Goal: Task Accomplishment & Management: Use online tool/utility

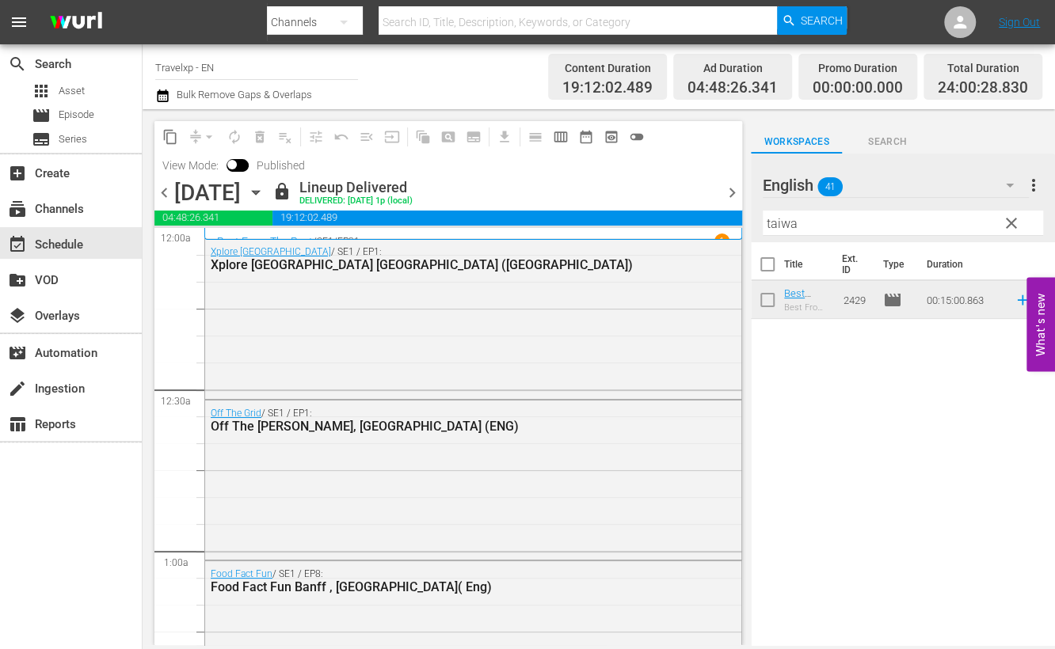
scroll to position [7320, 0]
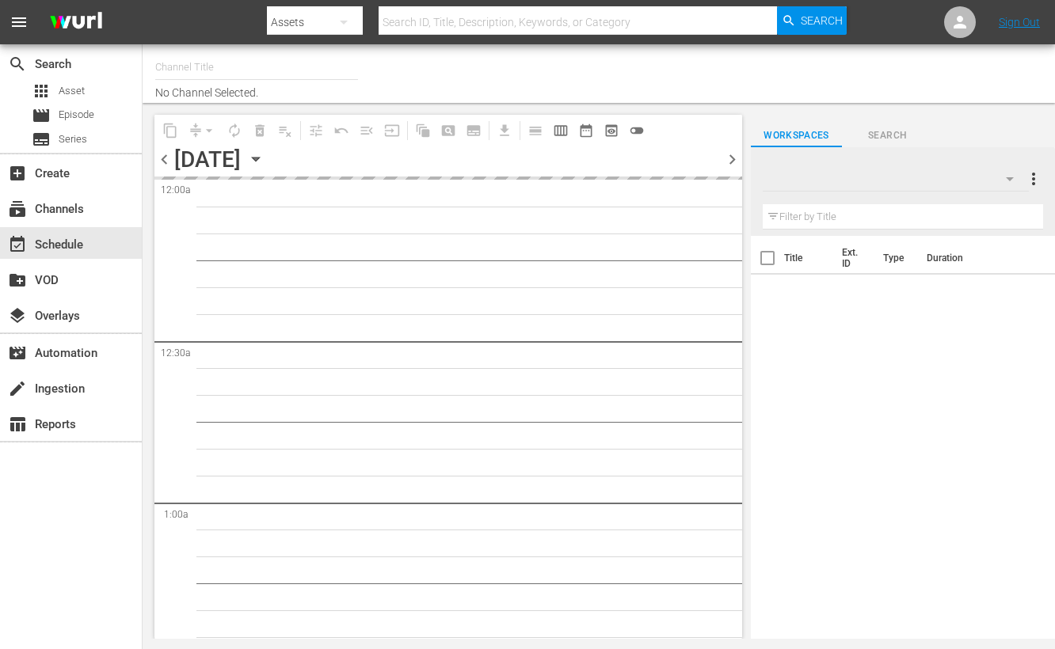
type input "Travelxp - EN (473)"
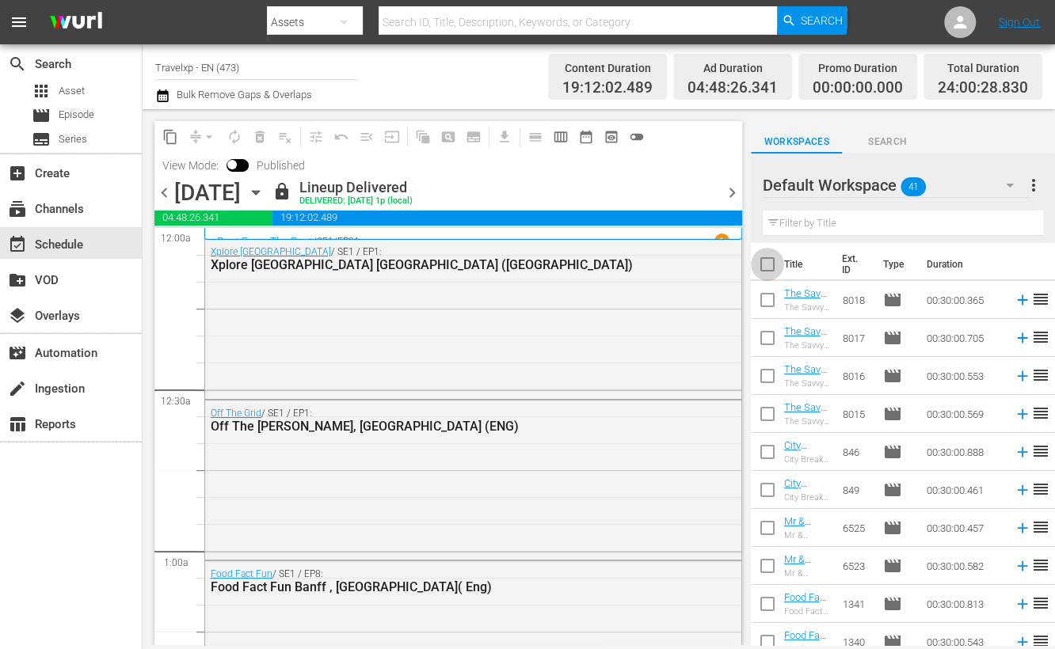
click at [773, 264] on input "checkbox" at bounding box center [767, 267] width 33 height 33
checkbox input "true"
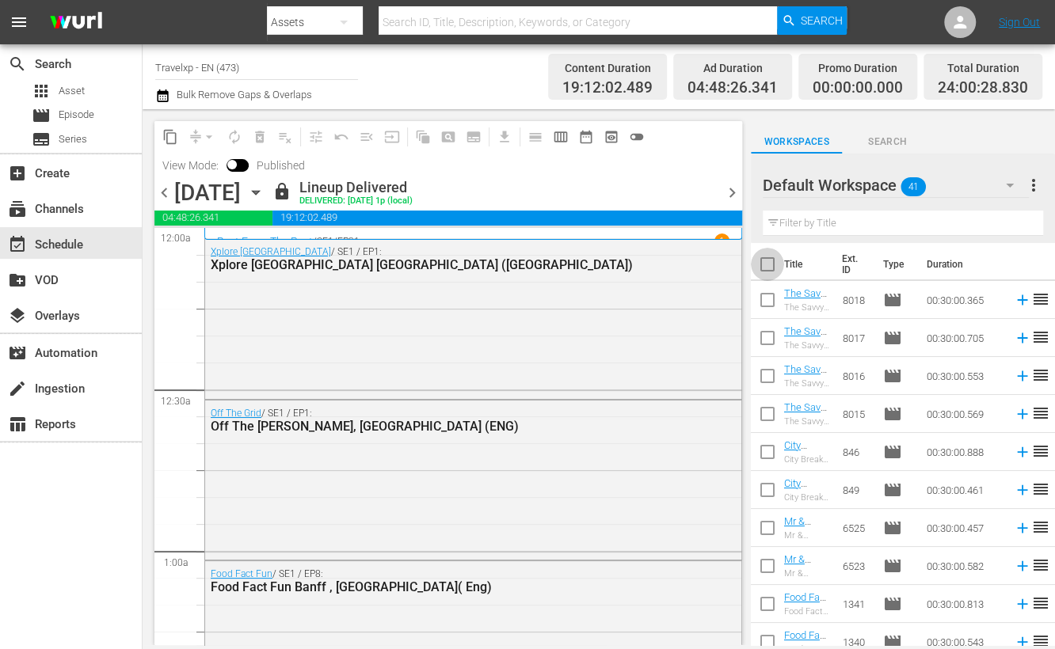
checkbox input "true"
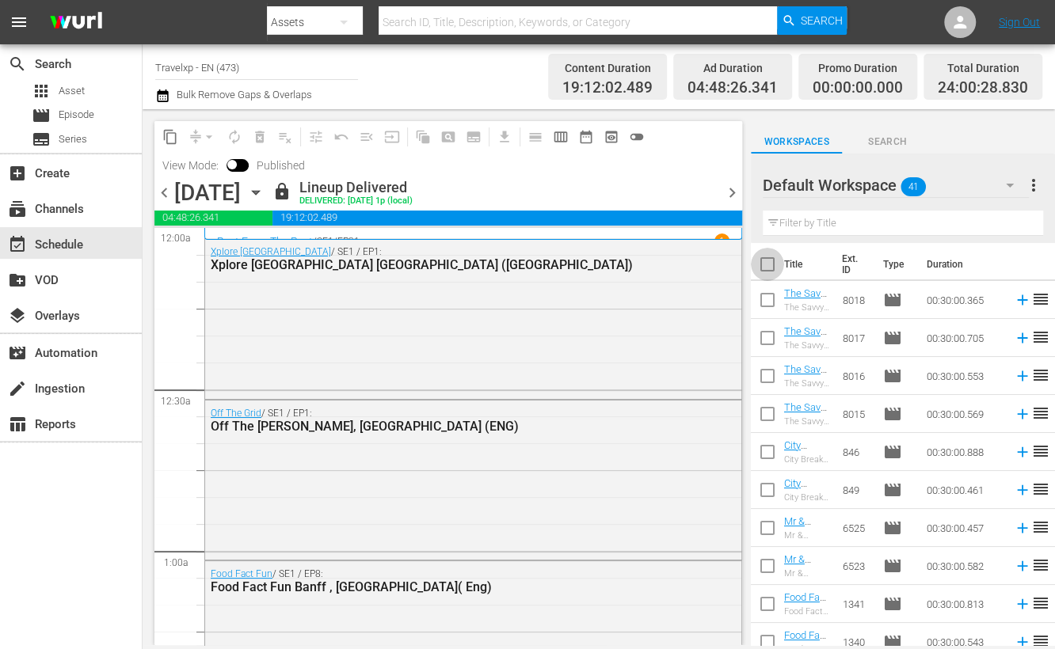
checkbox input "true"
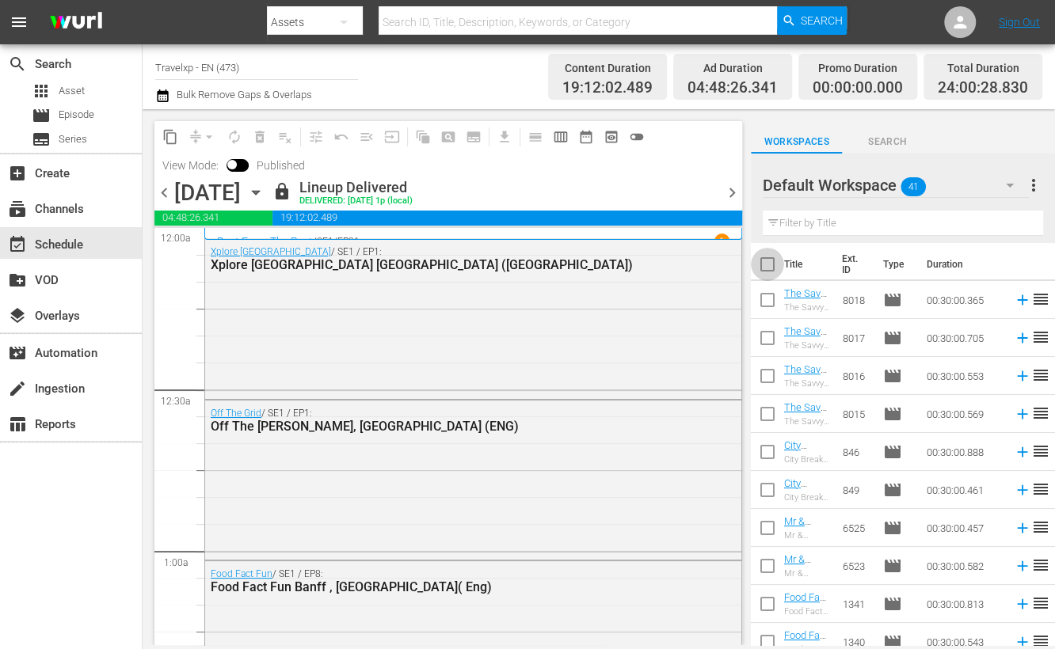
checkbox input "true"
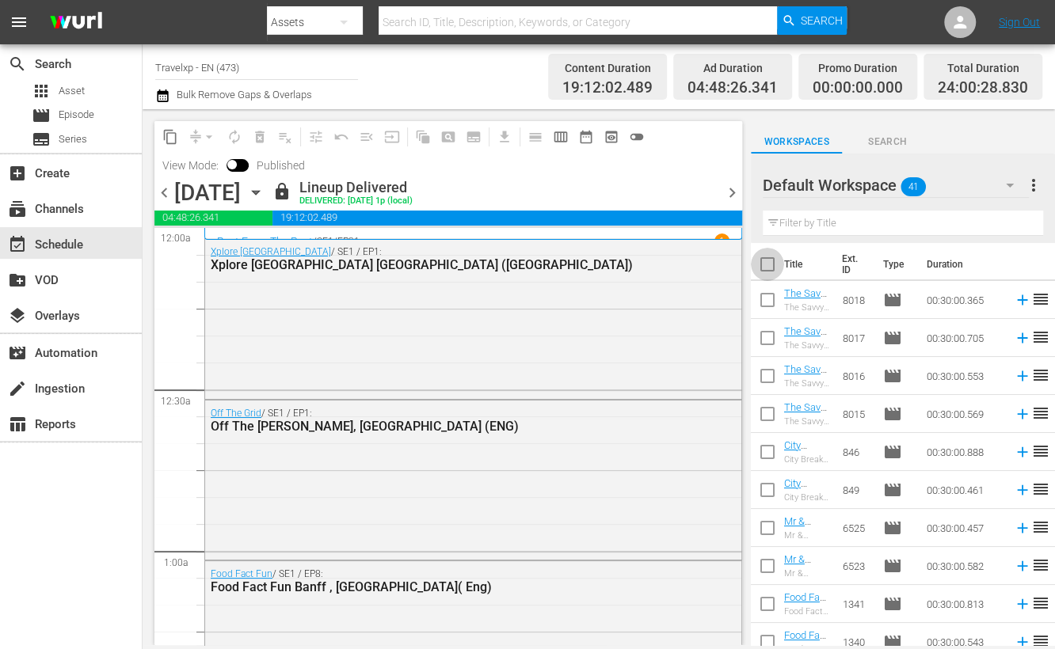
checkbox input "true"
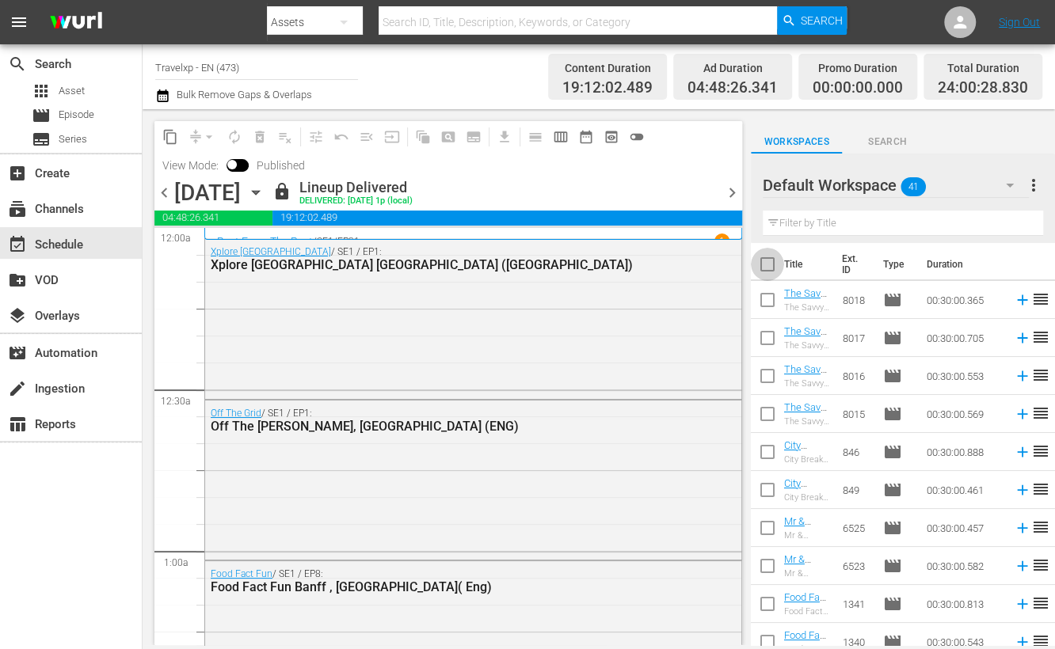
checkbox input "true"
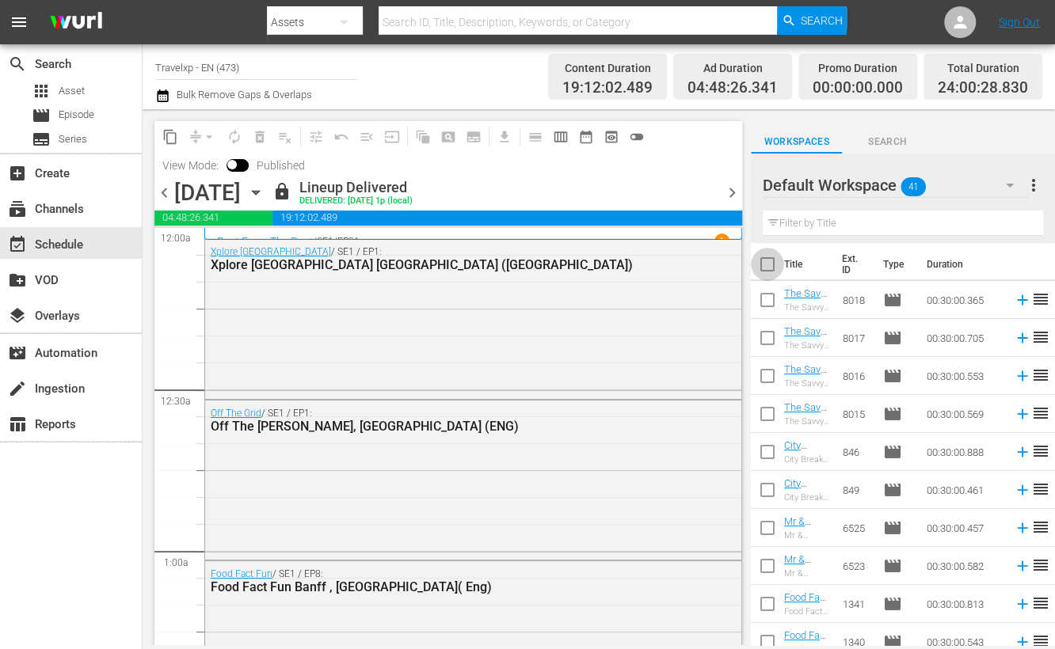
checkbox input "true"
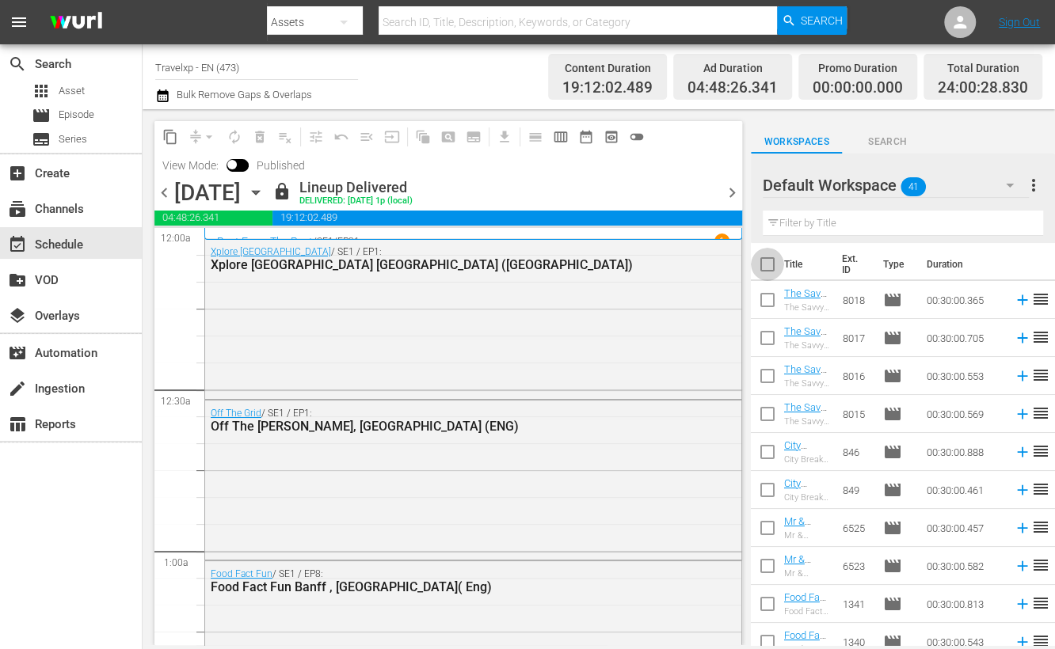
checkbox input "true"
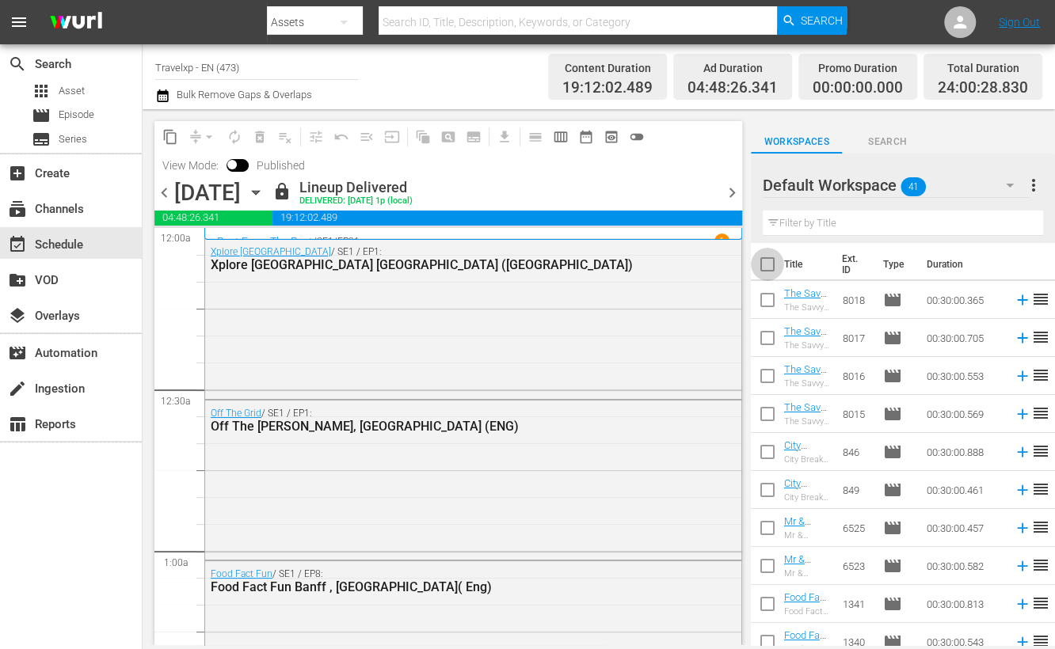
checkbox input "true"
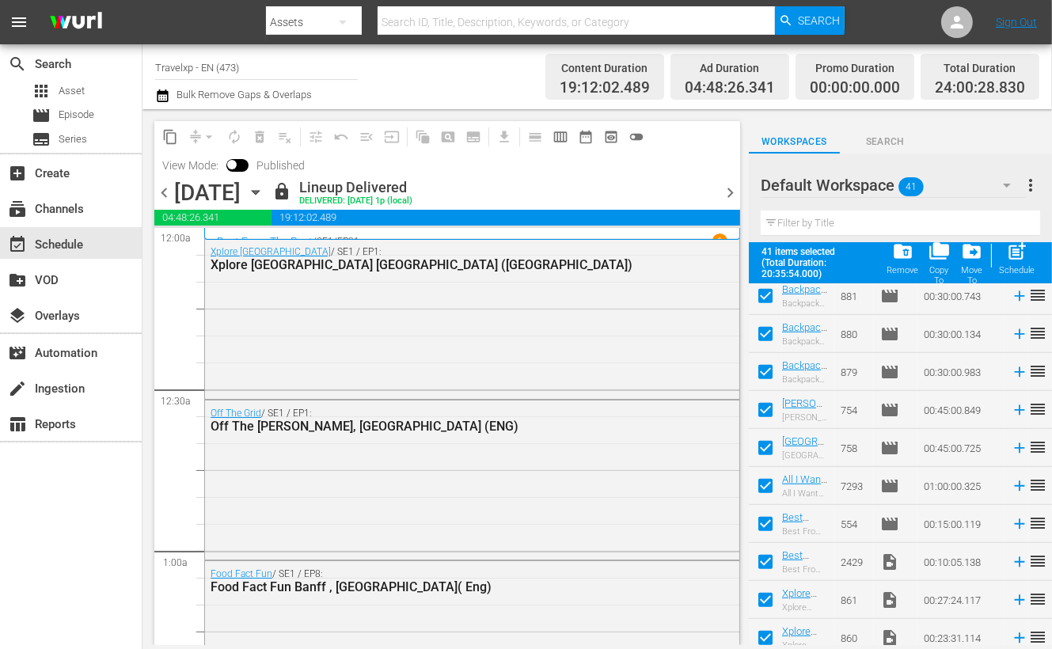
scroll to position [1232, 0]
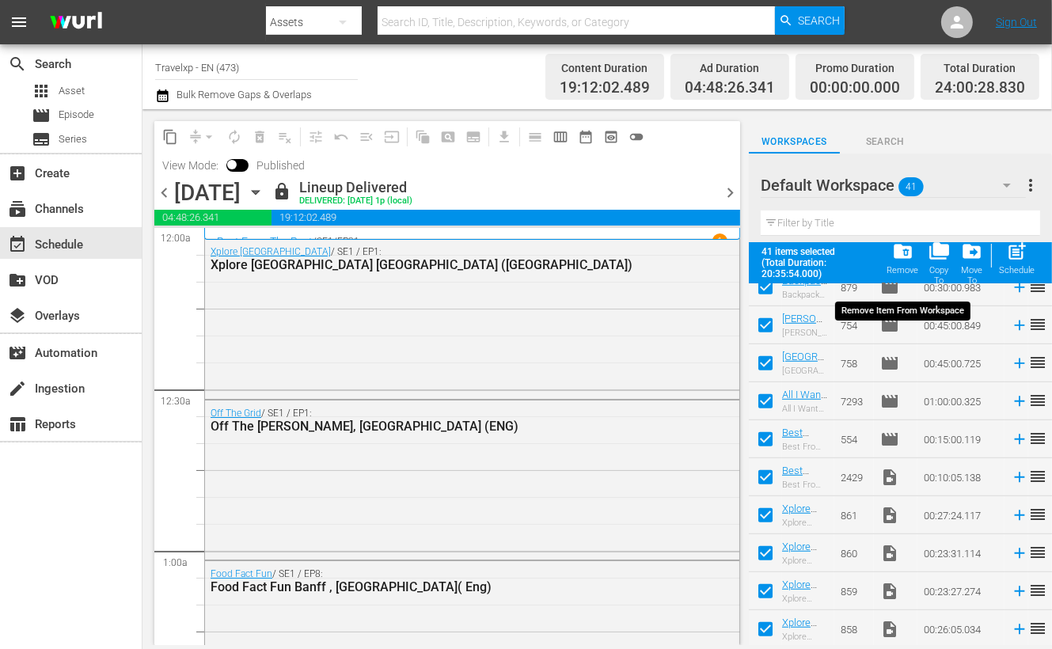
click at [900, 248] on span "folder_delete" at bounding box center [902, 251] width 21 height 21
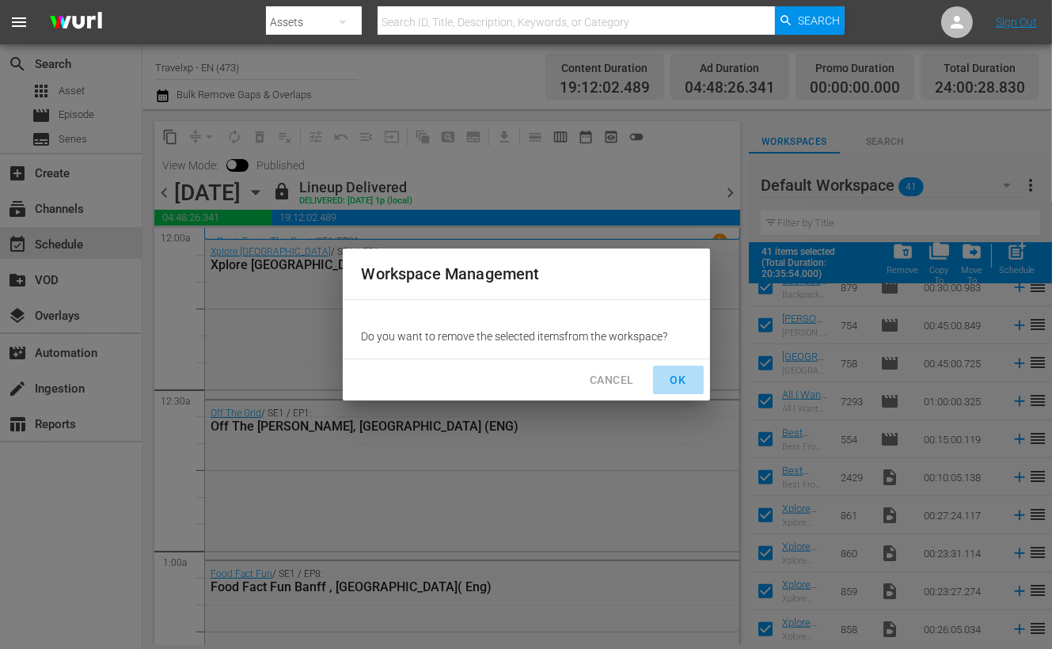
click at [680, 380] on span "OK" at bounding box center [678, 381] width 25 height 20
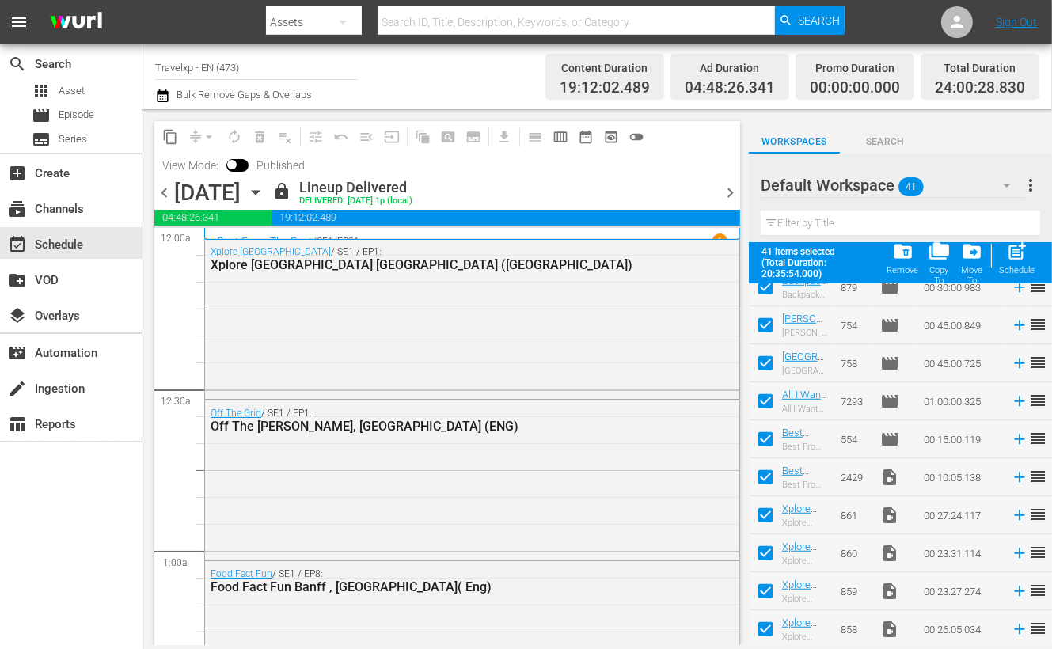
checkbox input "false"
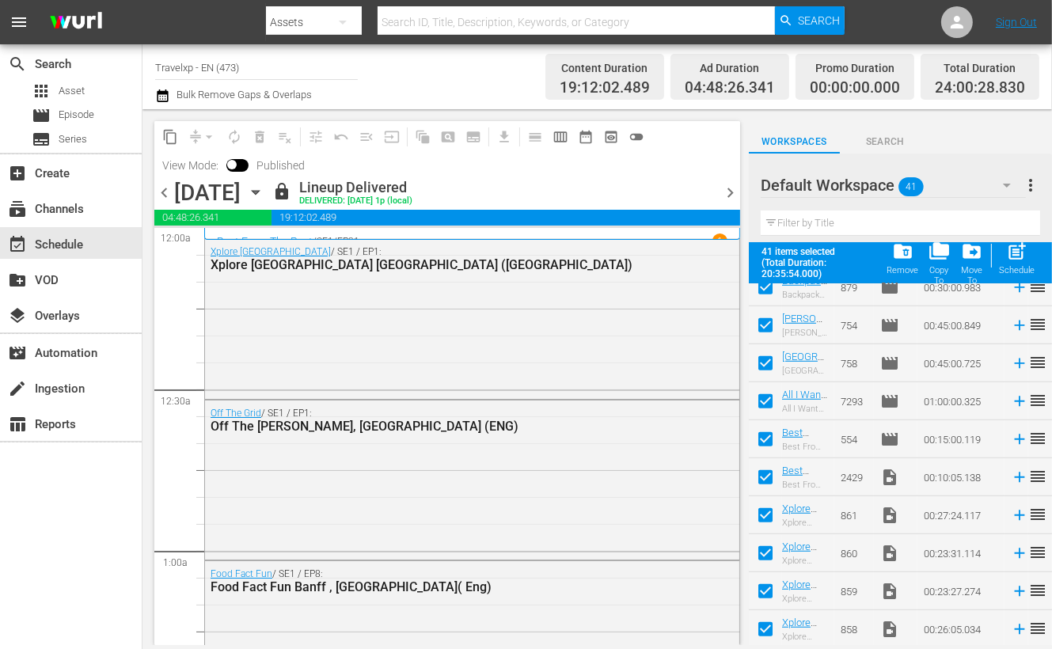
checkbox input "false"
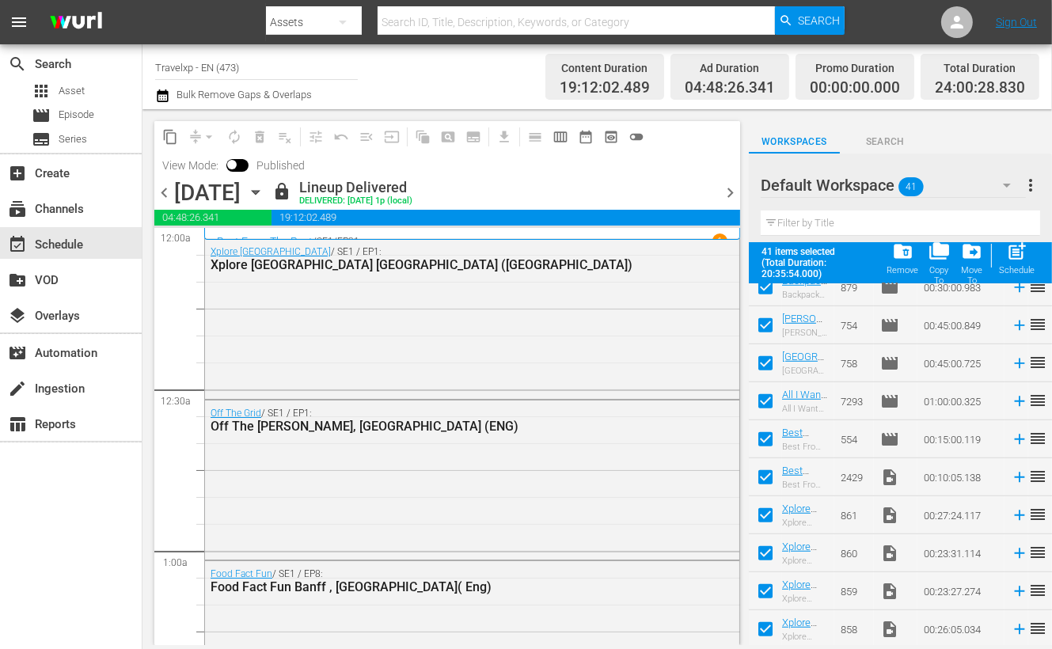
checkbox input "false"
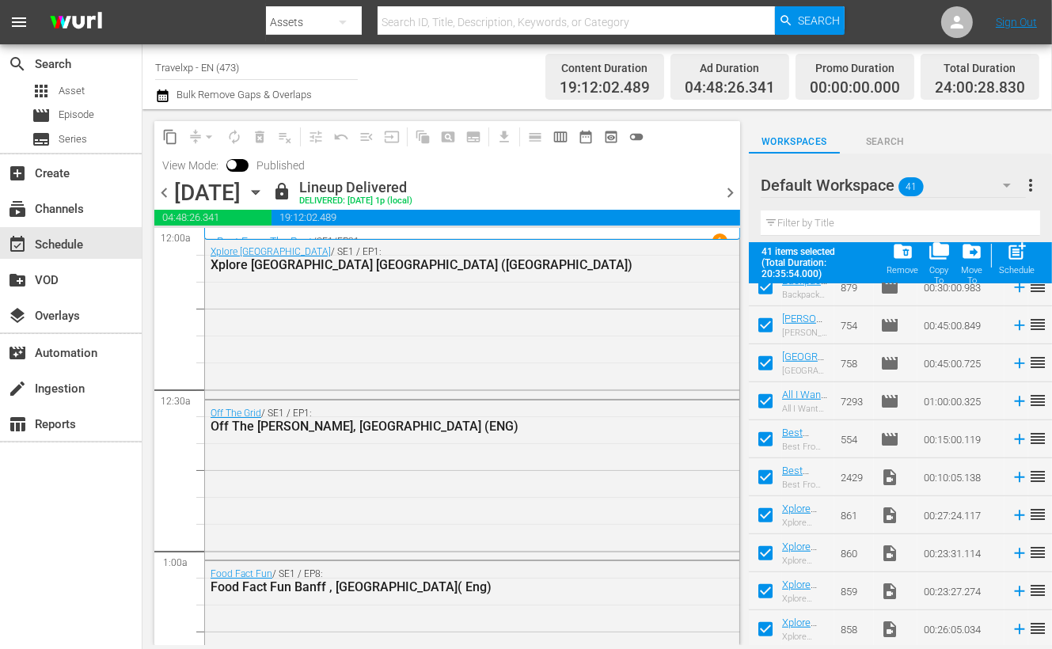
checkbox input "false"
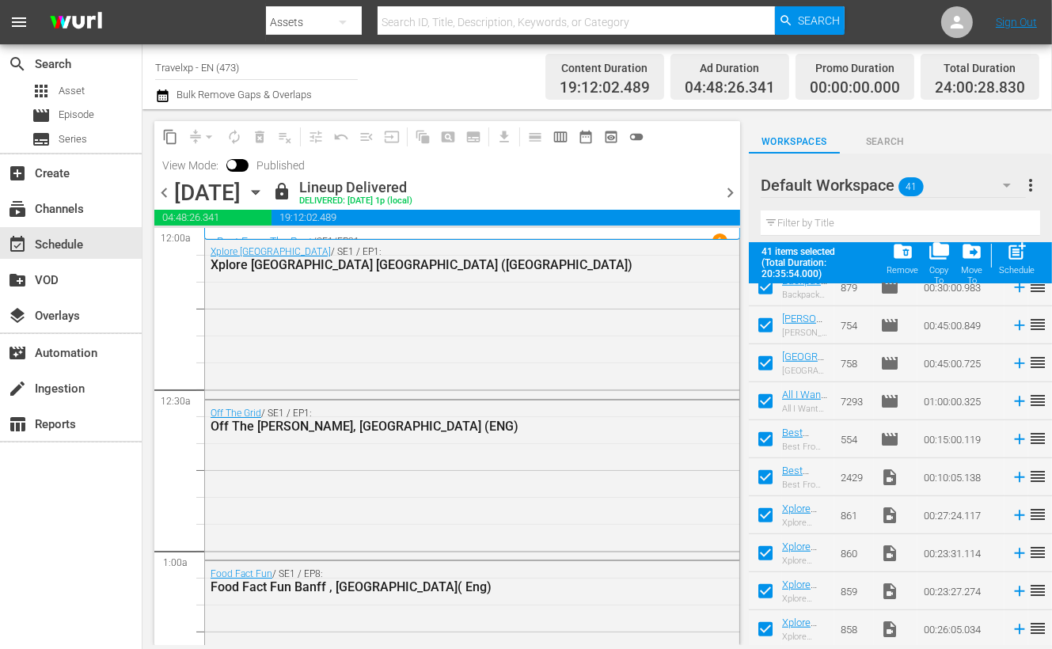
checkbox input "false"
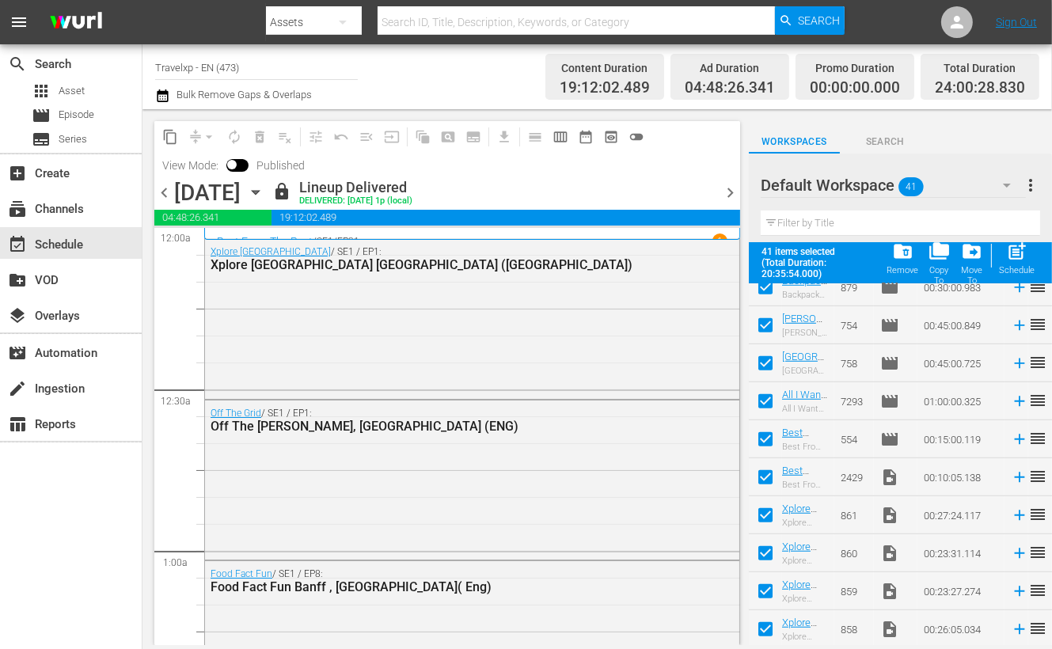
checkbox input "false"
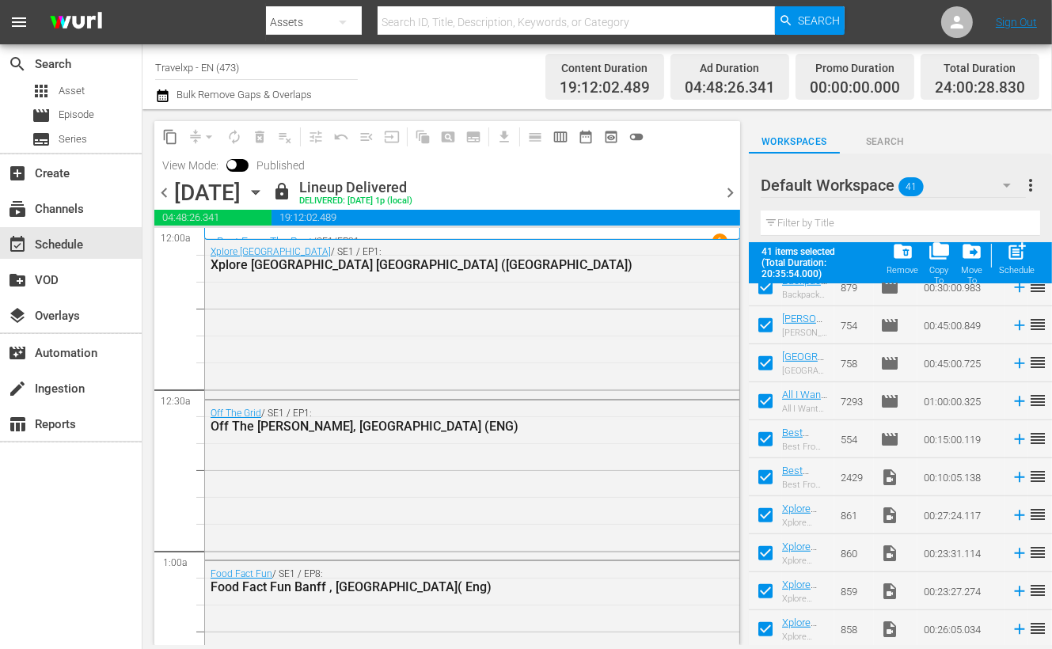
checkbox input "false"
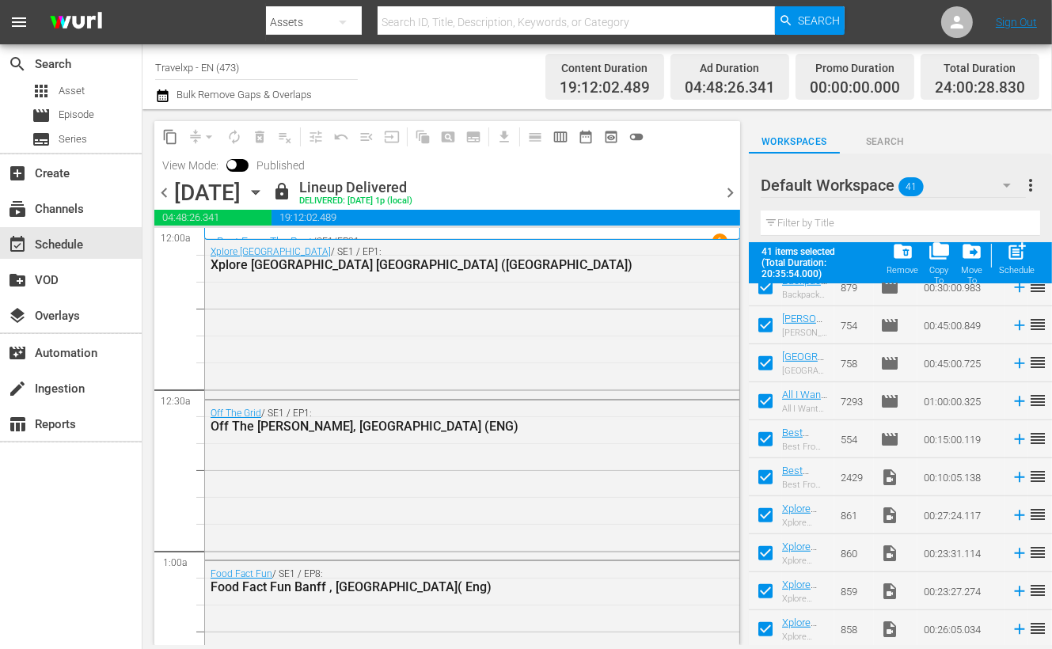
checkbox input "false"
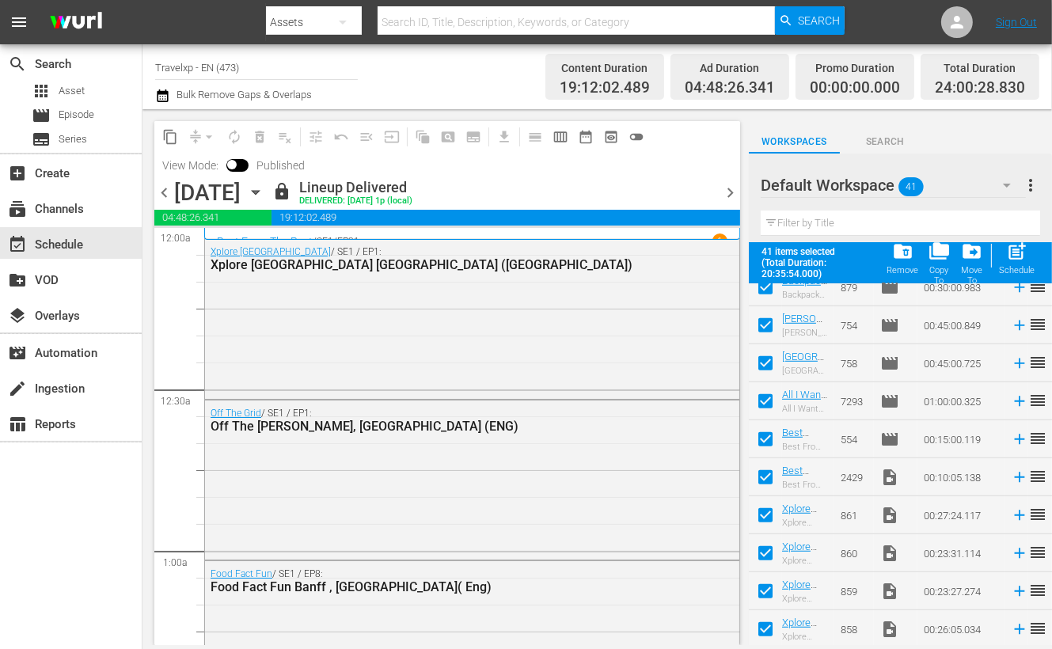
checkbox input "false"
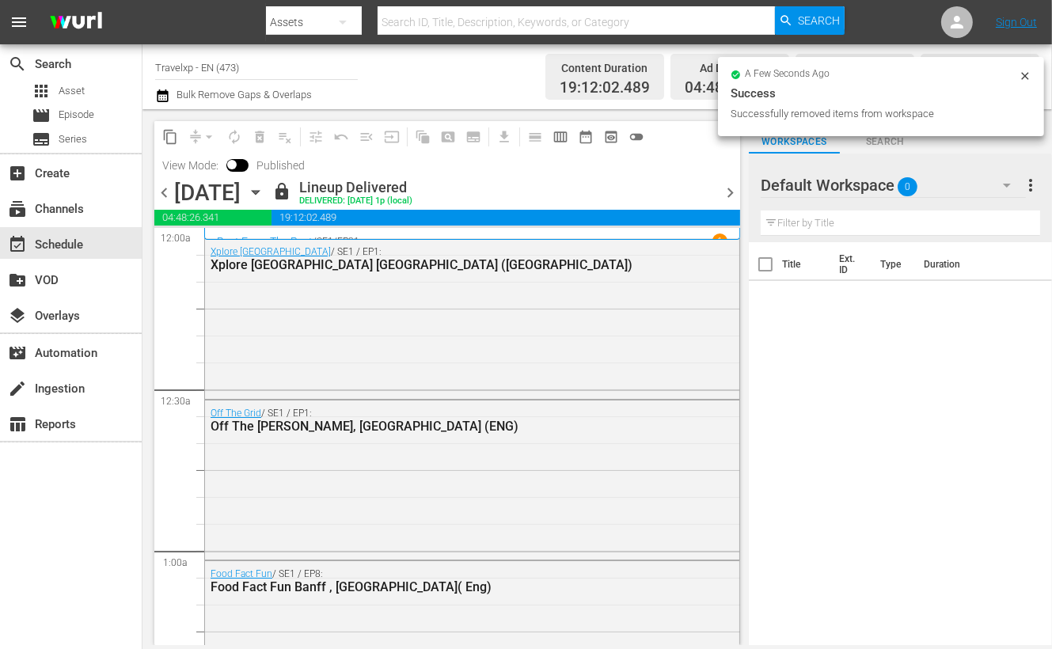
scroll to position [0, 0]
click at [1006, 184] on icon "button" at bounding box center [1007, 185] width 19 height 19
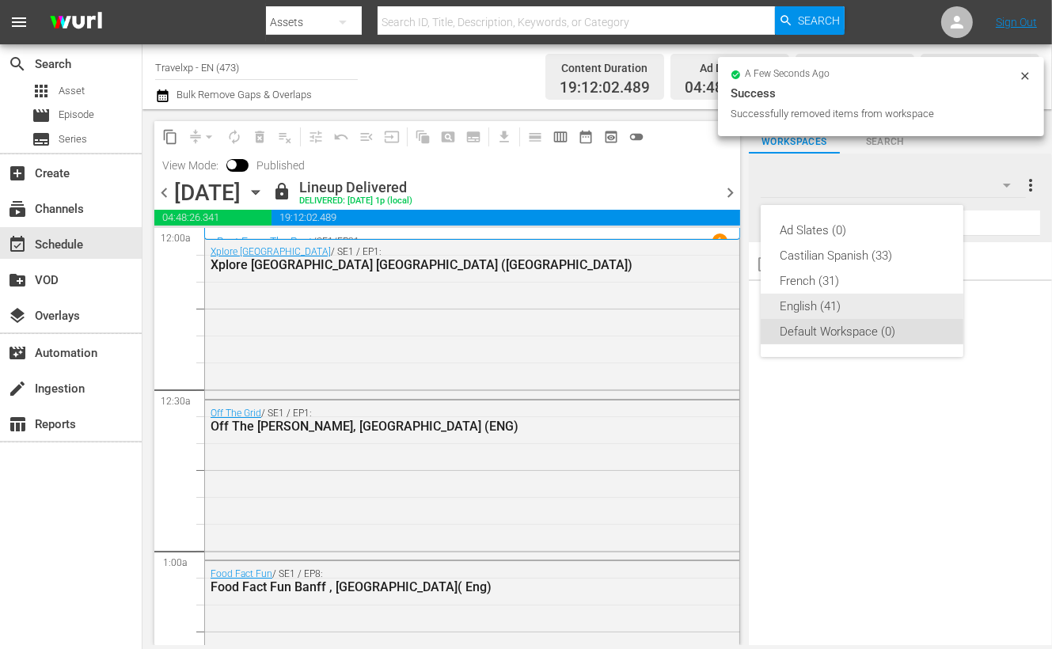
click at [837, 309] on div "English (41)" at bounding box center [862, 306] width 165 height 25
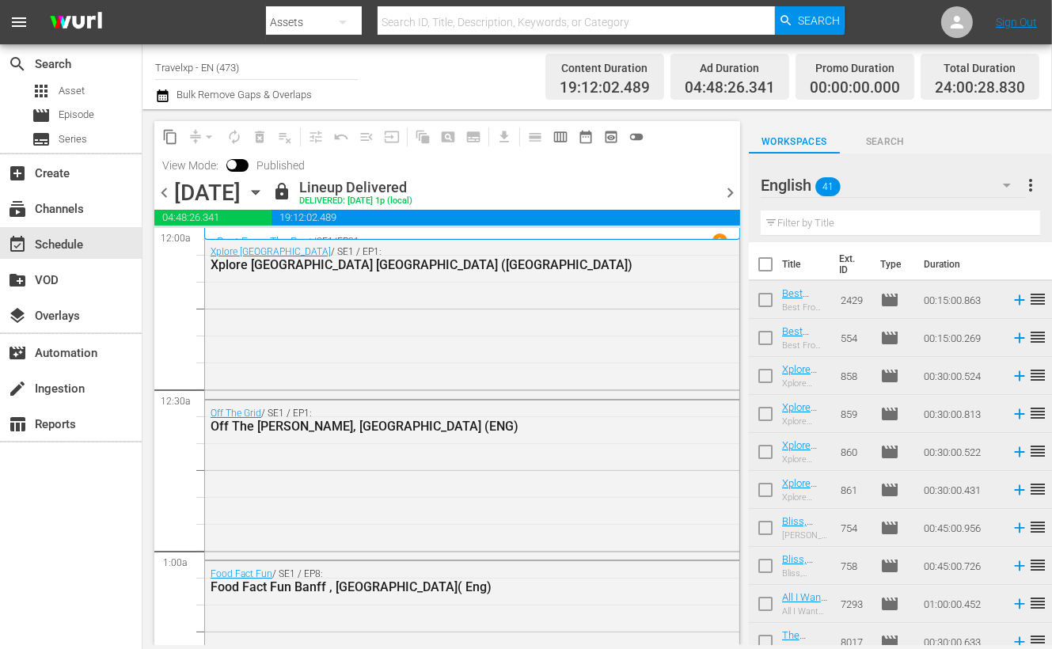
click at [763, 264] on input "checkbox" at bounding box center [765, 267] width 33 height 33
checkbox input "true"
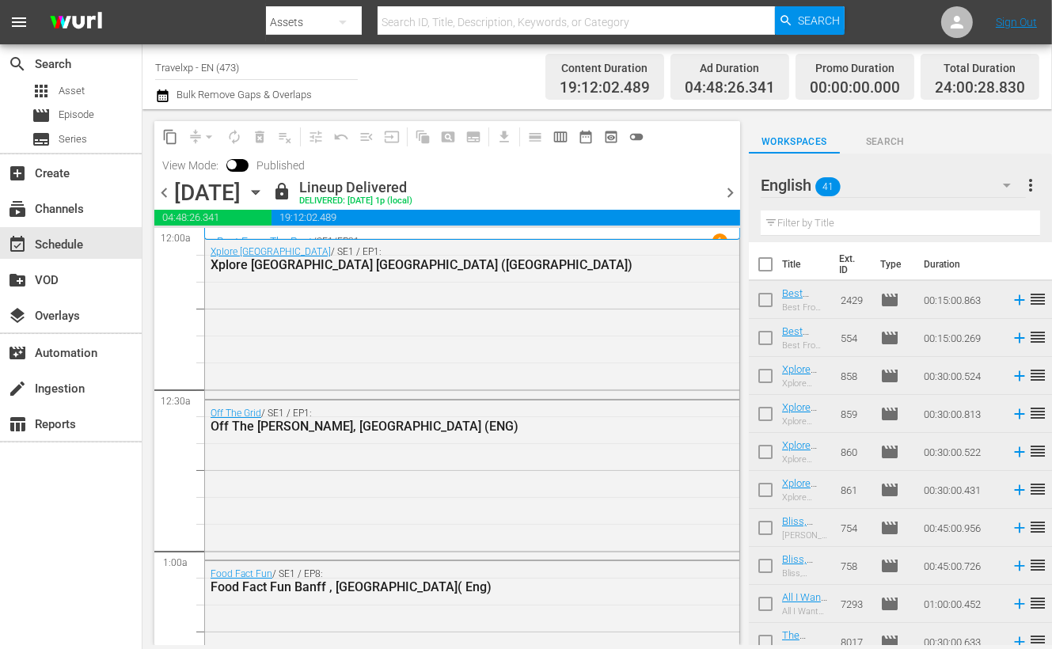
checkbox input "true"
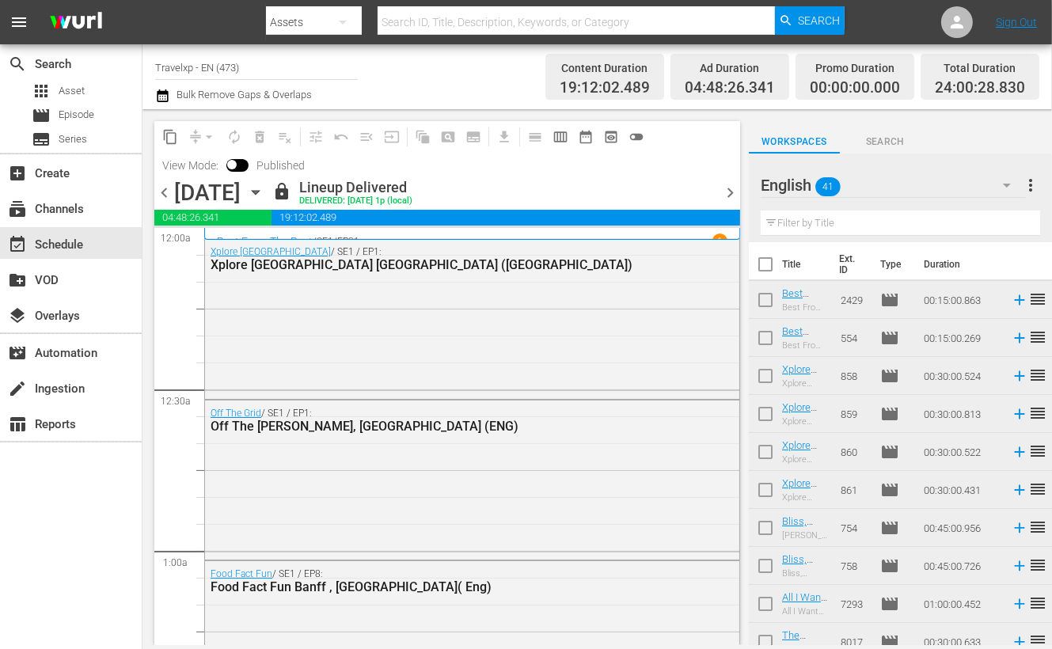
checkbox input "true"
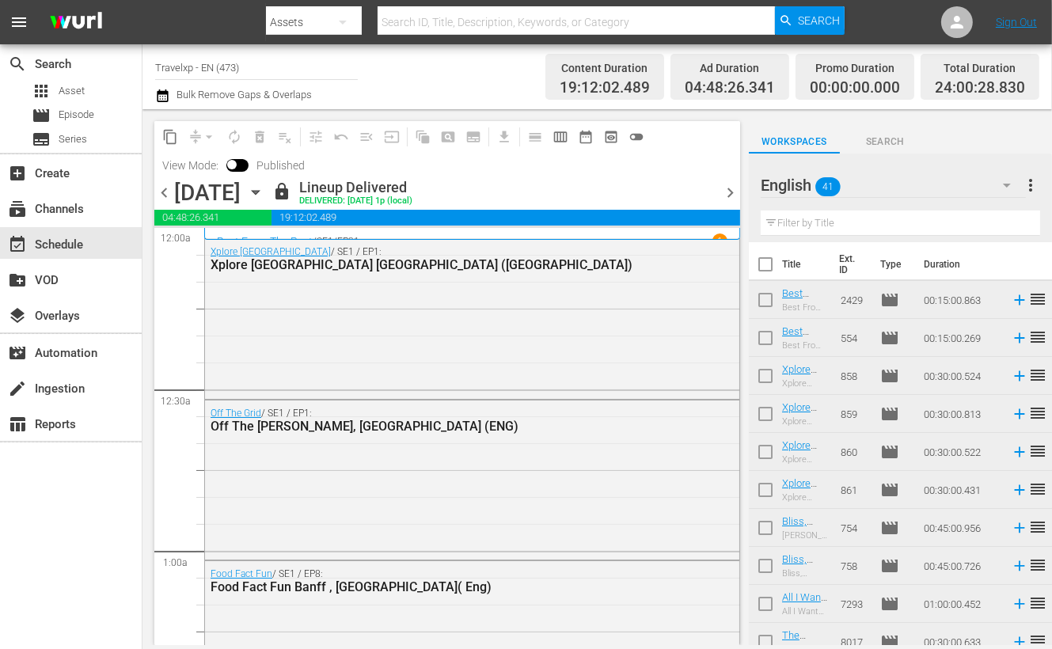
checkbox input "true"
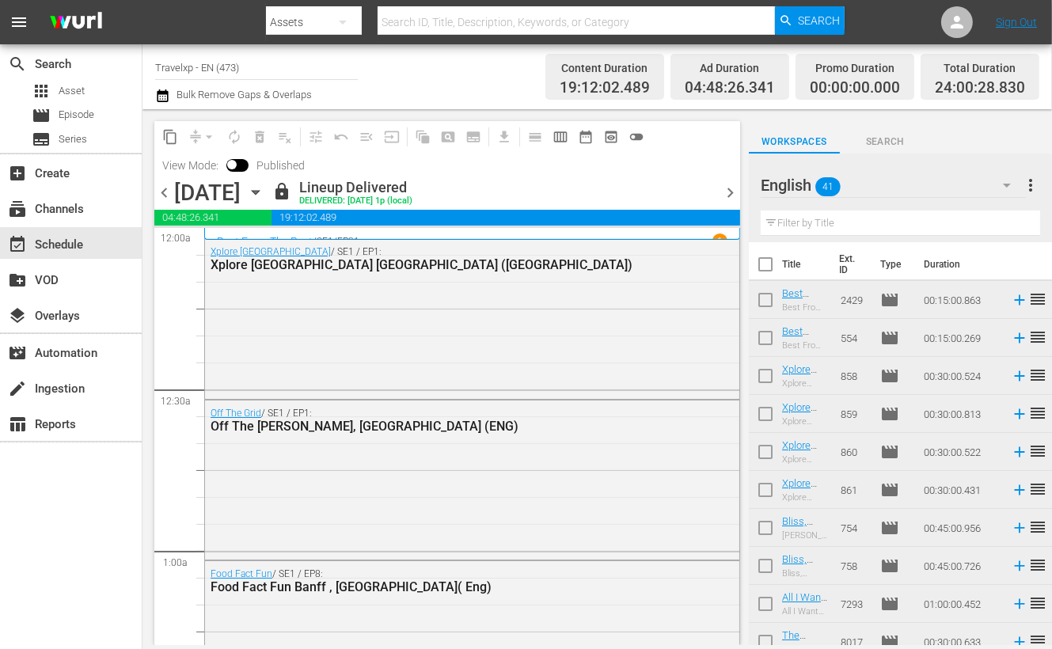
checkbox input "true"
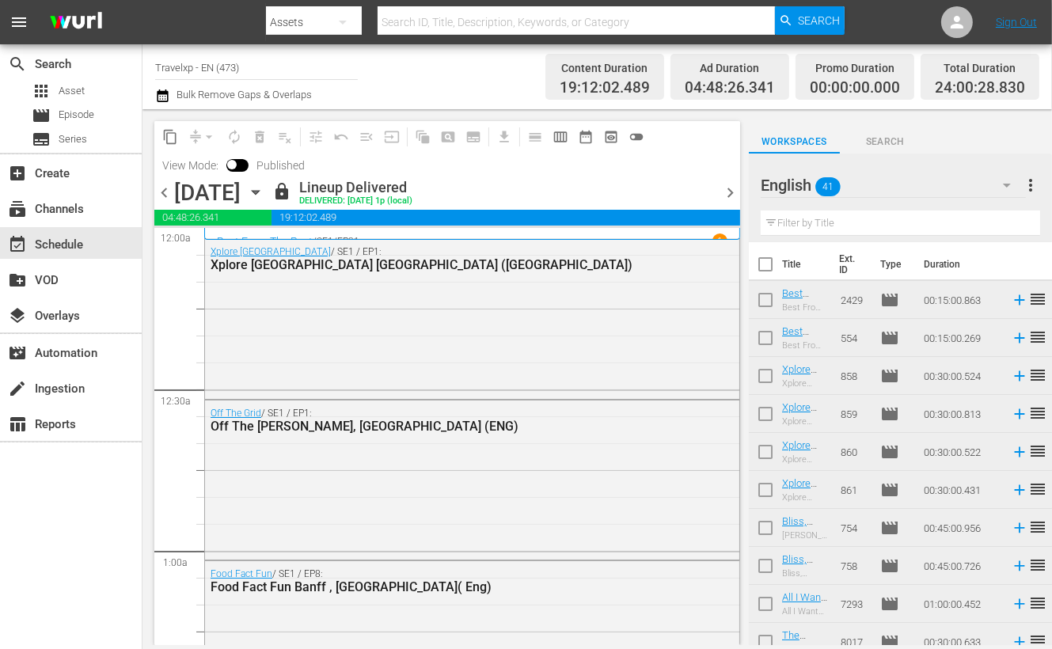
checkbox input "true"
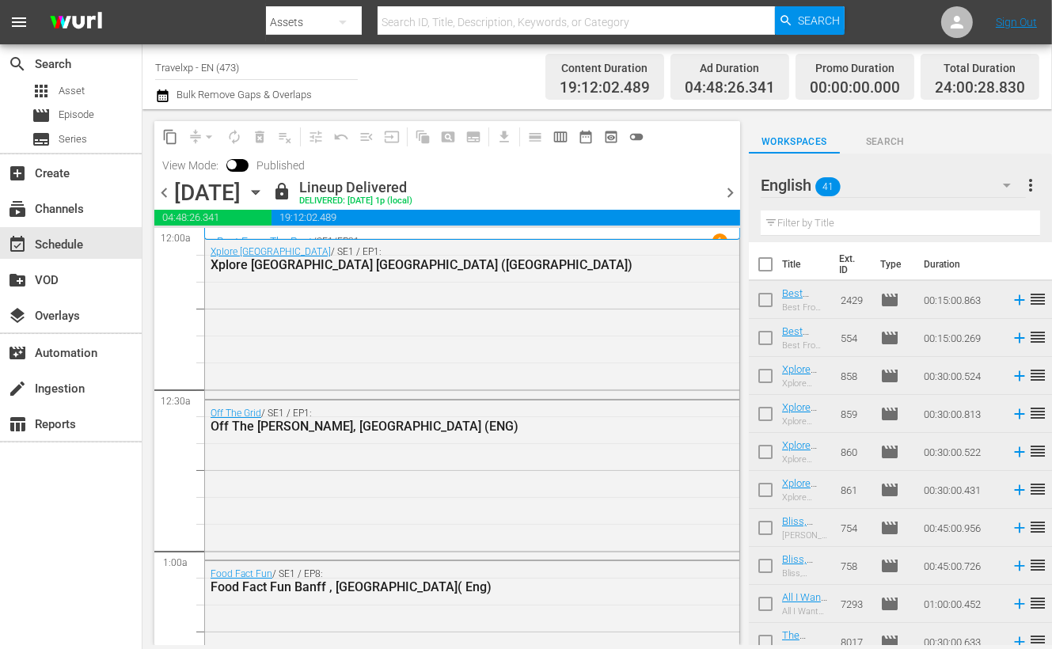
checkbox input "true"
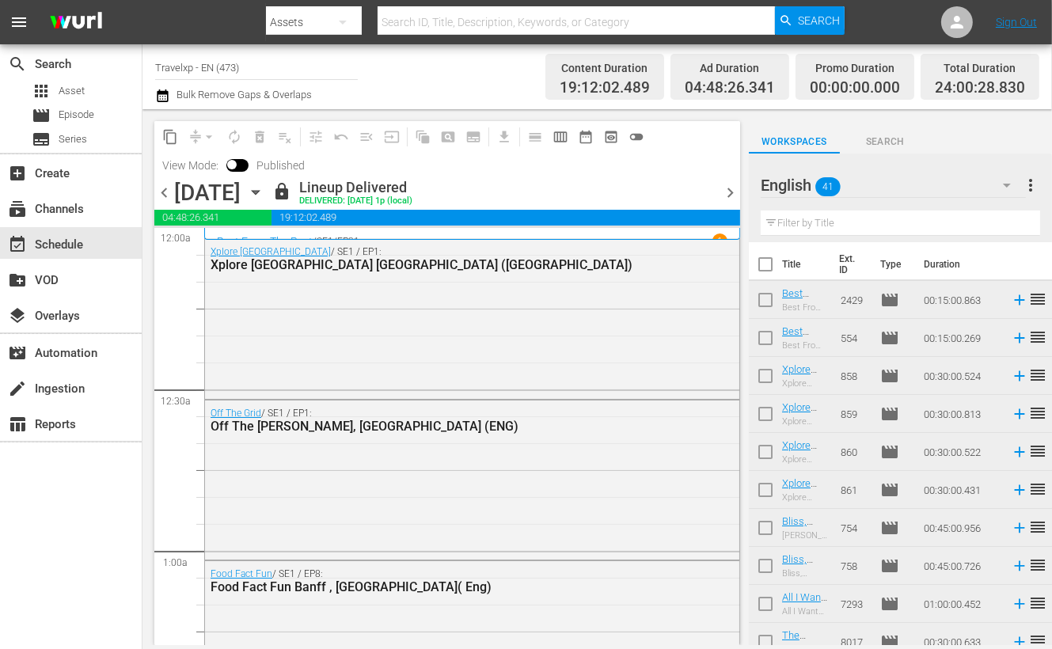
checkbox input "true"
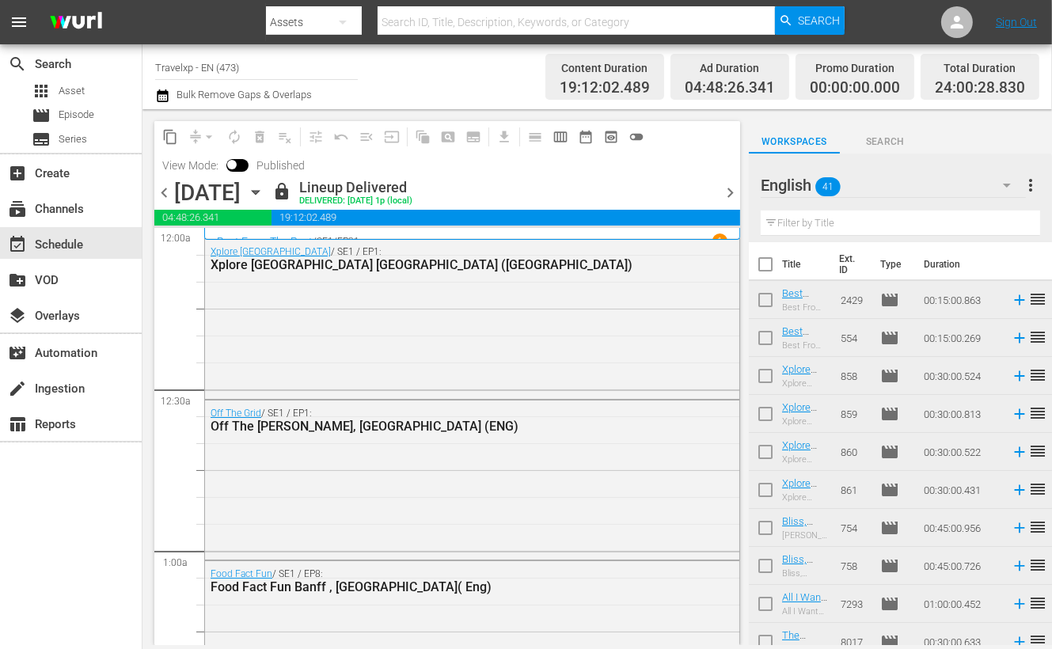
checkbox input "true"
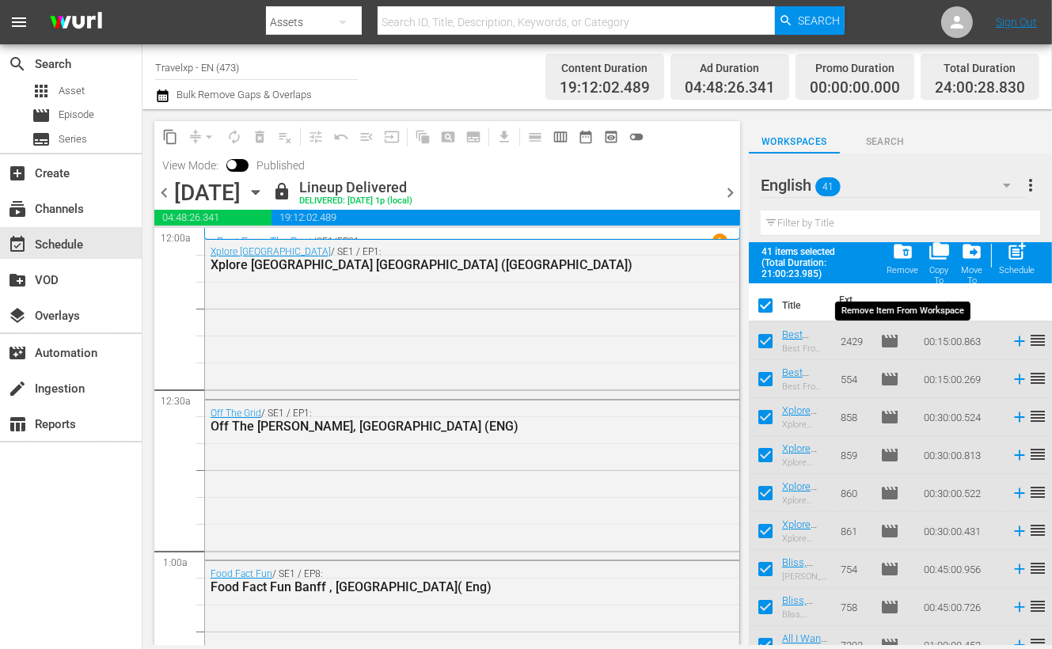
click at [895, 248] on span "folder_delete" at bounding box center [902, 251] width 21 height 21
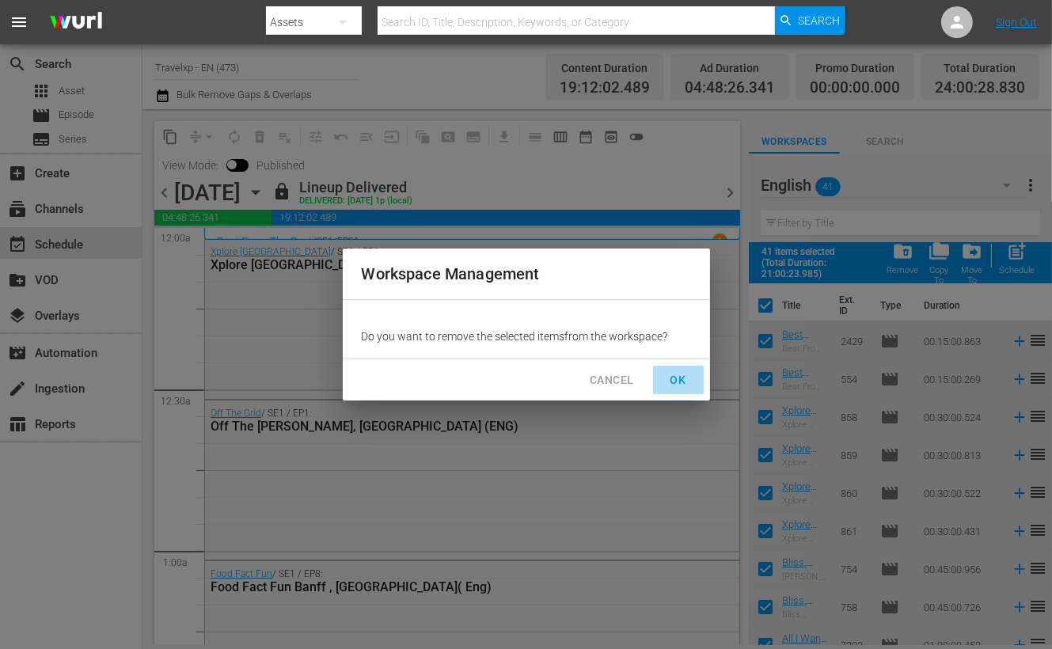
click at [683, 380] on span "OK" at bounding box center [678, 381] width 25 height 20
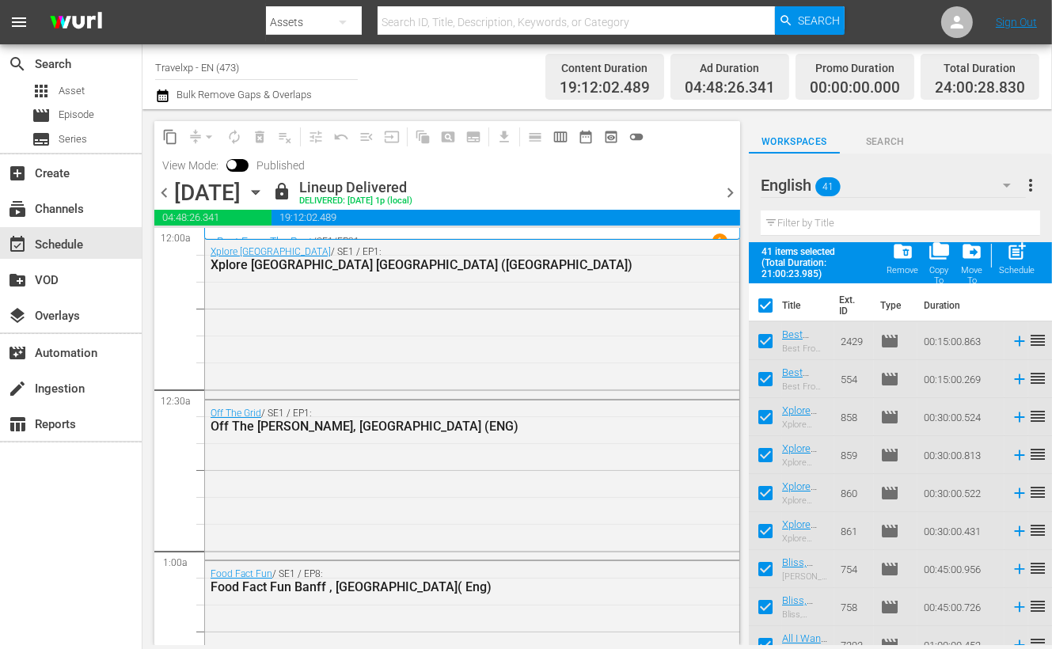
checkbox input "false"
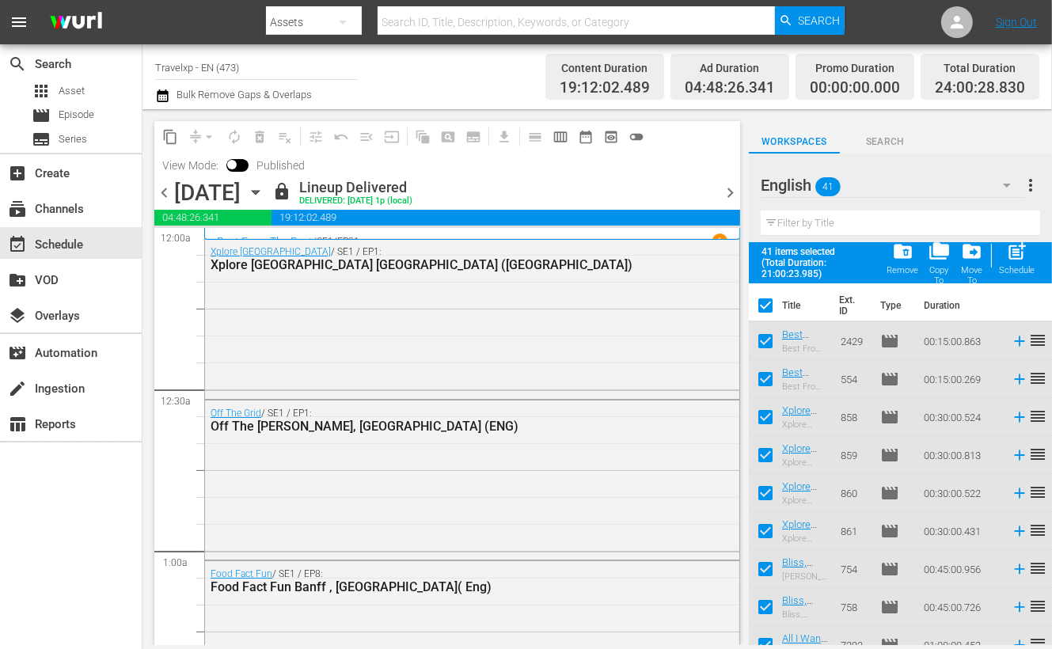
checkbox input "false"
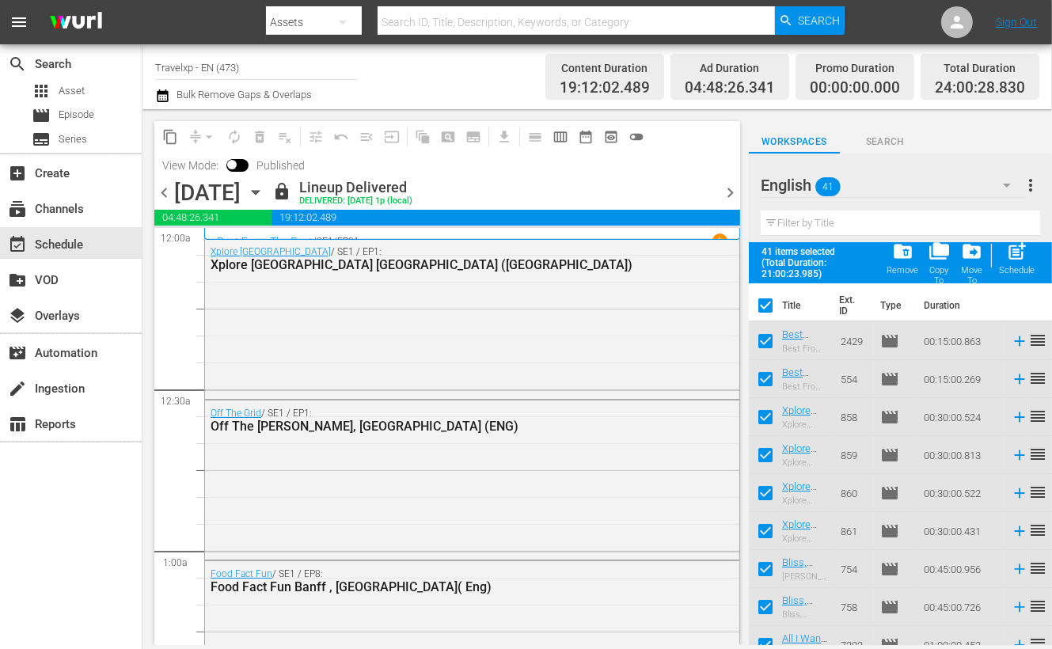
checkbox input "false"
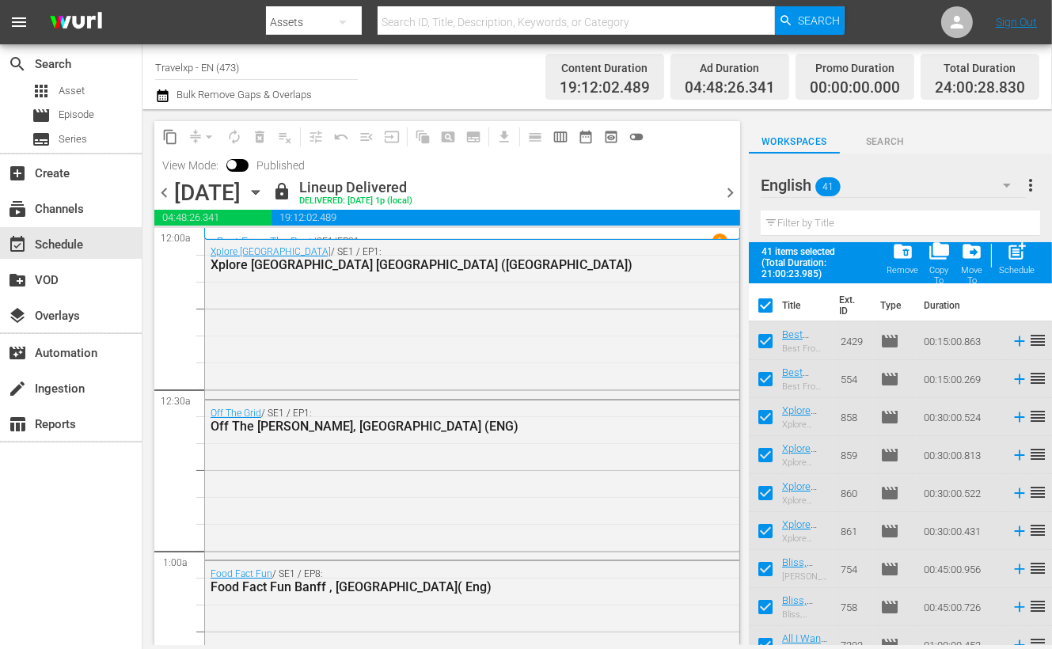
checkbox input "false"
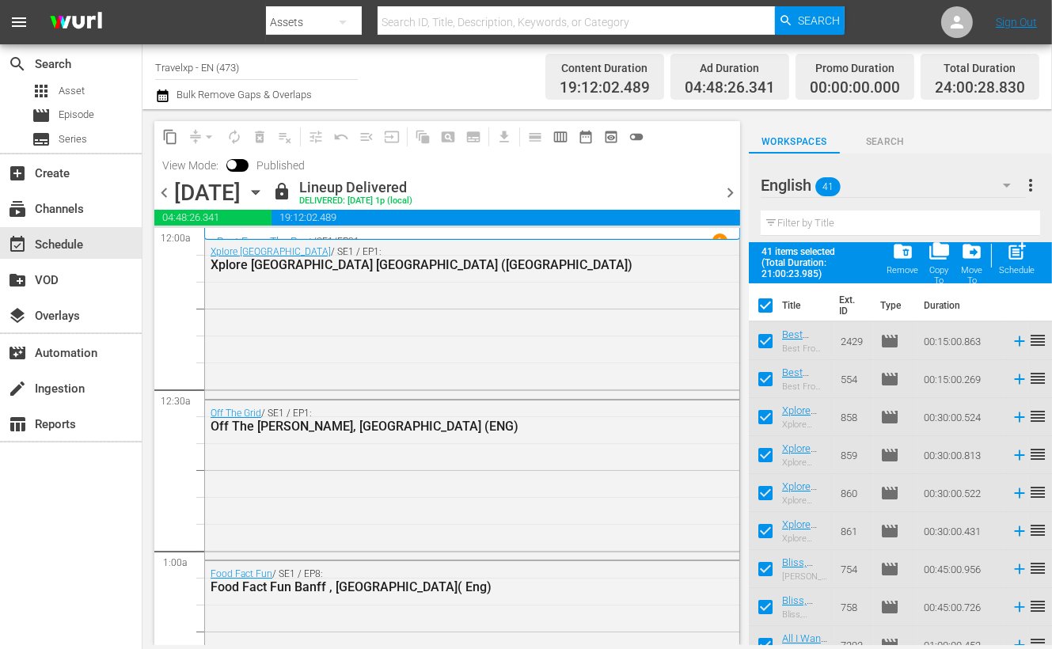
checkbox input "false"
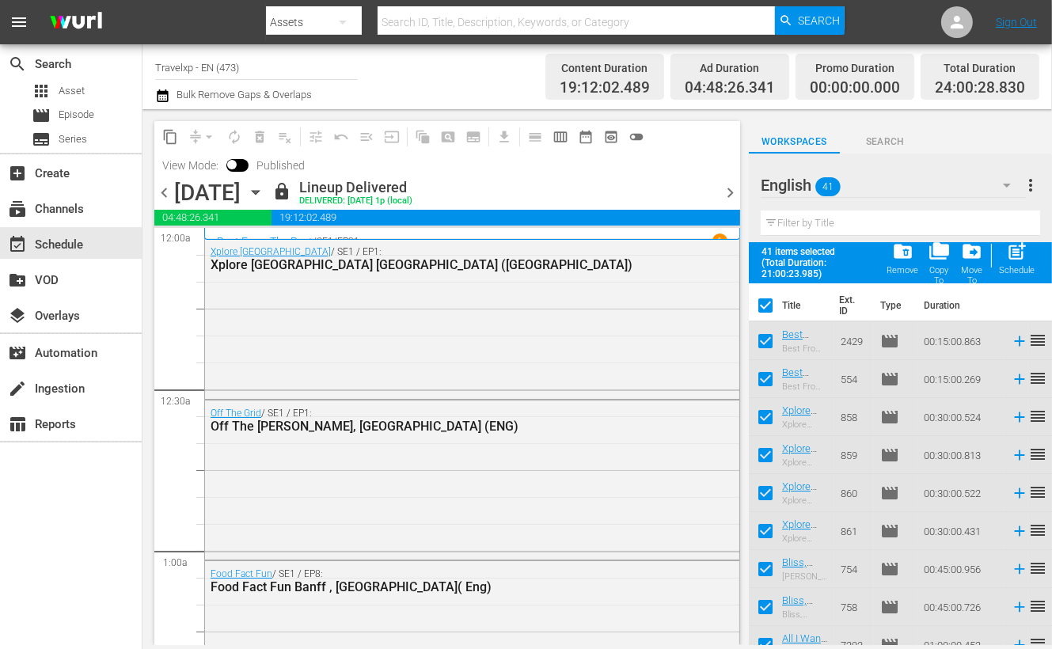
checkbox input "false"
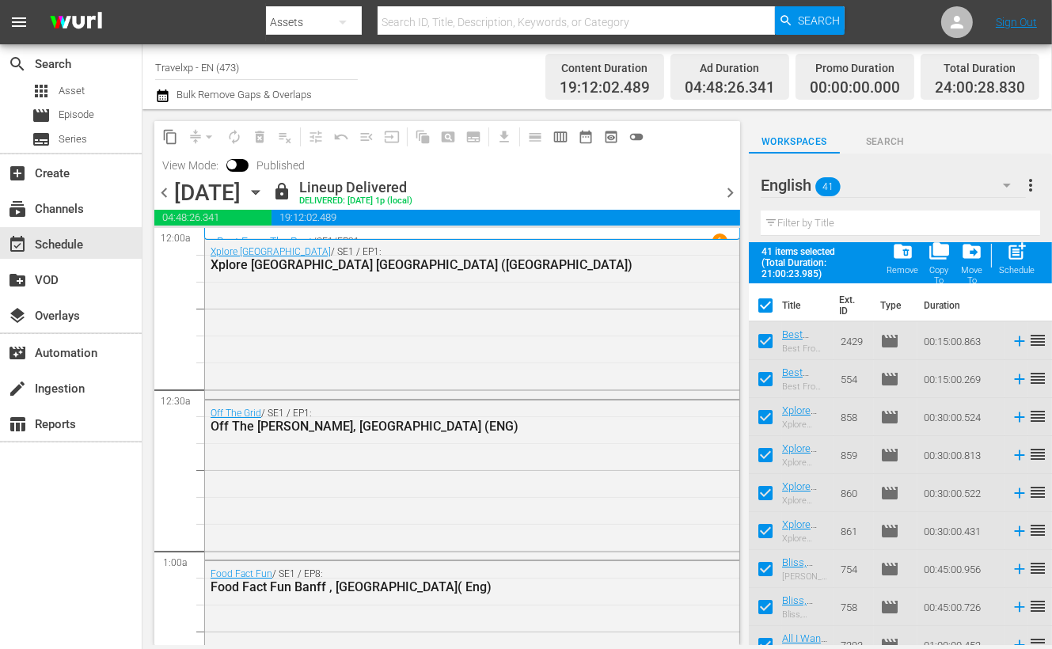
checkbox input "false"
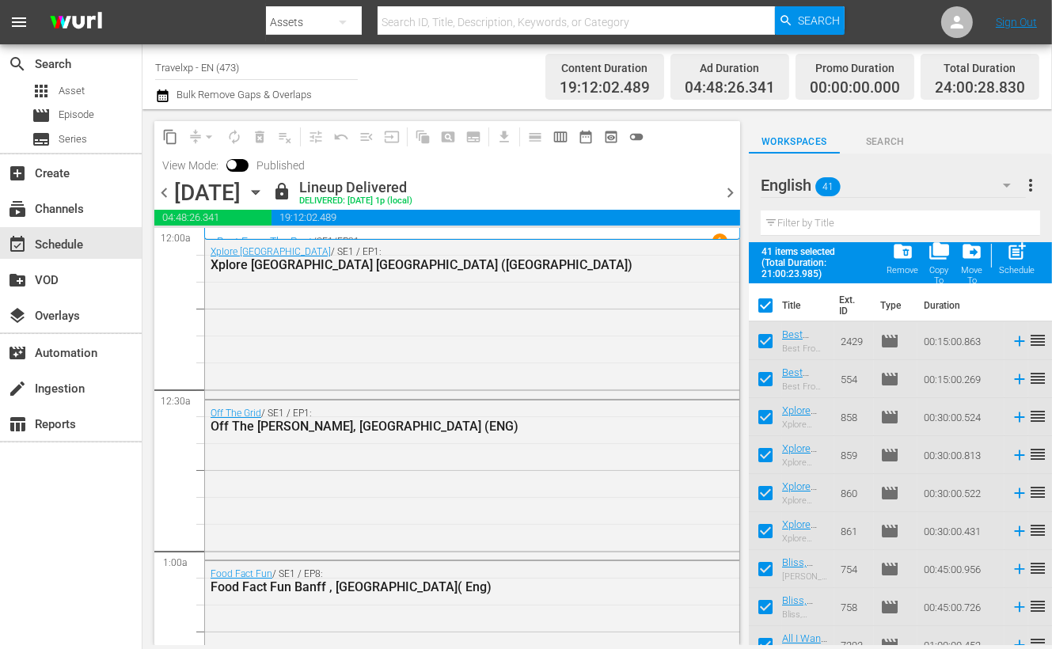
checkbox input "false"
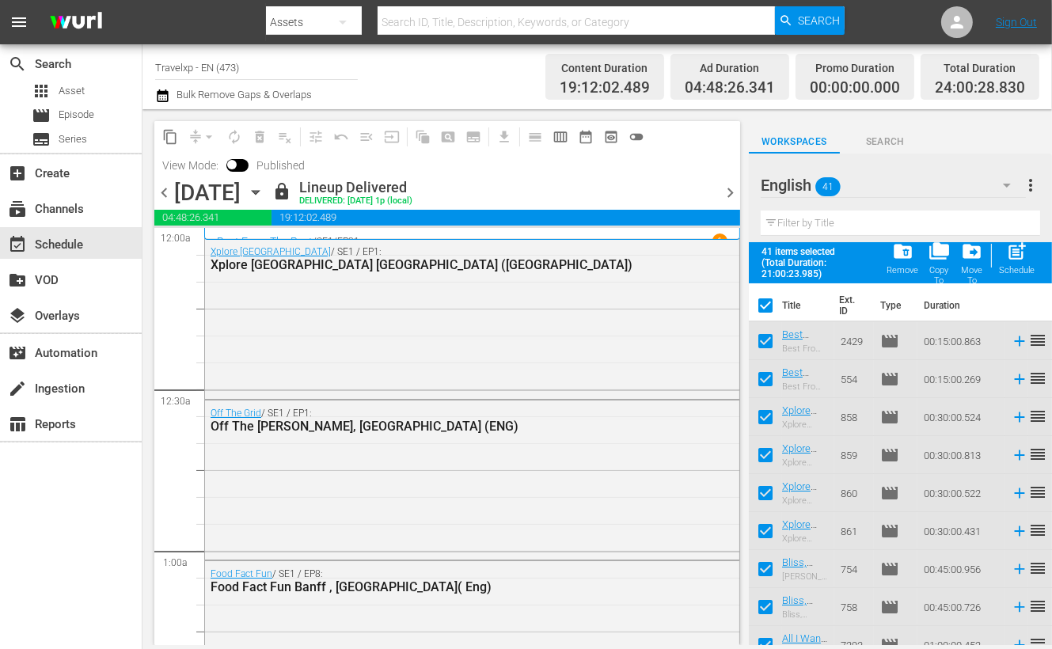
checkbox input "false"
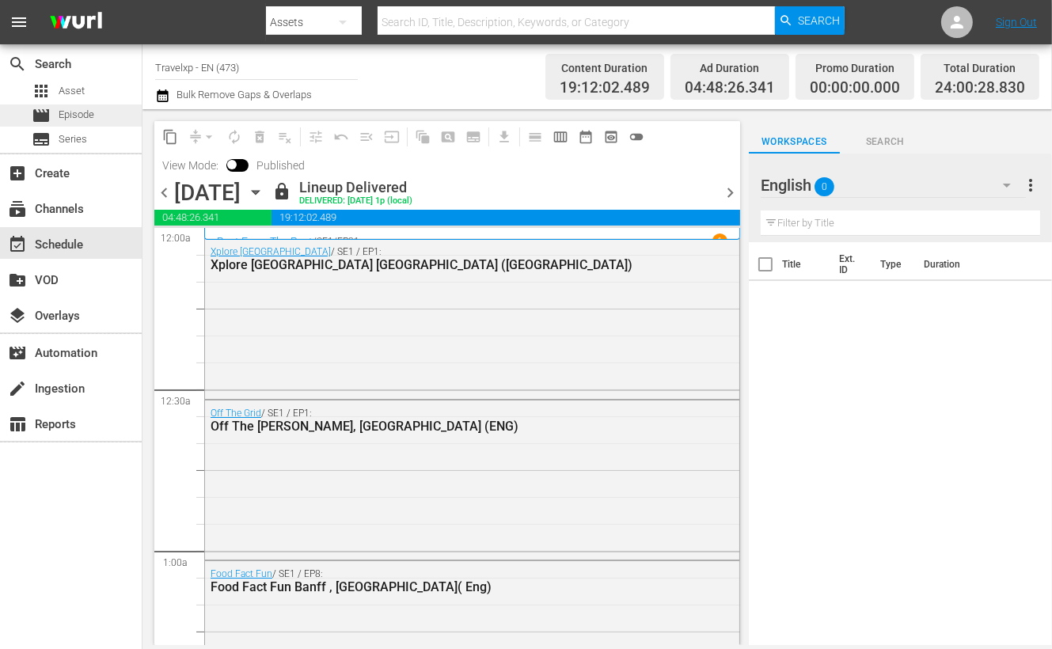
click at [83, 112] on span "Episode" at bounding box center [77, 115] width 36 height 16
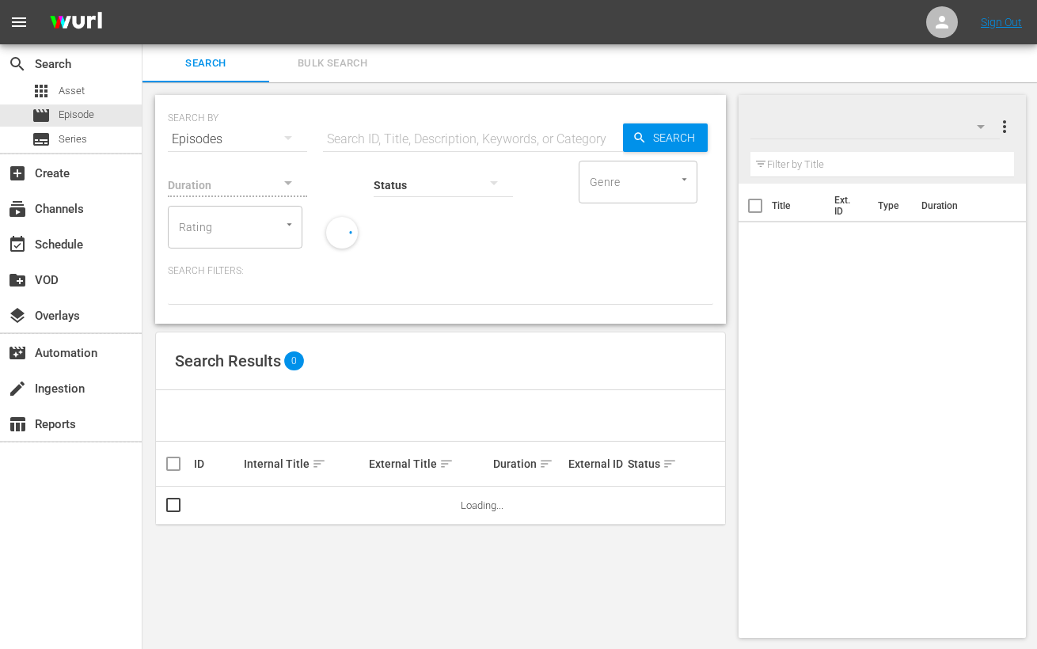
click at [421, 130] on input "text" at bounding box center [473, 139] width 300 height 38
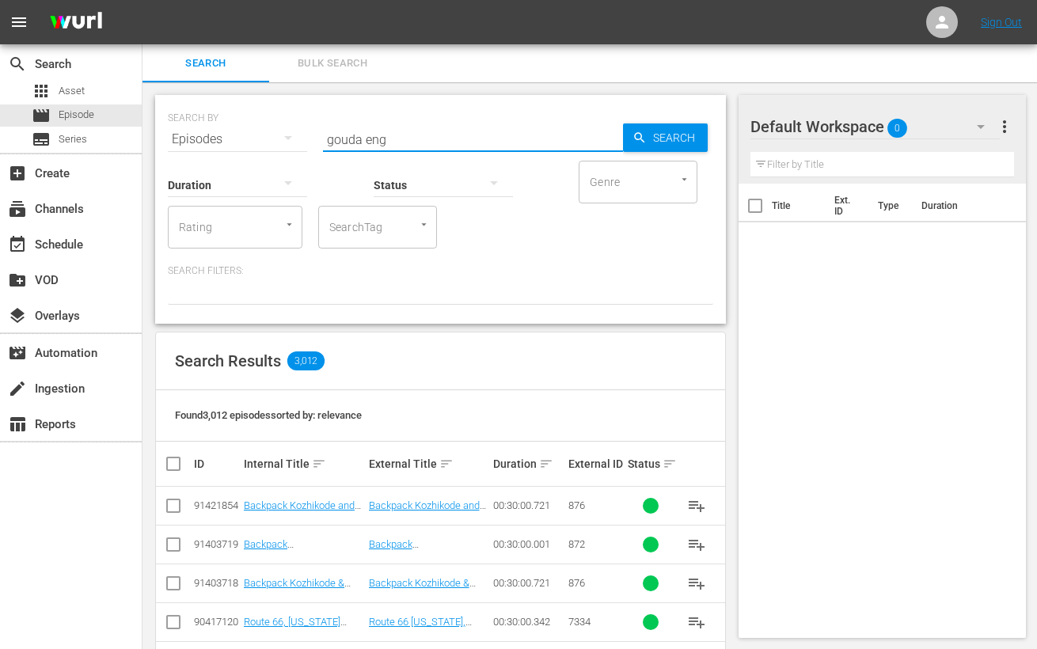
type input "gouda eng"
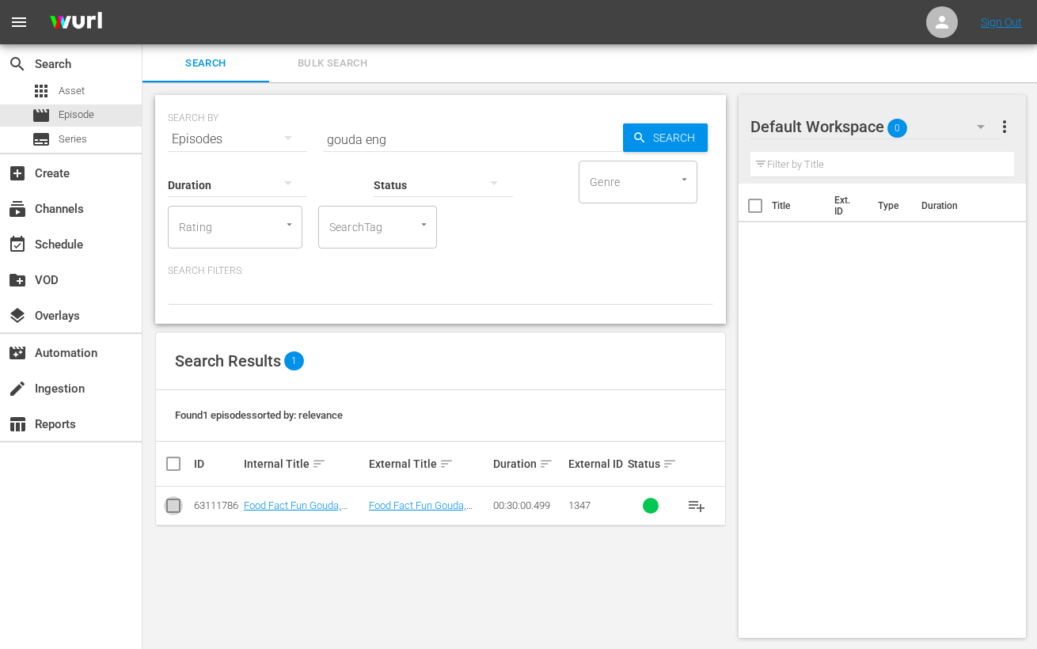
click at [177, 504] on input "checkbox" at bounding box center [173, 509] width 19 height 19
checkbox input "true"
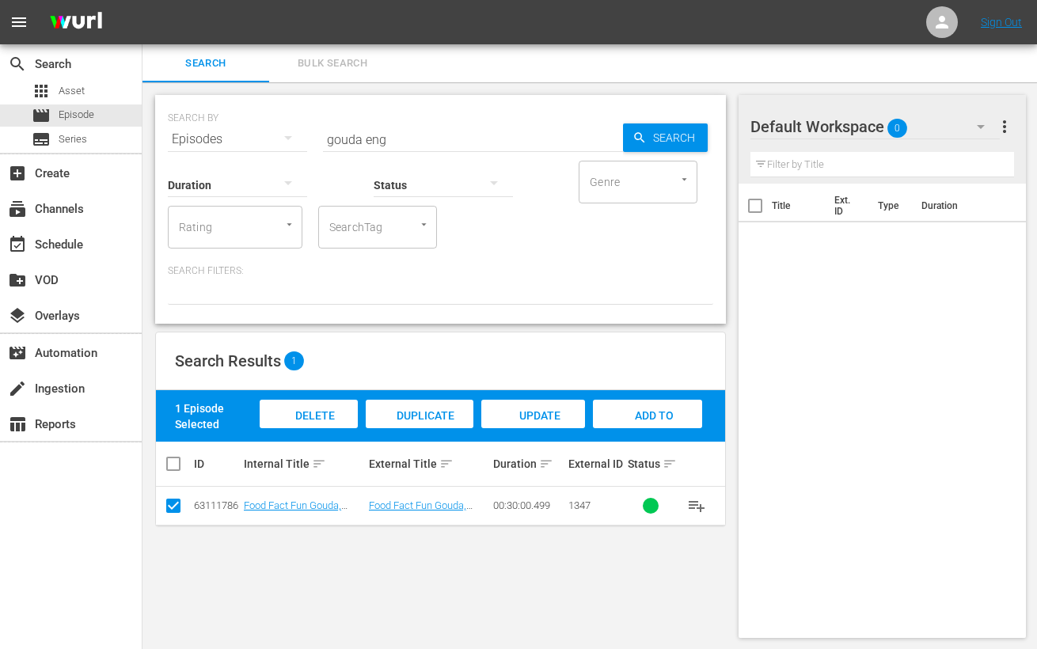
click at [653, 409] on span "Add to Workspace" at bounding box center [648, 430] width 78 height 43
click at [349, 138] on input "gouda eng" at bounding box center [473, 139] width 300 height 38
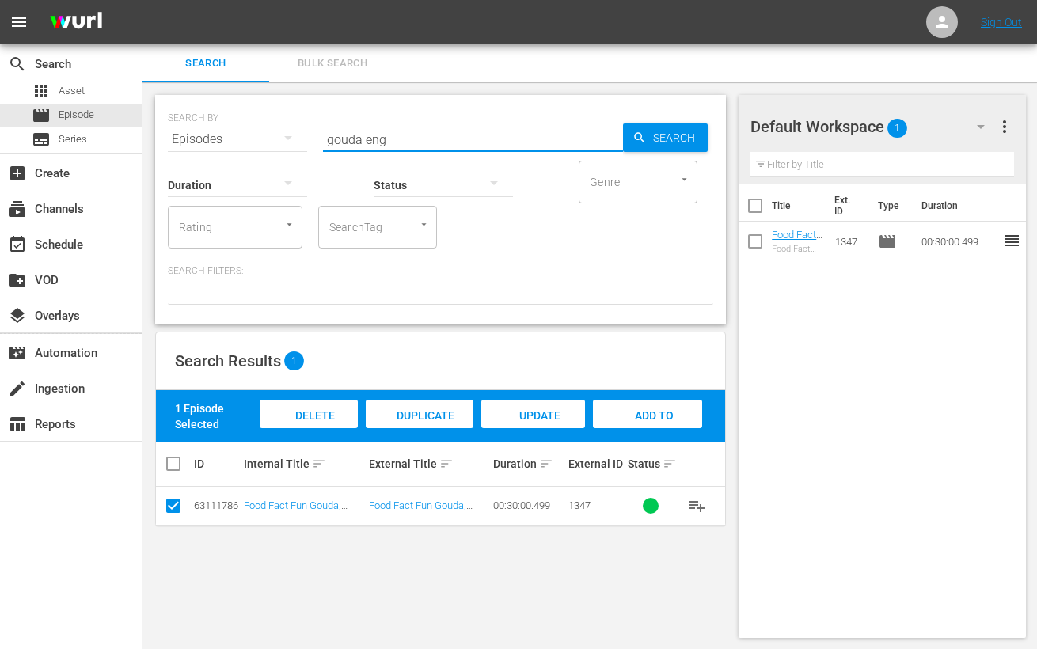
click at [349, 138] on input "gouda eng" at bounding box center [473, 139] width 300 height 38
type input "dubai eng"
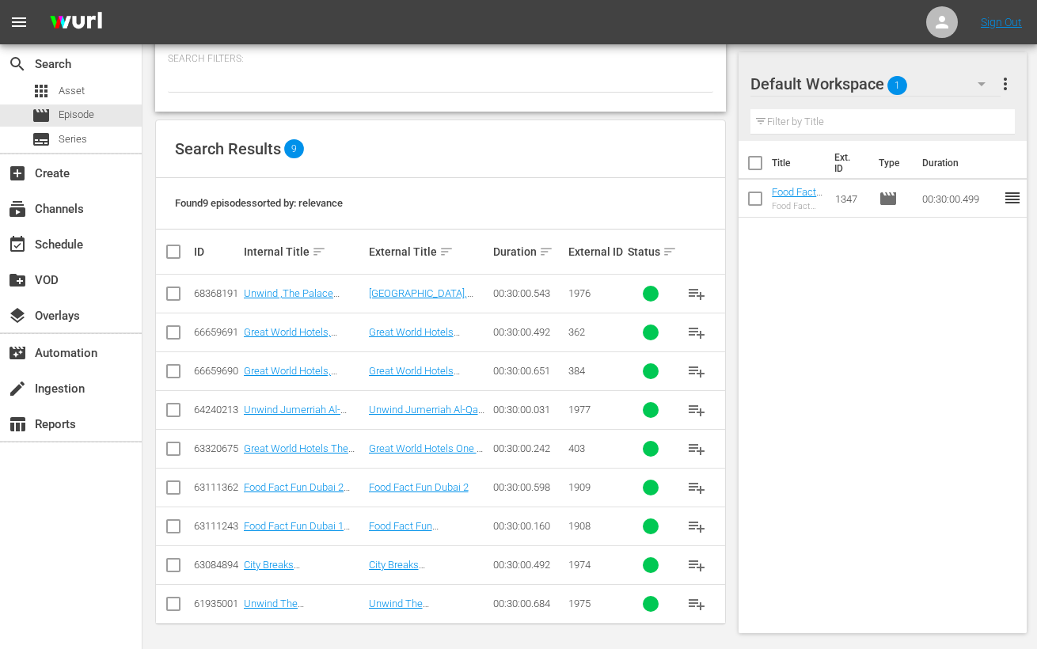
scroll to position [214, 0]
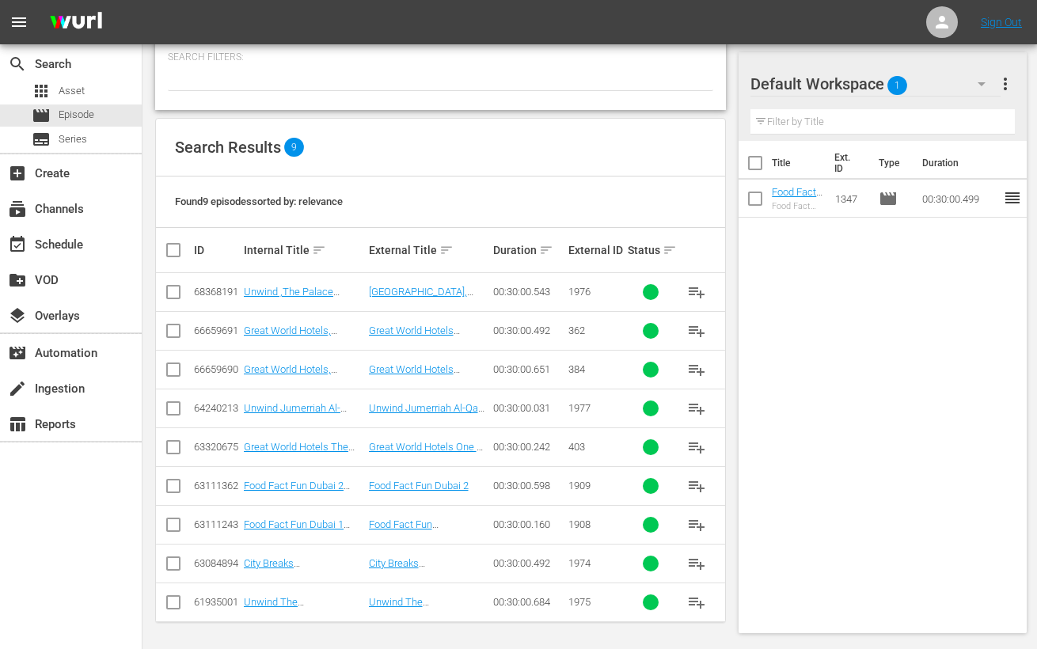
drag, startPoint x: 173, startPoint y: 486, endPoint x: 175, endPoint y: 516, distance: 30.1
click at [173, 486] on input "checkbox" at bounding box center [173, 489] width 19 height 19
checkbox input "true"
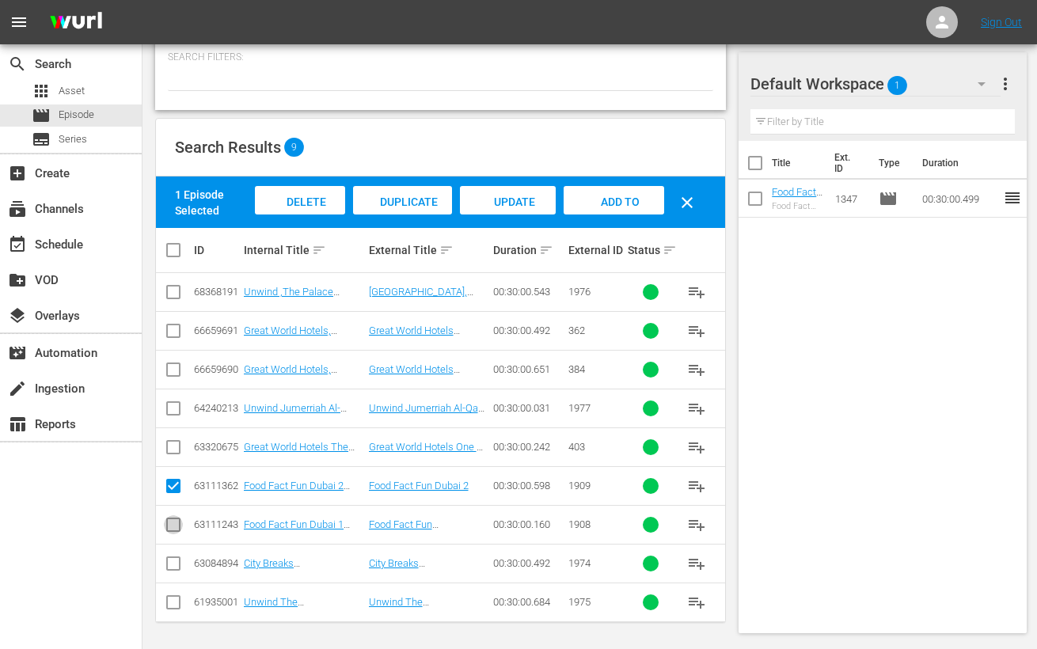
click at [172, 526] on input "checkbox" at bounding box center [173, 528] width 19 height 19
checkbox input "true"
click at [630, 192] on div "Add to Workspace" at bounding box center [615, 215] width 100 height 59
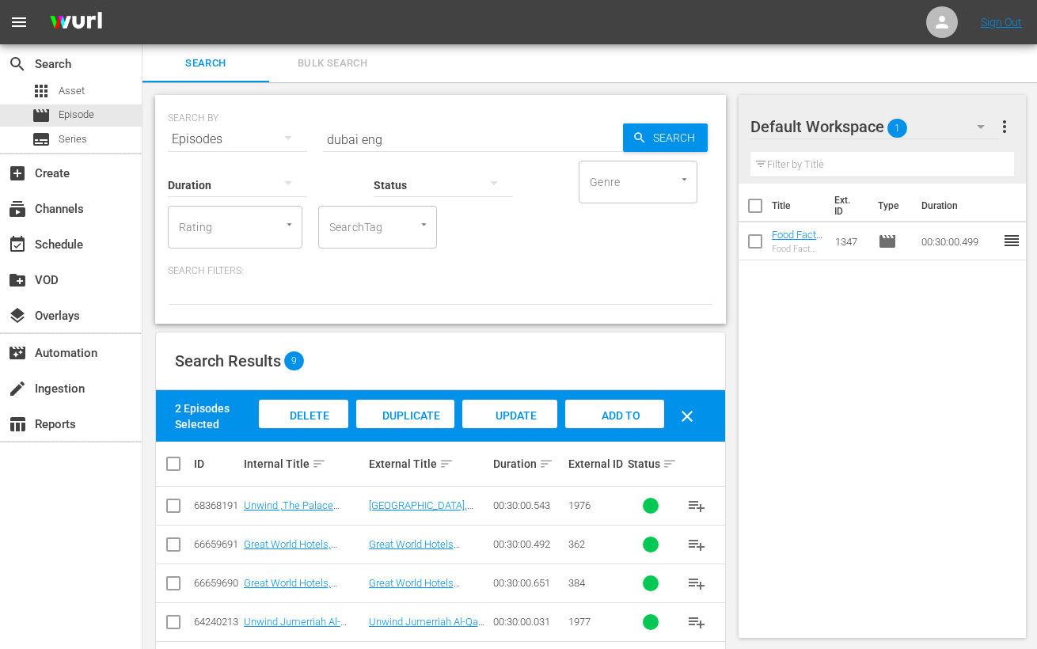
click at [344, 134] on input "dubai eng" at bounding box center [473, 139] width 300 height 38
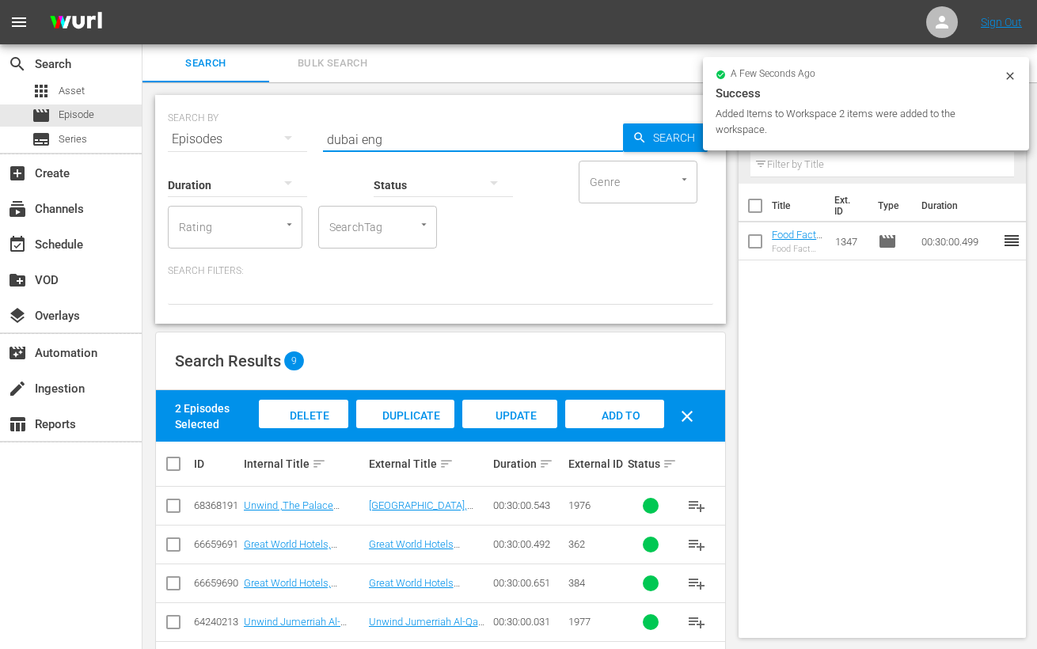
click at [344, 134] on input "dubai eng" at bounding box center [473, 139] width 300 height 38
type input "taiwan eng"
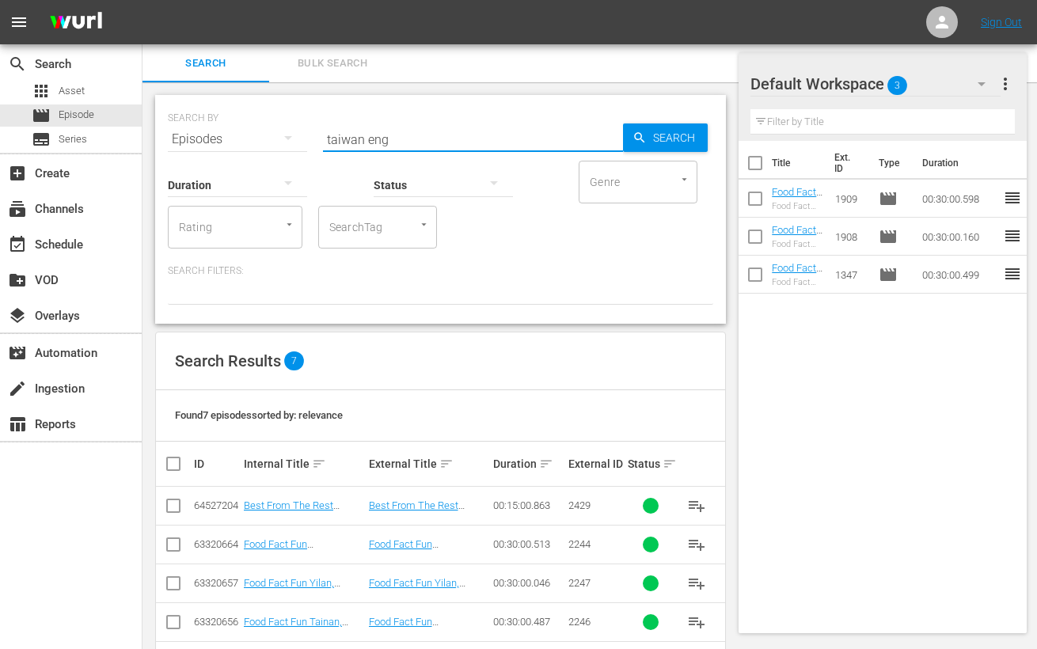
scroll to position [136, 0]
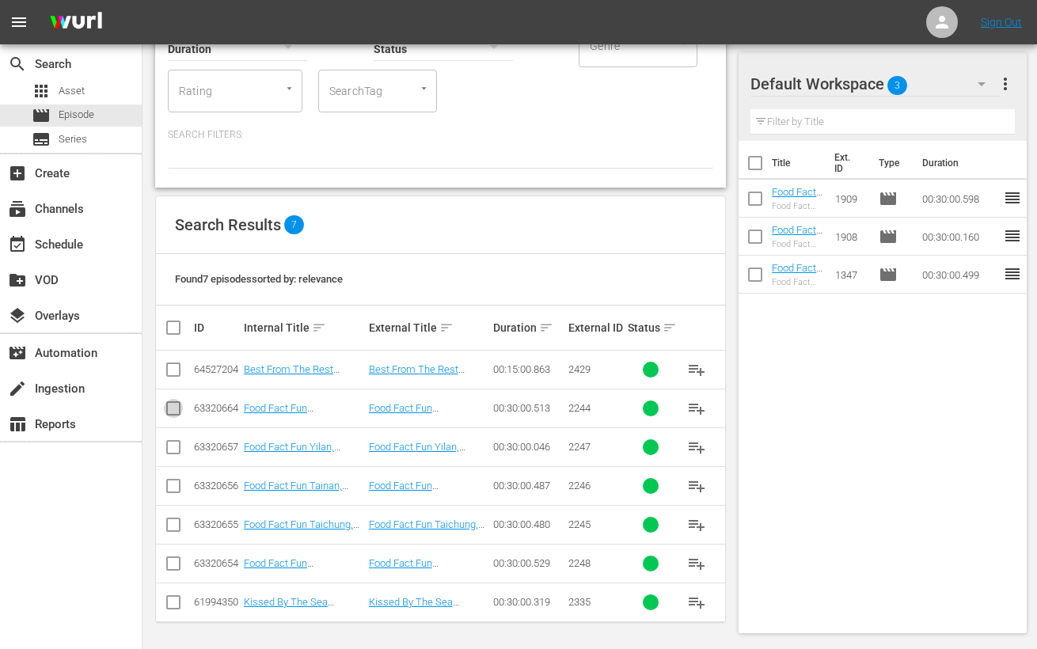
click at [170, 407] on input "checkbox" at bounding box center [173, 411] width 19 height 19
checkbox input "true"
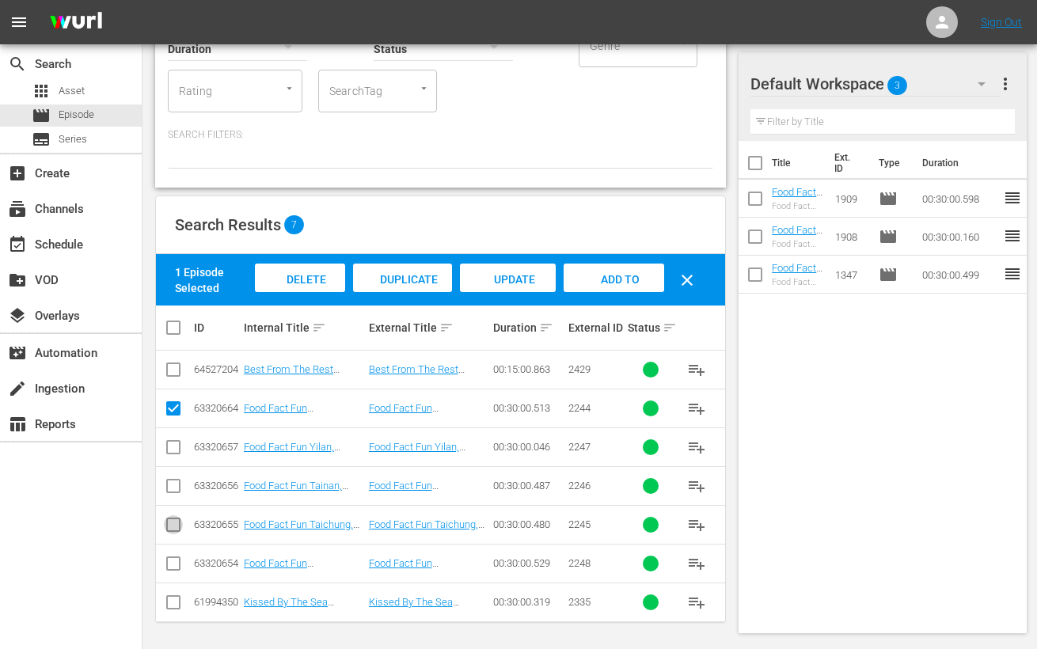
click at [172, 519] on input "checkbox" at bounding box center [173, 528] width 19 height 19
checkbox input "true"
click at [170, 486] on input "checkbox" at bounding box center [173, 489] width 19 height 19
checkbox input "true"
click at [171, 454] on input "checkbox" at bounding box center [173, 450] width 19 height 19
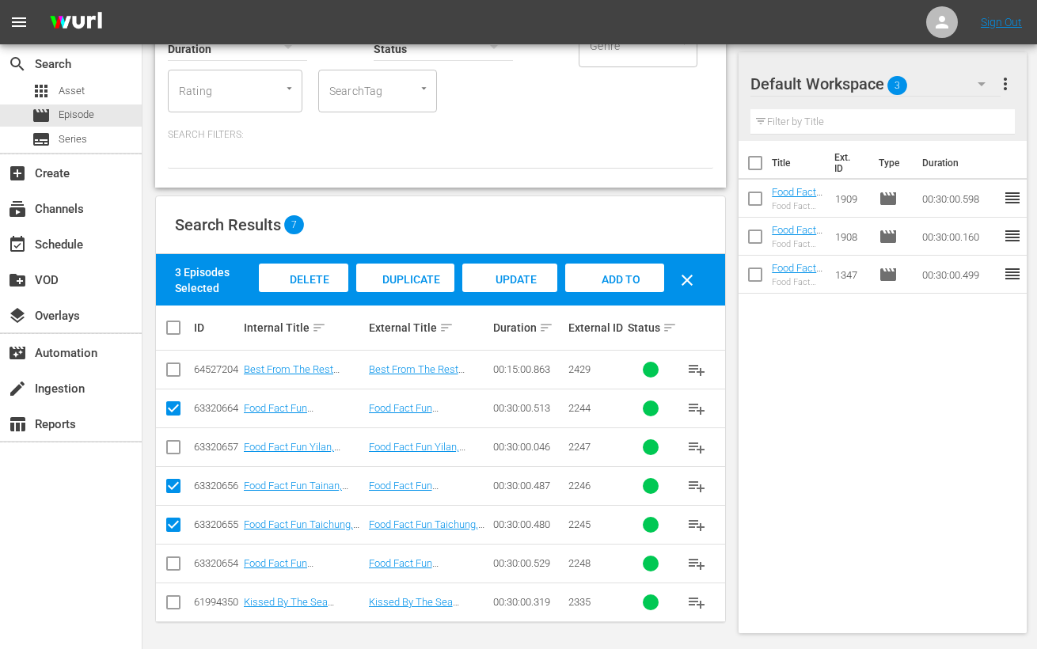
checkbox input "true"
click at [623, 279] on span "Add to Workspace" at bounding box center [615, 294] width 78 height 43
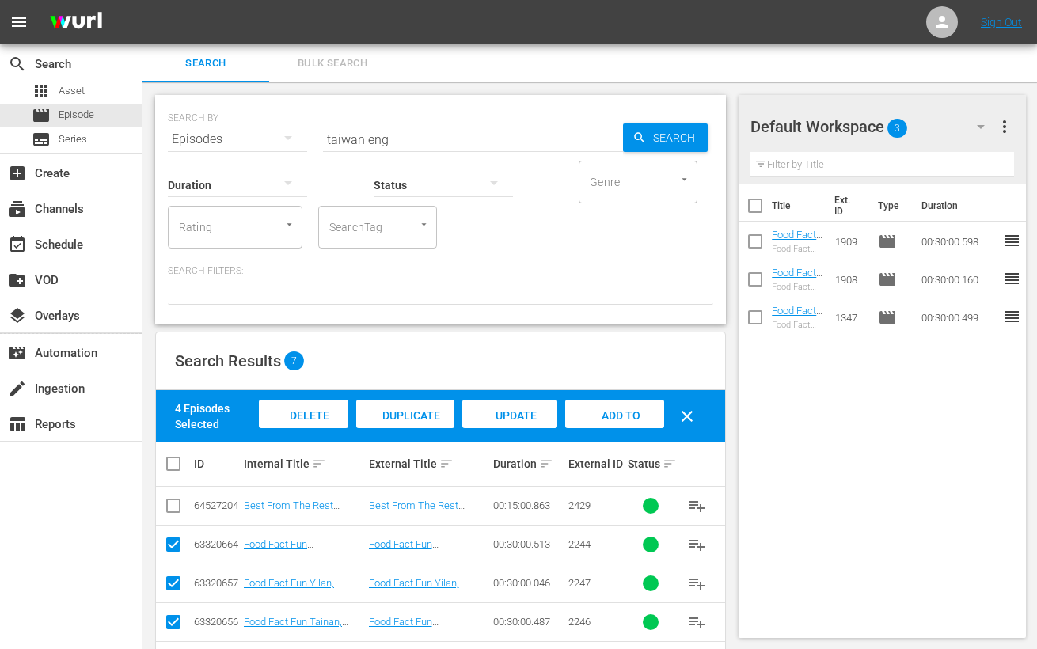
click at [336, 135] on input "taiwan eng" at bounding box center [473, 139] width 300 height 38
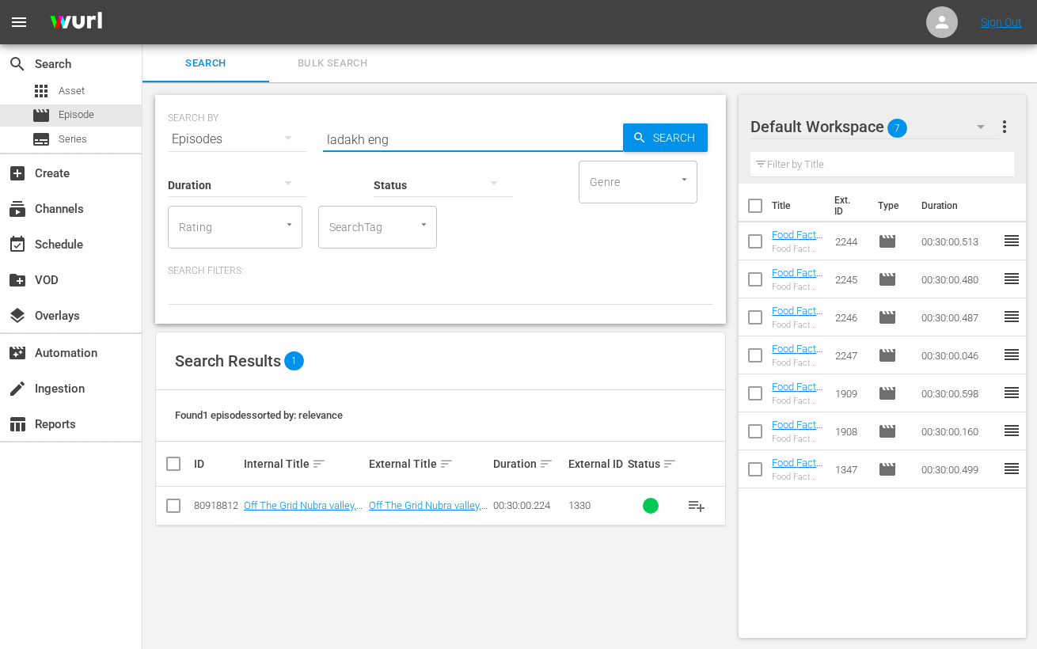
scroll to position [1, 0]
click at [342, 137] on input "ladakh eng" at bounding box center [473, 139] width 300 height 38
type input "off the grid india eng"
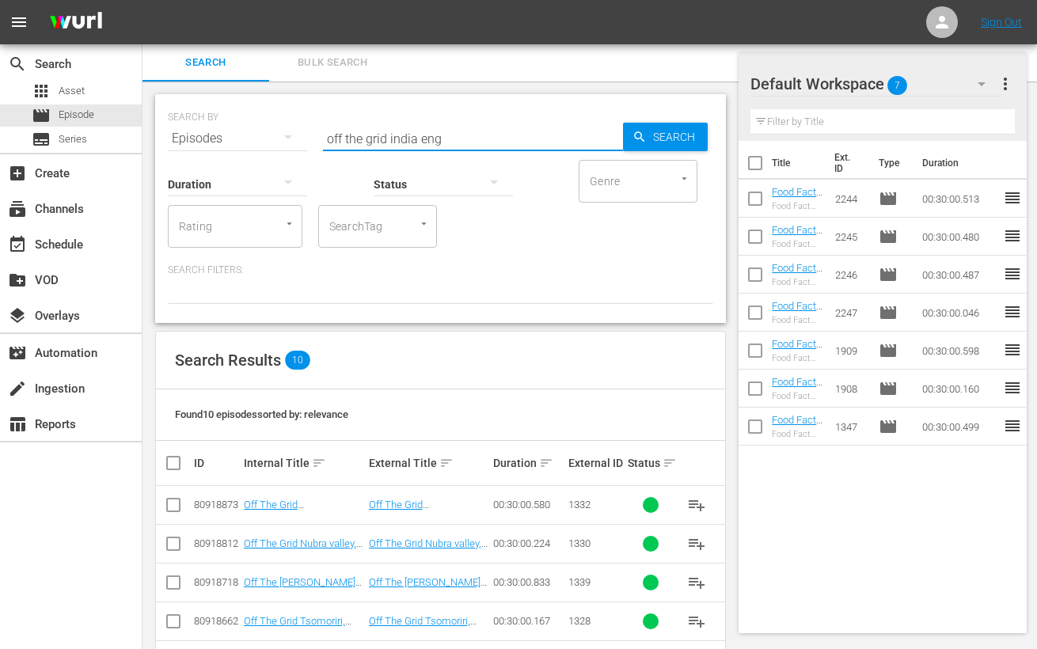
scroll to position [253, 0]
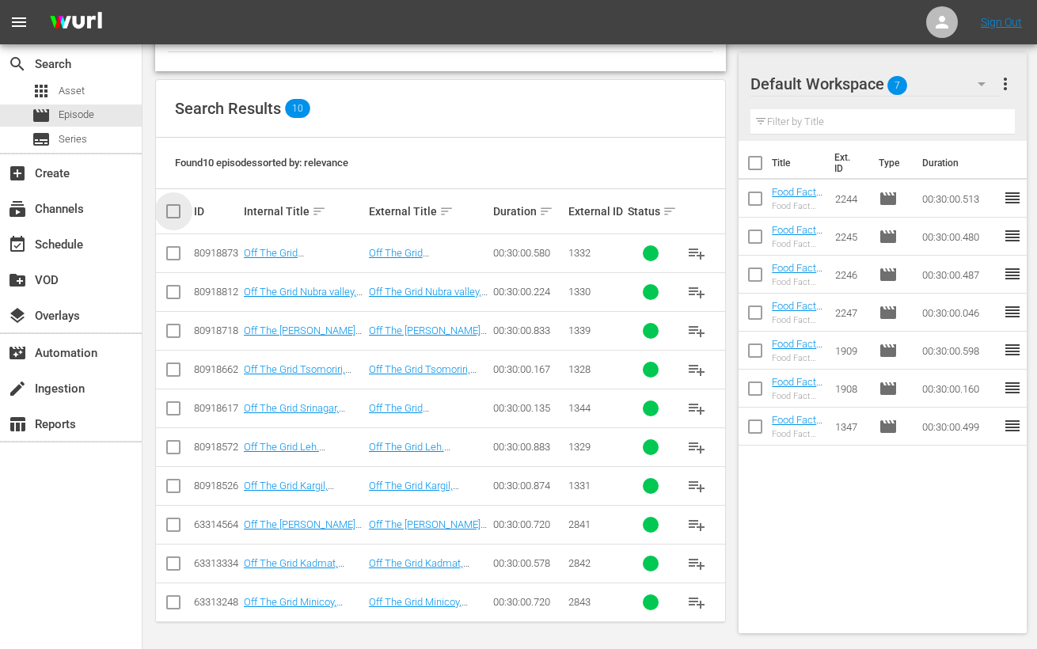
click at [174, 210] on input "checkbox" at bounding box center [180, 211] width 32 height 19
checkbox input "true"
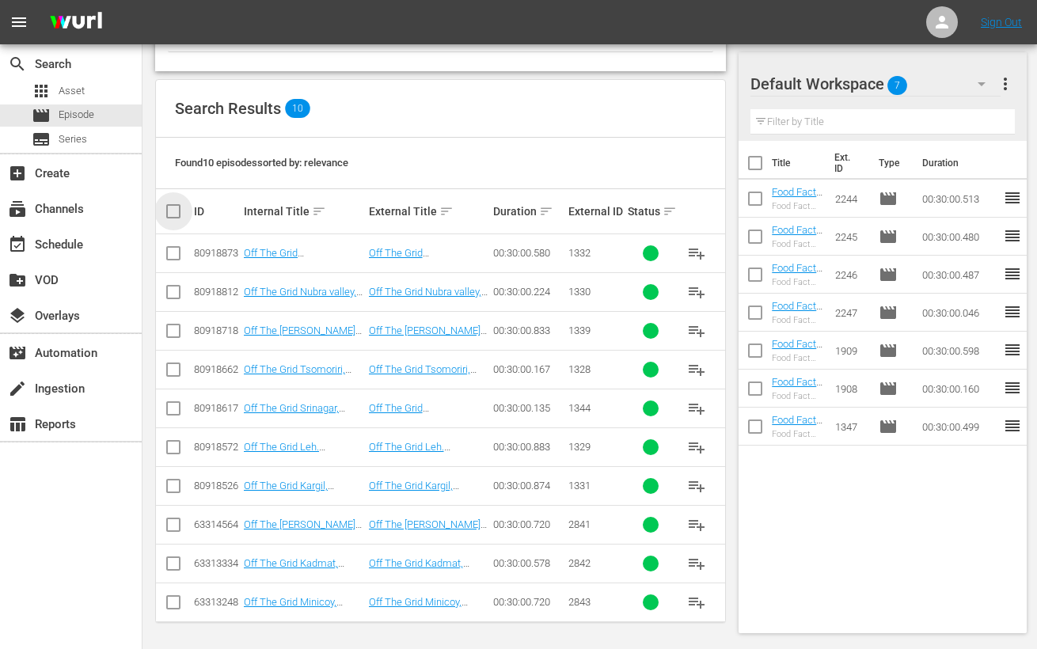
checkbox input "true"
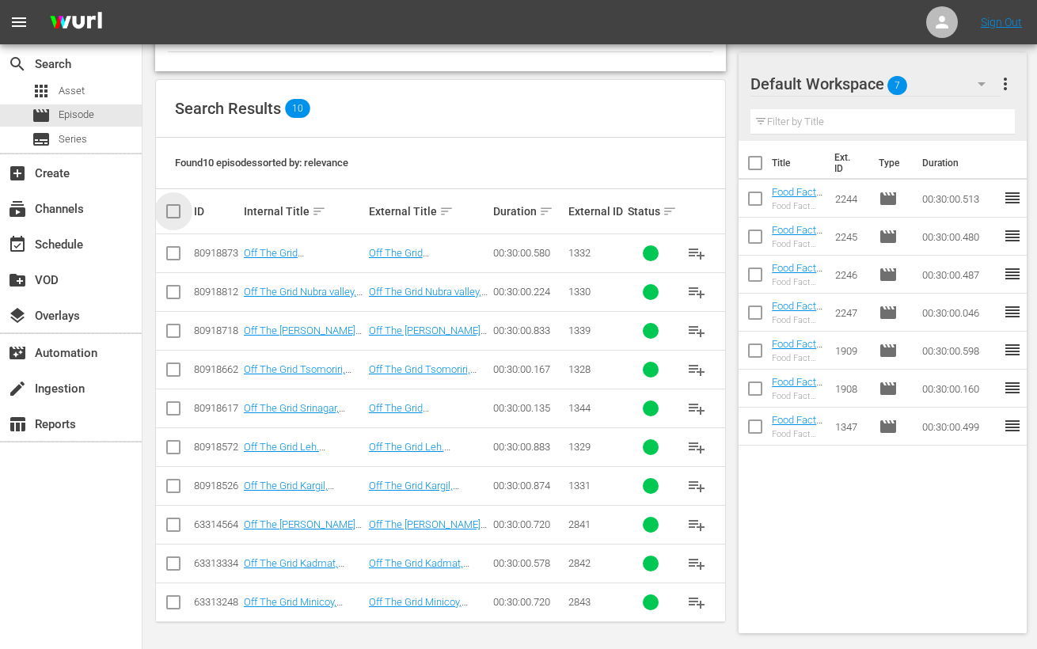
checkbox input "true"
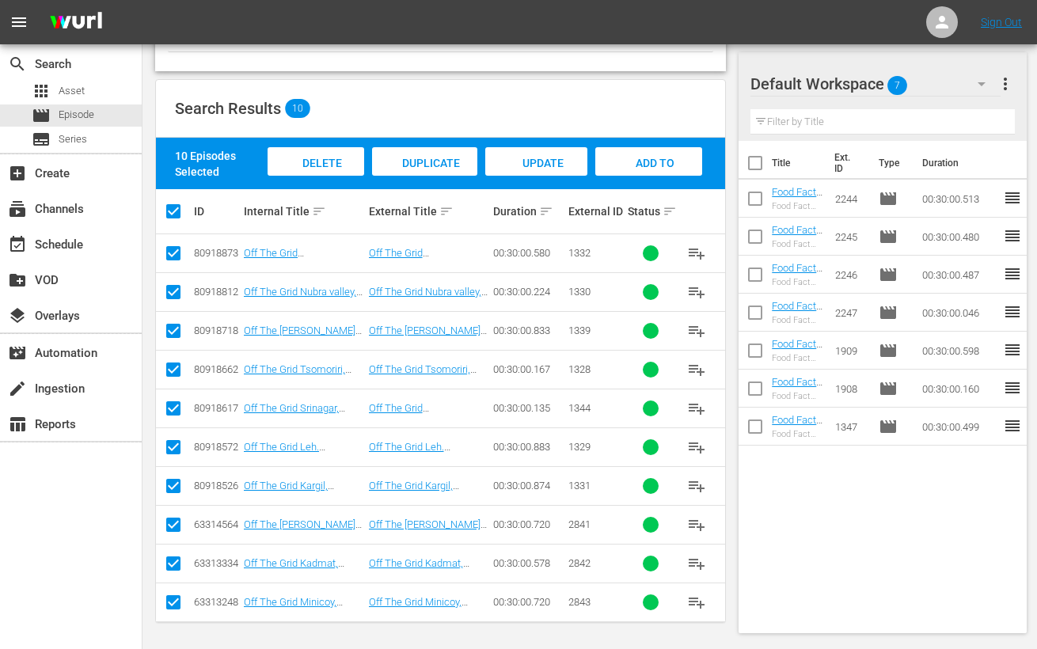
click at [170, 525] on input "checkbox" at bounding box center [173, 528] width 19 height 19
checkbox input "false"
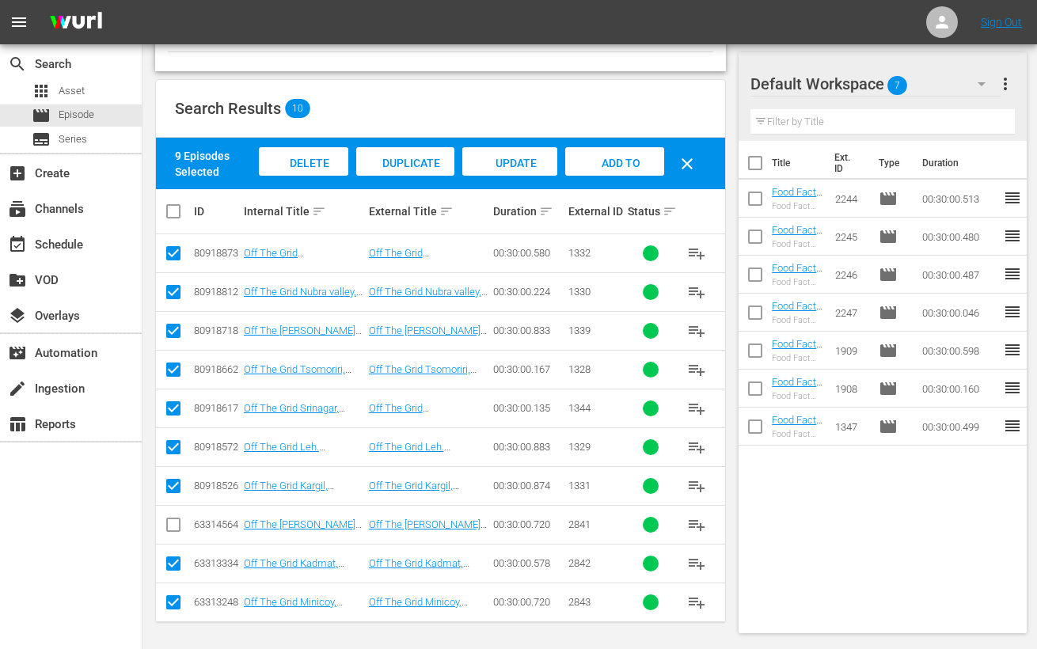
click at [174, 562] on input "checkbox" at bounding box center [173, 566] width 19 height 19
checkbox input "false"
click at [172, 602] on input "checkbox" at bounding box center [173, 605] width 19 height 19
checkbox input "false"
click at [616, 164] on span "Add to Workspace" at bounding box center [615, 178] width 78 height 43
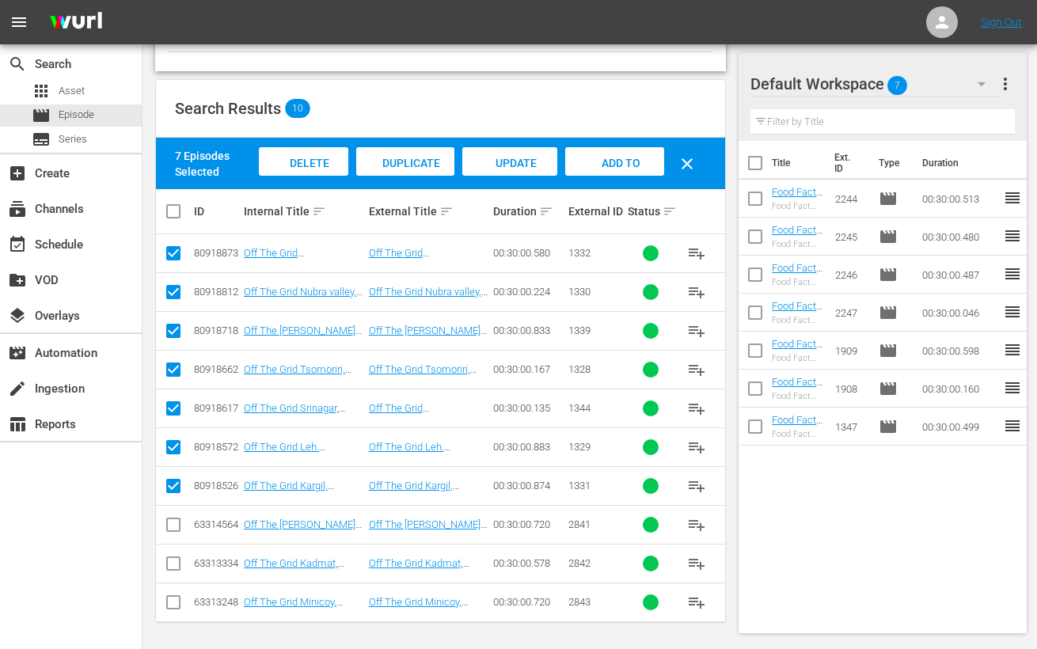
scroll to position [0, 0]
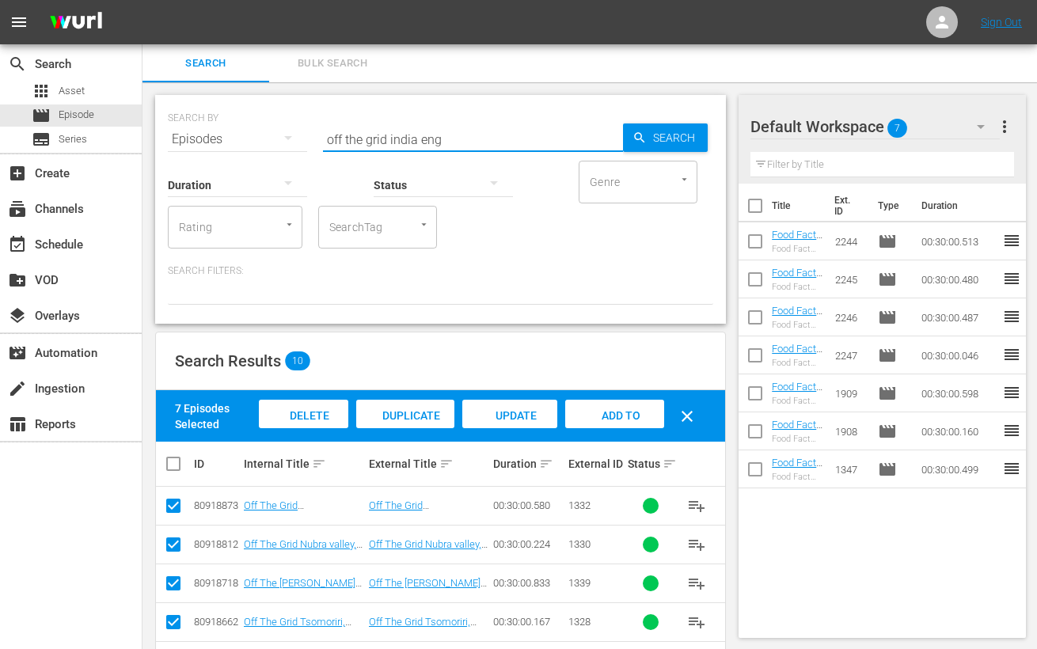
drag, startPoint x: 408, startPoint y: 139, endPoint x: 242, endPoint y: 135, distance: 165.5
click at [242, 135] on div "SEARCH BY Search By Episodes Search ID, Title, Description, Keywords, or Catego…" at bounding box center [440, 129] width 545 height 57
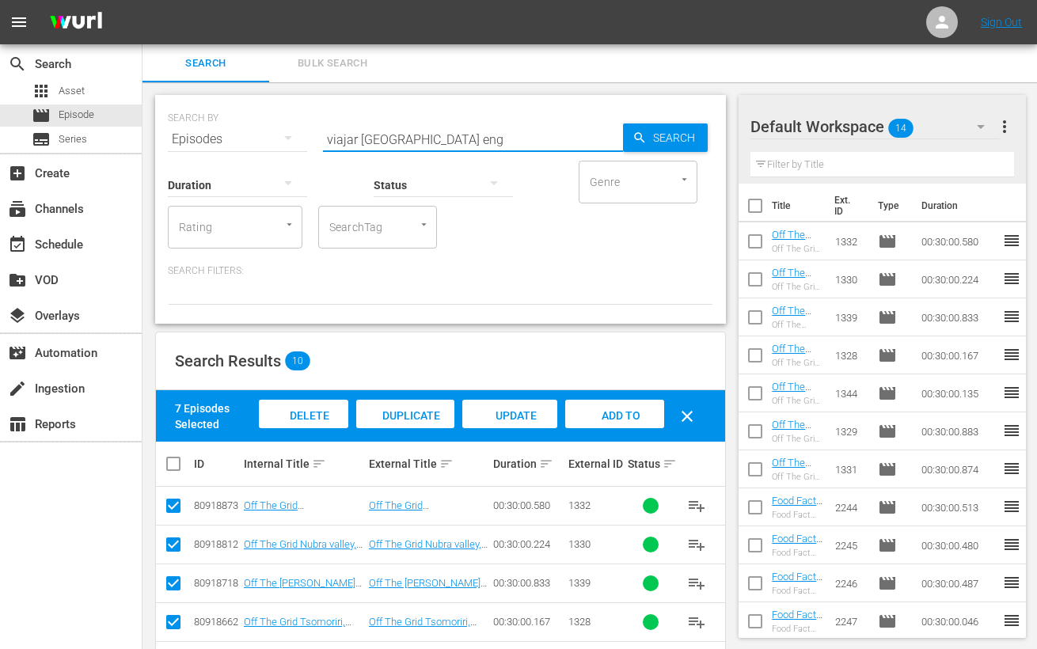
type input "viajar [GEOGRAPHIC_DATA] eng"
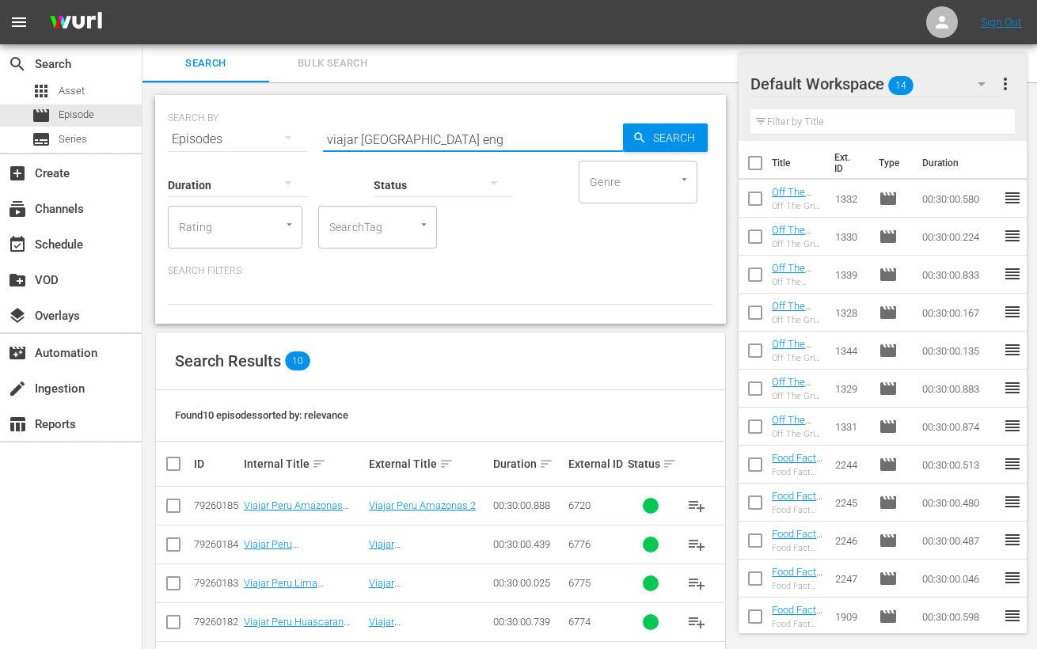
scroll to position [253, 0]
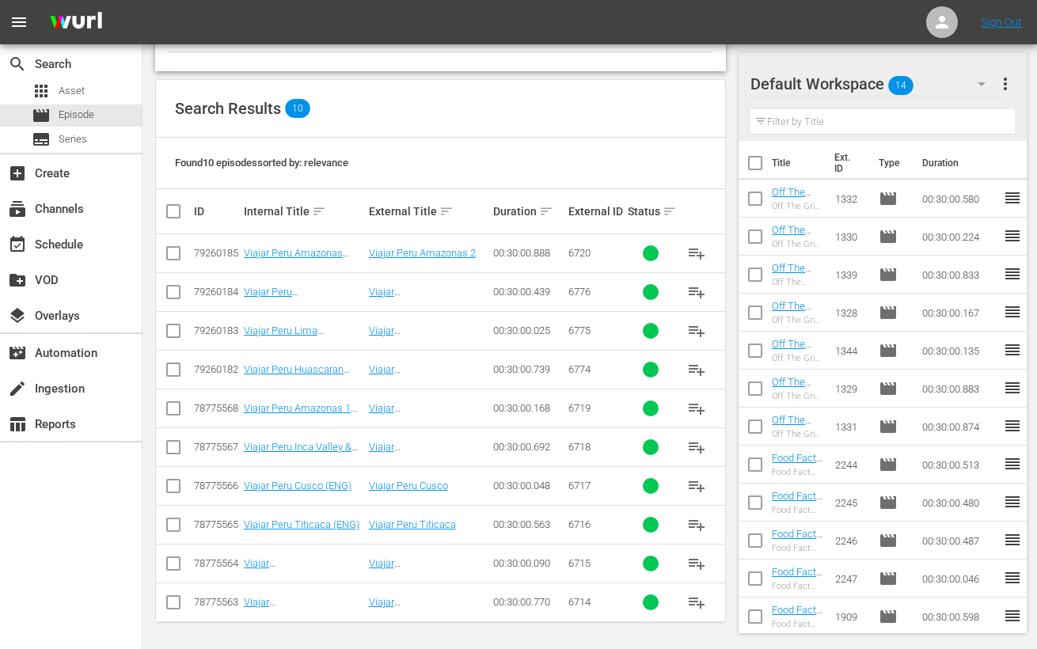
click at [173, 368] on input "checkbox" at bounding box center [173, 372] width 19 height 19
checkbox input "true"
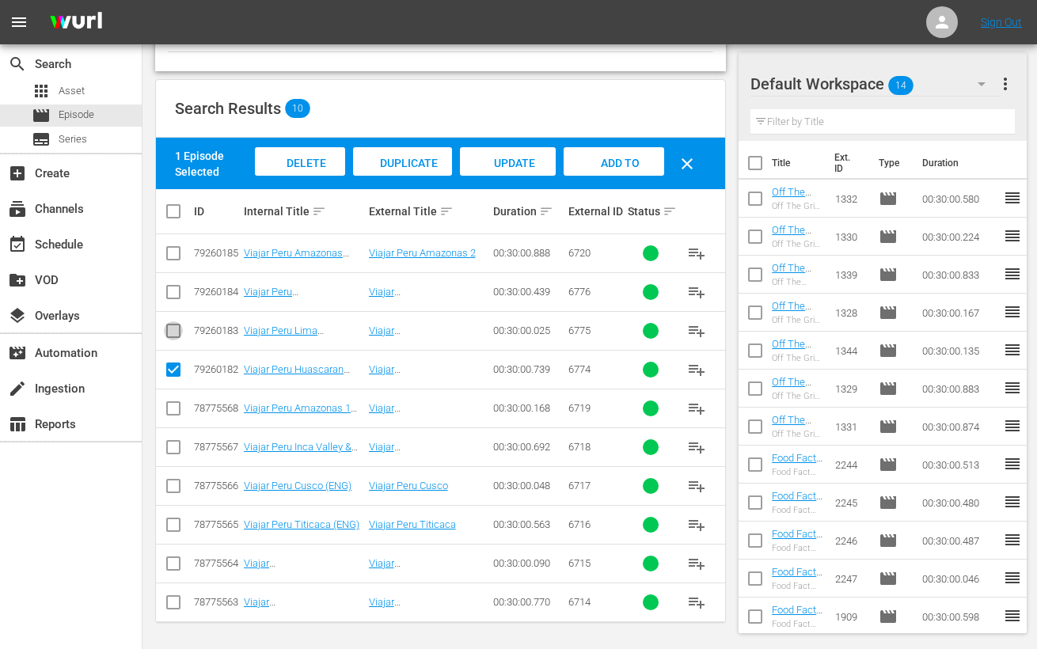
click at [173, 326] on input "checkbox" at bounding box center [173, 334] width 19 height 19
checkbox input "true"
click at [174, 294] on input "checkbox" at bounding box center [173, 295] width 19 height 19
checkbox input "true"
click at [647, 160] on div "Add to Workspace" at bounding box center [615, 176] width 100 height 59
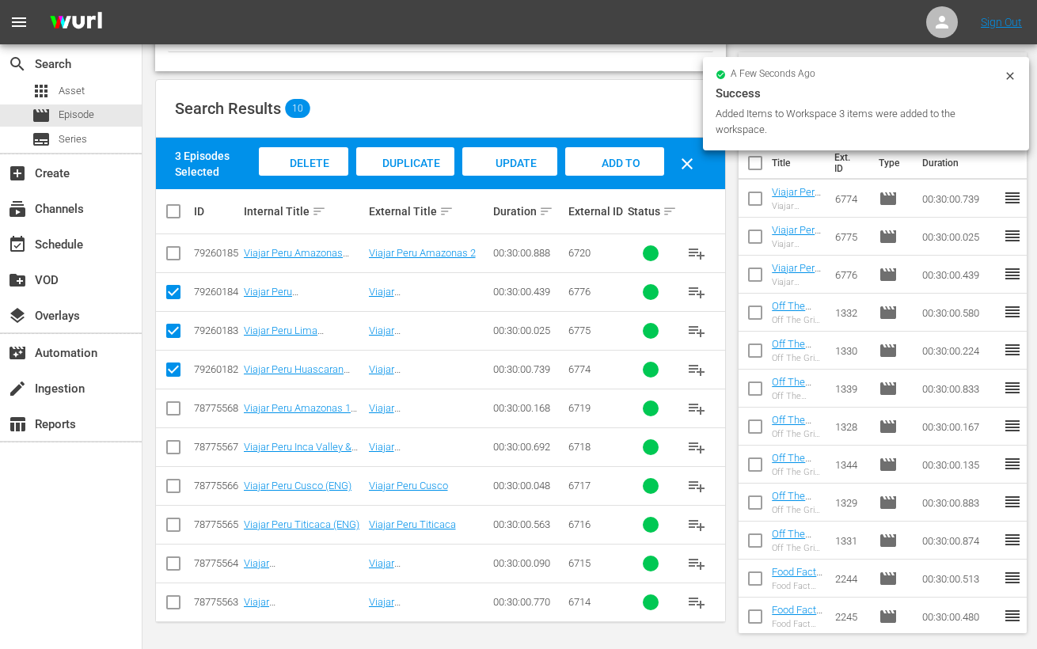
scroll to position [0, 0]
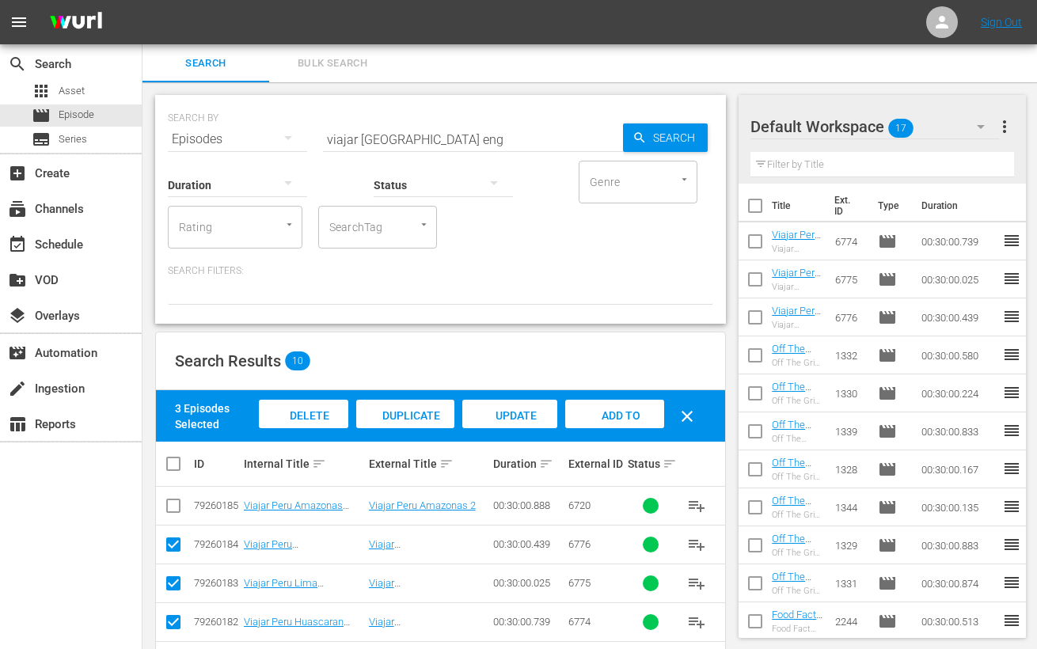
click at [1009, 74] on div "Search Bulk Search" at bounding box center [590, 63] width 895 height 38
click at [754, 202] on input "checkbox" at bounding box center [755, 208] width 33 height 33
checkbox input "true"
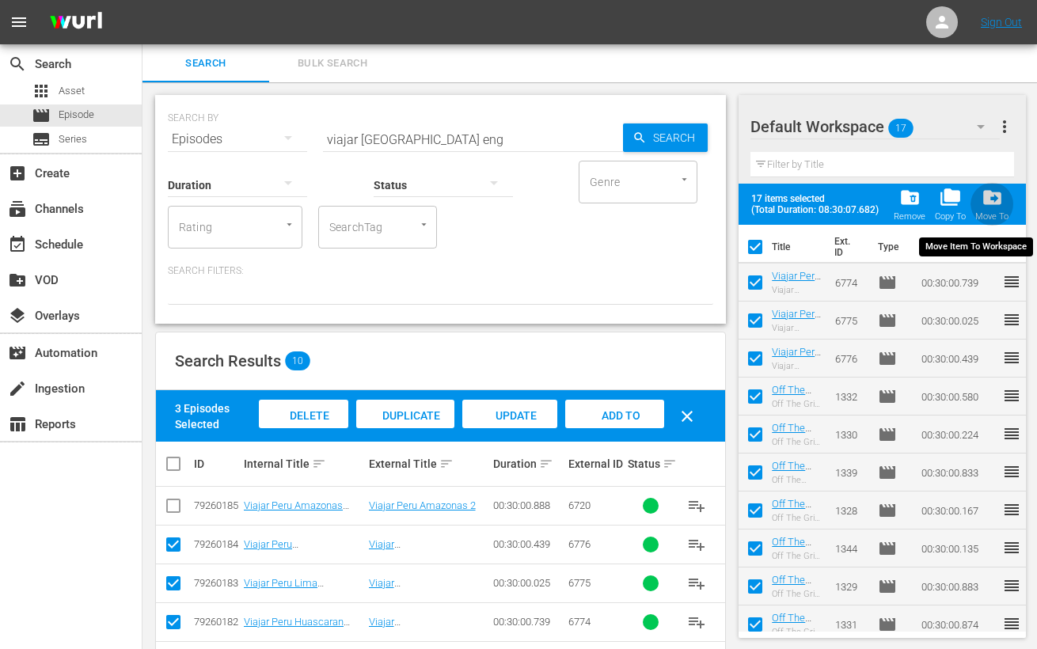
click at [994, 199] on span "drive_file_move" at bounding box center [992, 197] width 21 height 21
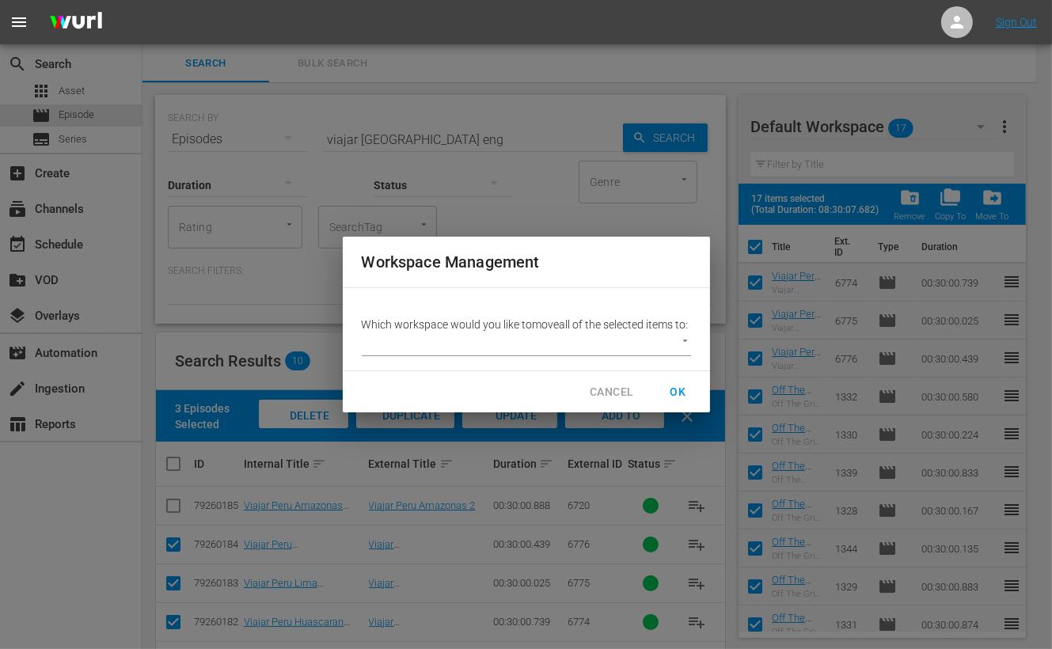
click at [680, 348] on body "menu Sign Out search Search apps Asset movie Episode subtitles Series add_box C…" at bounding box center [526, 324] width 1052 height 649
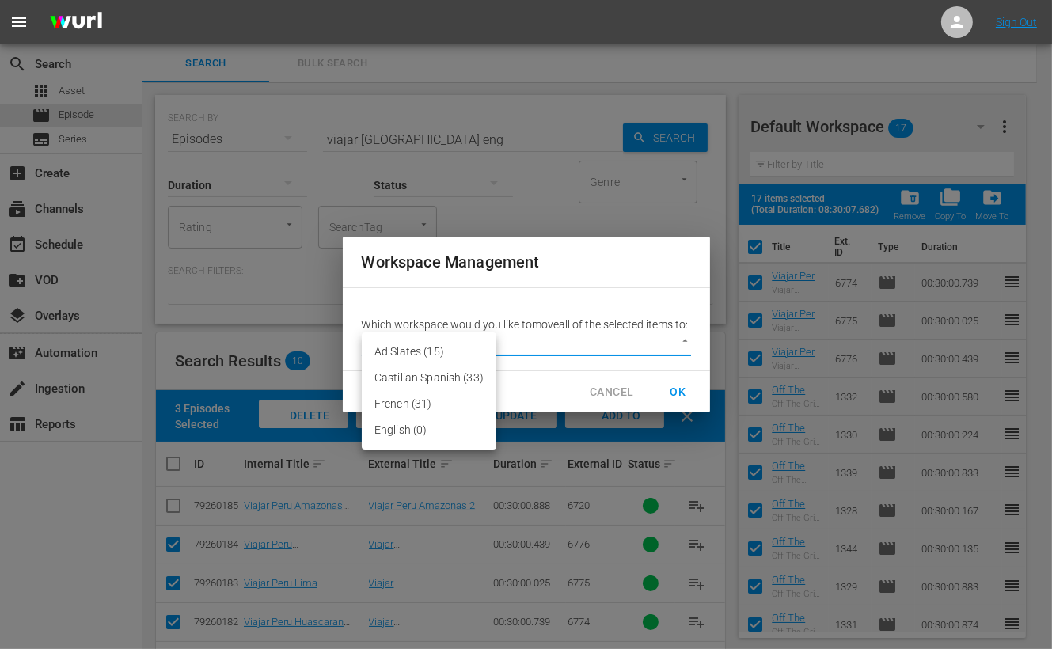
click at [393, 437] on li "English (0)" at bounding box center [429, 430] width 135 height 26
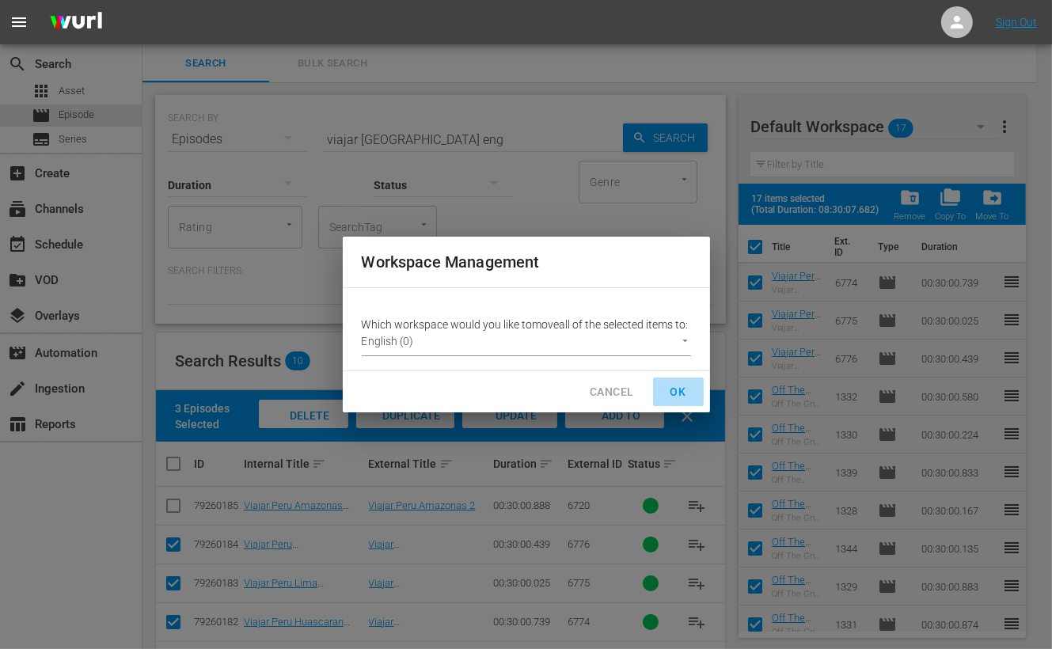
click at [680, 401] on span "OK" at bounding box center [678, 392] width 25 height 20
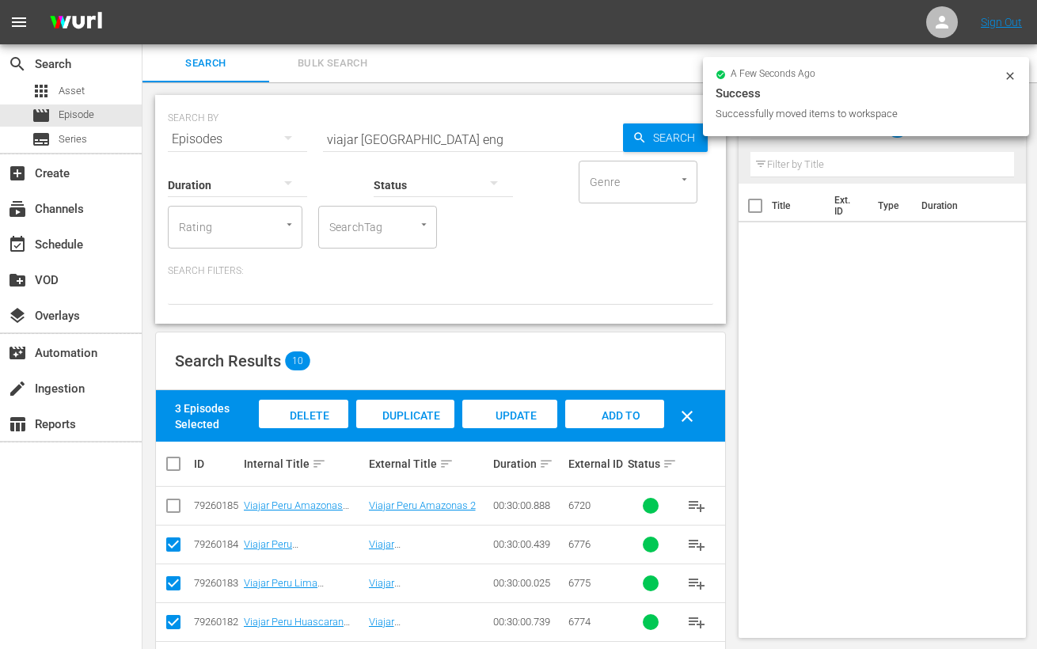
click at [1010, 78] on icon at bounding box center [1010, 76] width 13 height 13
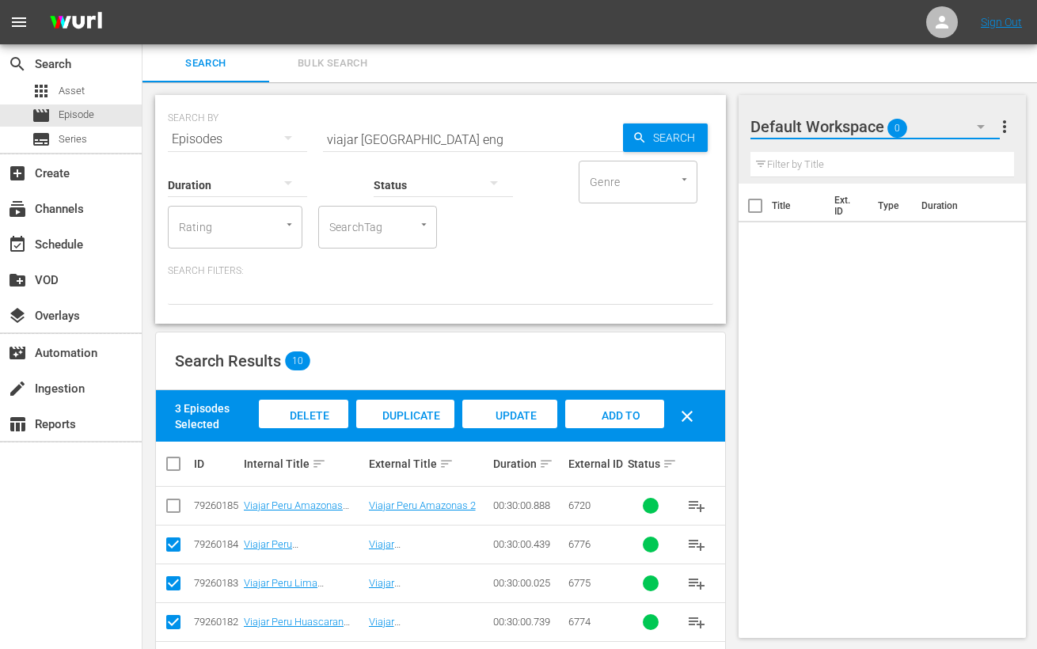
click at [982, 137] on button "button" at bounding box center [981, 127] width 38 height 38
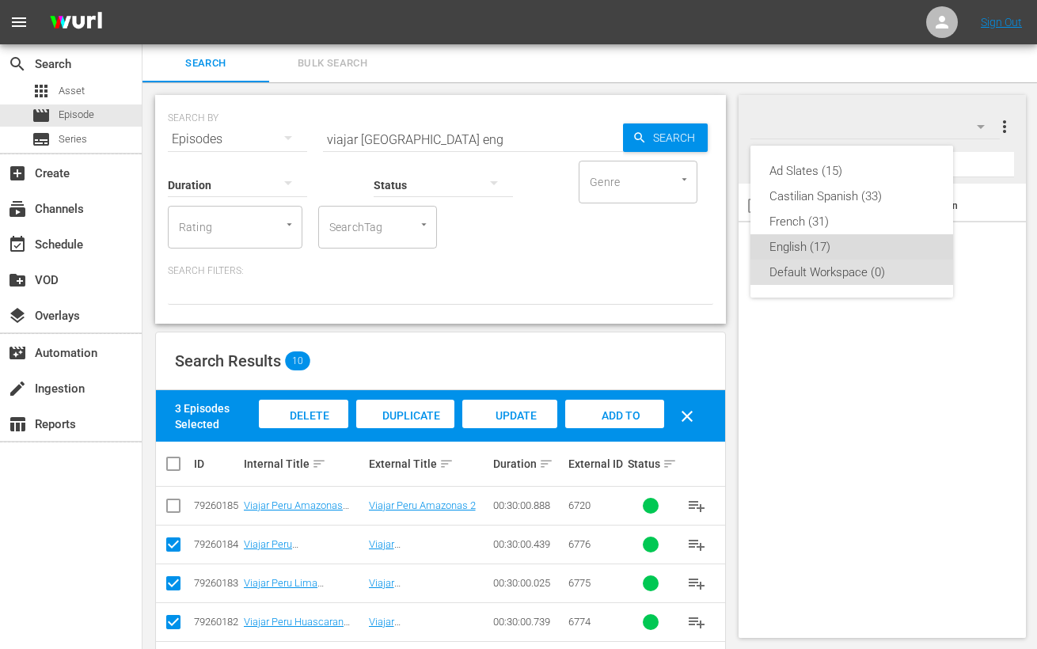
click at [800, 252] on div "English (17)" at bounding box center [852, 246] width 165 height 25
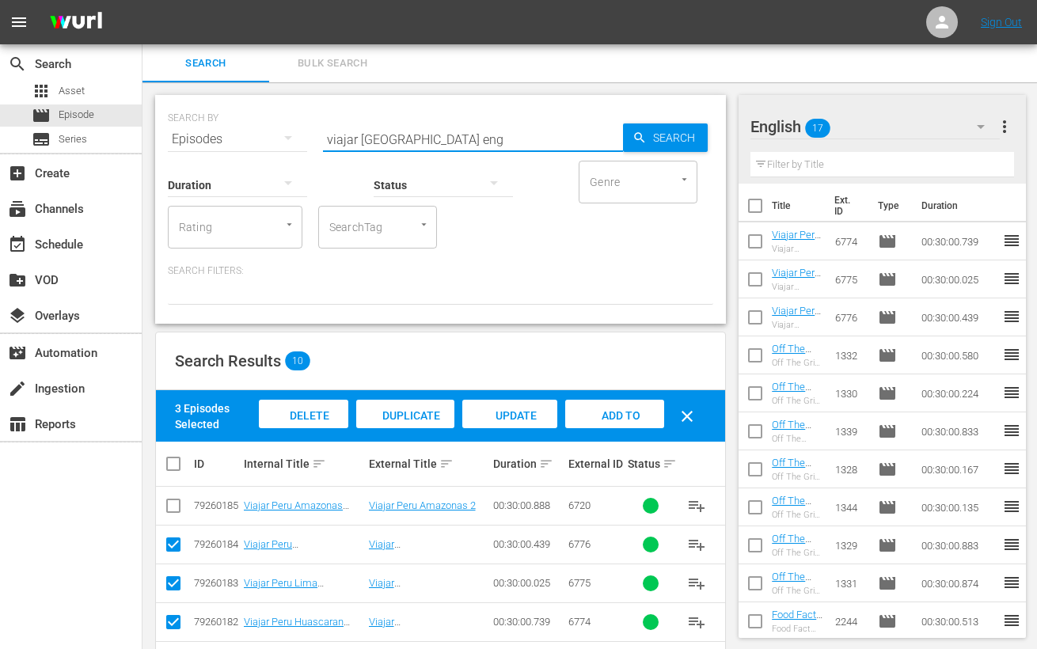
drag, startPoint x: 374, startPoint y: 139, endPoint x: 224, endPoint y: 136, distance: 150.4
click at [224, 136] on div "SEARCH BY Search By Episodes Search ID, Title, Description, Keywords, or Catego…" at bounding box center [440, 129] width 545 height 57
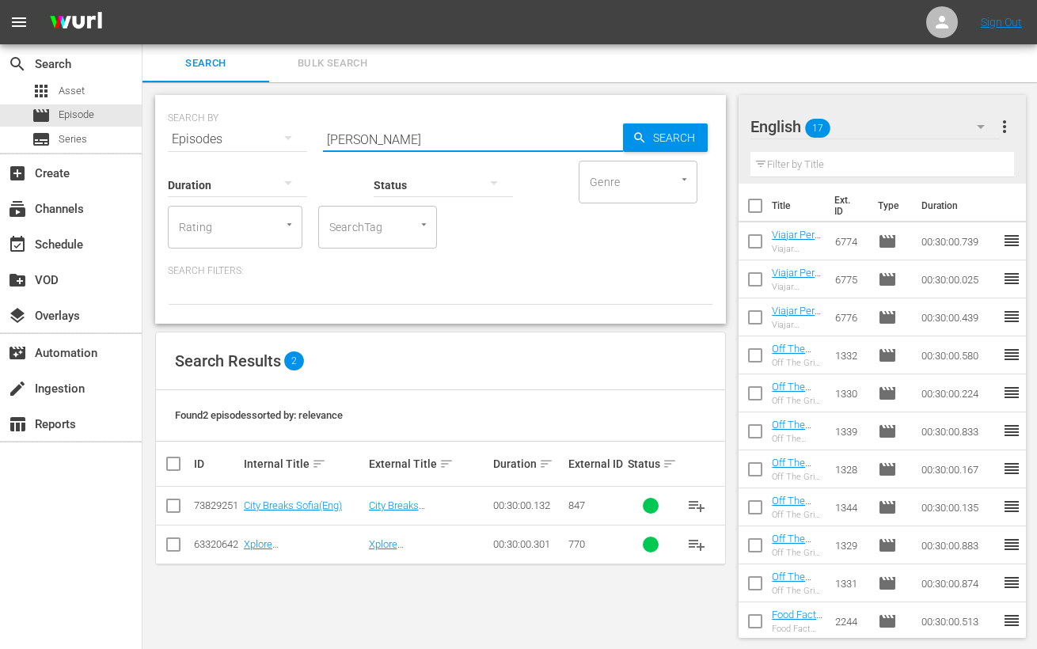
click at [170, 505] on input "checkbox" at bounding box center [173, 509] width 19 height 19
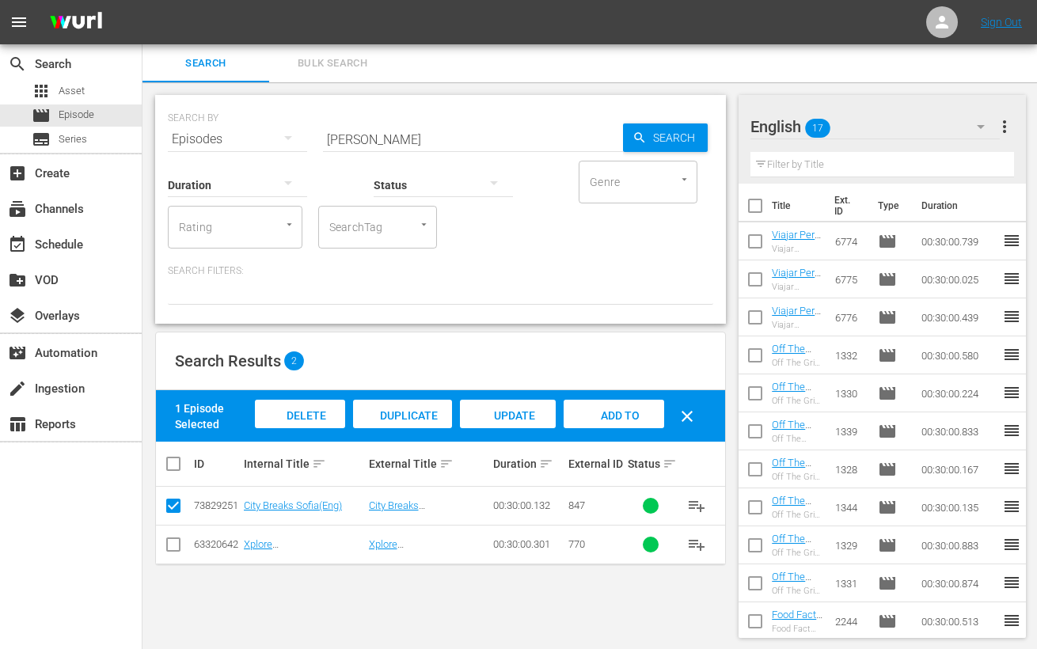
click at [643, 414] on div "Add to Workspace" at bounding box center [614, 429] width 101 height 59
click at [341, 132] on input "[PERSON_NAME]" at bounding box center [473, 139] width 300 height 38
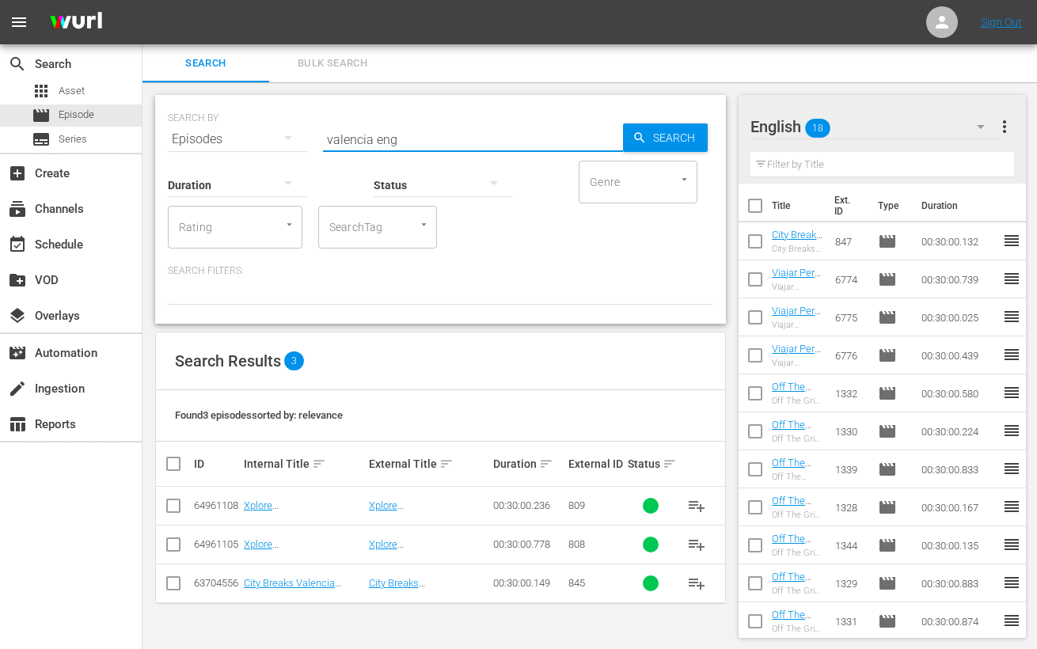
click at [179, 585] on input "checkbox" at bounding box center [173, 586] width 19 height 19
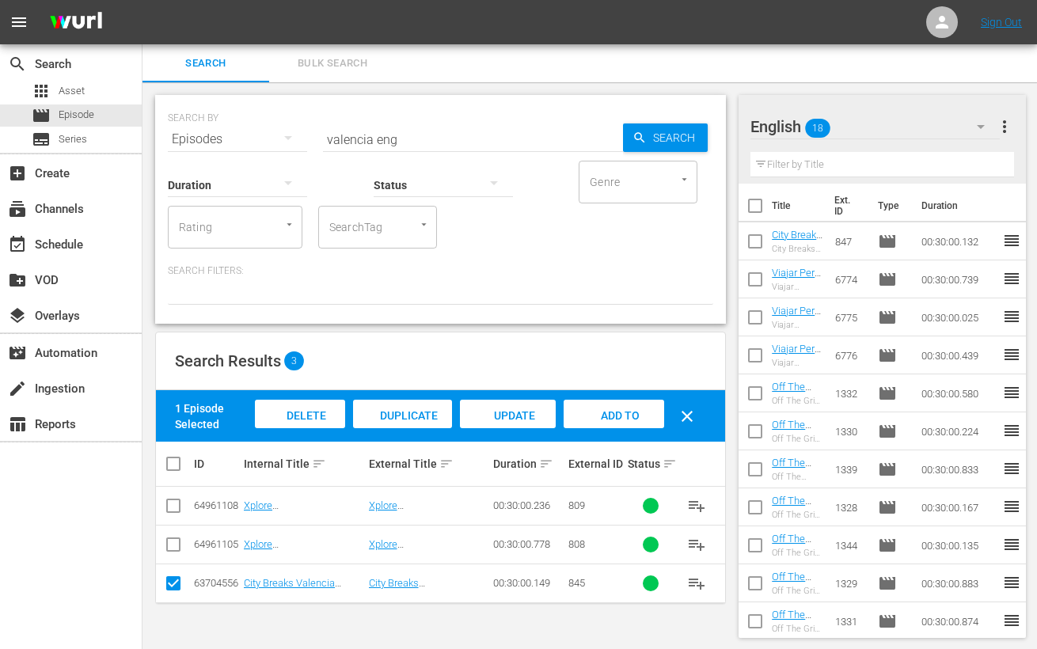
click at [629, 413] on span "Add to Workspace" at bounding box center [615, 430] width 78 height 43
click at [347, 136] on input "valencia eng" at bounding box center [473, 139] width 300 height 38
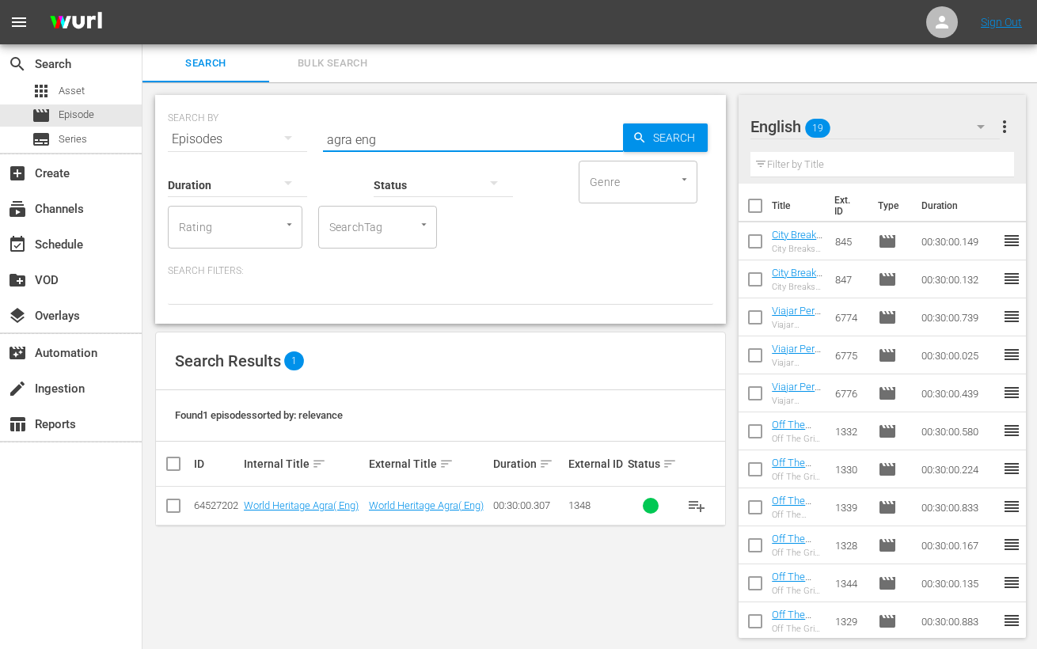
click at [166, 510] on input "checkbox" at bounding box center [173, 509] width 19 height 19
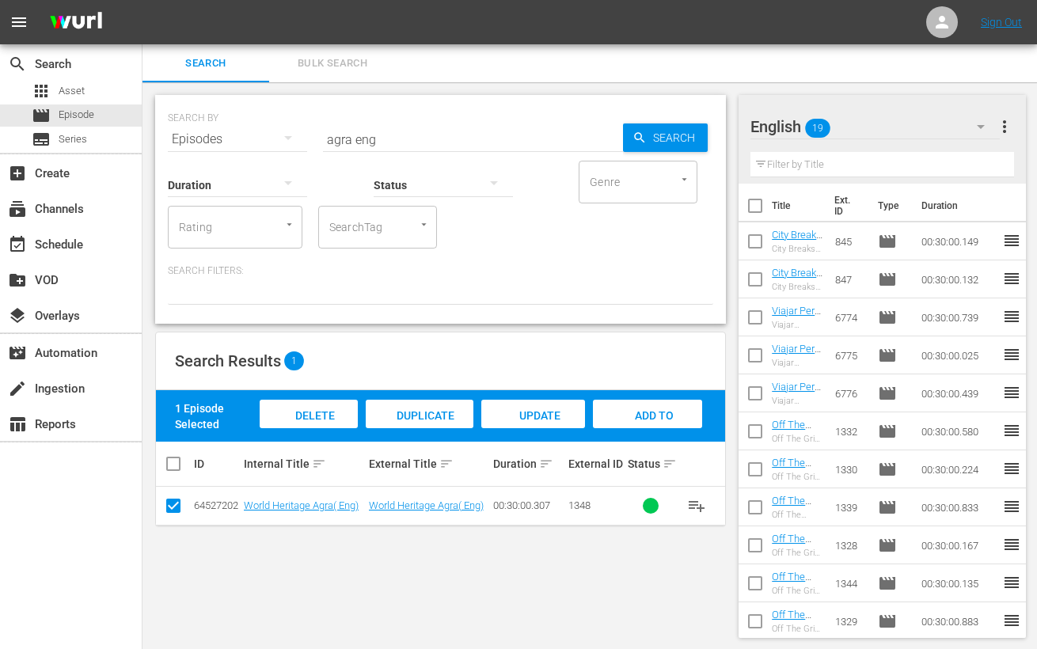
click at [625, 409] on span "Add to Workspace" at bounding box center [648, 430] width 78 height 43
click at [335, 140] on input "agra eng" at bounding box center [473, 139] width 300 height 38
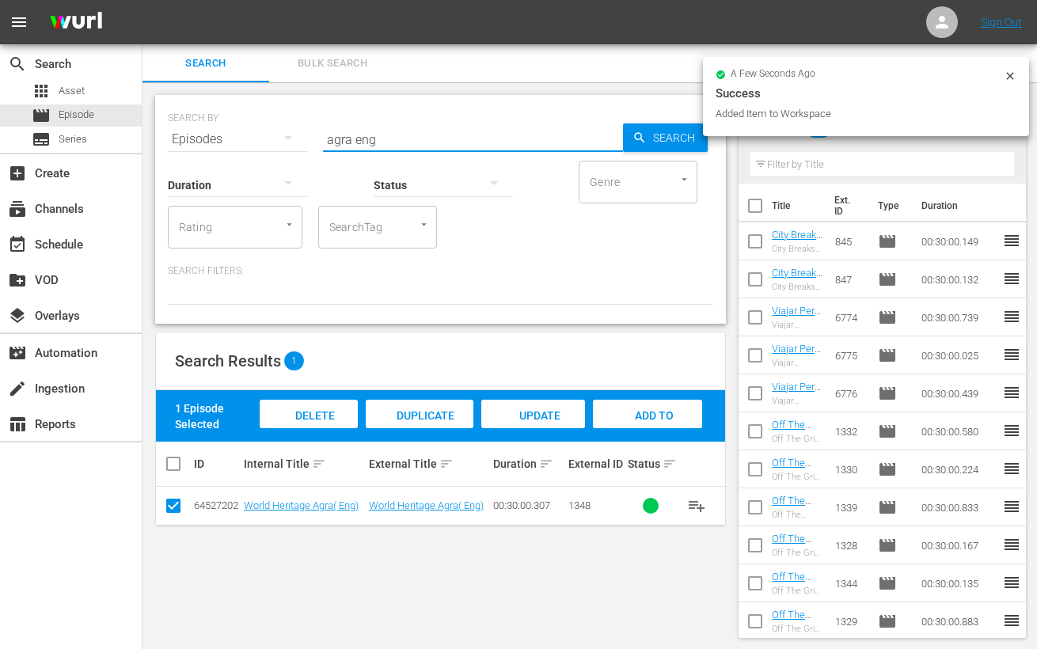
click at [335, 140] on input "agra eng" at bounding box center [473, 139] width 300 height 38
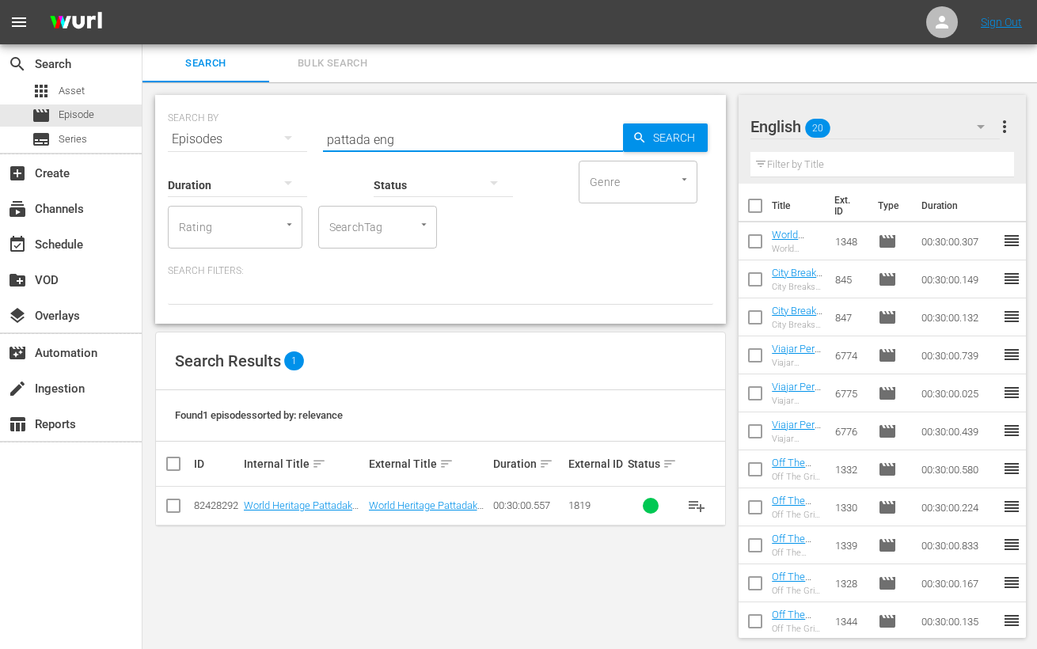
click at [177, 507] on input "checkbox" at bounding box center [173, 509] width 19 height 19
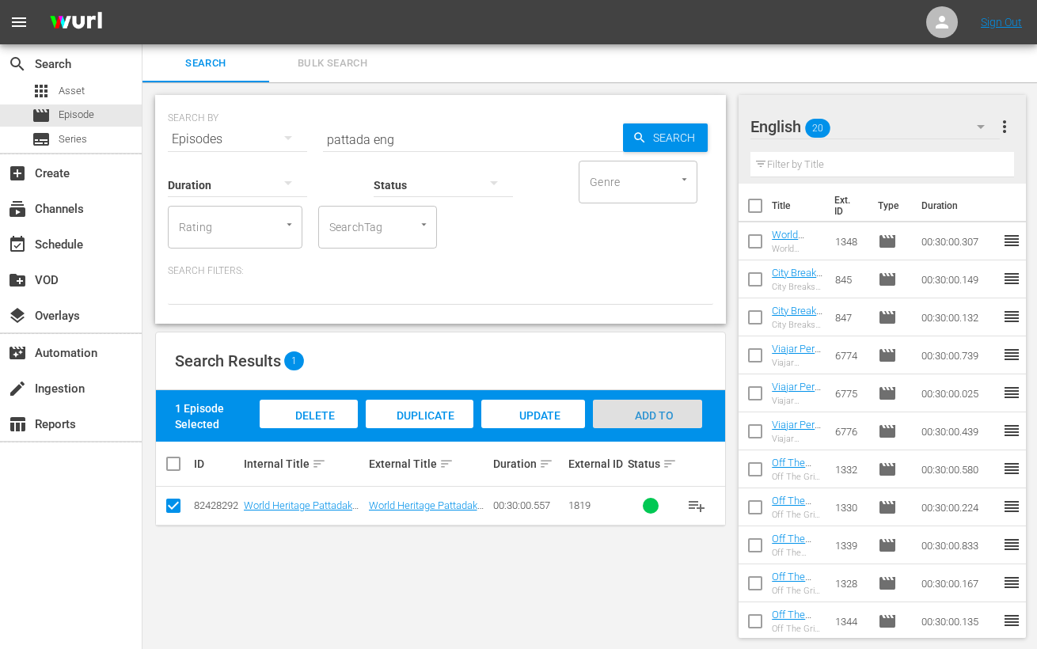
click at [655, 418] on span "Add to Workspace" at bounding box center [648, 430] width 78 height 43
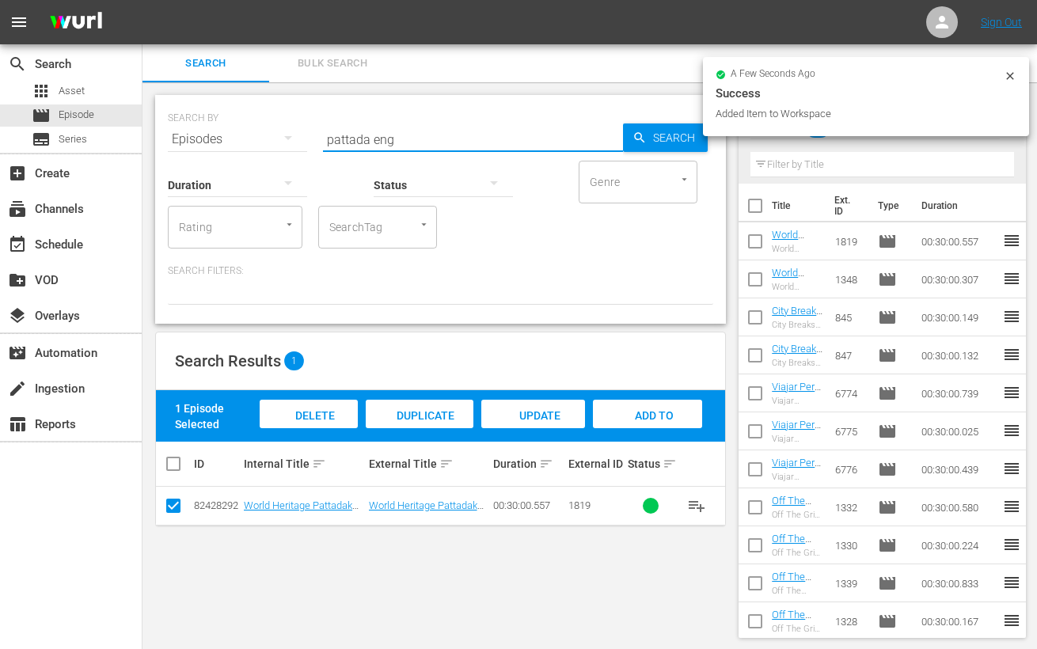
click at [344, 134] on input "pattada eng" at bounding box center [473, 139] width 300 height 38
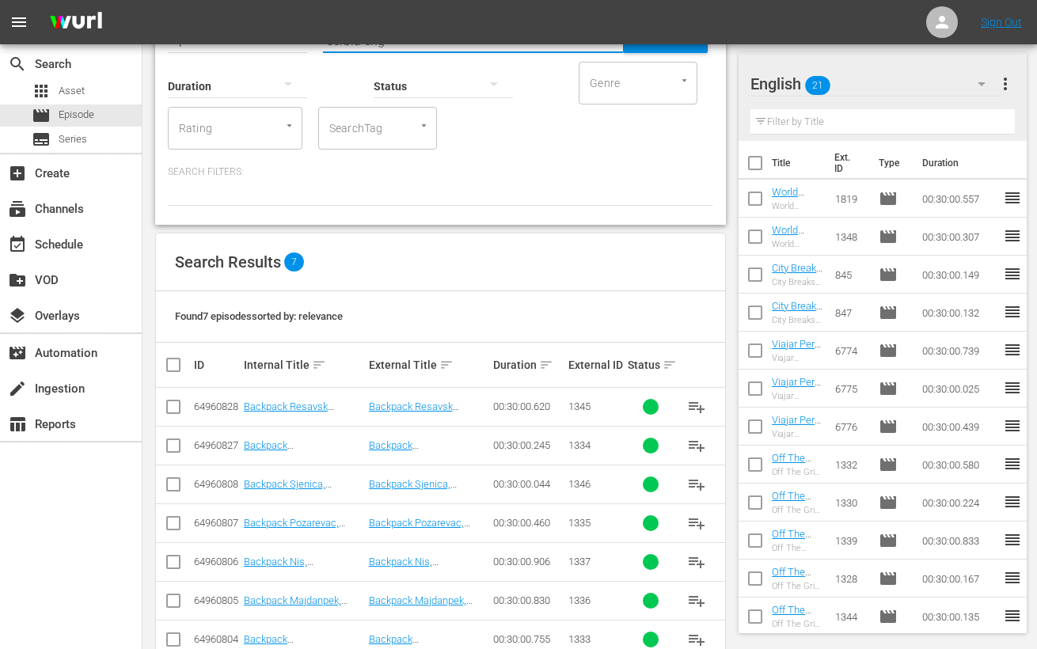
scroll to position [136, 0]
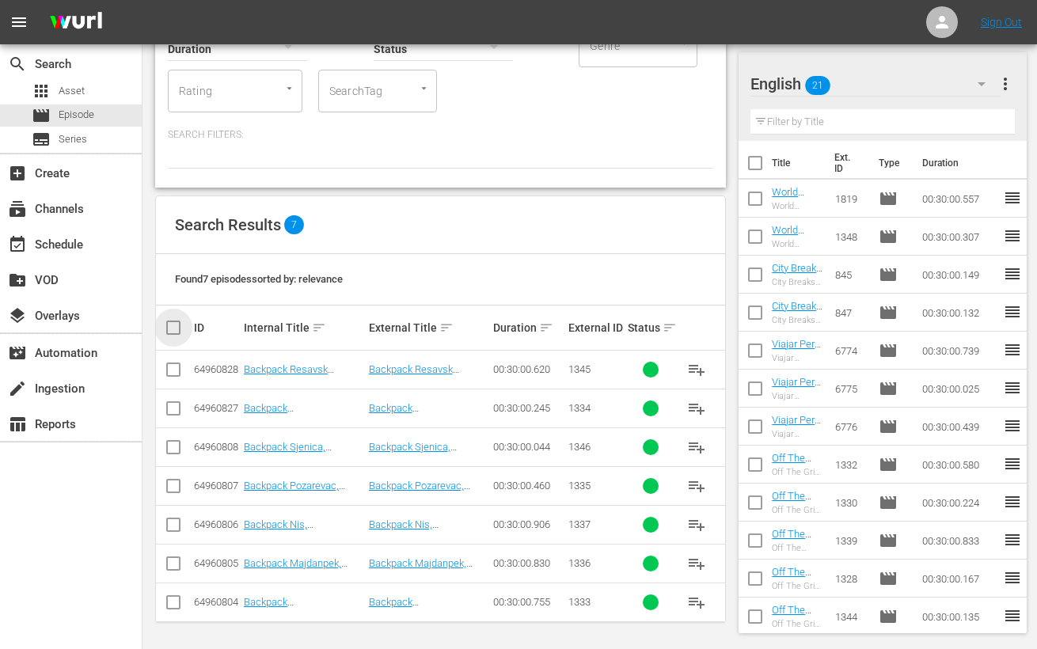
click at [169, 326] on input "checkbox" at bounding box center [180, 327] width 32 height 19
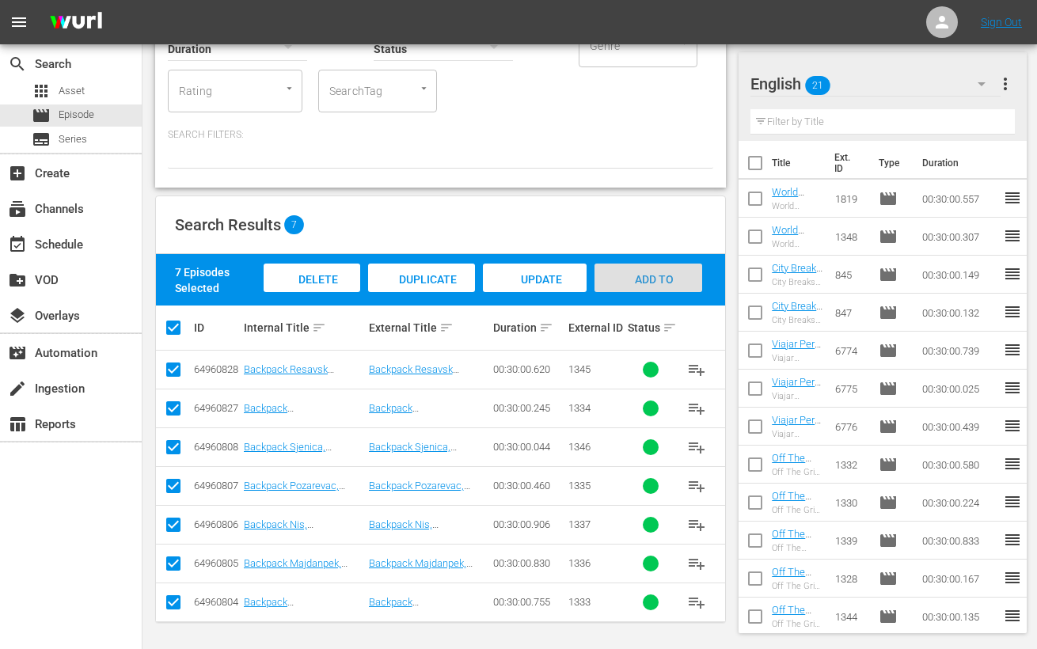
click at [682, 275] on div "Add to Workspace" at bounding box center [649, 293] width 108 height 59
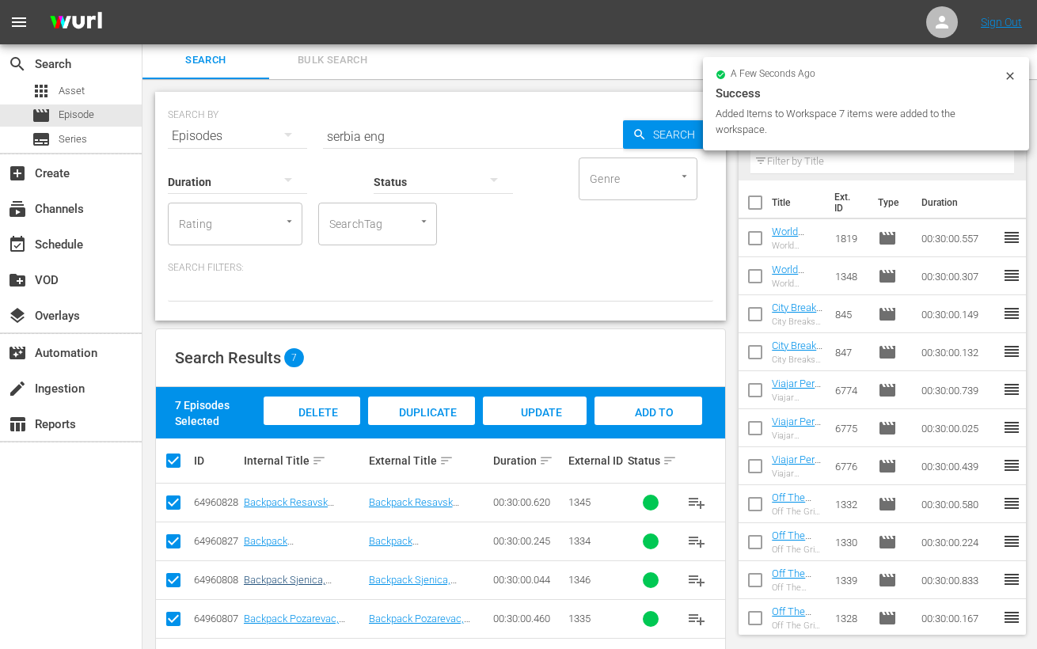
scroll to position [0, 0]
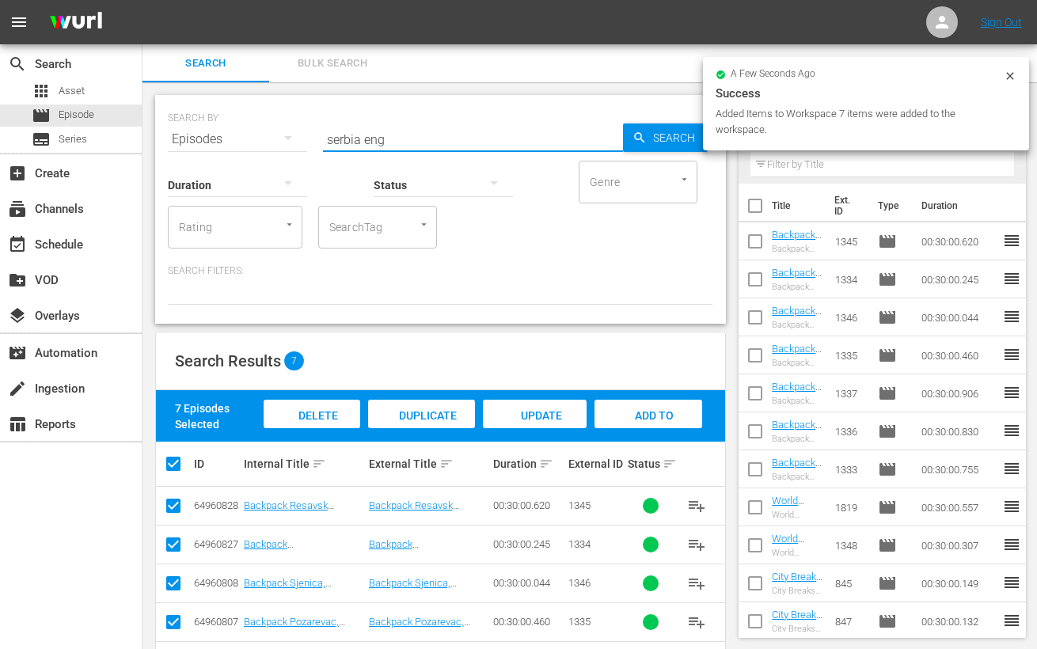
drag, startPoint x: 361, startPoint y: 140, endPoint x: 247, endPoint y: 139, distance: 114.0
click at [247, 139] on div "SEARCH BY Search By Episodes Search ID, Title, Description, Keywords, or Catego…" at bounding box center [440, 129] width 545 height 57
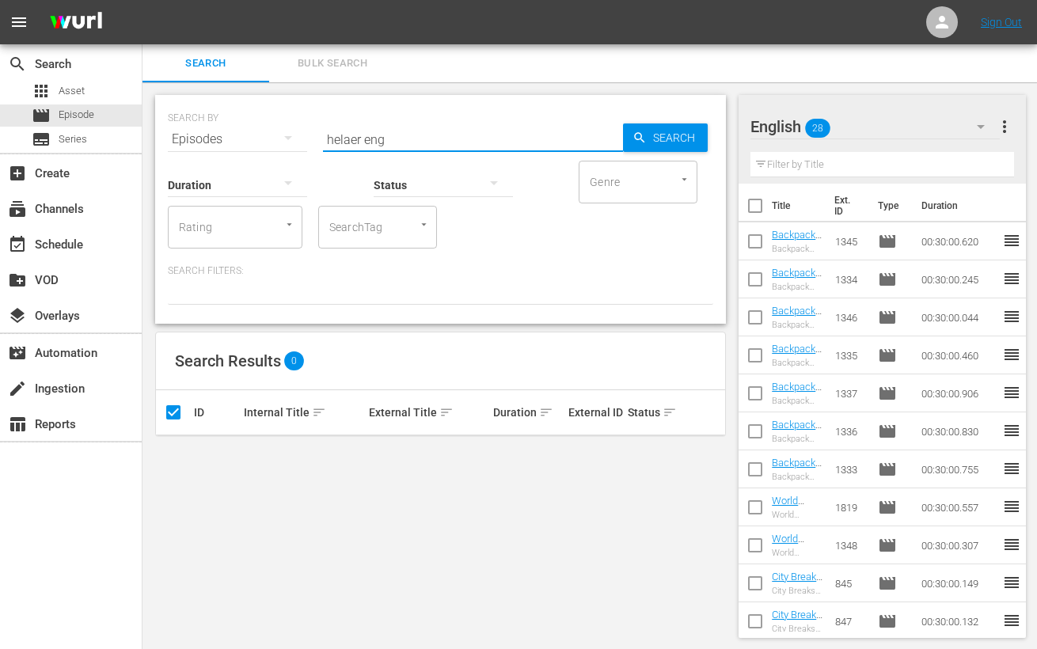
click at [338, 148] on input "helaer eng" at bounding box center [473, 139] width 300 height 38
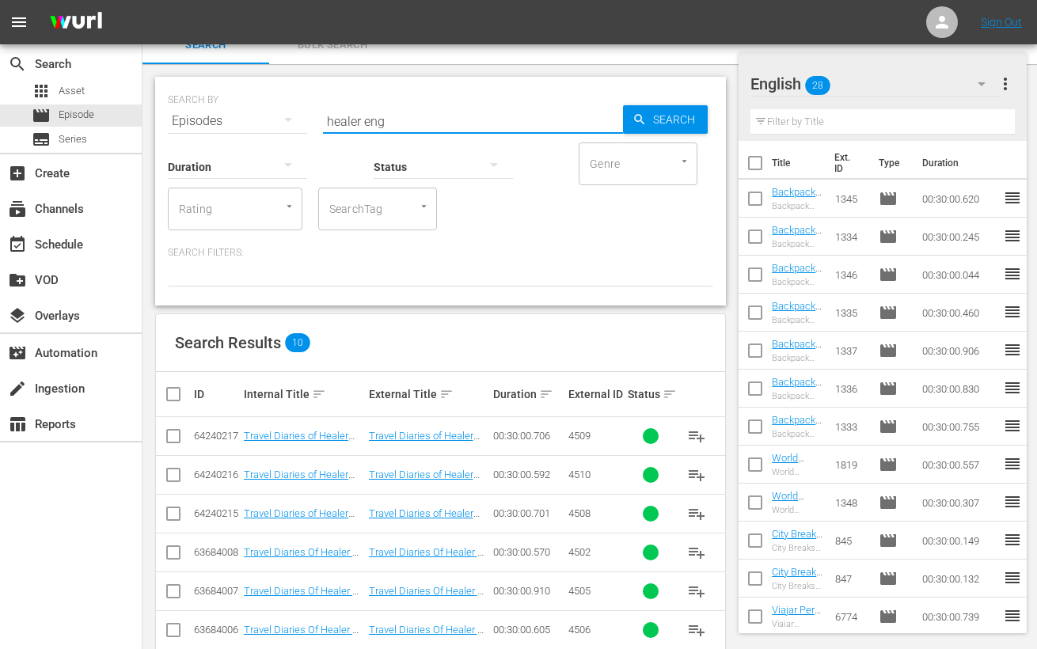
scroll to position [201, 0]
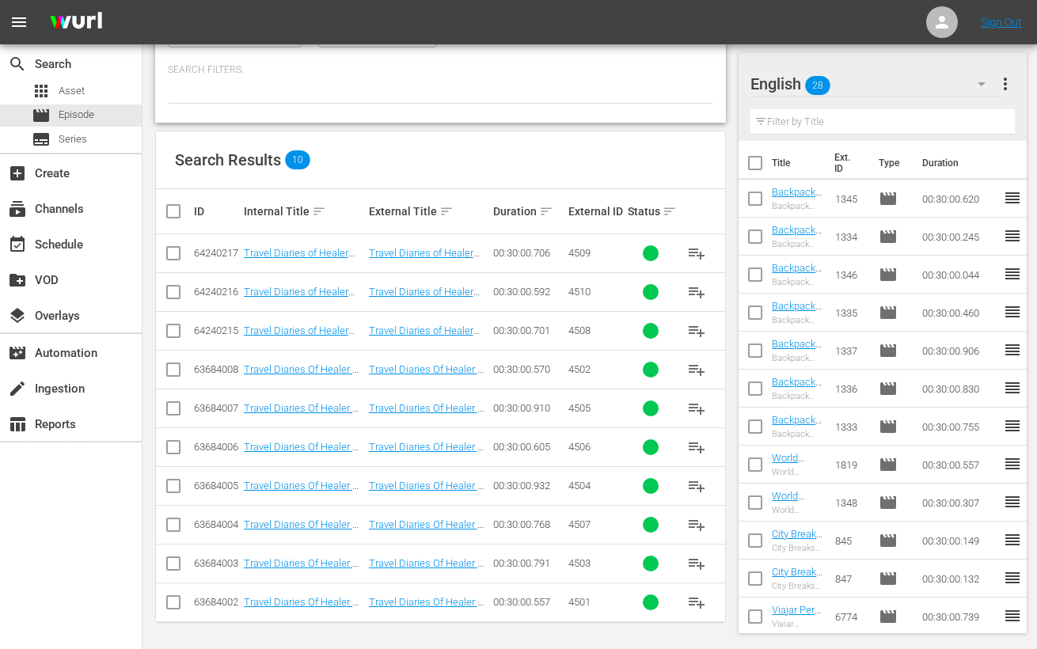
click at [177, 606] on input "checkbox" at bounding box center [173, 605] width 19 height 19
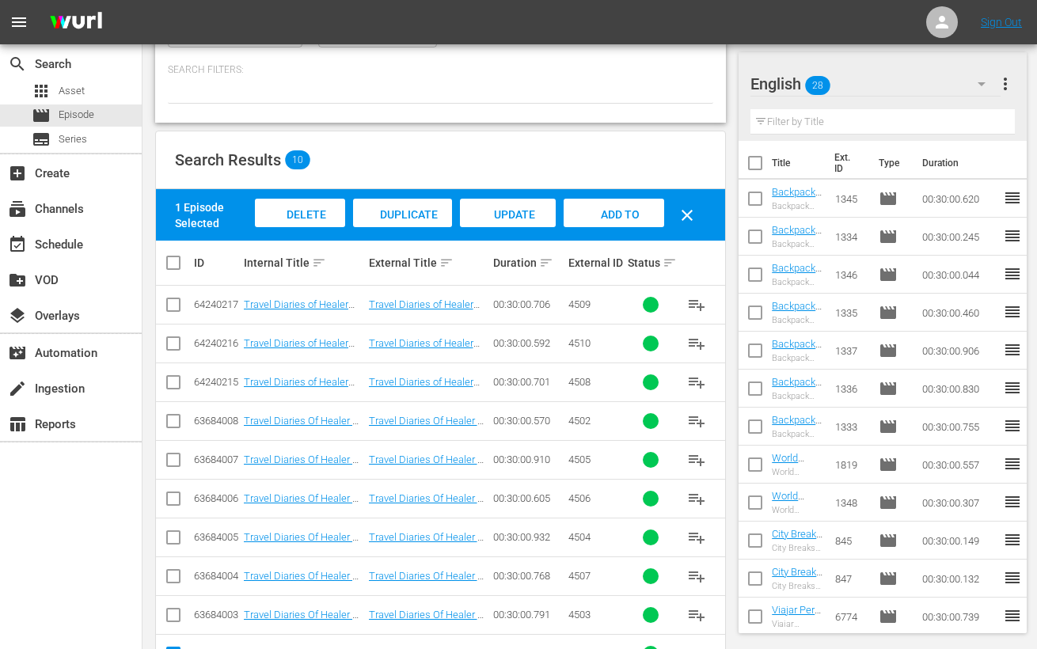
scroll to position [253, 0]
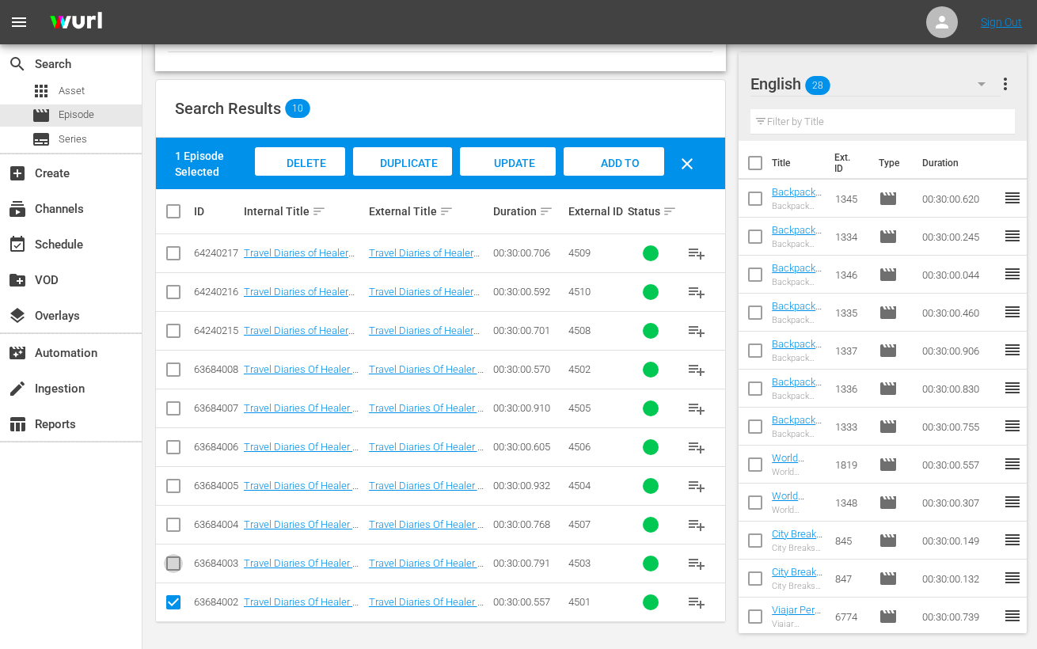
drag, startPoint x: 172, startPoint y: 564, endPoint x: 192, endPoint y: 548, distance: 25.3
click at [172, 564] on input "checkbox" at bounding box center [173, 566] width 19 height 19
click at [172, 366] on input "checkbox" at bounding box center [173, 372] width 19 height 19
click at [174, 408] on input "checkbox" at bounding box center [173, 411] width 19 height 19
click at [170, 445] on input "checkbox" at bounding box center [173, 450] width 19 height 19
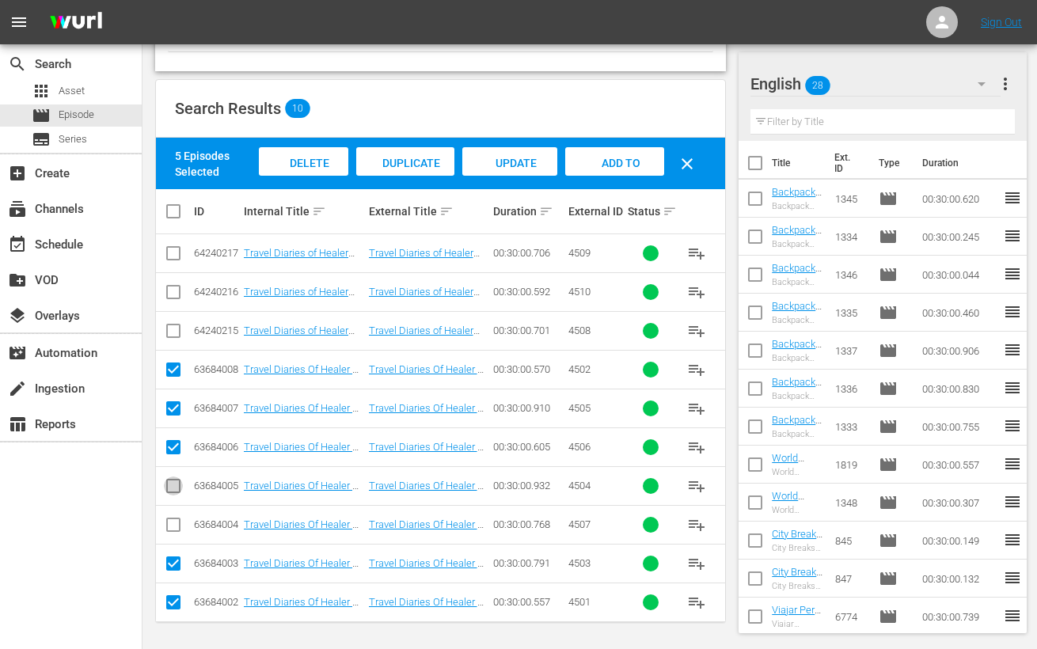
drag, startPoint x: 174, startPoint y: 487, endPoint x: 178, endPoint y: 536, distance: 49.2
click at [174, 488] on input "checkbox" at bounding box center [173, 489] width 19 height 19
click at [173, 524] on input "checkbox" at bounding box center [173, 528] width 19 height 19
click at [626, 164] on span "Add to Workspace" at bounding box center [615, 178] width 78 height 43
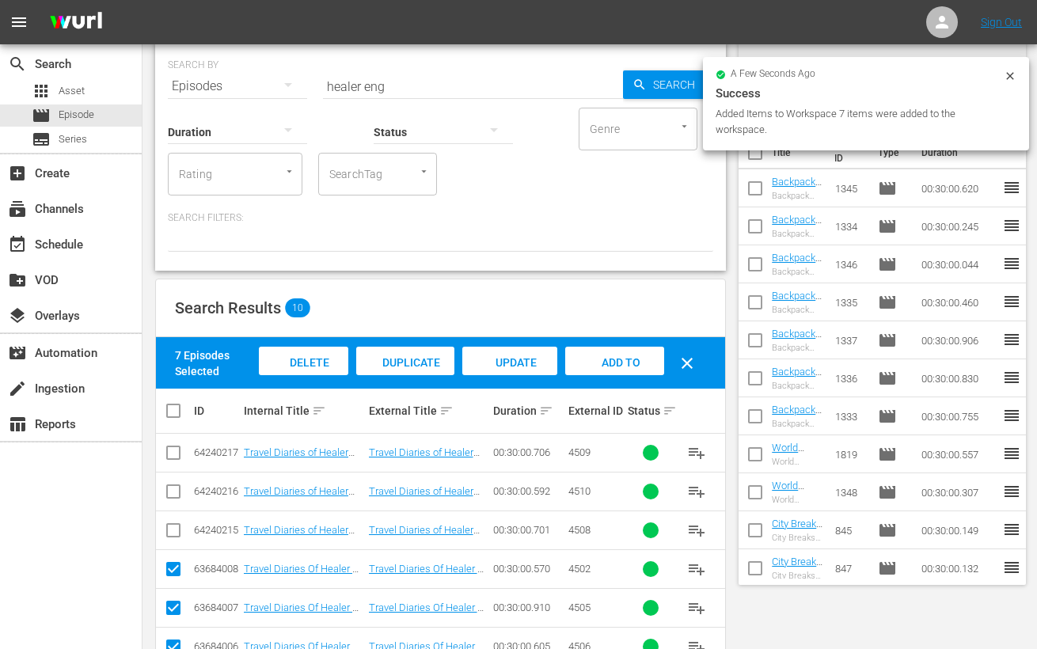
scroll to position [0, 0]
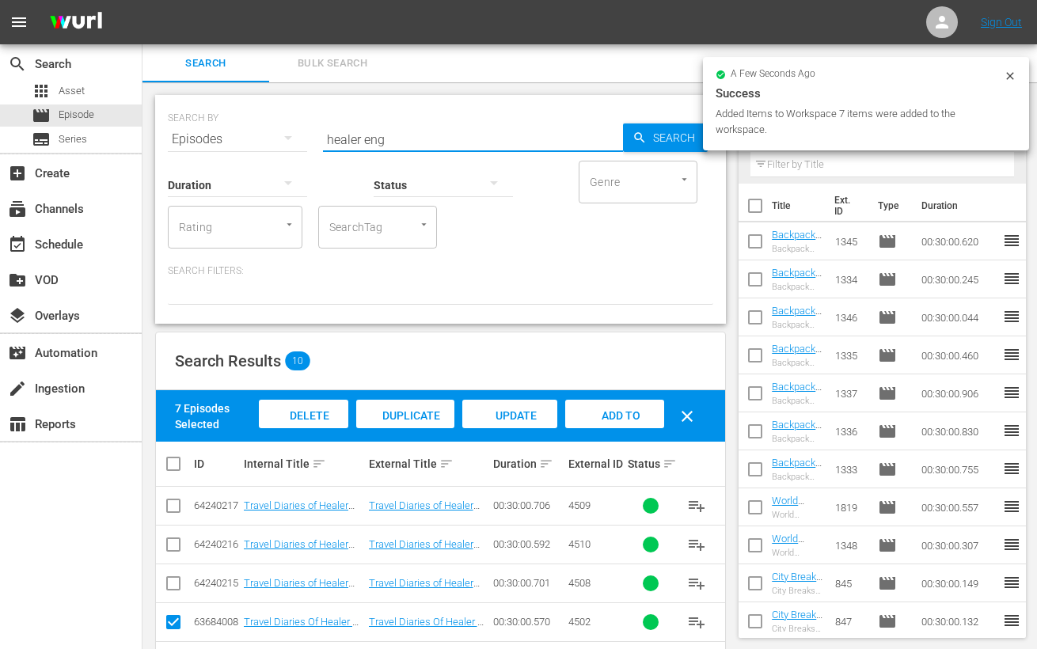
click at [344, 141] on input "healer eng" at bounding box center [473, 139] width 300 height 38
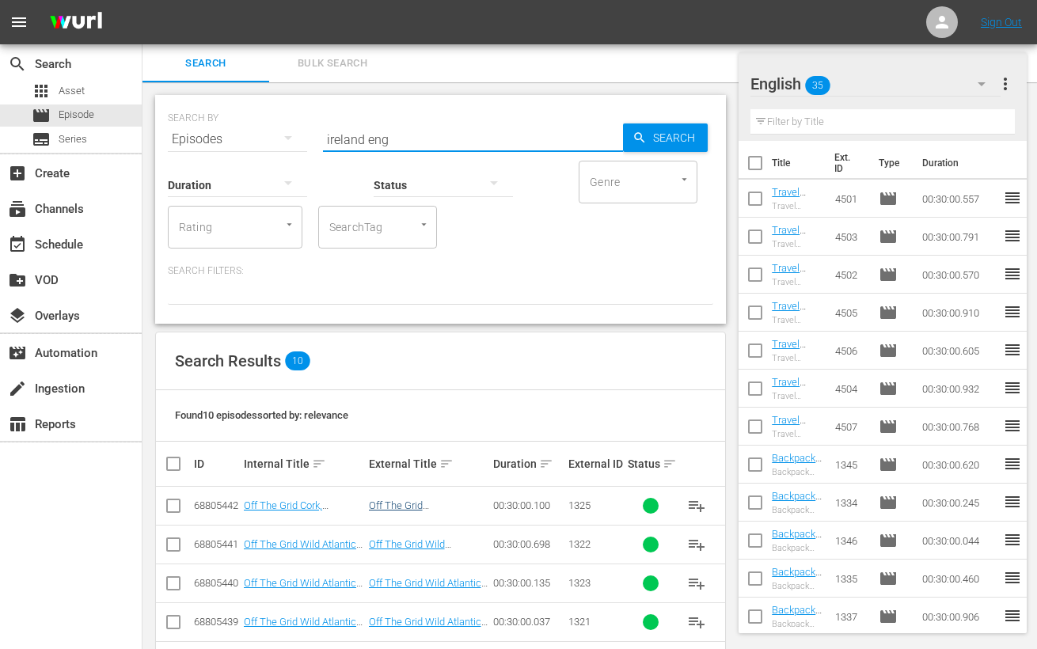
scroll to position [253, 0]
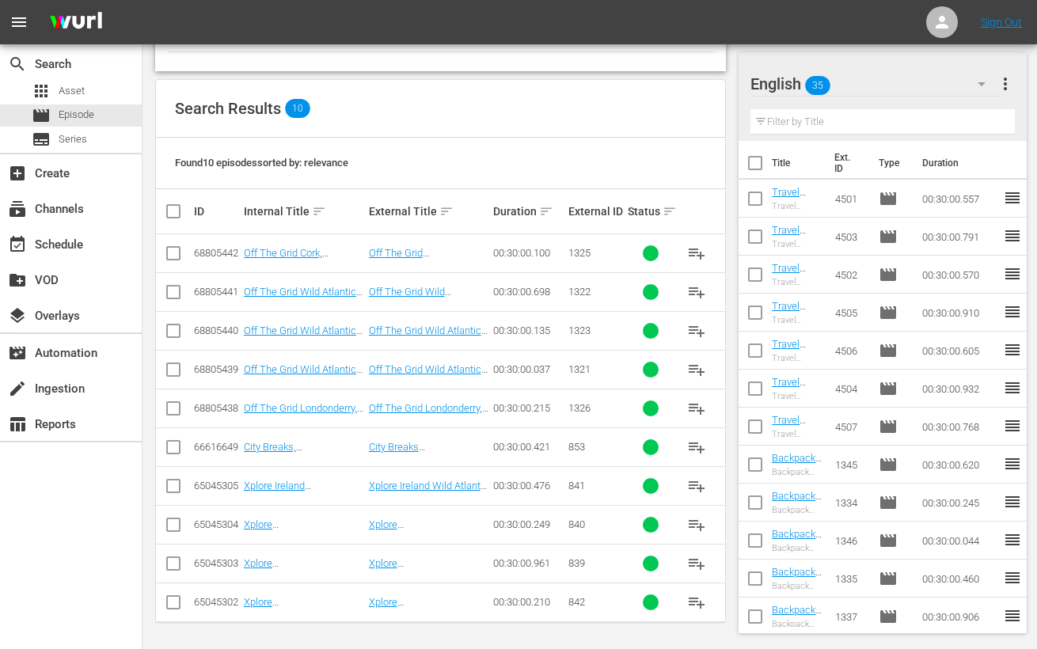
click at [174, 486] on input "checkbox" at bounding box center [173, 489] width 19 height 19
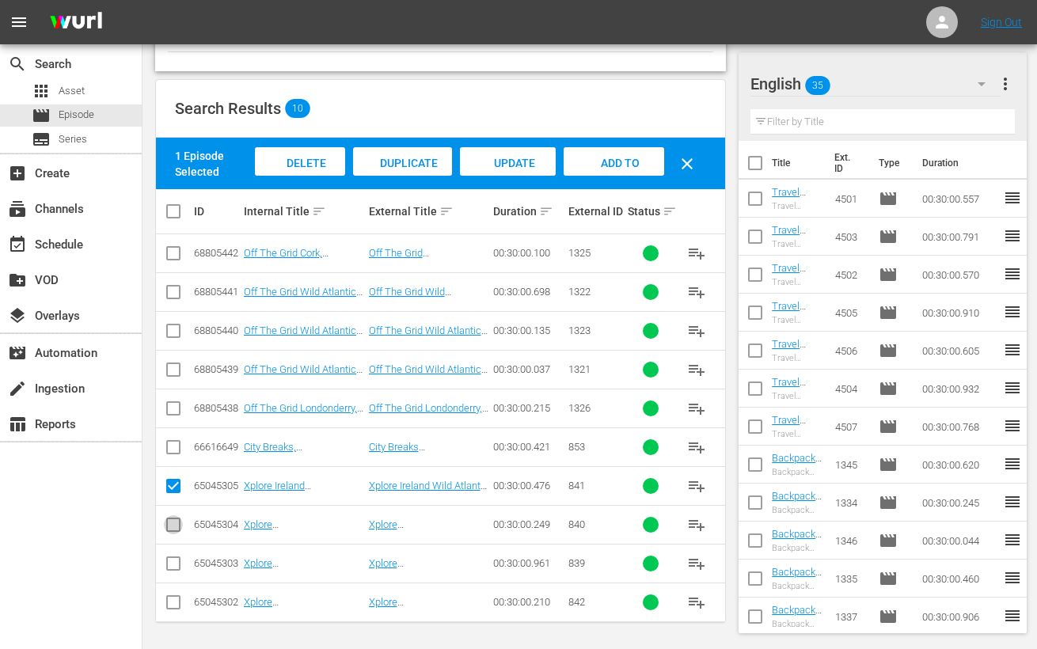
drag, startPoint x: 173, startPoint y: 520, endPoint x: 182, endPoint y: 568, distance: 49.2
click at [171, 524] on input "checkbox" at bounding box center [173, 528] width 19 height 19
click at [182, 568] on input "checkbox" at bounding box center [173, 566] width 19 height 19
click at [175, 608] on input "checkbox" at bounding box center [173, 605] width 19 height 19
click at [614, 159] on span "Add to Workspace" at bounding box center [615, 178] width 78 height 43
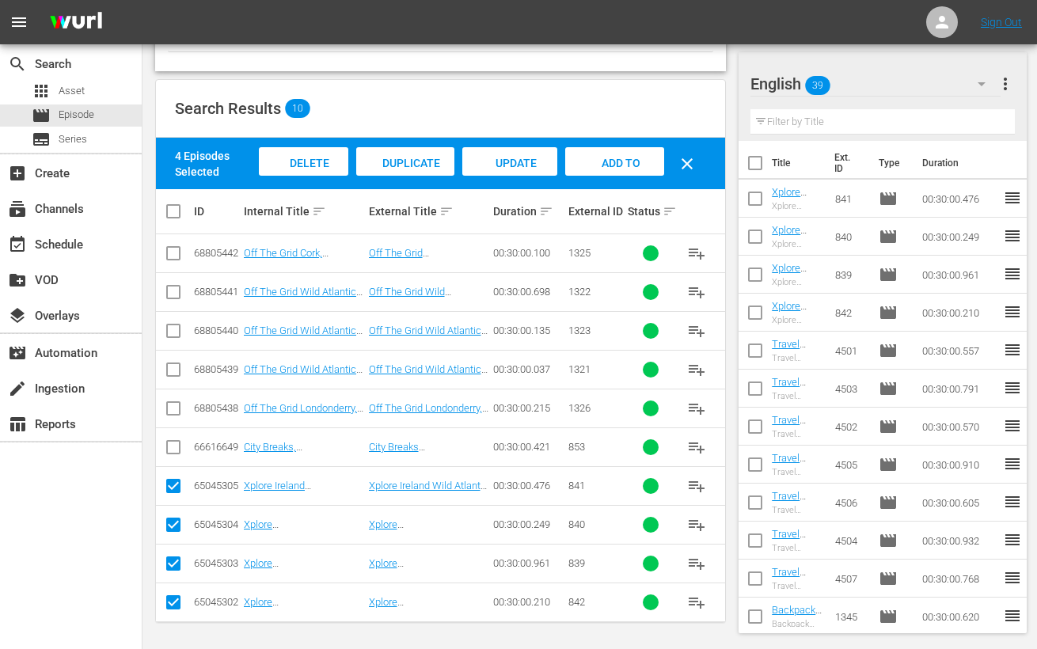
scroll to position [0, 0]
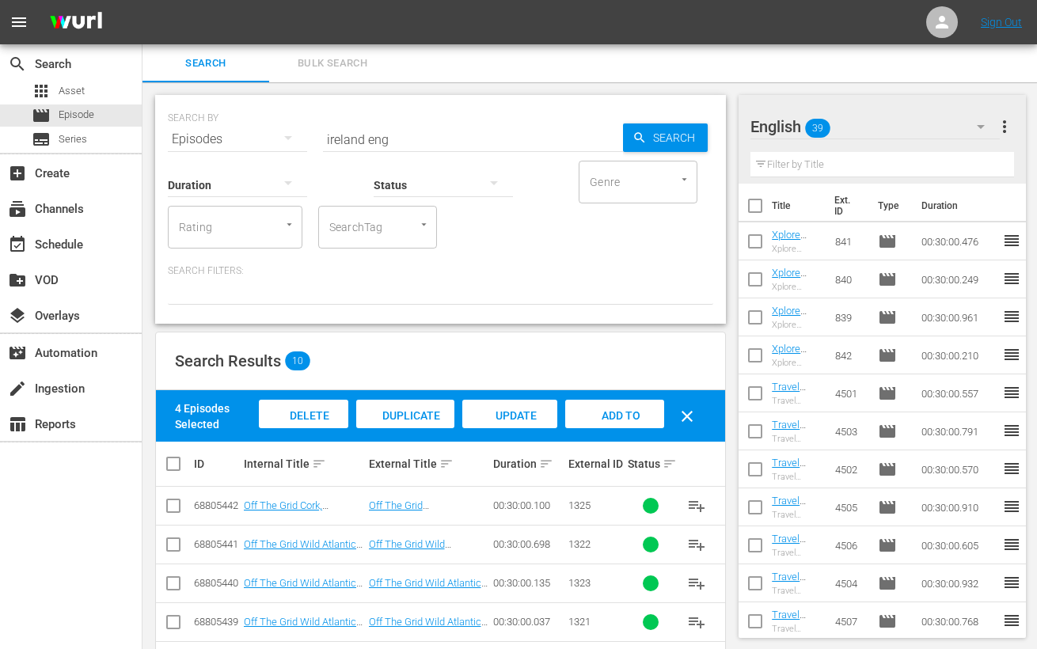
click at [341, 141] on input "ireland eng" at bounding box center [473, 139] width 300 height 38
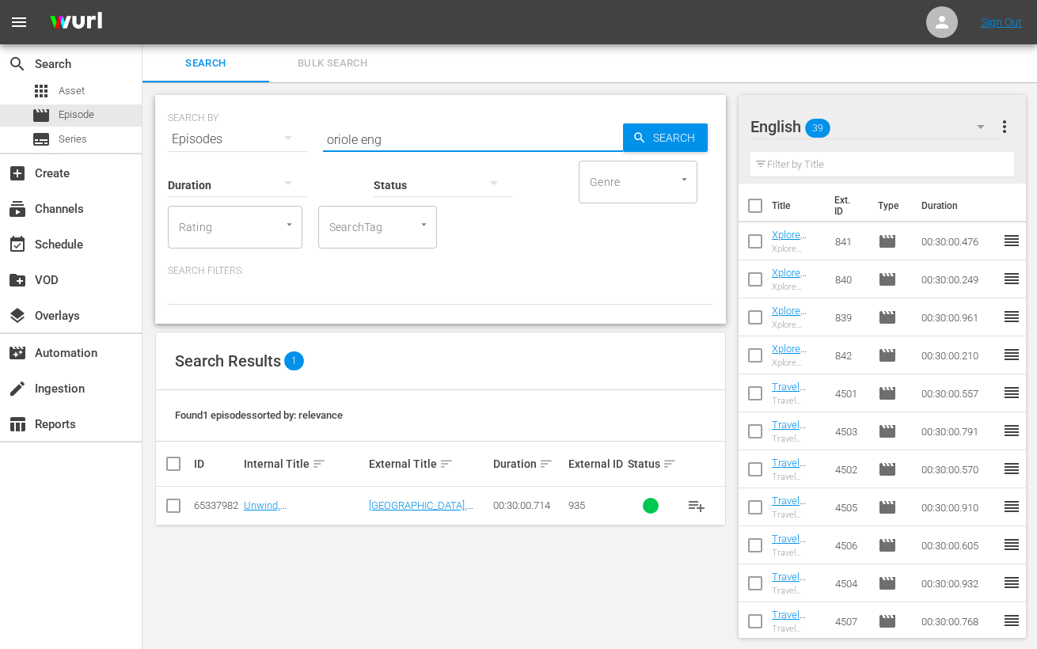
click at [172, 509] on input "checkbox" at bounding box center [173, 509] width 19 height 19
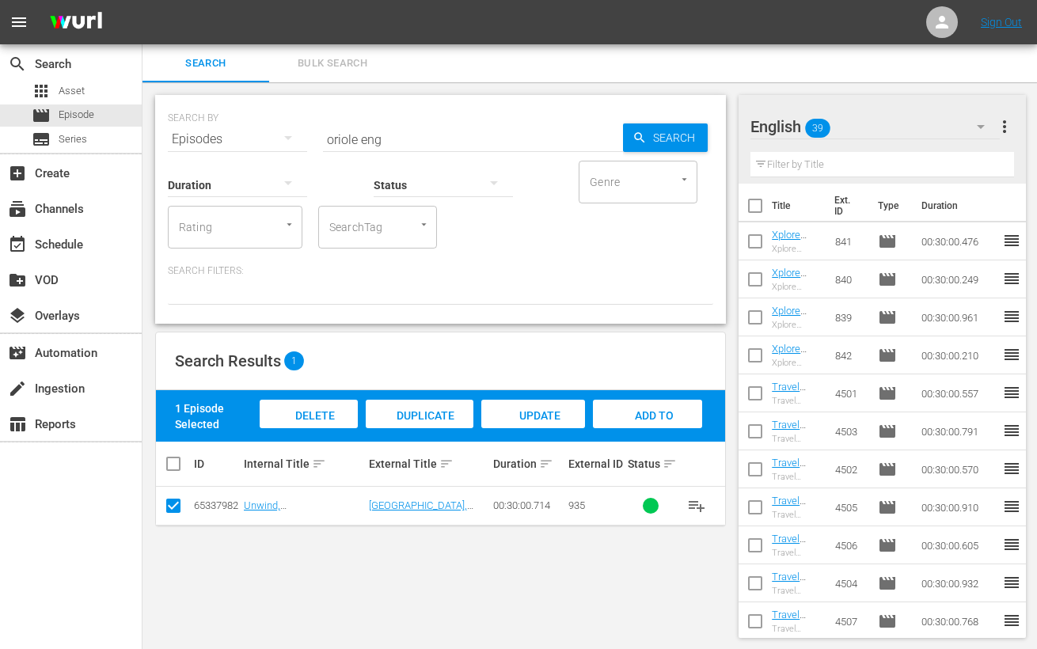
click at [674, 418] on div "Add to Workspace" at bounding box center [647, 429] width 109 height 59
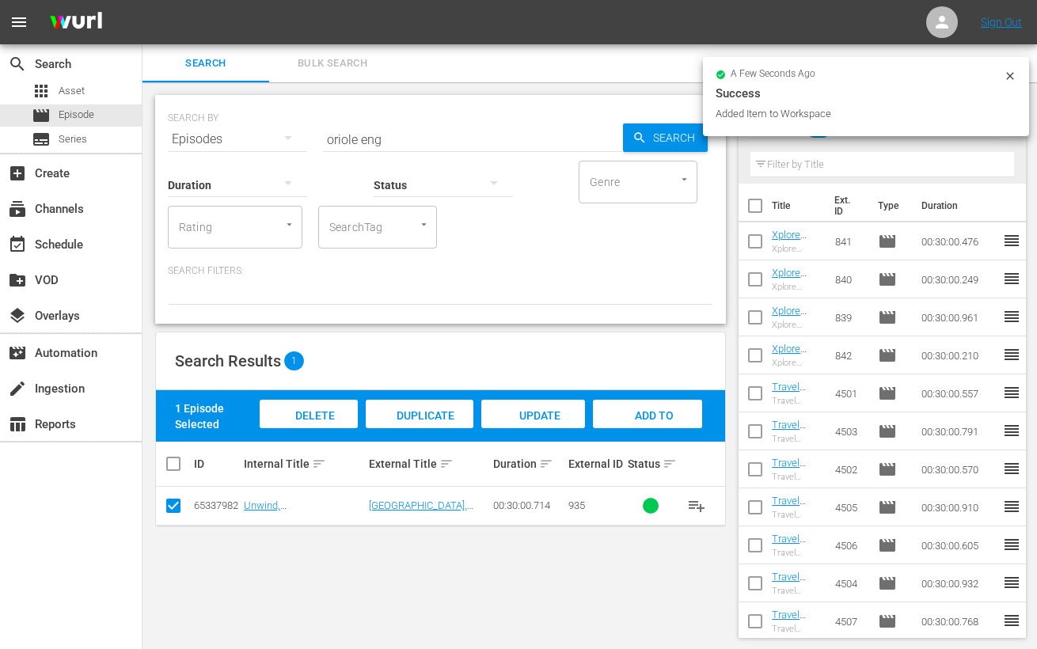
click at [351, 139] on input "oriole eng" at bounding box center [473, 139] width 300 height 38
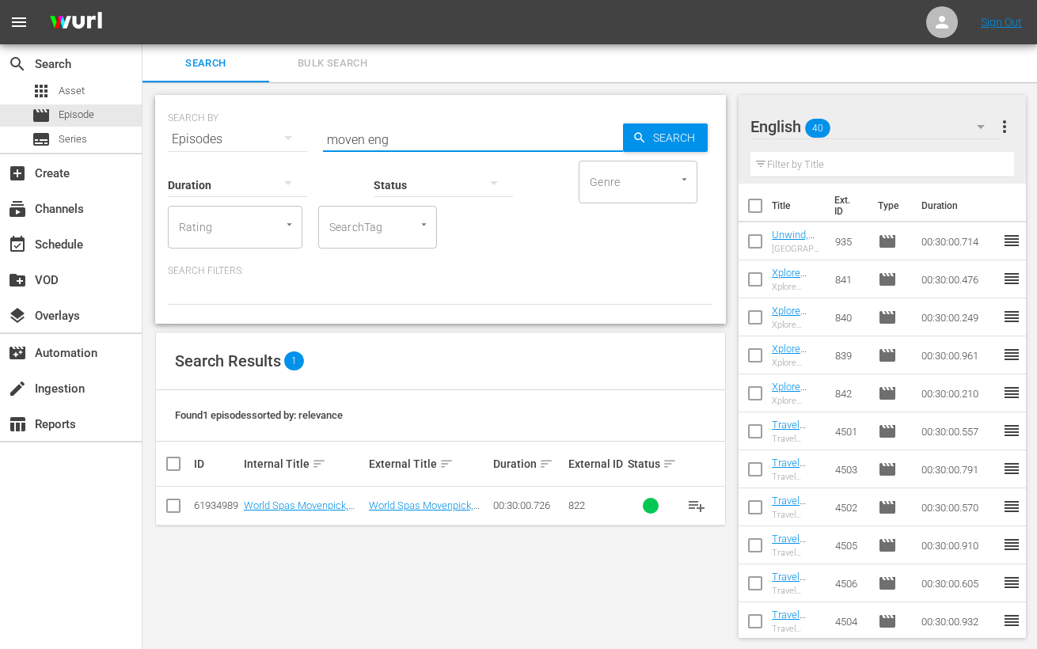
click at [177, 509] on input "checkbox" at bounding box center [173, 509] width 19 height 19
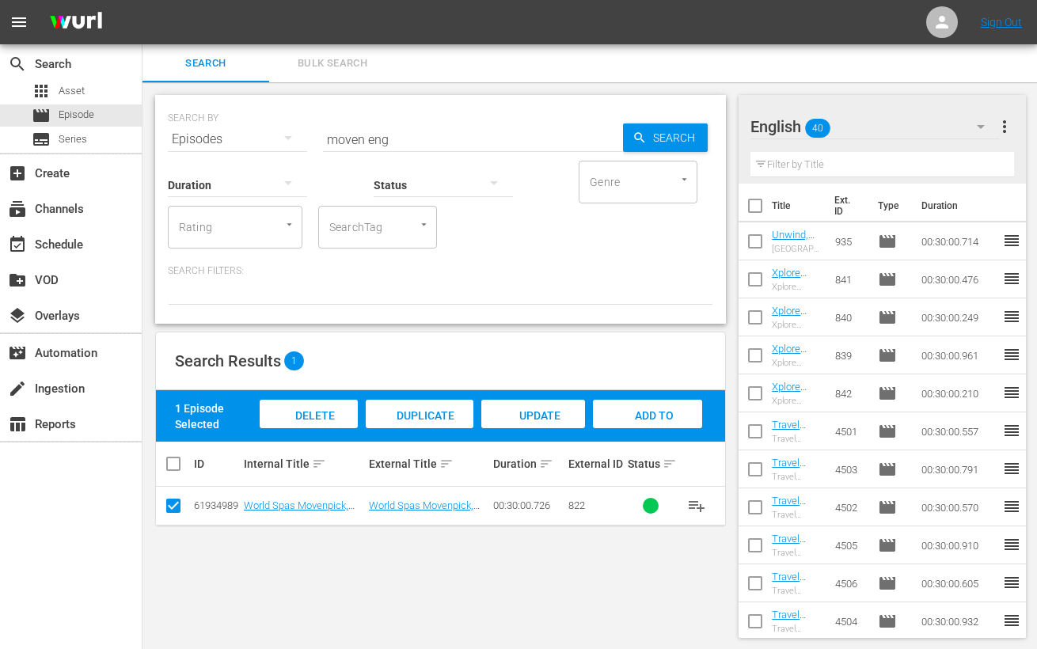
click at [673, 413] on span "Add to Workspace" at bounding box center [648, 430] width 78 height 43
click at [344, 141] on input "moven eng" at bounding box center [473, 139] width 300 height 38
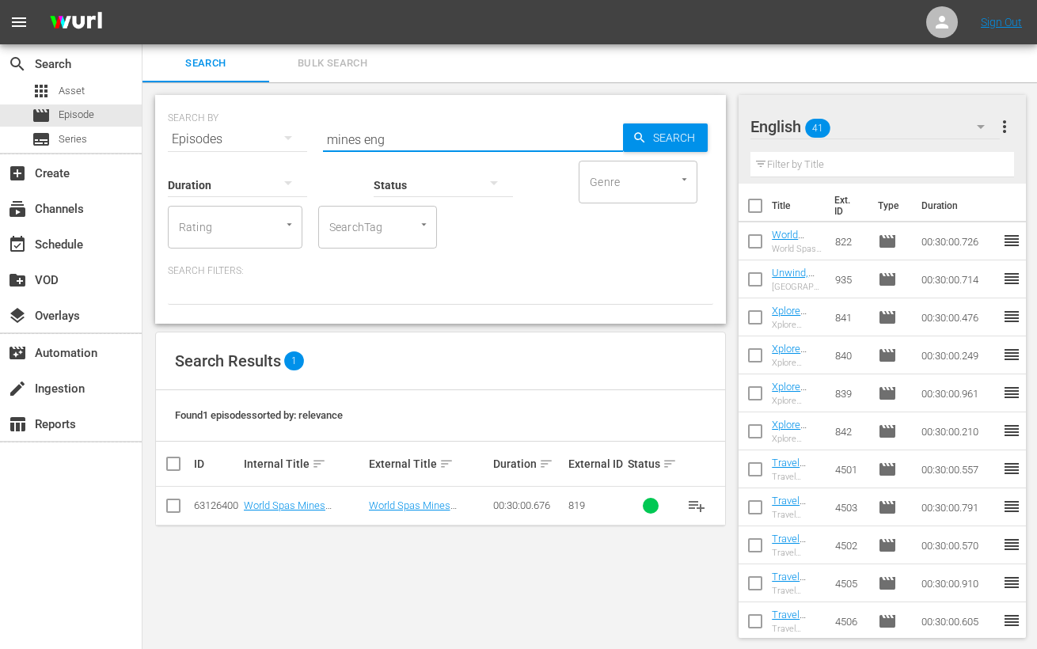
click at [173, 509] on input "checkbox" at bounding box center [173, 509] width 19 height 19
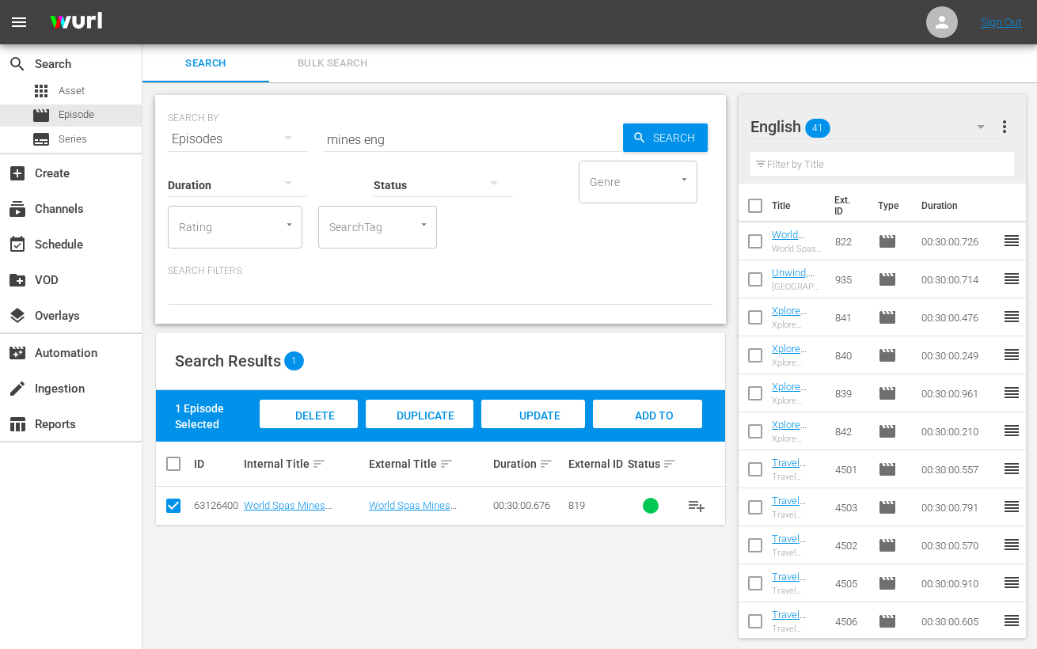
click at [652, 420] on span "Add to Workspace" at bounding box center [648, 430] width 78 height 43
click at [79, 212] on div "subscriptions Channels" at bounding box center [44, 207] width 89 height 14
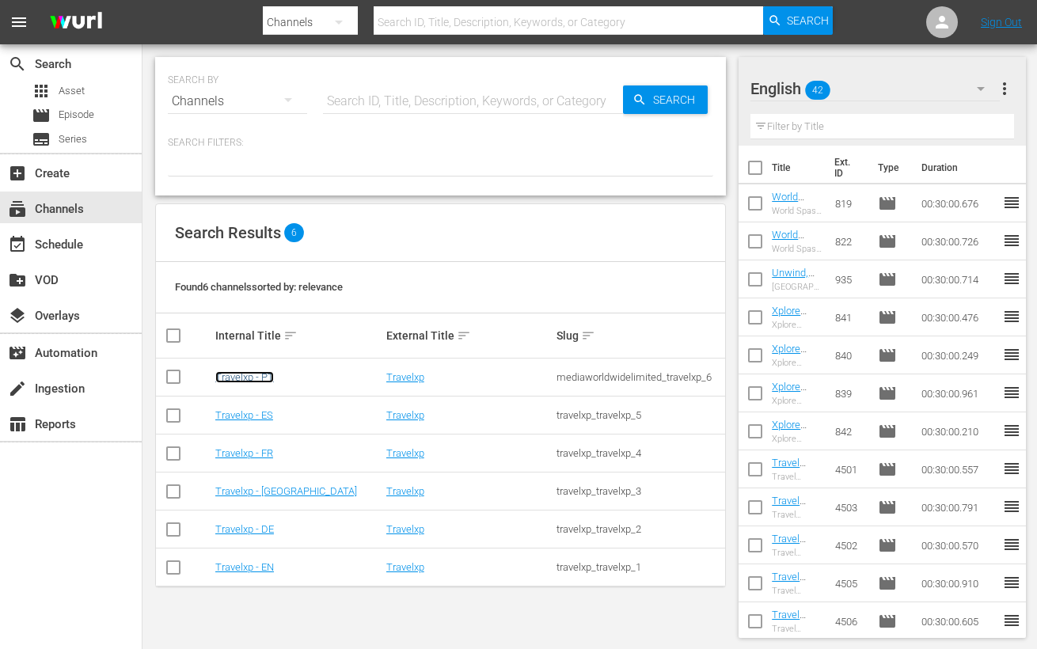
click at [249, 380] on link "Travelxp - PT" at bounding box center [244, 377] width 59 height 12
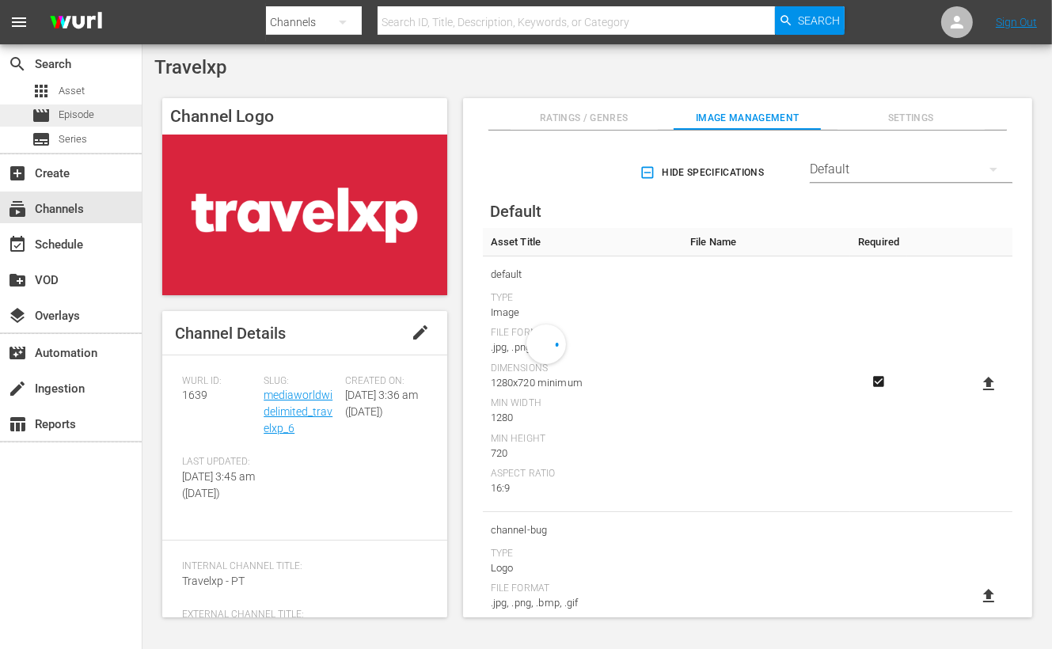
click at [91, 110] on span "Episode" at bounding box center [77, 115] width 36 height 16
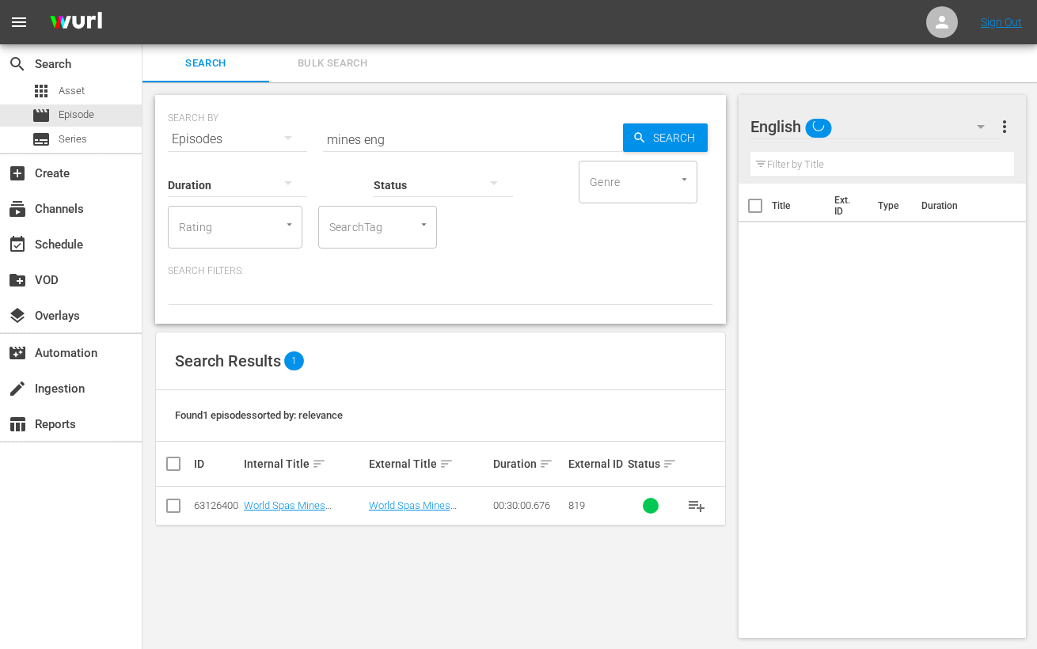
click at [983, 126] on icon "button" at bounding box center [981, 127] width 8 height 4
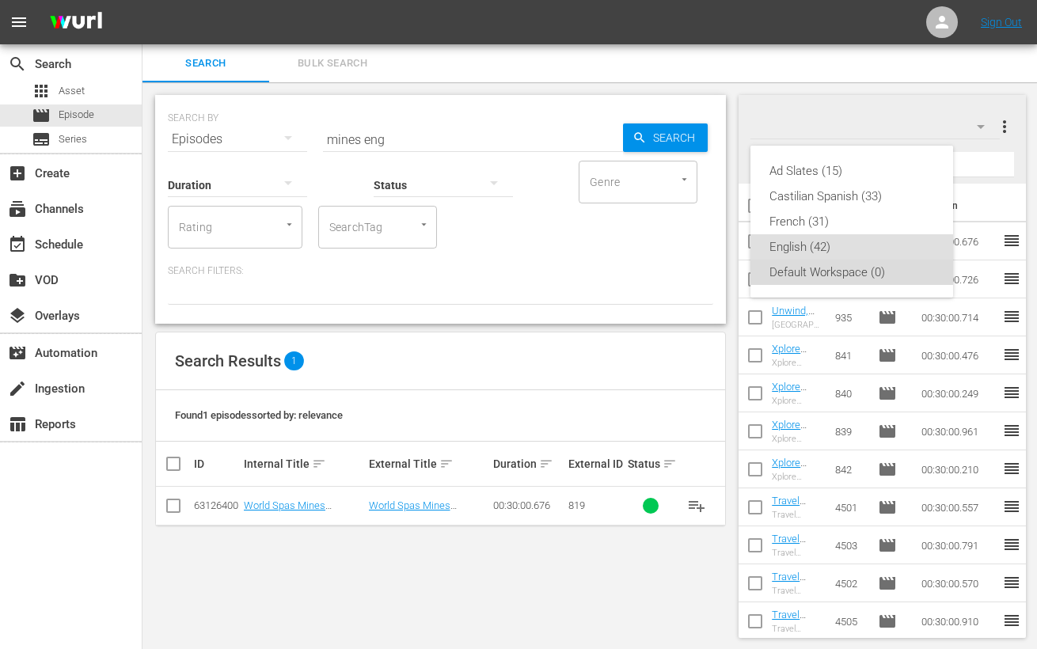
click at [823, 269] on div "Default Workspace (0)" at bounding box center [852, 272] width 165 height 25
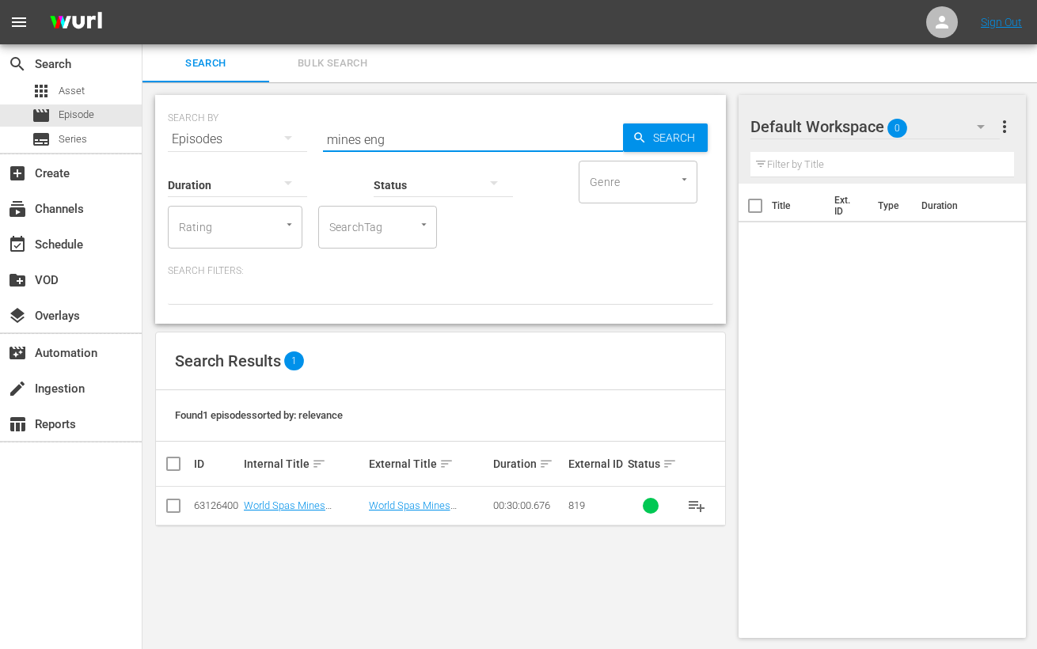
click at [372, 142] on input "mines eng" at bounding box center [473, 139] width 300 height 38
click at [173, 505] on input "checkbox" at bounding box center [173, 509] width 19 height 19
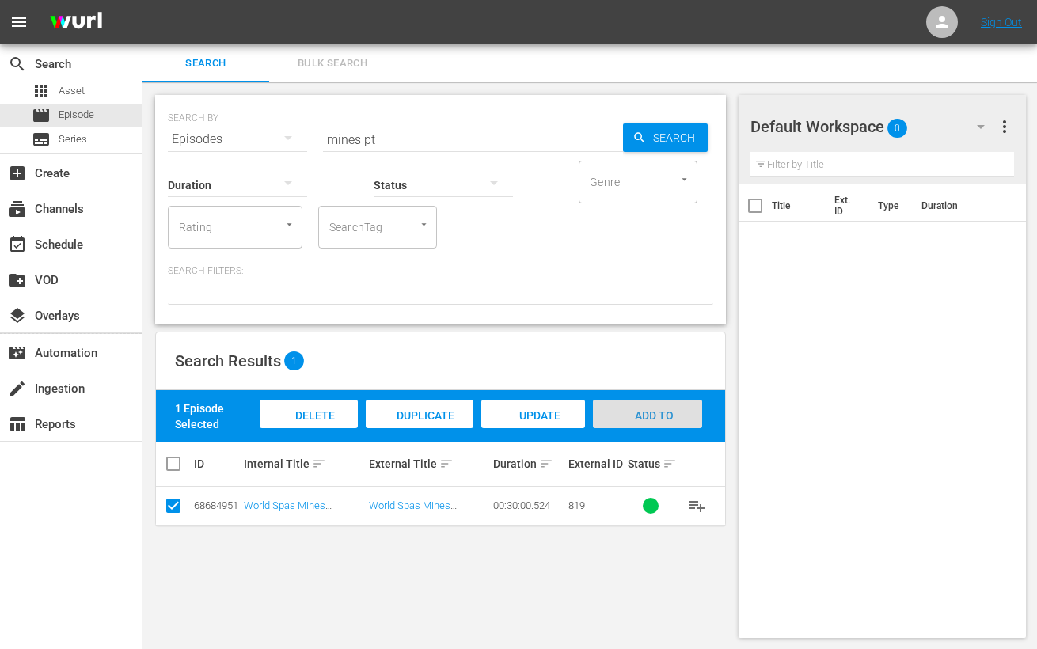
click at [629, 415] on span "Add to Workspace" at bounding box center [648, 430] width 78 height 43
click at [348, 140] on input "mines pt" at bounding box center [473, 139] width 300 height 38
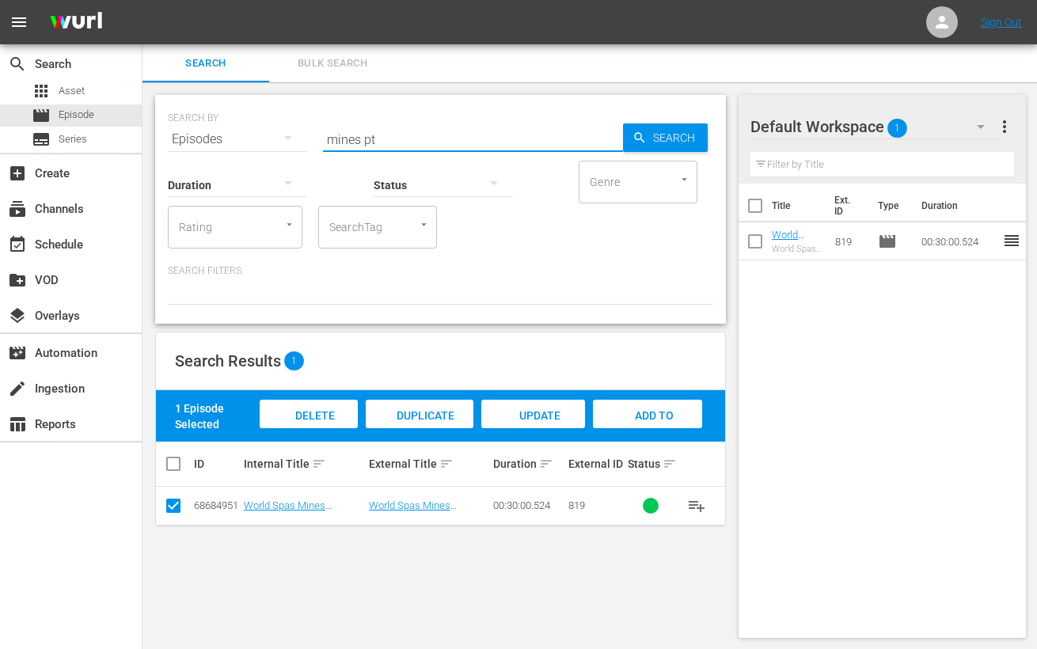
click at [348, 140] on input "mines pt" at bounding box center [473, 139] width 300 height 38
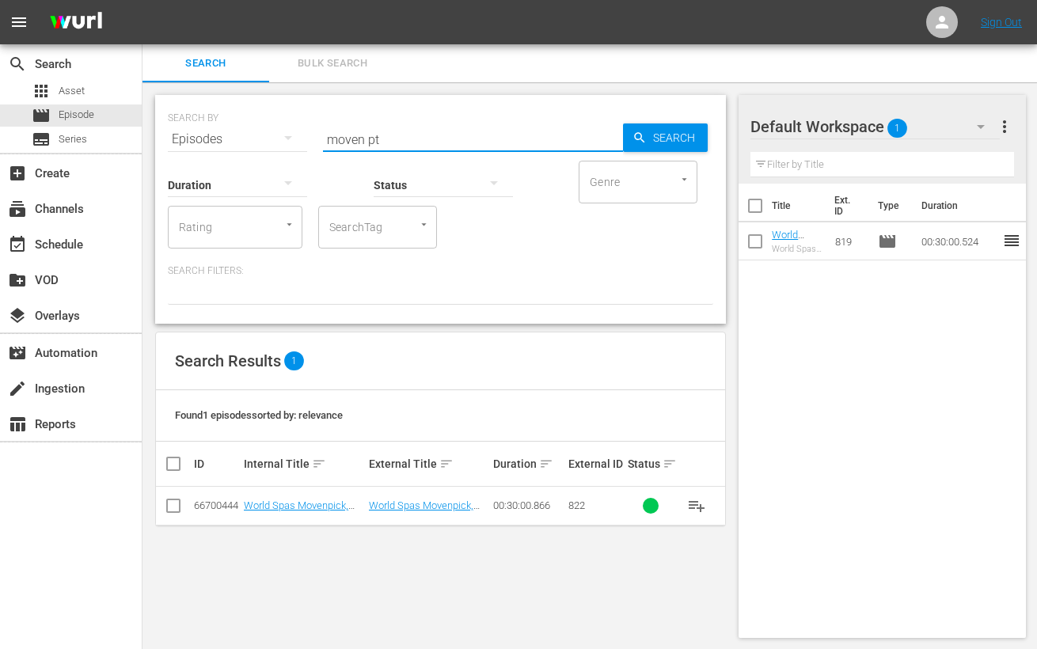
click at [176, 508] on input "checkbox" at bounding box center [173, 509] width 19 height 19
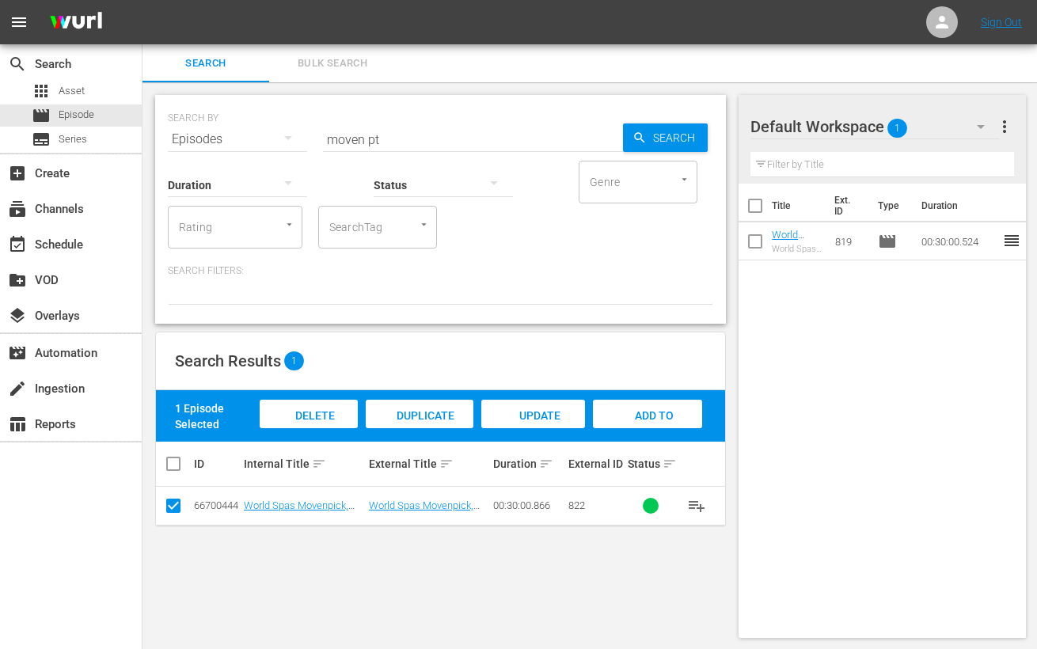
click at [645, 422] on div "Add to Workspace" at bounding box center [647, 429] width 109 height 59
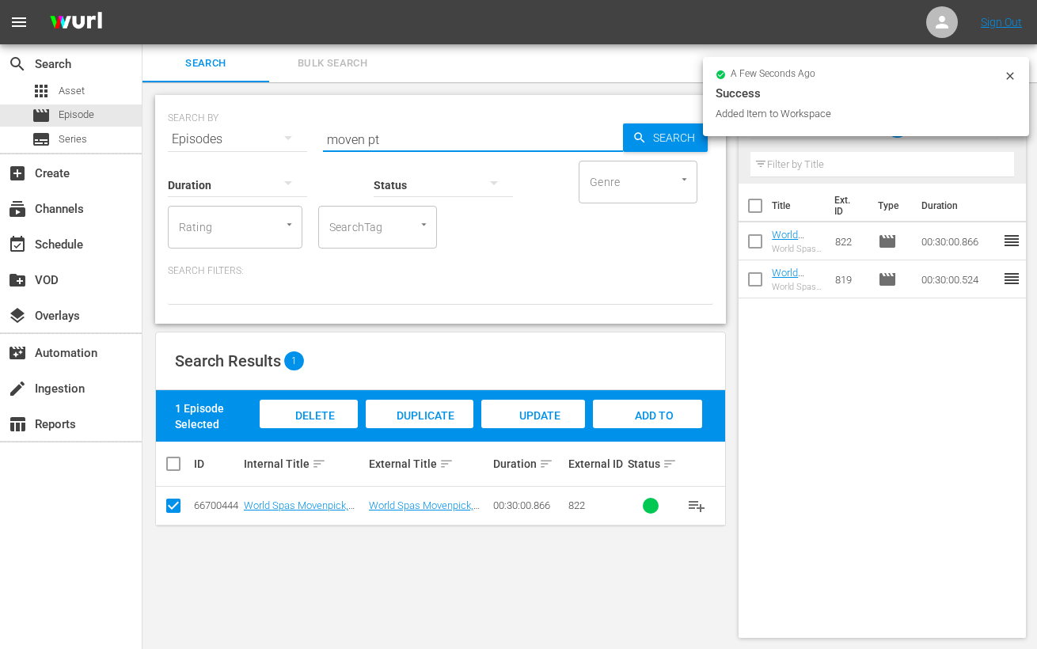
click at [338, 136] on input "moven pt" at bounding box center [473, 139] width 300 height 38
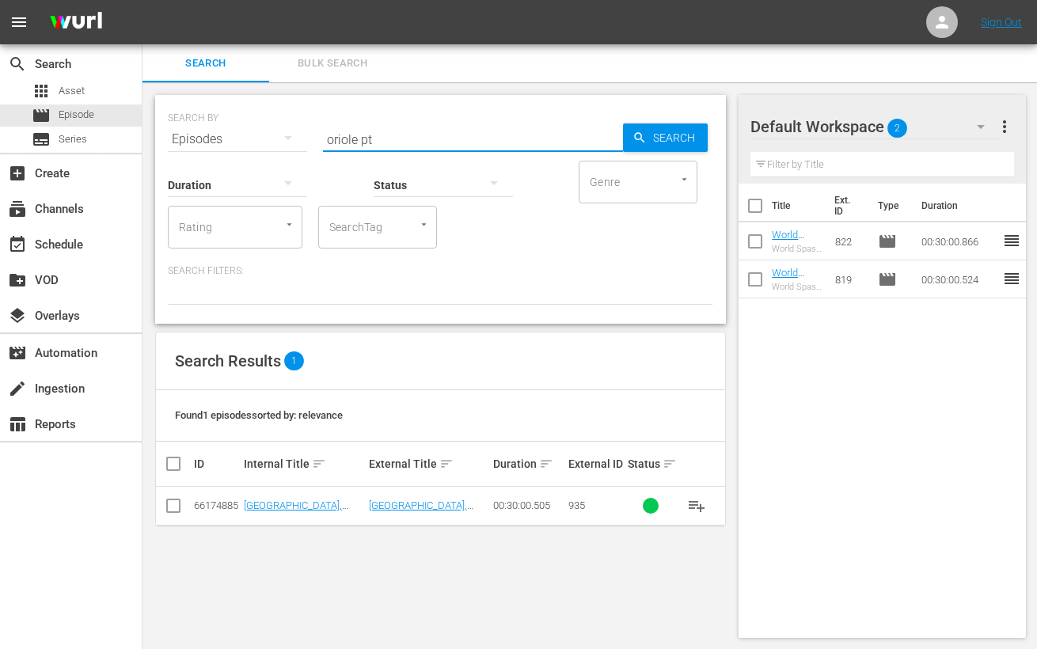
click at [175, 510] on input "checkbox" at bounding box center [173, 509] width 19 height 19
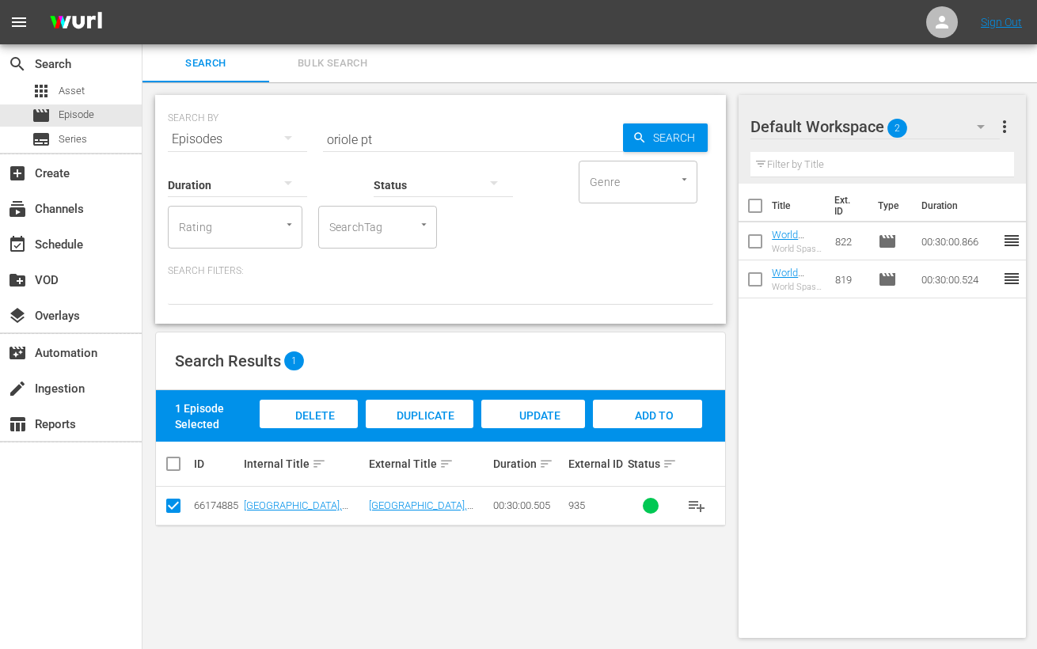
click at [651, 411] on span "Add to Workspace" at bounding box center [648, 430] width 78 height 43
click at [338, 143] on input "oriole pt" at bounding box center [473, 139] width 300 height 38
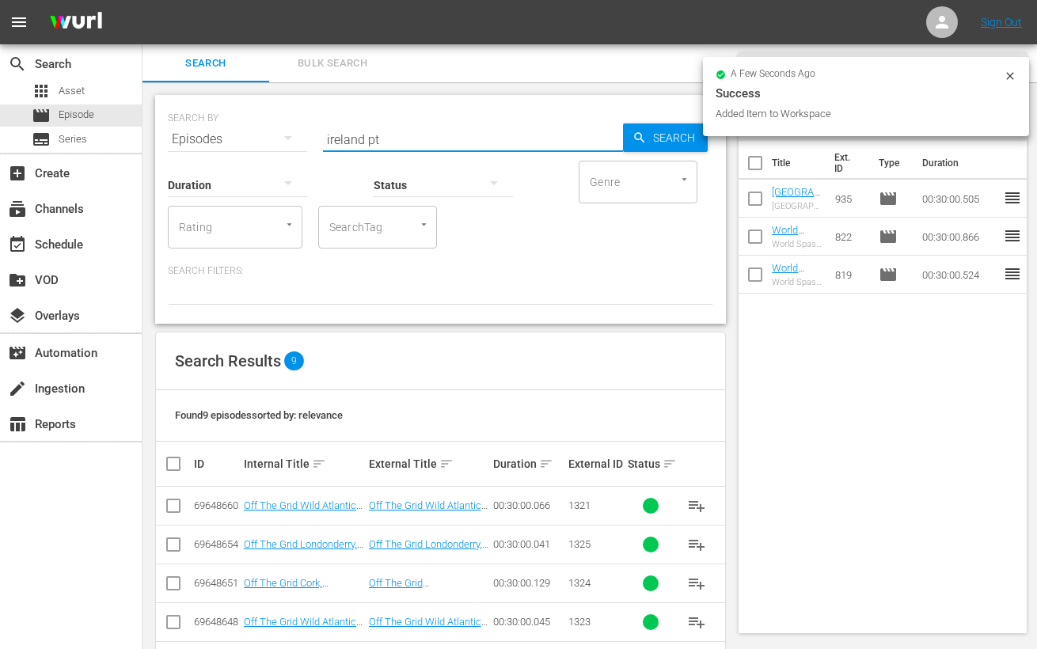
scroll to position [214, 0]
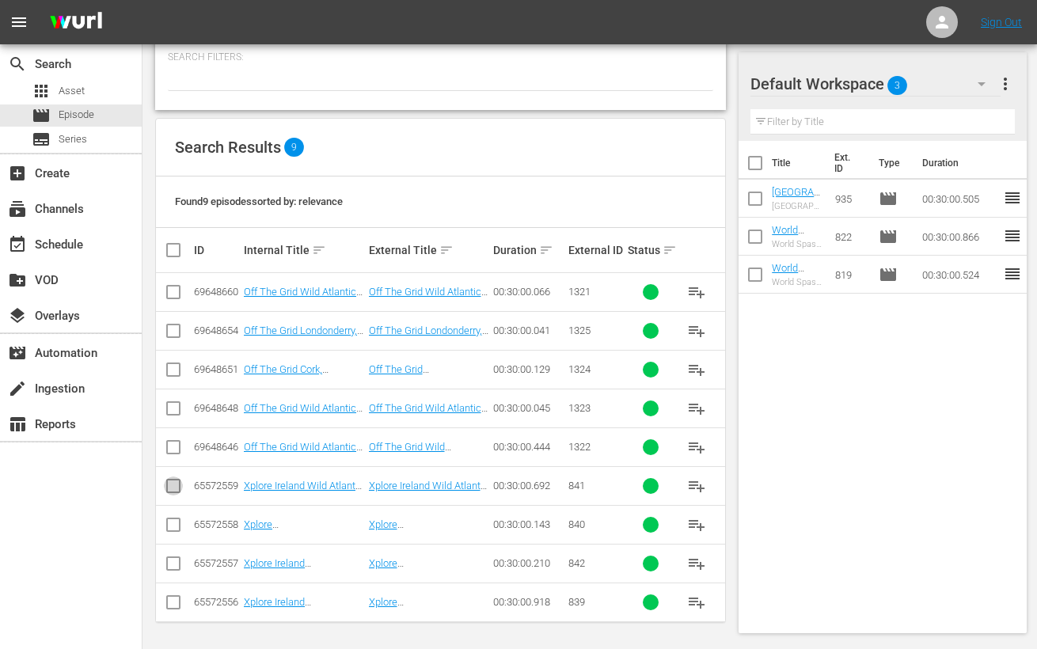
click at [178, 485] on input "checkbox" at bounding box center [173, 489] width 19 height 19
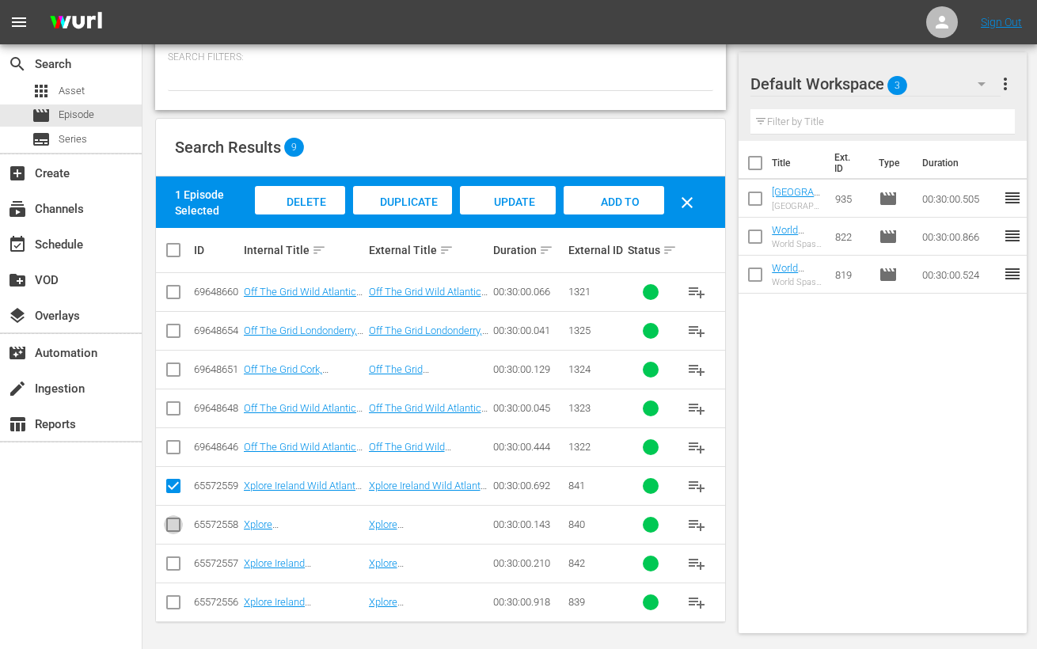
click at [169, 524] on input "checkbox" at bounding box center [173, 528] width 19 height 19
click at [176, 567] on input "checkbox" at bounding box center [173, 566] width 19 height 19
click at [173, 604] on input "checkbox" at bounding box center [173, 605] width 19 height 19
click at [646, 200] on div "Add to Workspace" at bounding box center [615, 215] width 100 height 59
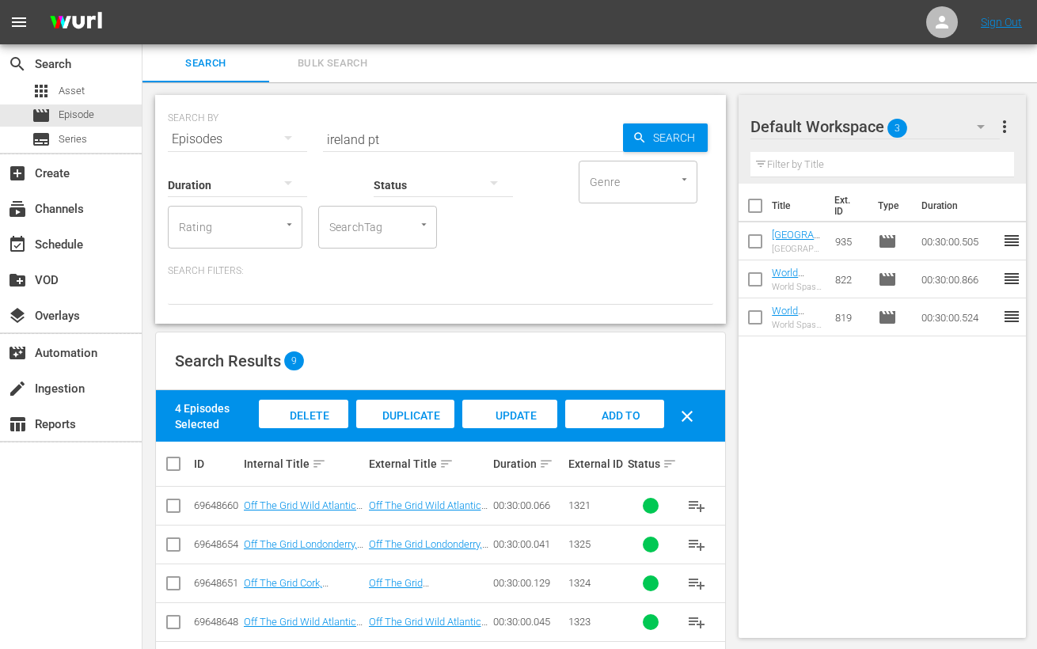
click at [348, 142] on input "ireland pt" at bounding box center [473, 139] width 300 height 38
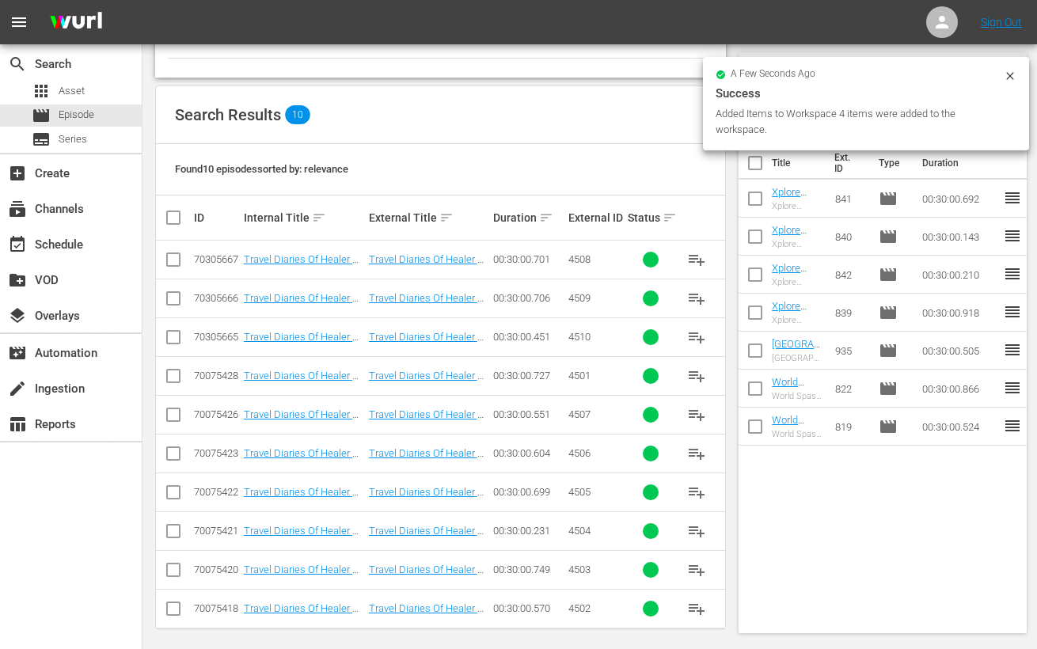
scroll to position [253, 0]
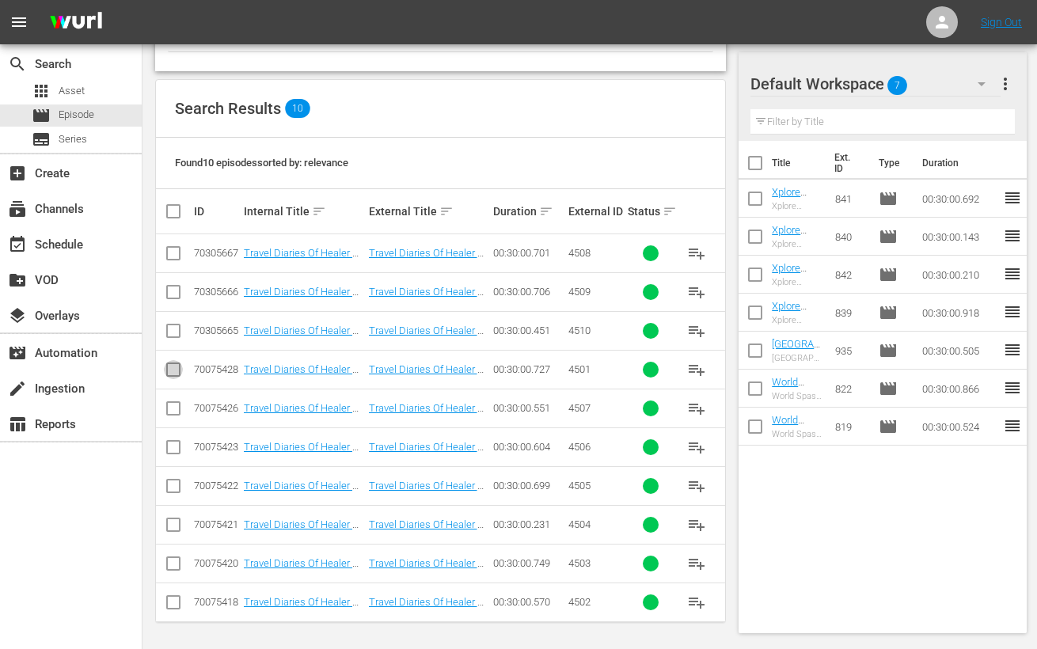
click at [179, 370] on input "checkbox" at bounding box center [173, 372] width 19 height 19
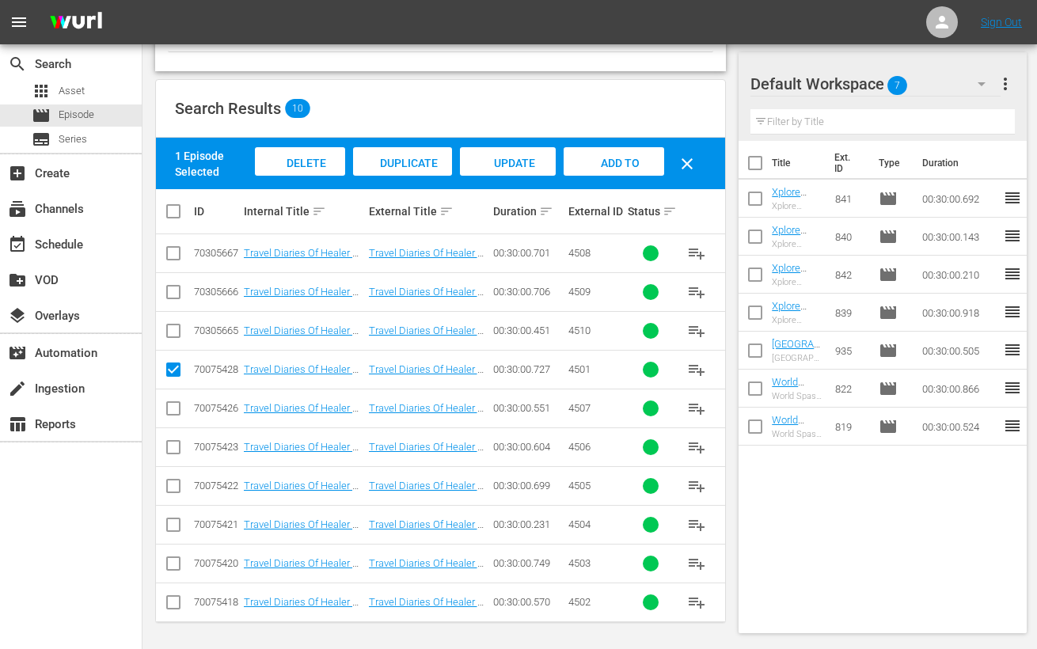
click at [165, 415] on input "checkbox" at bounding box center [173, 411] width 19 height 19
click at [169, 445] on input "checkbox" at bounding box center [173, 450] width 19 height 19
click at [177, 481] on input "checkbox" at bounding box center [173, 489] width 19 height 19
click at [178, 530] on input "checkbox" at bounding box center [173, 528] width 19 height 19
drag, startPoint x: 181, startPoint y: 561, endPoint x: 177, endPoint y: 588, distance: 27.9
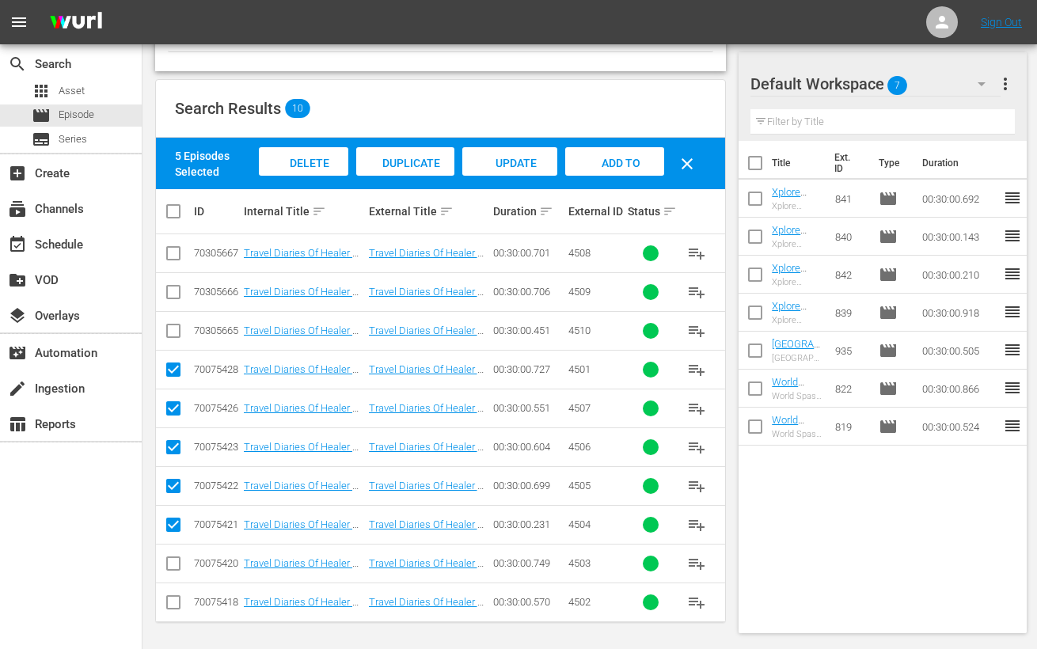
click at [180, 565] on input "checkbox" at bounding box center [173, 566] width 19 height 19
click at [176, 596] on input "checkbox" at bounding box center [173, 605] width 19 height 19
click at [625, 162] on span "Add to Workspace" at bounding box center [615, 178] width 78 height 43
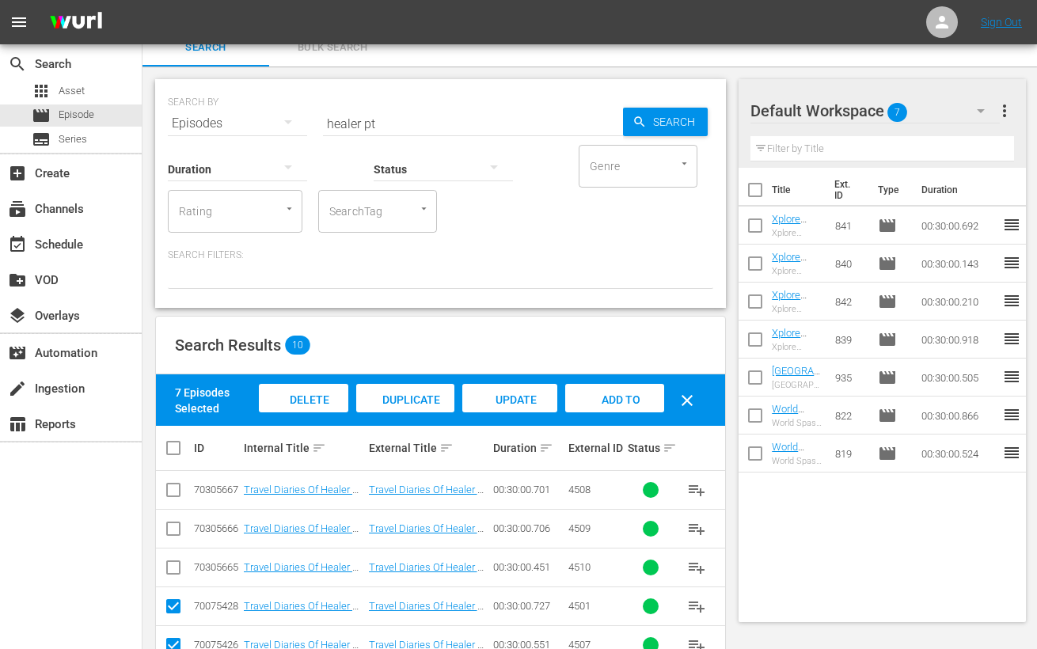
scroll to position [0, 0]
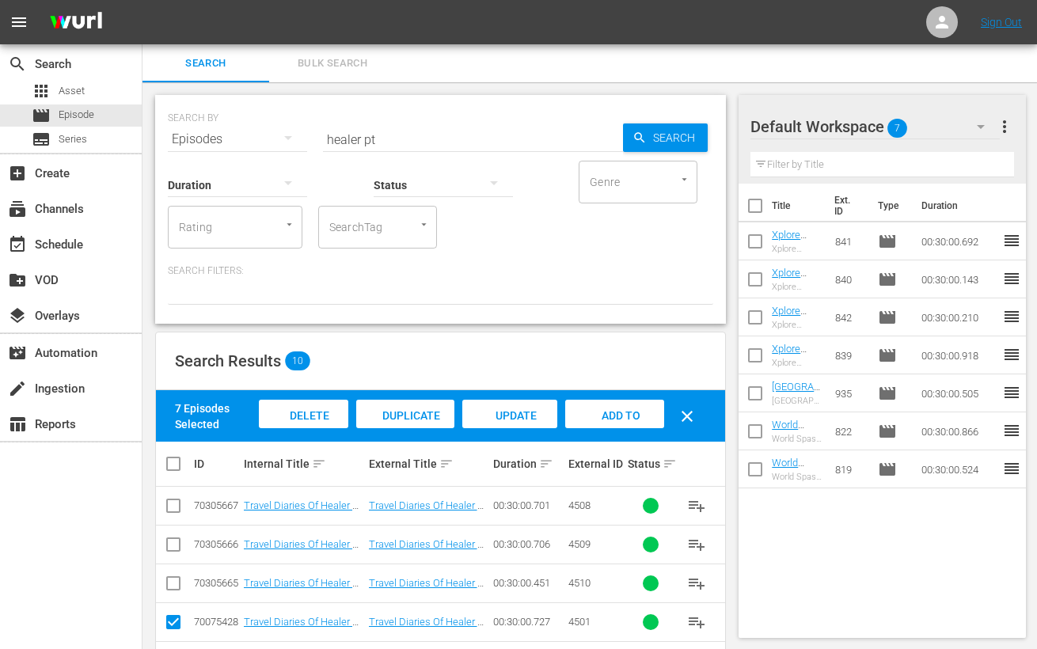
click at [346, 139] on input "healer pt" at bounding box center [473, 139] width 300 height 38
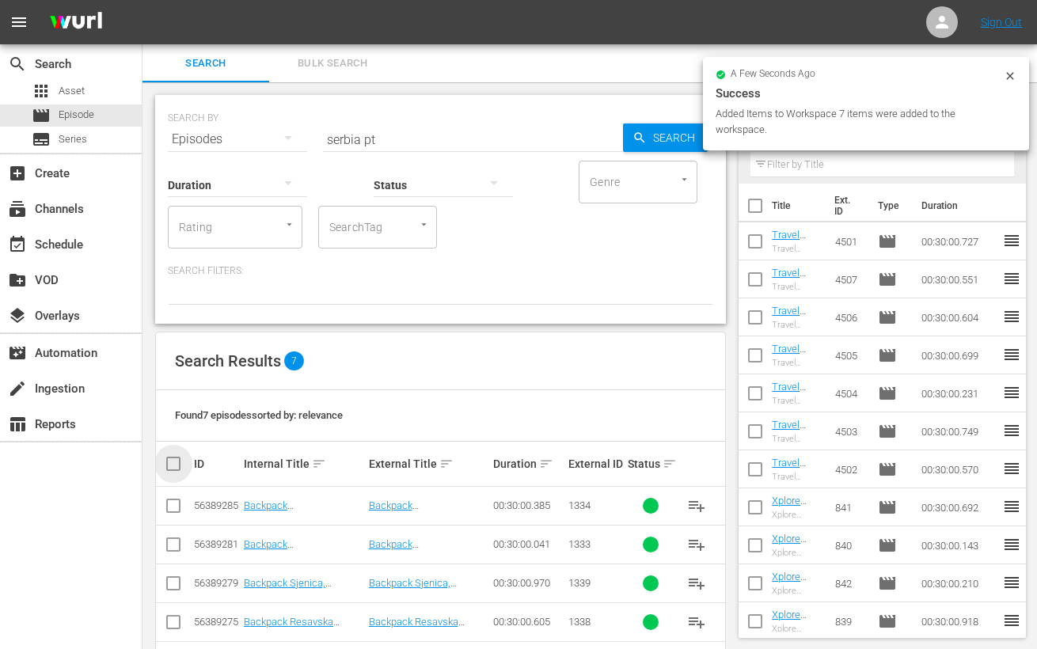
click at [175, 463] on input "checkbox" at bounding box center [180, 463] width 32 height 19
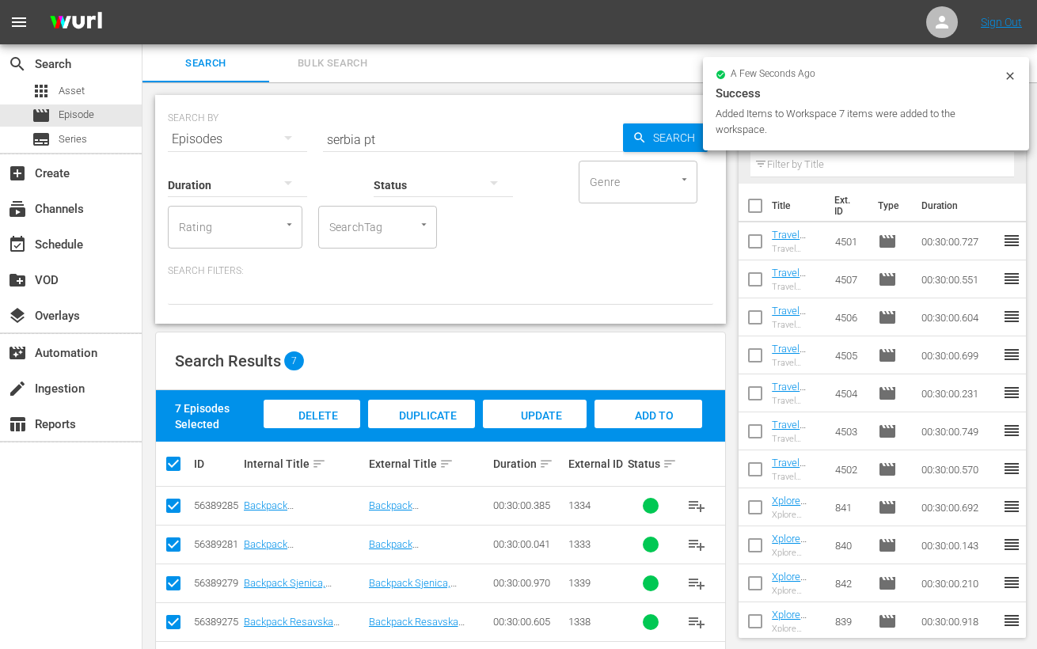
drag, startPoint x: 641, startPoint y: 416, endPoint x: 543, endPoint y: 280, distance: 167.2
click at [633, 396] on div "Delete Episodes Duplicate Episode Update Metadata Add to Workspace" at bounding box center [483, 416] width 447 height 40
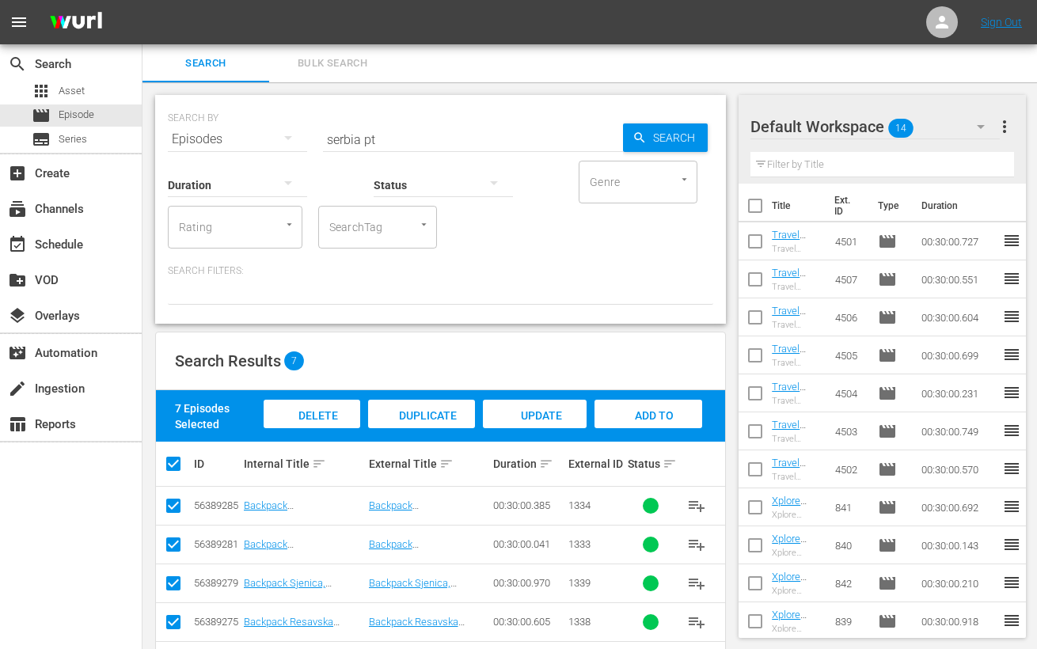
click at [343, 144] on input "serbia pt" at bounding box center [473, 139] width 300 height 38
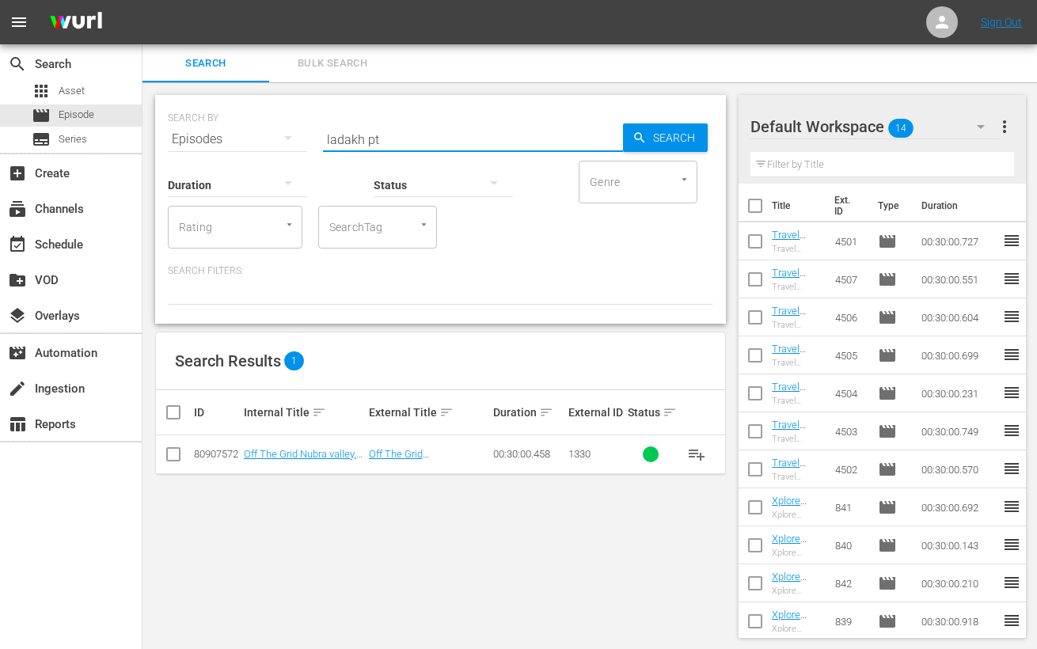
click at [342, 137] on input "ladakh pt" at bounding box center [473, 139] width 300 height 38
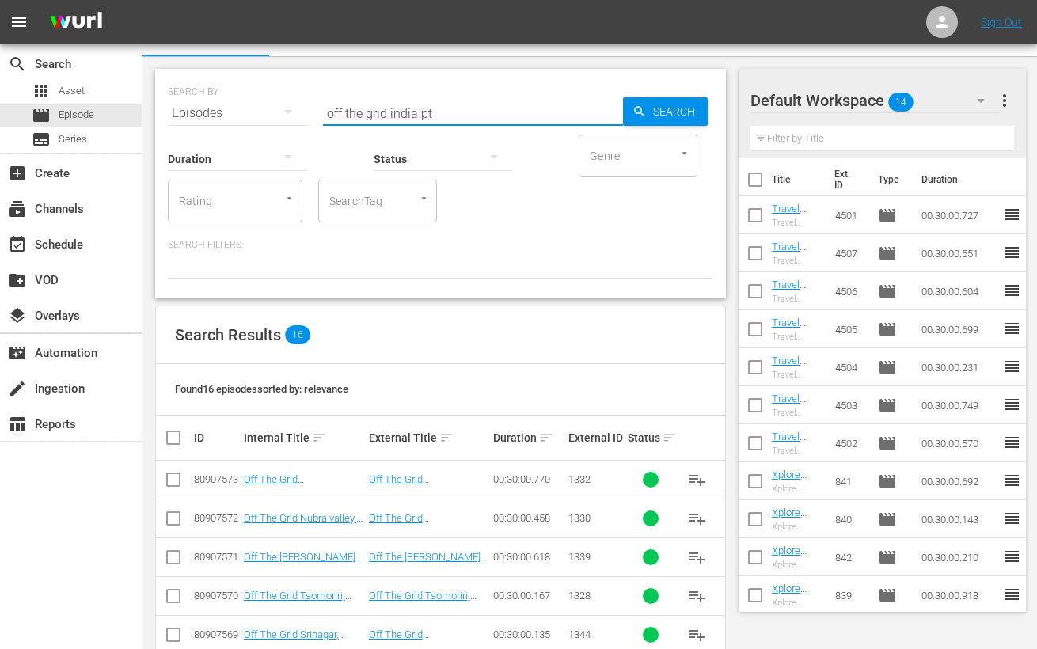
scroll to position [485, 0]
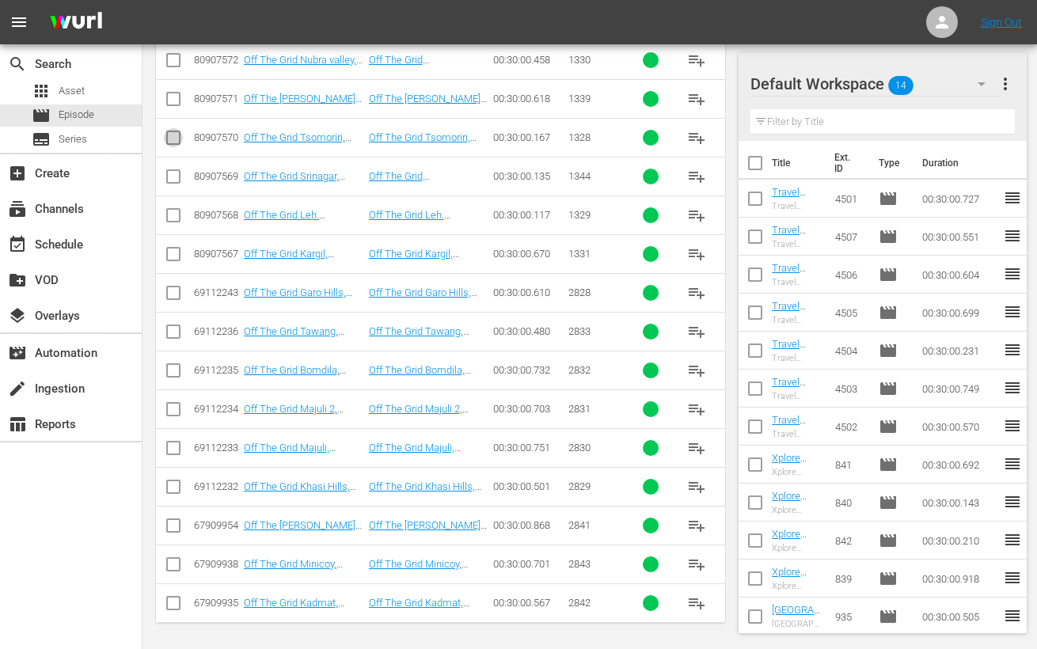
click at [176, 136] on input "checkbox" at bounding box center [173, 140] width 19 height 19
click at [177, 253] on input "checkbox" at bounding box center [173, 257] width 19 height 19
click at [178, 209] on input "checkbox" at bounding box center [173, 218] width 19 height 19
click at [174, 176] on input "checkbox" at bounding box center [173, 179] width 19 height 19
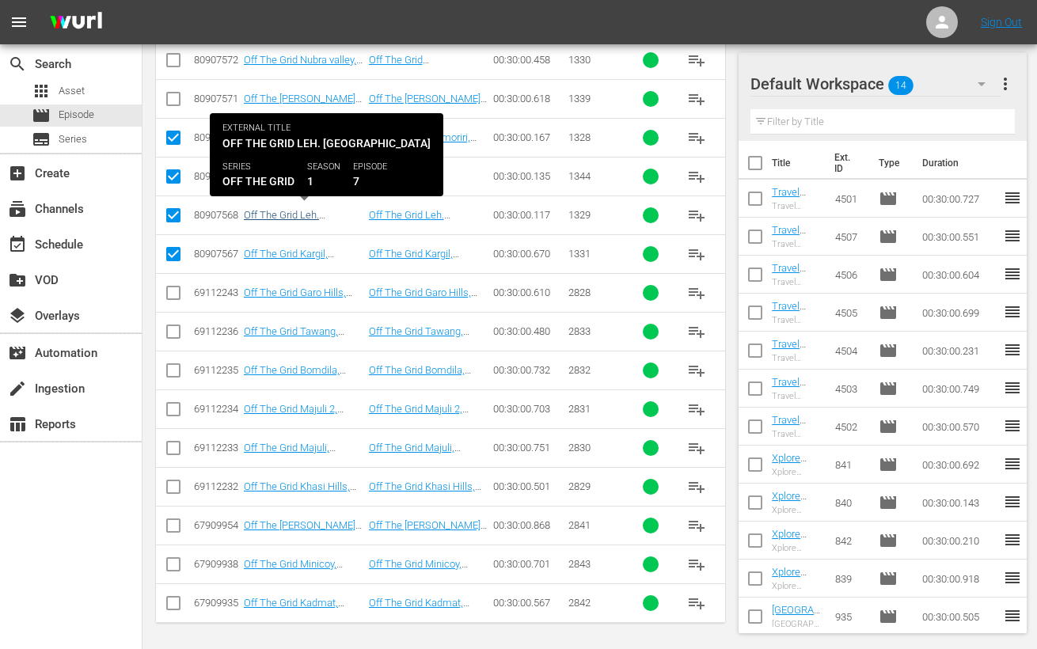
scroll to position [386, 0]
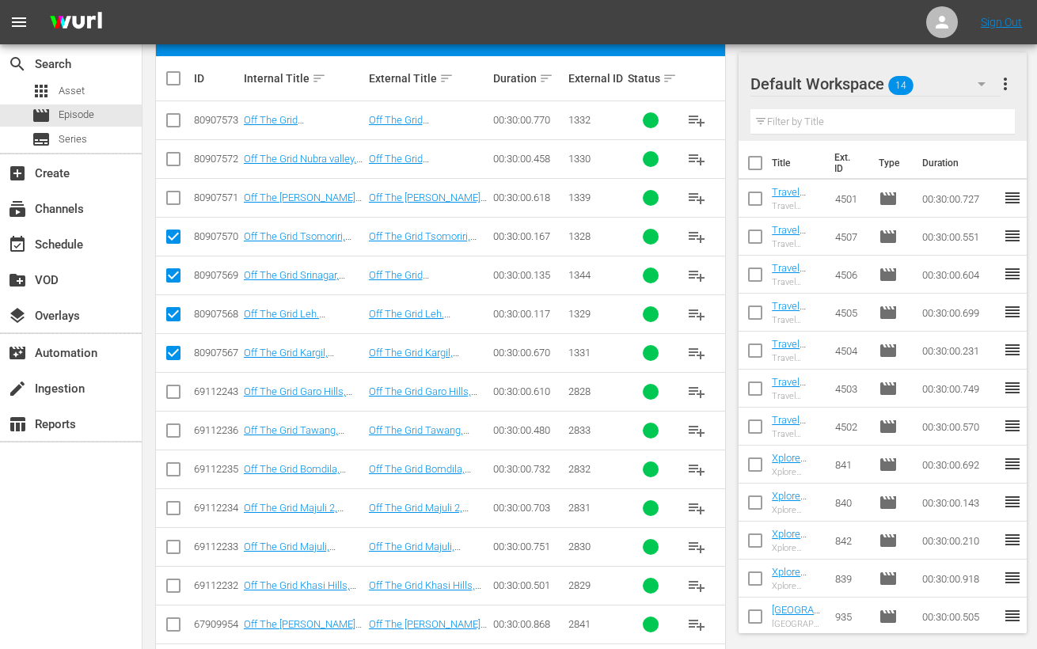
click at [171, 192] on input "checkbox" at bounding box center [173, 201] width 19 height 19
click at [179, 153] on input "checkbox" at bounding box center [173, 162] width 19 height 19
click at [173, 120] on input "checkbox" at bounding box center [173, 123] width 19 height 19
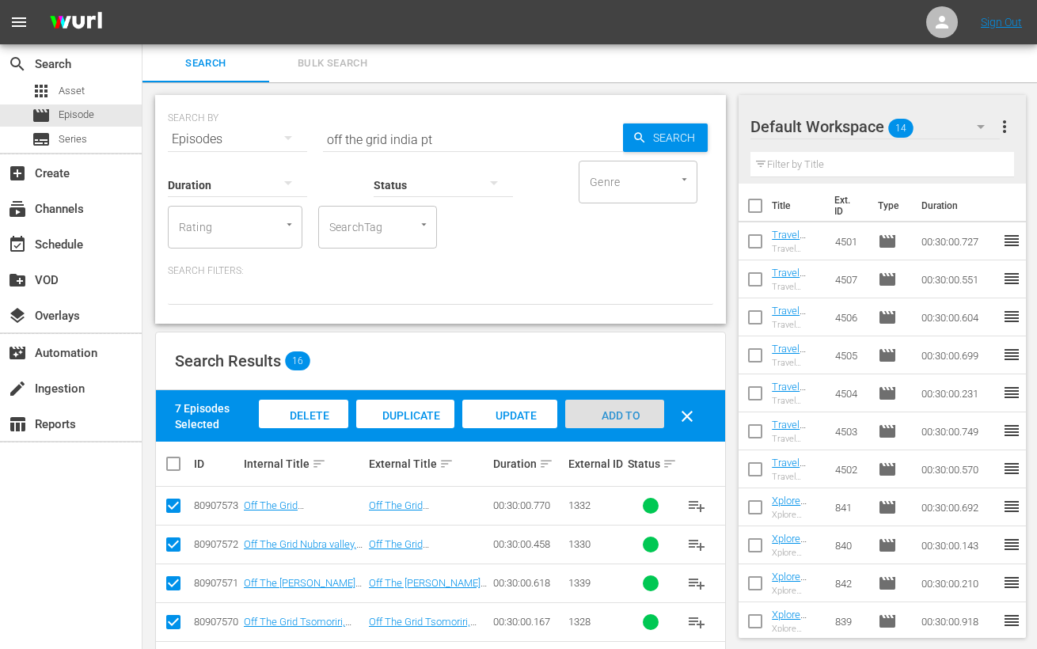
click at [612, 412] on span "Add to Workspace" at bounding box center [615, 430] width 78 height 43
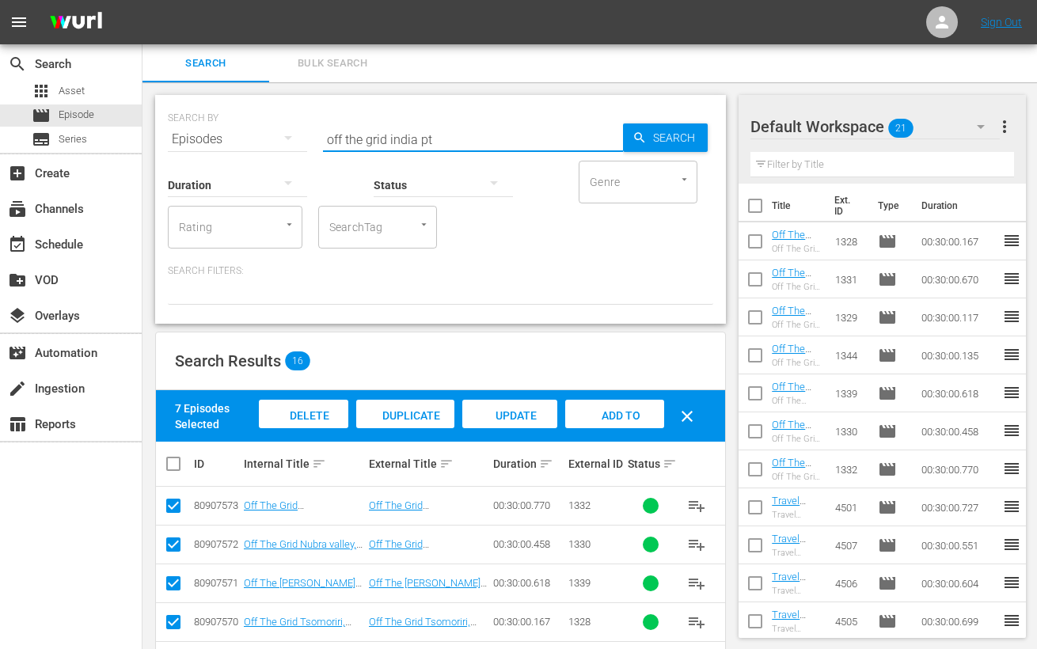
drag, startPoint x: 416, startPoint y: 133, endPoint x: 207, endPoint y: 127, distance: 209.9
click at [207, 127] on div "SEARCH BY Search By Episodes Search ID, Title, Description, Keywords, or Catego…" at bounding box center [440, 129] width 545 height 57
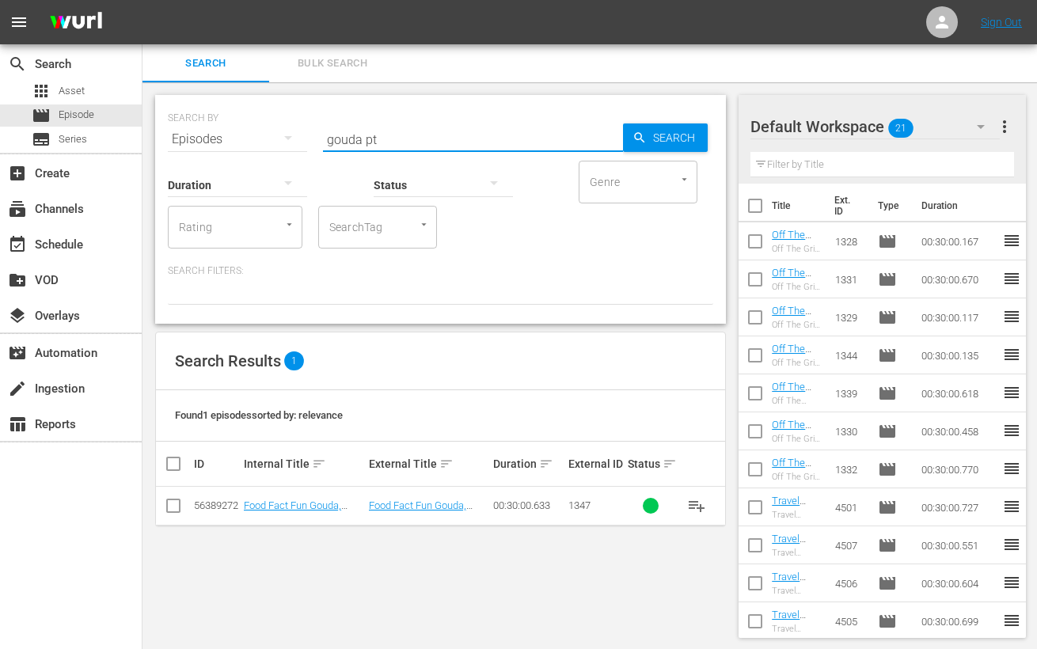
click at [176, 513] on input "checkbox" at bounding box center [173, 509] width 19 height 19
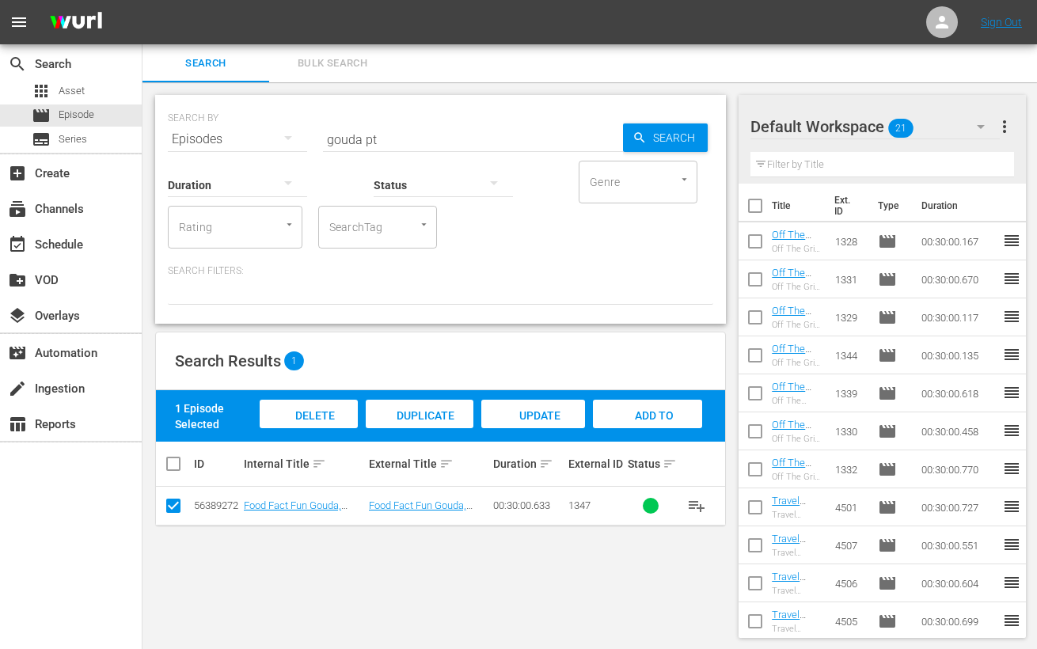
click at [653, 420] on span "Add to Workspace" at bounding box center [648, 430] width 78 height 43
click at [343, 144] on input "gouda pt" at bounding box center [473, 139] width 300 height 38
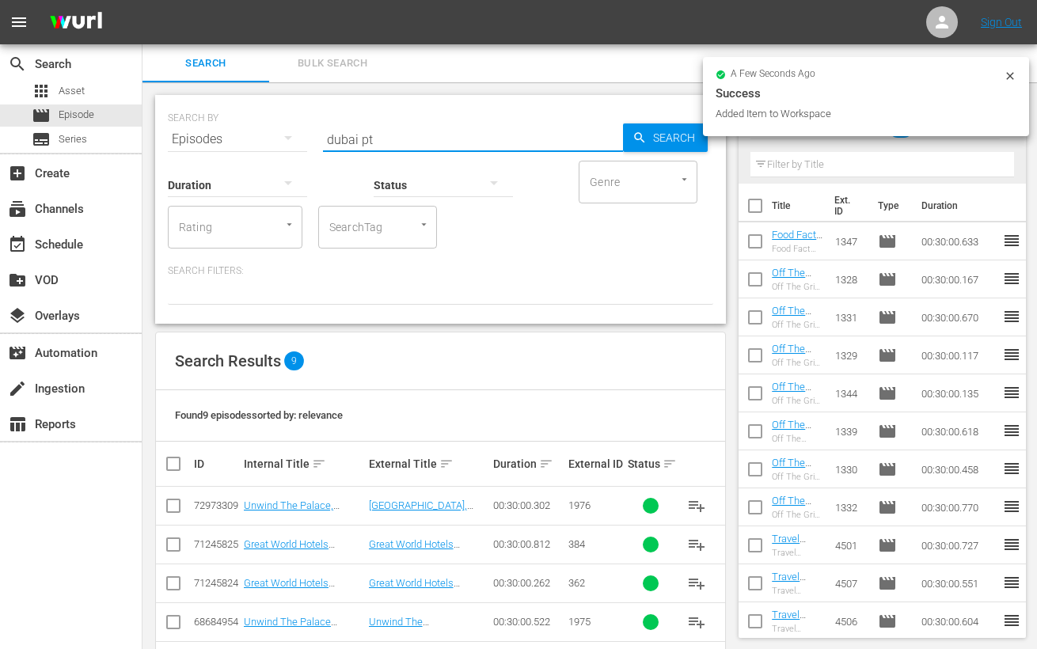
scroll to position [214, 0]
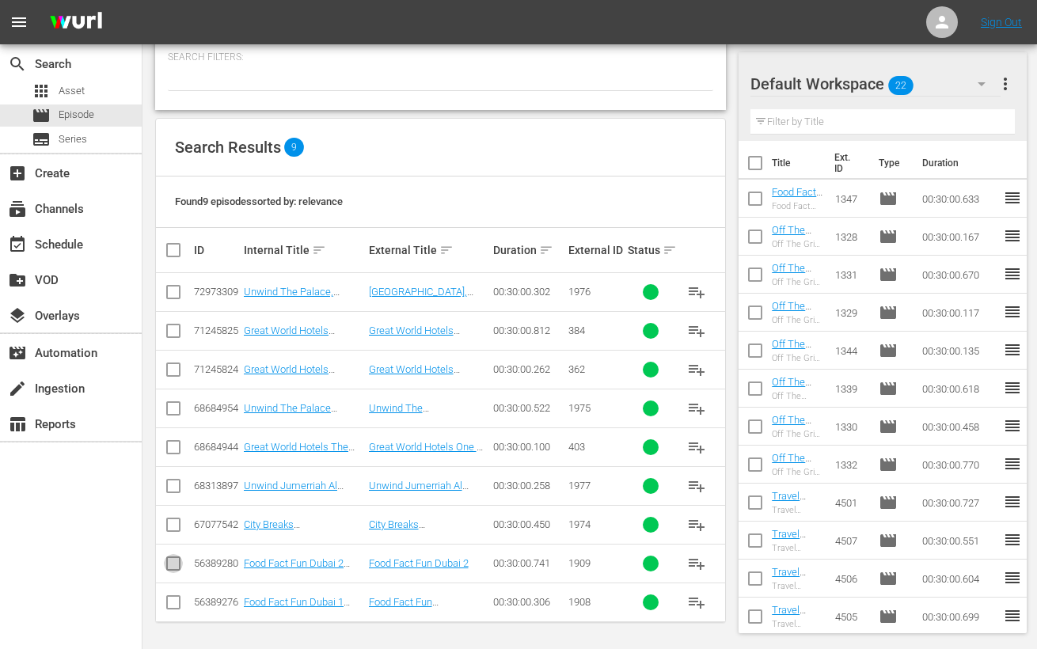
click at [175, 562] on input "checkbox" at bounding box center [173, 566] width 19 height 19
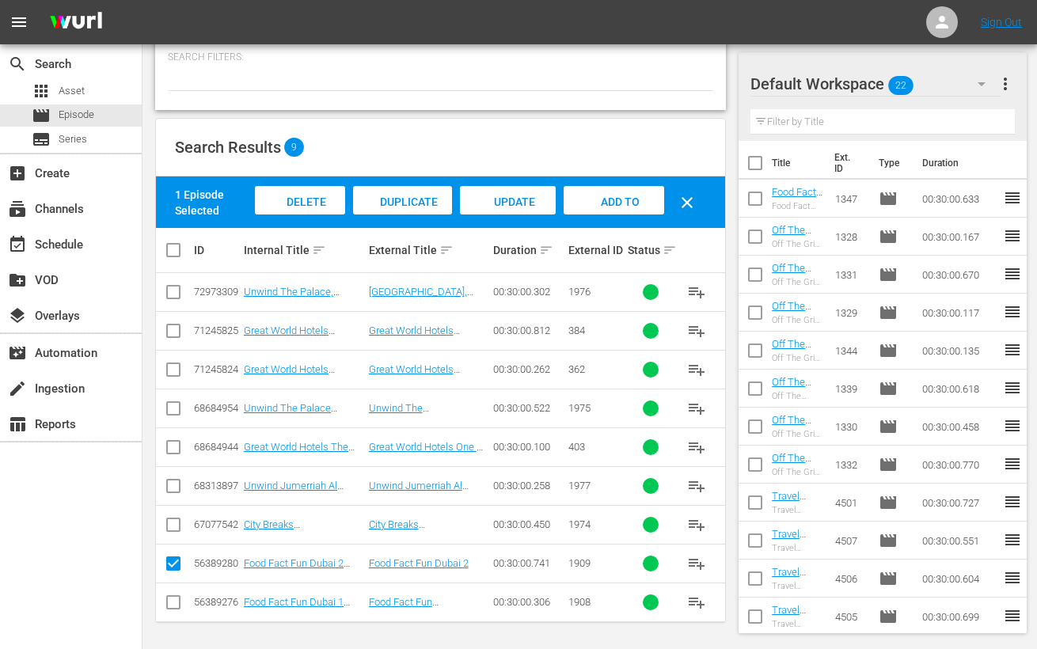
click at [175, 602] on input "checkbox" at bounding box center [173, 605] width 19 height 19
click at [637, 196] on span "Add to Workspace" at bounding box center [615, 217] width 78 height 43
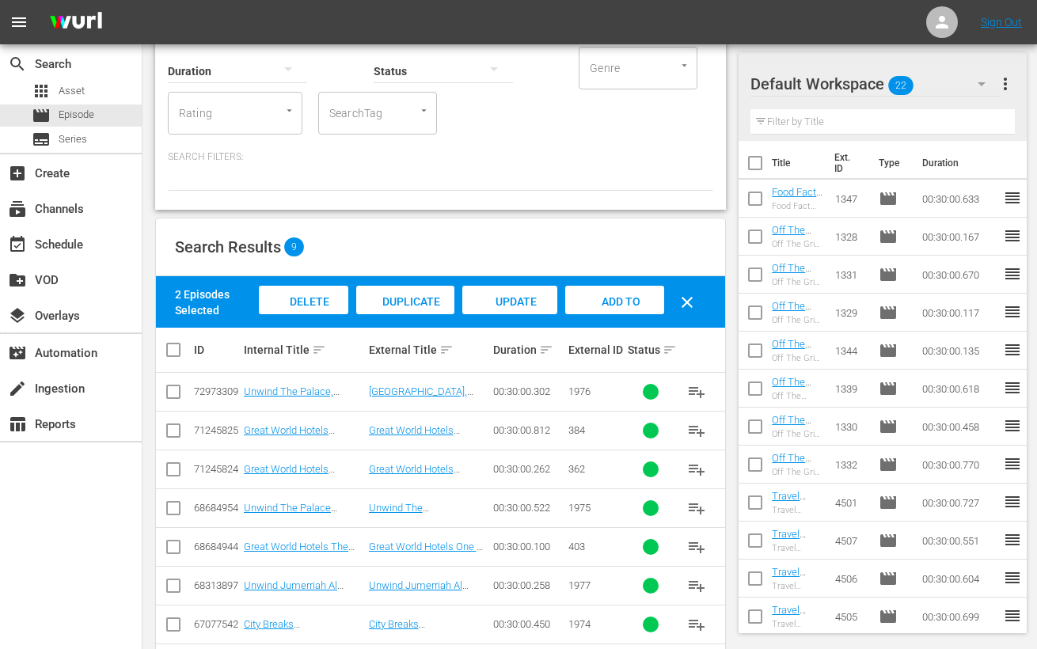
scroll to position [0, 0]
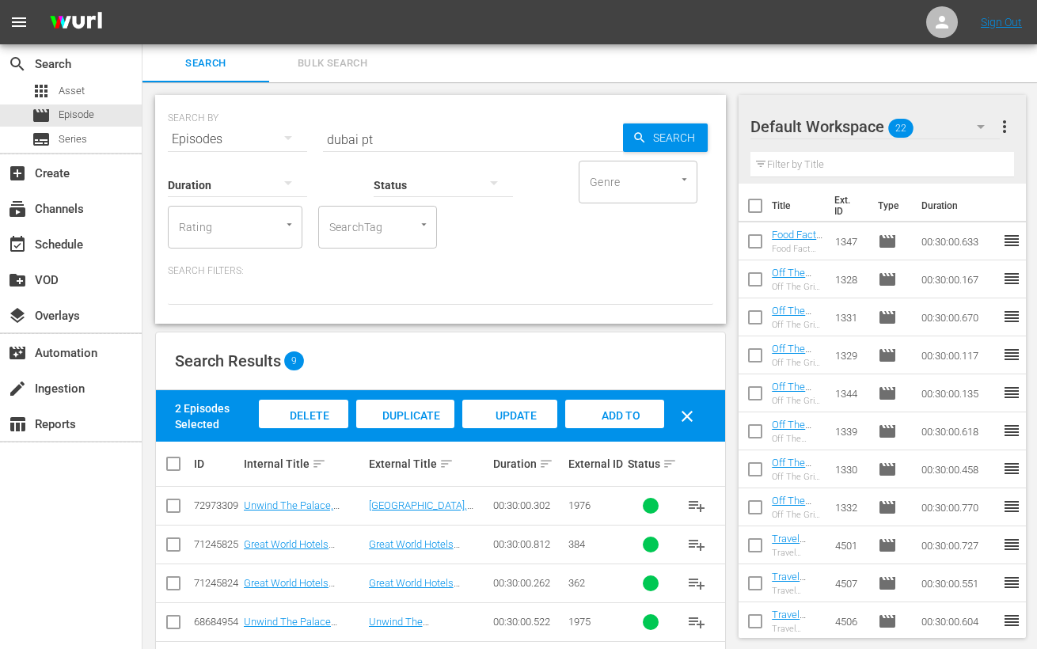
click at [340, 139] on input "dubai pt" at bounding box center [473, 139] width 300 height 38
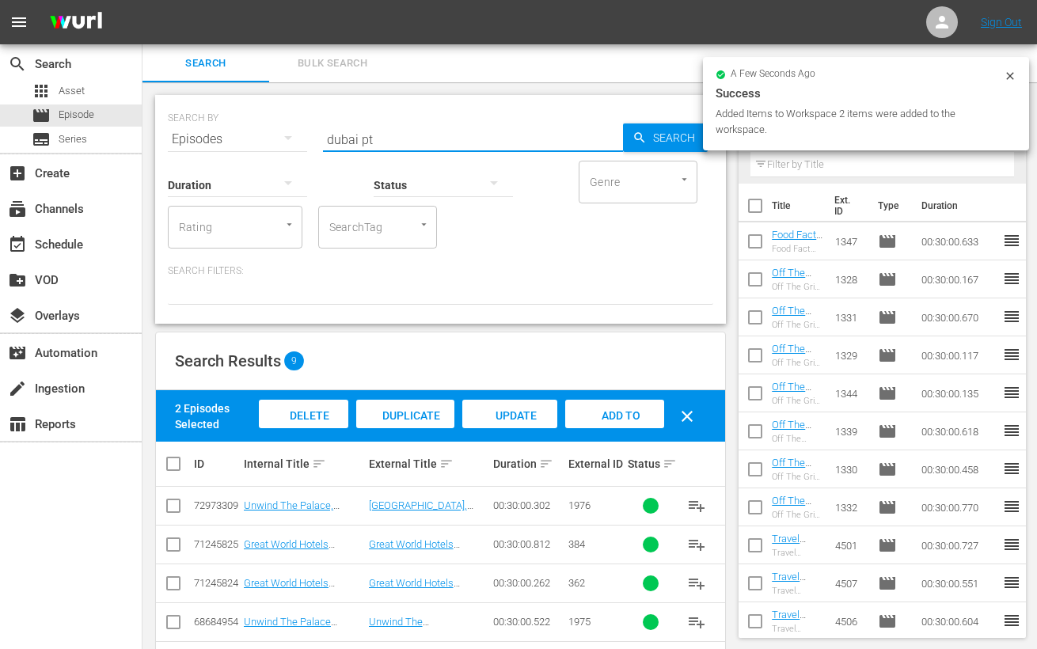
click at [340, 139] on input "dubai pt" at bounding box center [473, 139] width 300 height 38
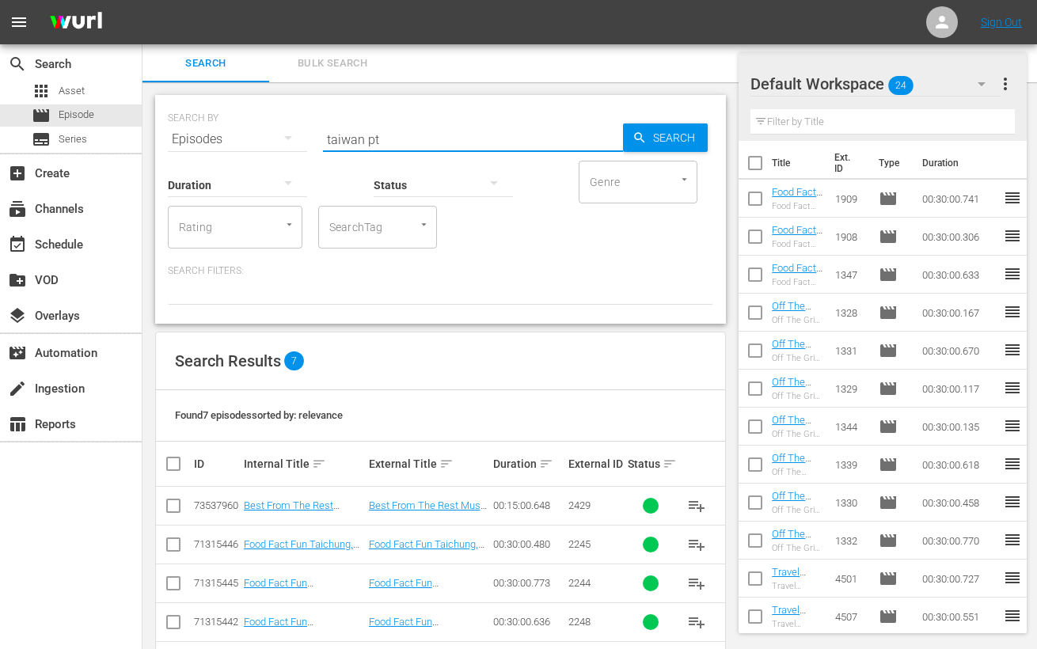
scroll to position [136, 0]
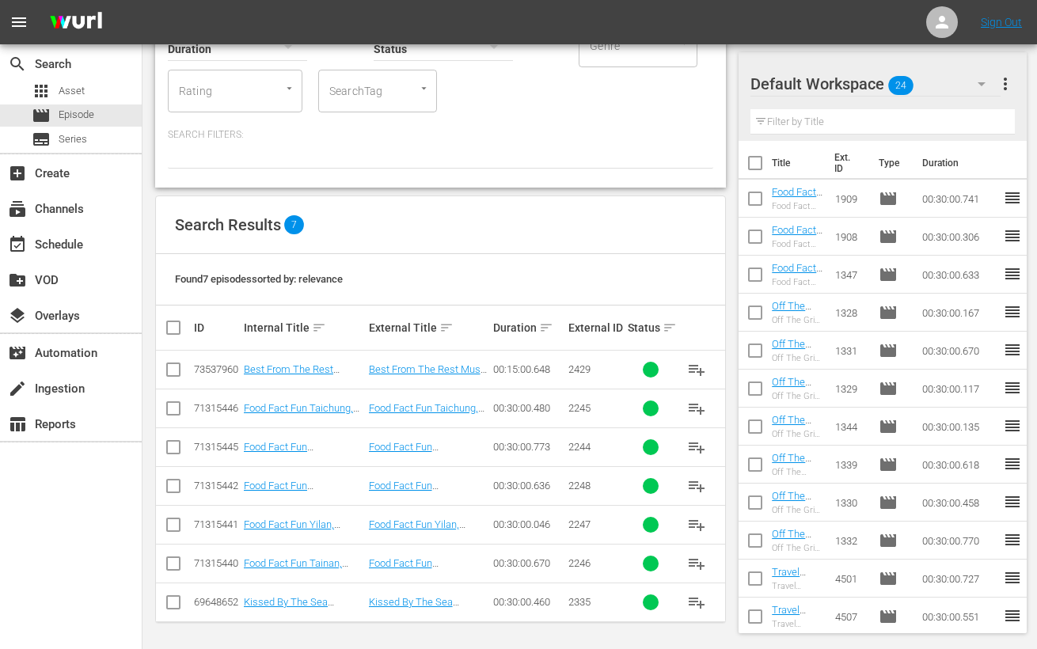
click at [174, 443] on input "checkbox" at bounding box center [173, 450] width 19 height 19
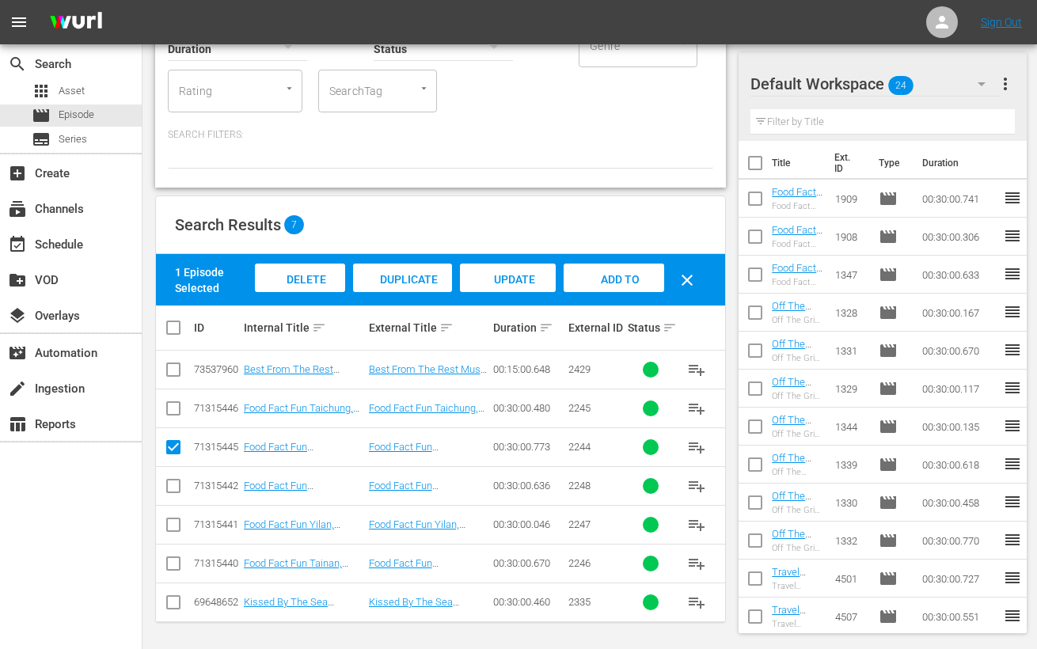
click at [175, 407] on input "checkbox" at bounding box center [173, 411] width 19 height 19
click at [171, 561] on input "checkbox" at bounding box center [173, 566] width 19 height 19
click at [174, 526] on input "checkbox" at bounding box center [173, 528] width 19 height 19
click at [621, 270] on div "Add to Workspace" at bounding box center [615, 293] width 100 height 59
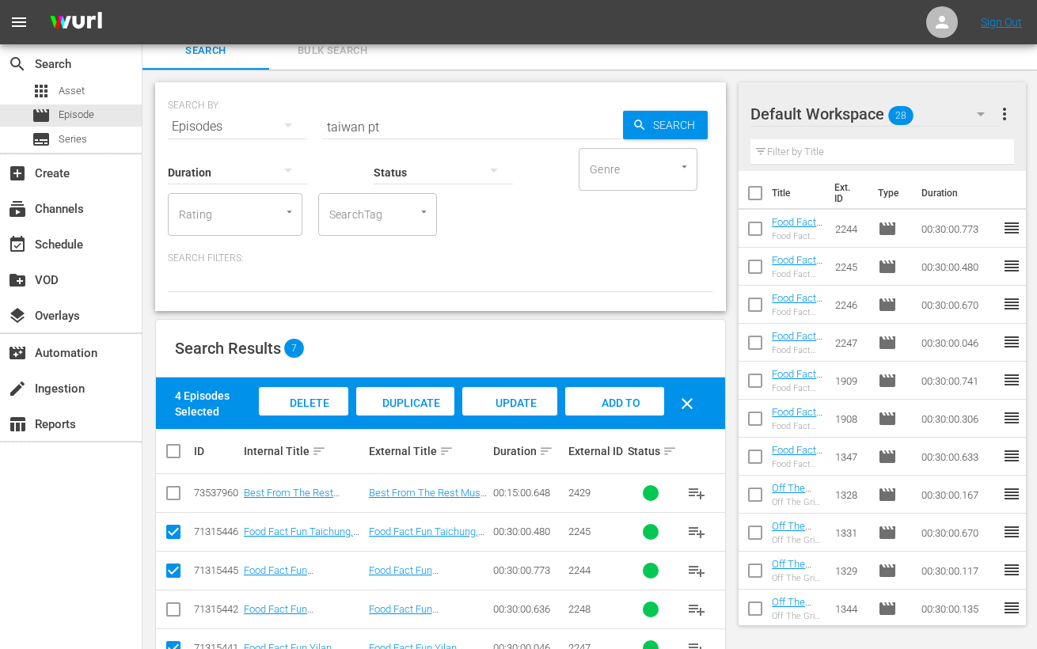
scroll to position [0, 0]
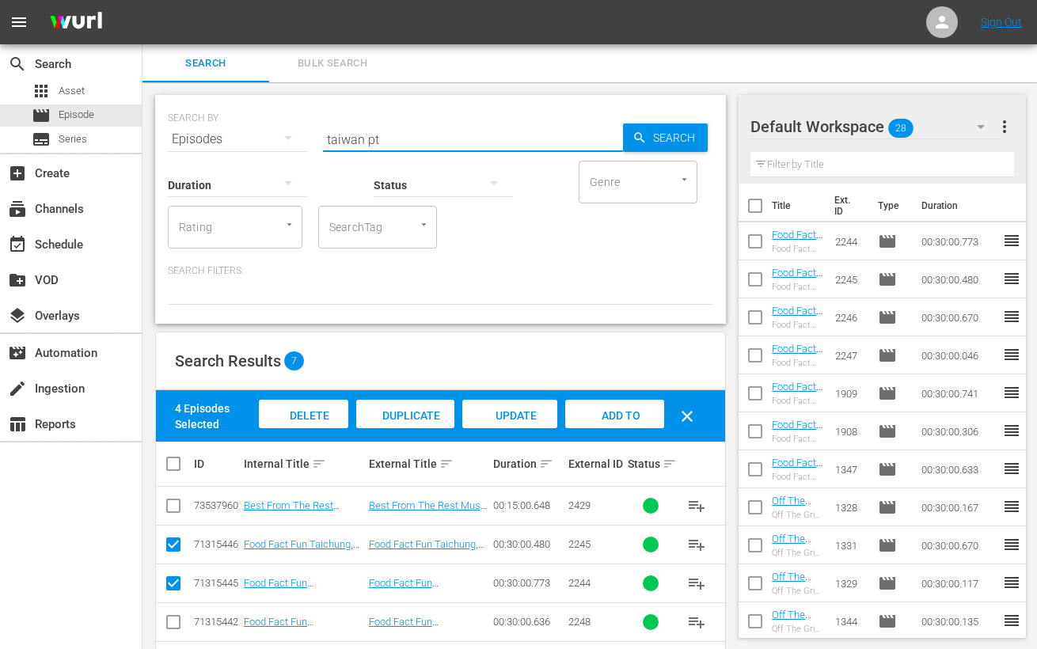
drag, startPoint x: 363, startPoint y: 136, endPoint x: 273, endPoint y: 131, distance: 89.6
click at [273, 131] on div "SEARCH BY Search By Episodes Search ID, Title, Description, Keywords, or Catego…" at bounding box center [440, 129] width 545 height 57
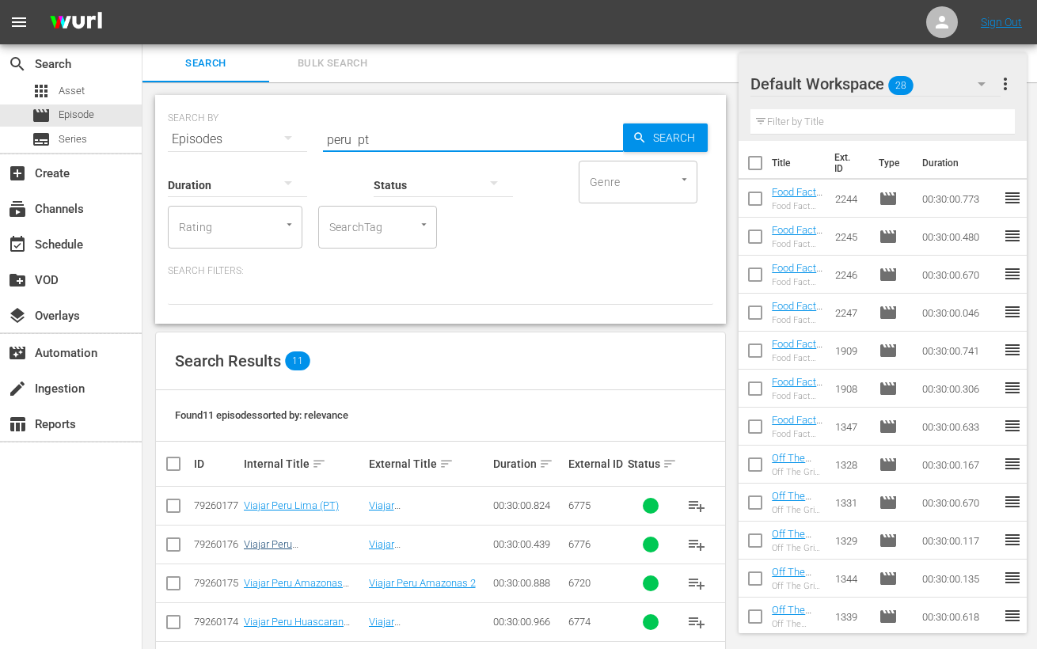
scroll to position [291, 0]
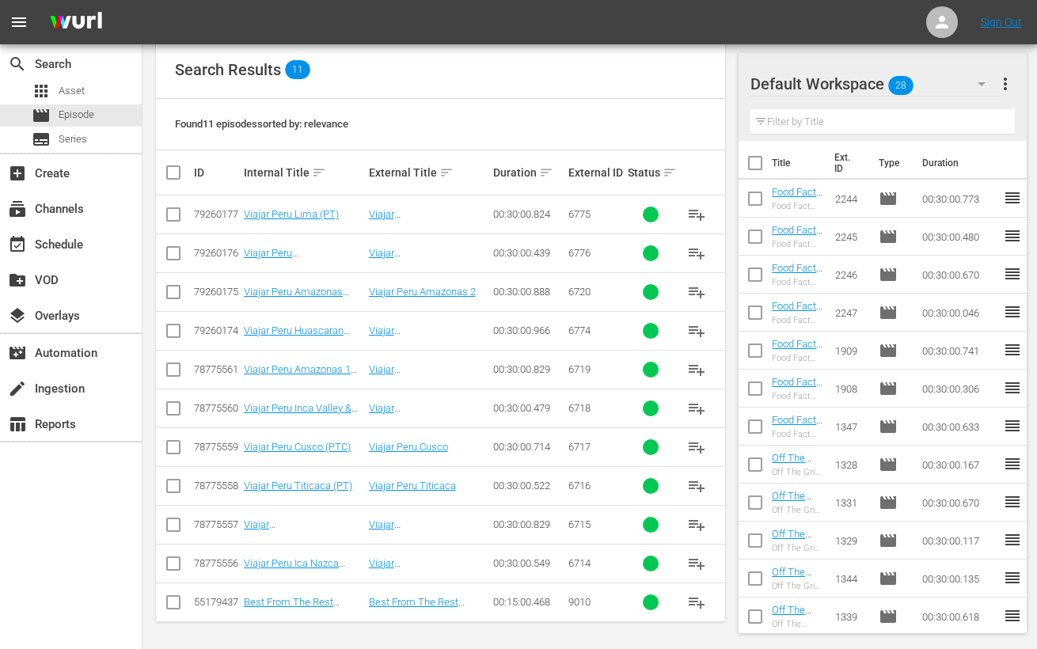
click at [172, 334] on input "checkbox" at bounding box center [173, 334] width 19 height 19
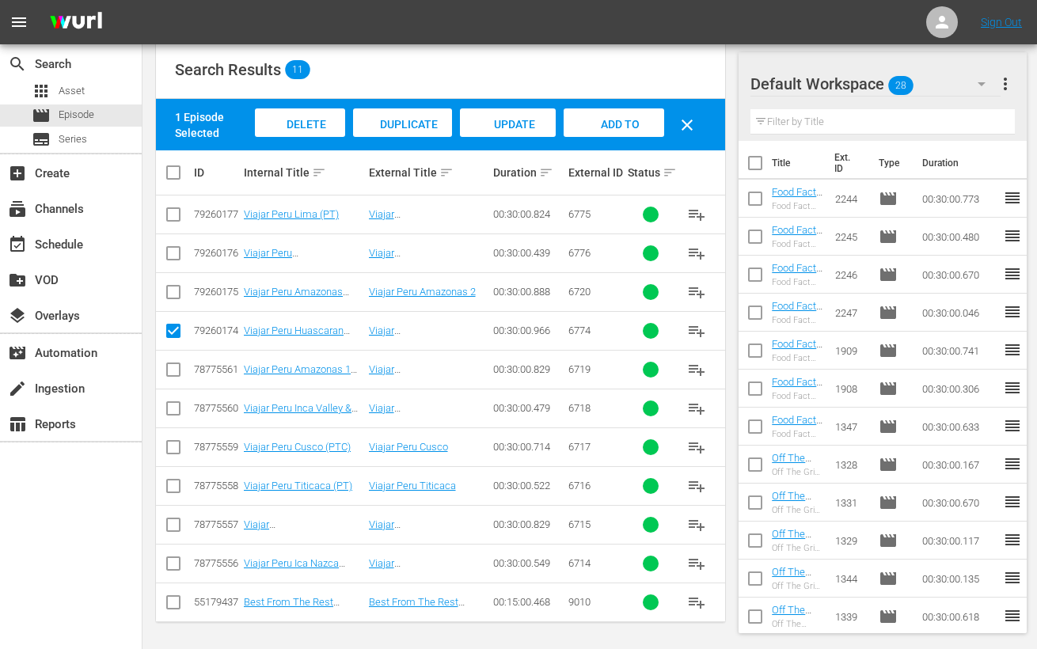
click at [177, 255] on input "checkbox" at bounding box center [173, 256] width 19 height 19
click at [173, 214] on input "checkbox" at bounding box center [173, 217] width 19 height 19
click at [609, 122] on span "Add to Workspace" at bounding box center [615, 139] width 78 height 43
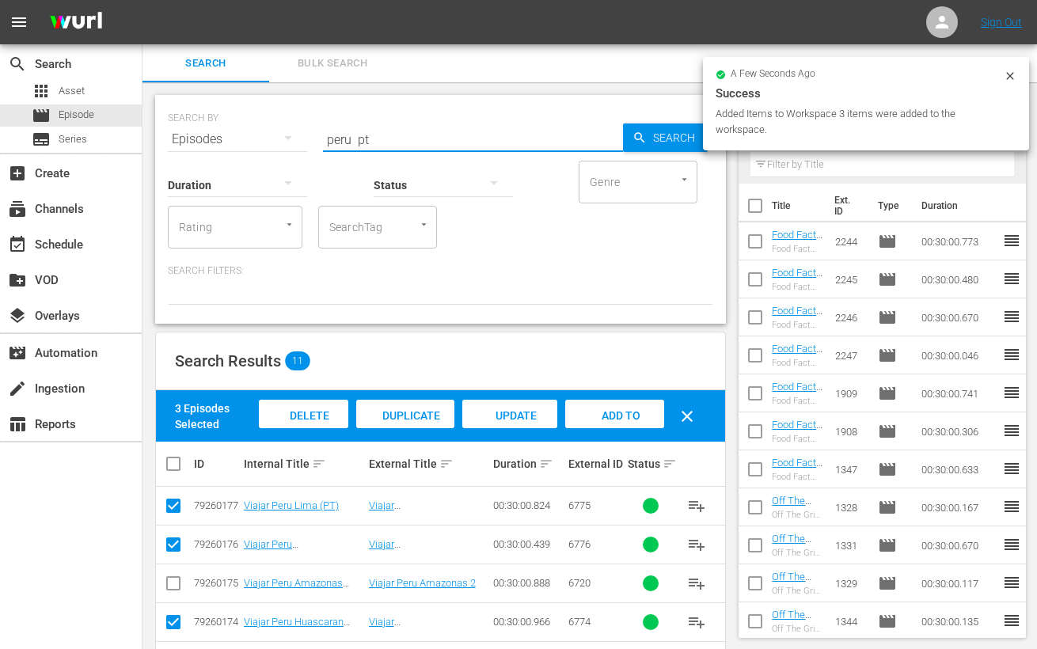
click at [343, 136] on input "peru pt" at bounding box center [473, 139] width 300 height 38
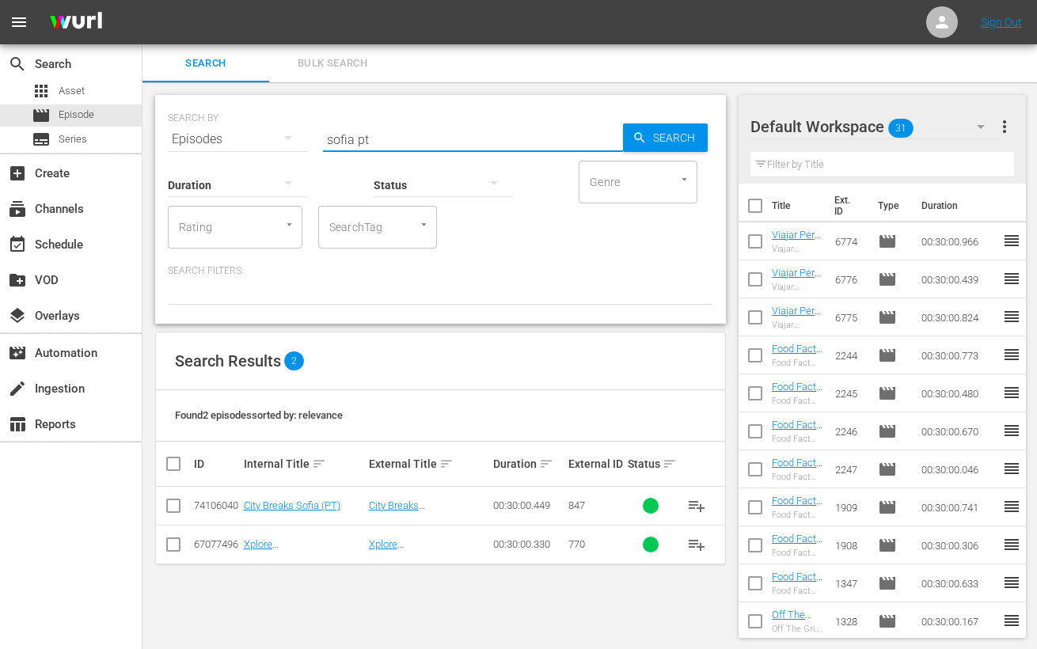
scroll to position [1, 0]
click at [173, 502] on input "checkbox" at bounding box center [173, 508] width 19 height 19
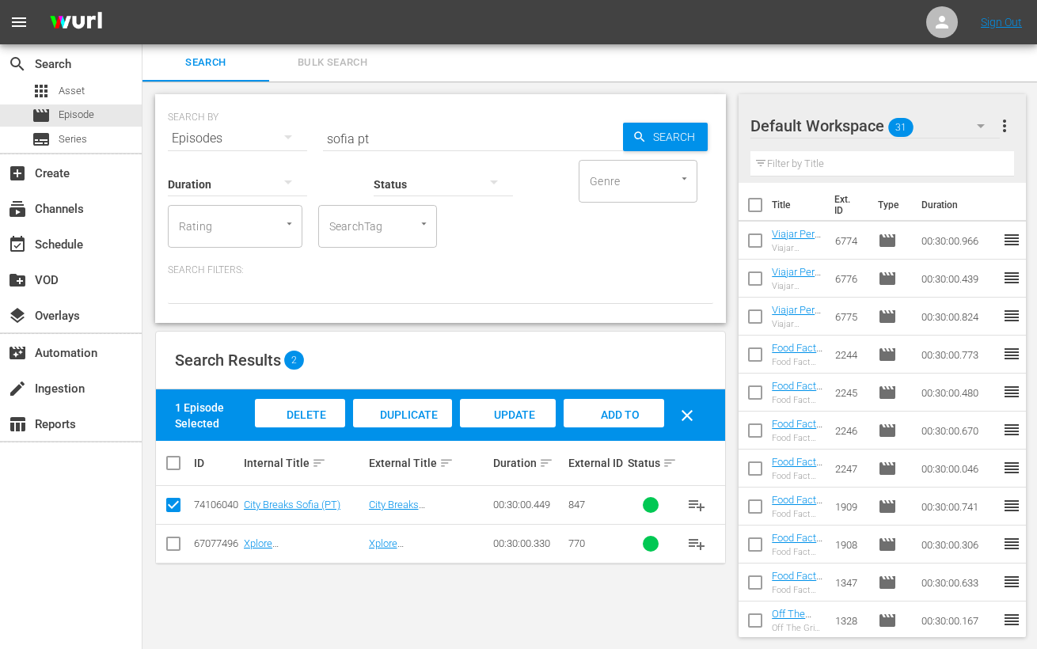
click at [626, 417] on span "Add to Workspace" at bounding box center [615, 430] width 78 height 43
click at [340, 138] on input "sofia pt" at bounding box center [473, 139] width 300 height 38
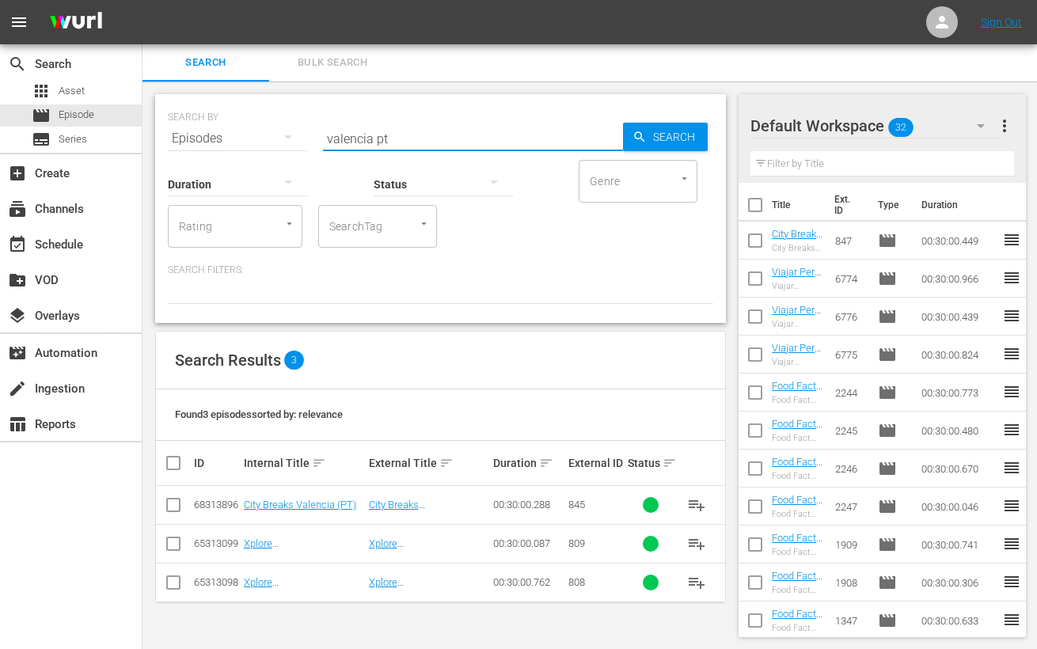
click at [173, 507] on input "checkbox" at bounding box center [173, 508] width 19 height 19
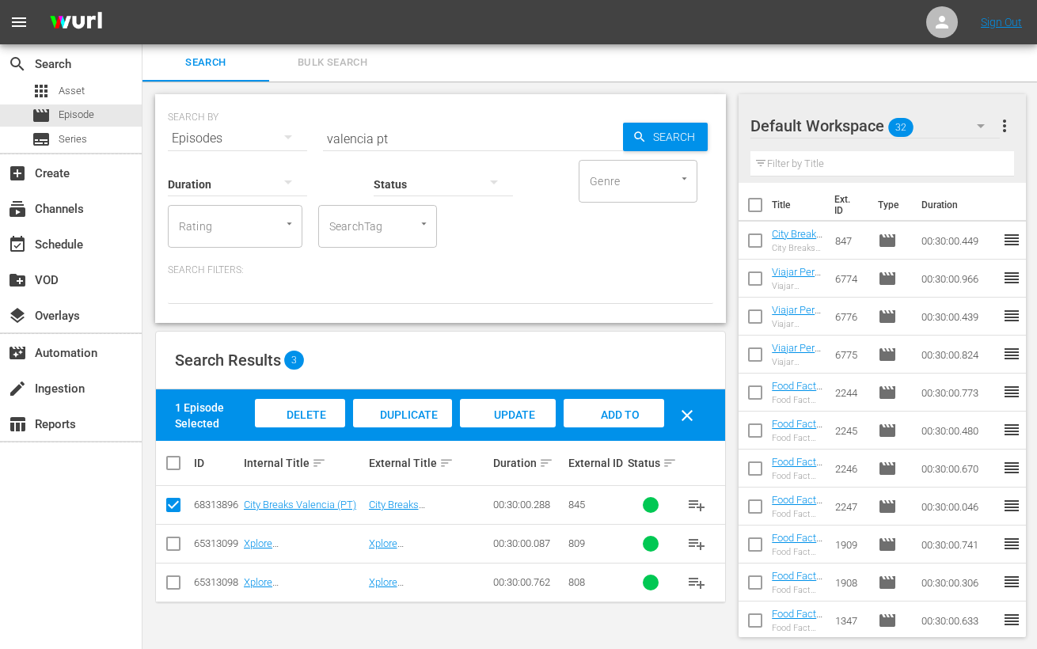
click at [616, 410] on span "Add to Workspace" at bounding box center [615, 430] width 78 height 43
click at [345, 140] on input "valencia pt" at bounding box center [473, 139] width 300 height 38
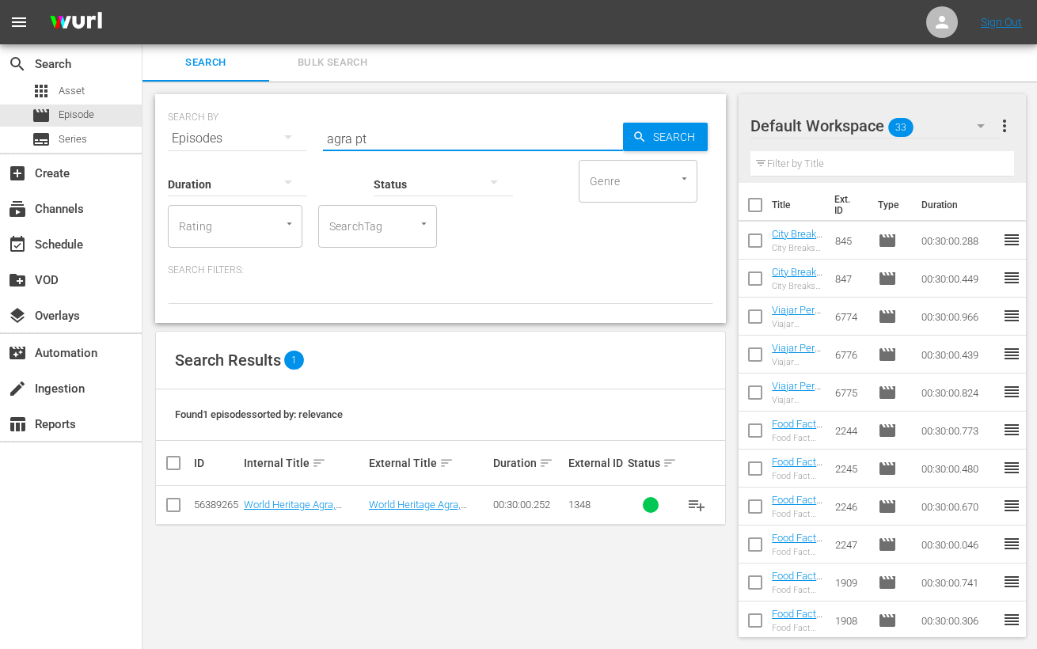
drag, startPoint x: 169, startPoint y: 504, endPoint x: 210, endPoint y: 496, distance: 42.1
click at [169, 504] on input "checkbox" at bounding box center [173, 508] width 19 height 19
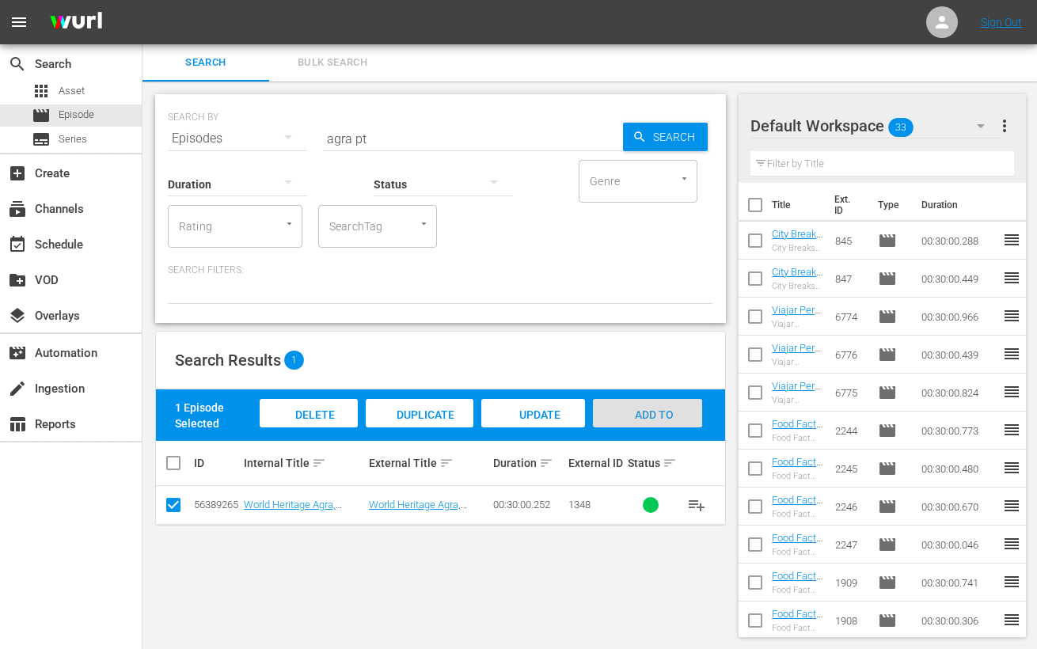
click at [629, 409] on span "Add to Workspace" at bounding box center [648, 430] width 78 height 43
click at [335, 141] on input "agra pt" at bounding box center [473, 139] width 300 height 38
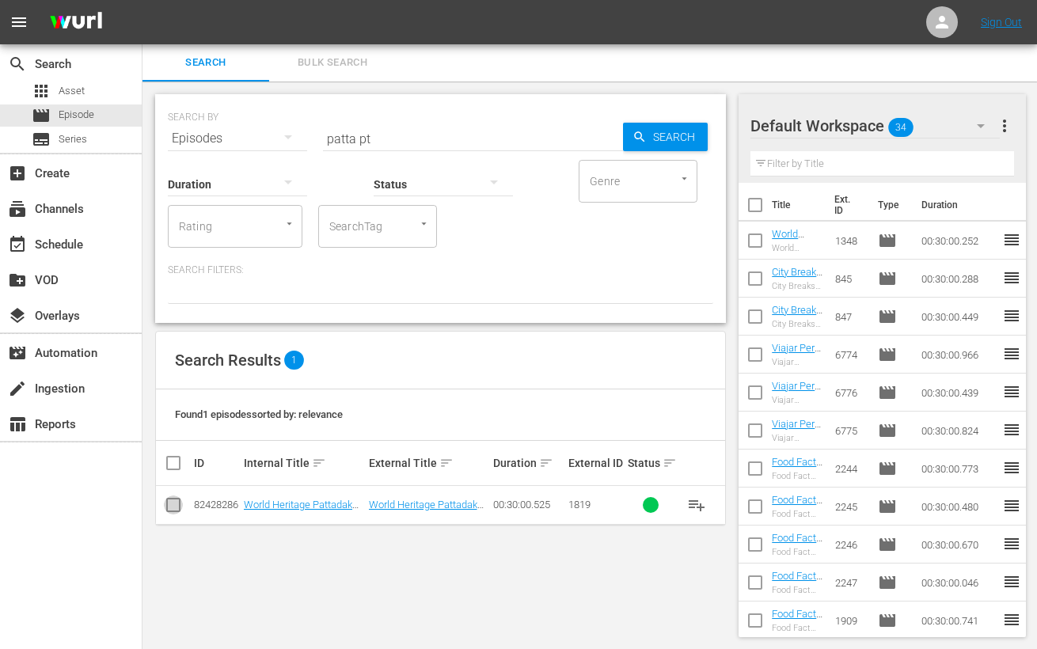
click at [175, 507] on input "checkbox" at bounding box center [173, 508] width 19 height 19
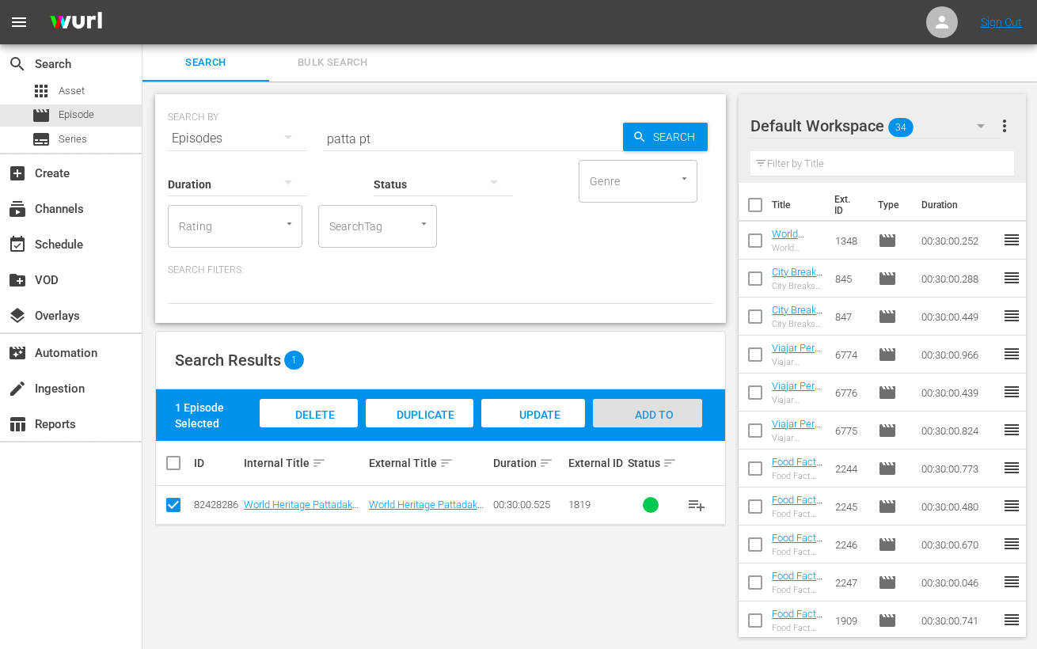
click at [650, 401] on div "Add to Workspace" at bounding box center [647, 428] width 109 height 59
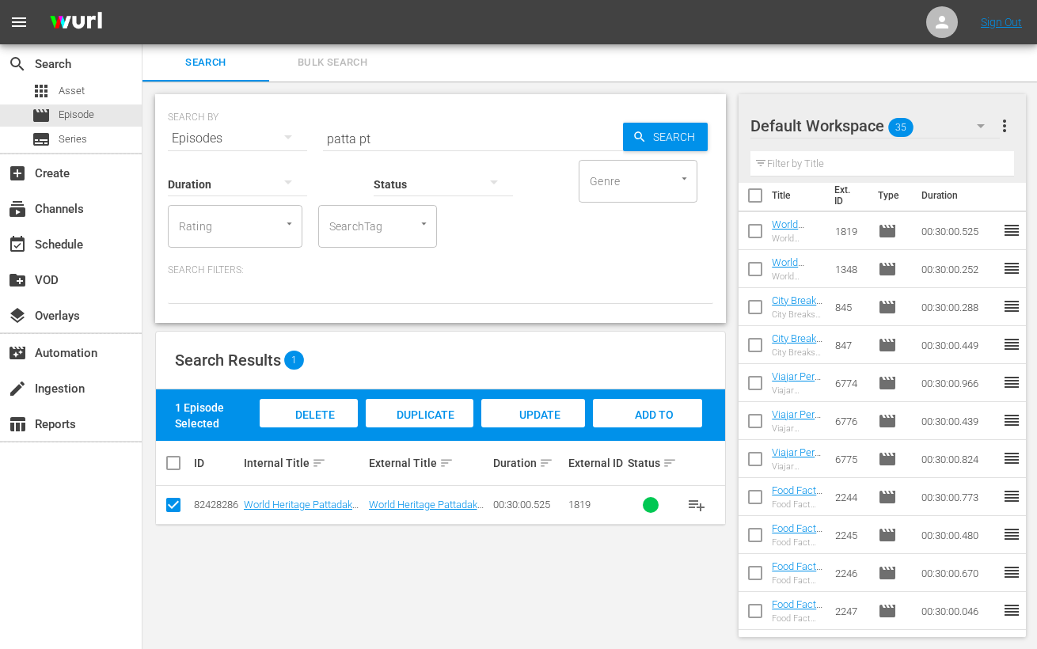
scroll to position [0, 0]
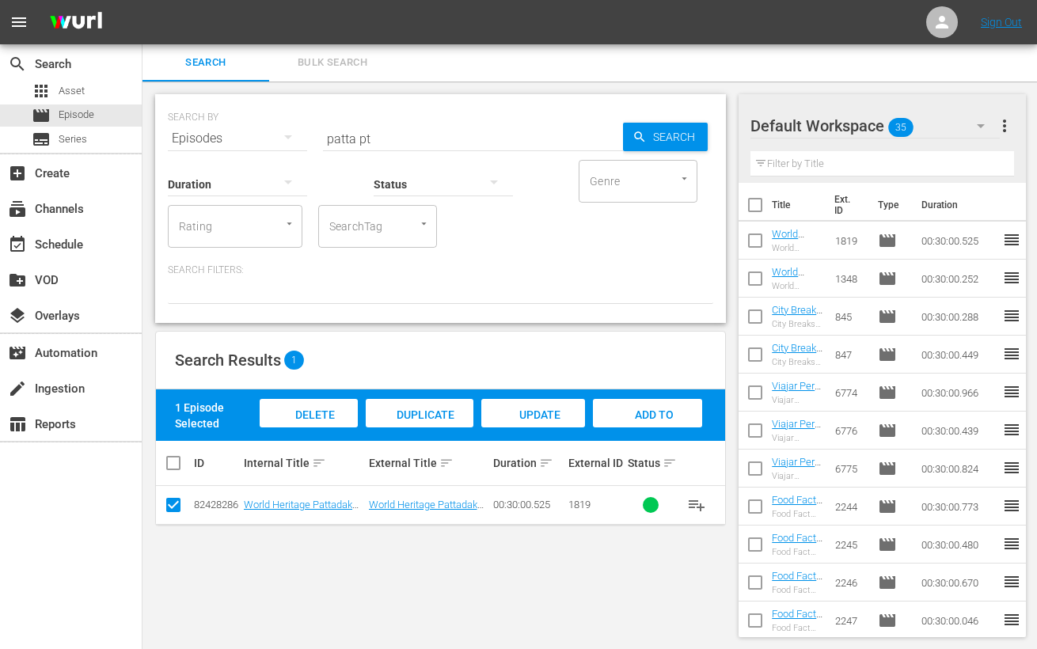
click at [847, 158] on input "text" at bounding box center [883, 163] width 264 height 25
click at [328, 133] on input "patta pt" at bounding box center [473, 139] width 300 height 38
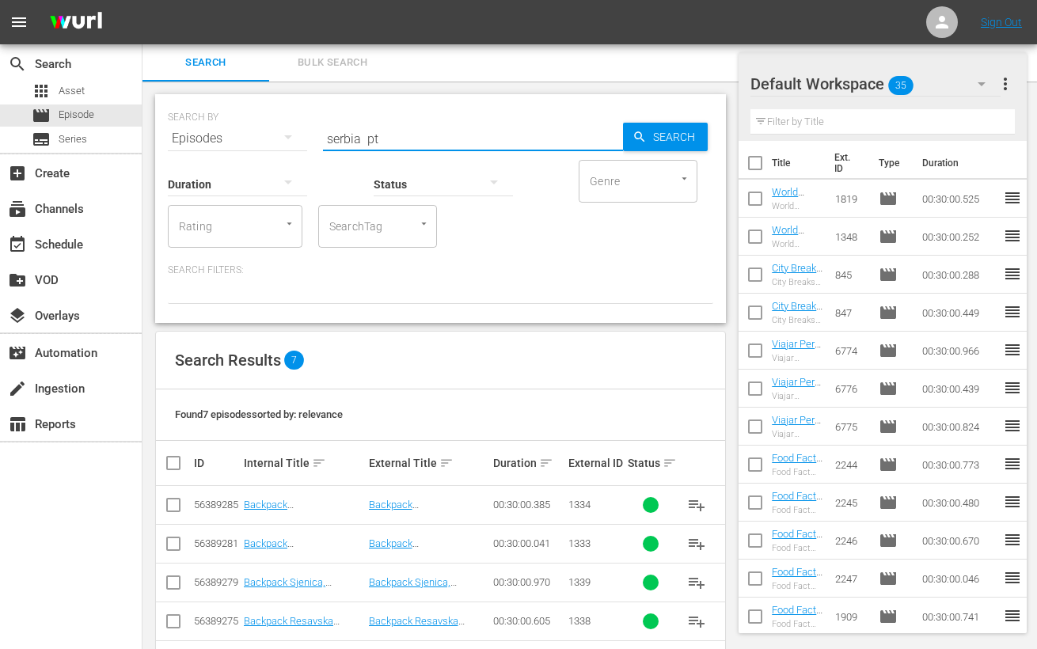
scroll to position [136, 0]
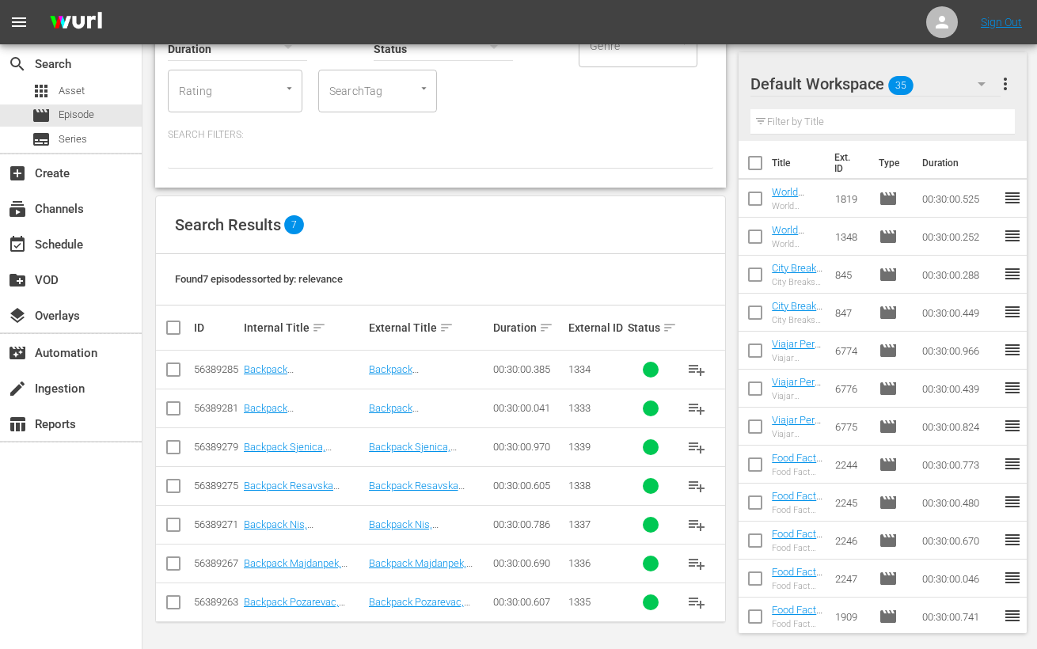
click at [175, 324] on input "checkbox" at bounding box center [180, 327] width 32 height 19
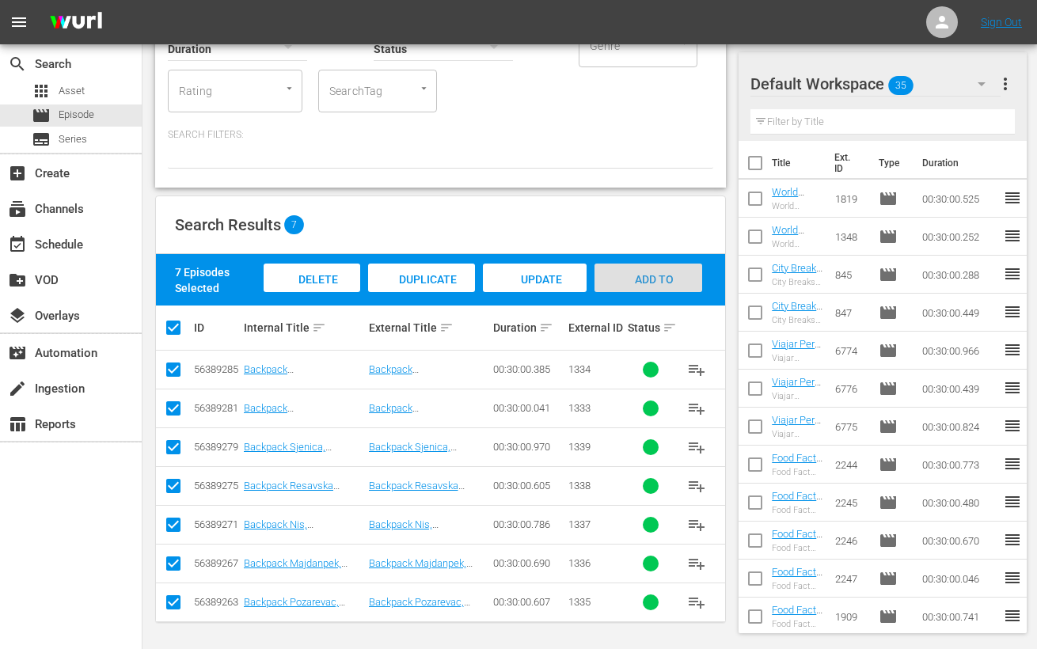
click at [666, 276] on span "Add to Workspace" at bounding box center [649, 294] width 78 height 43
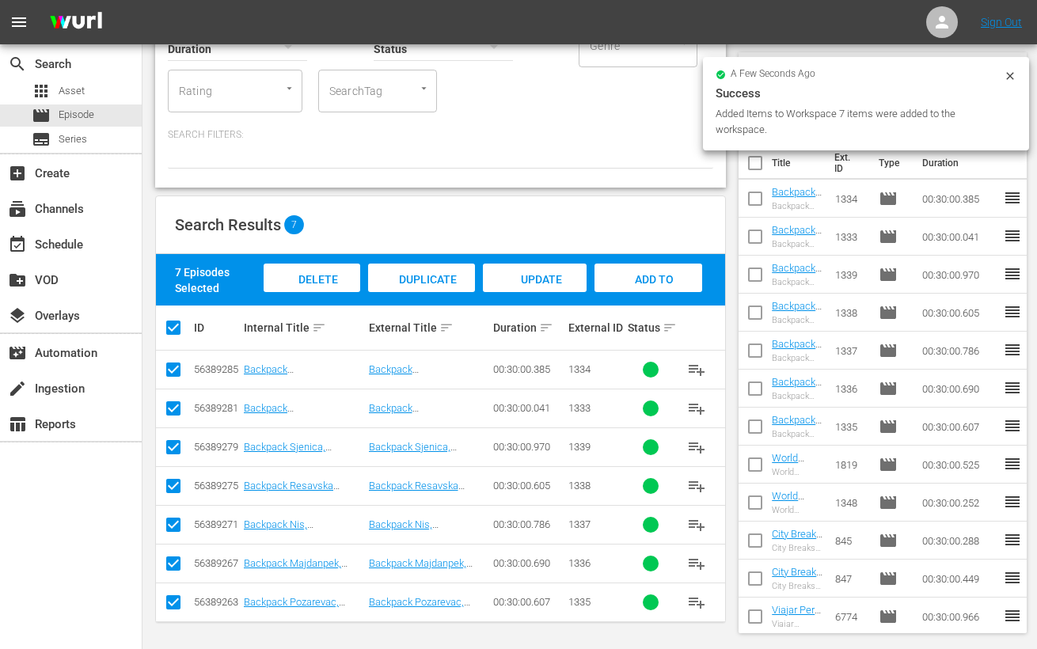
click at [666, 212] on div "Search Results 7" at bounding box center [440, 225] width 569 height 58
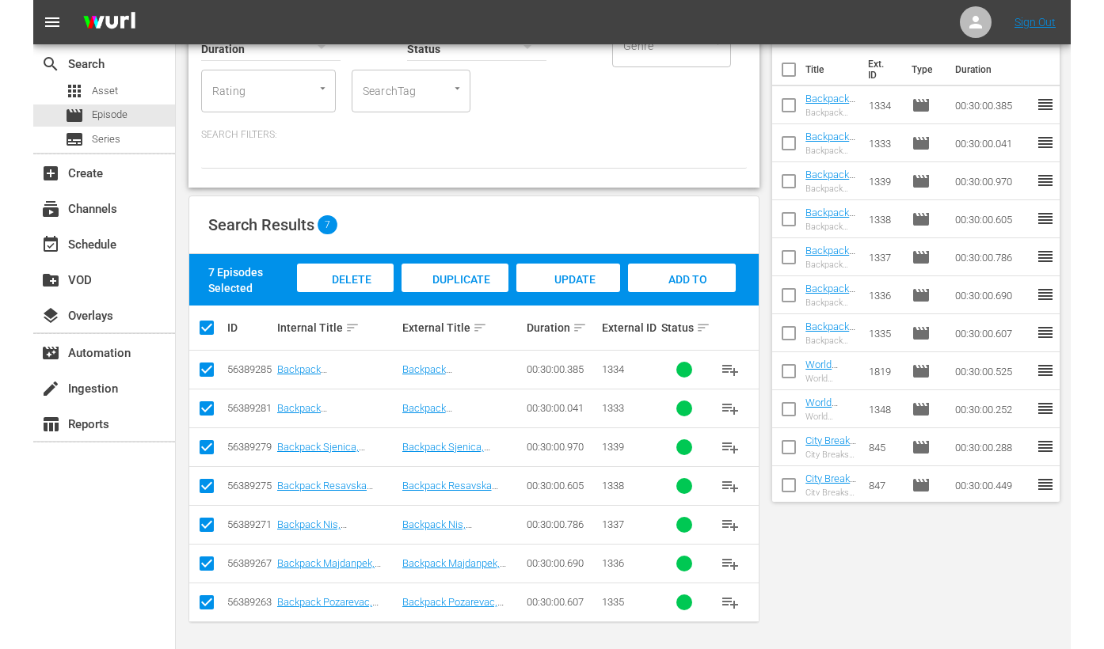
scroll to position [0, 0]
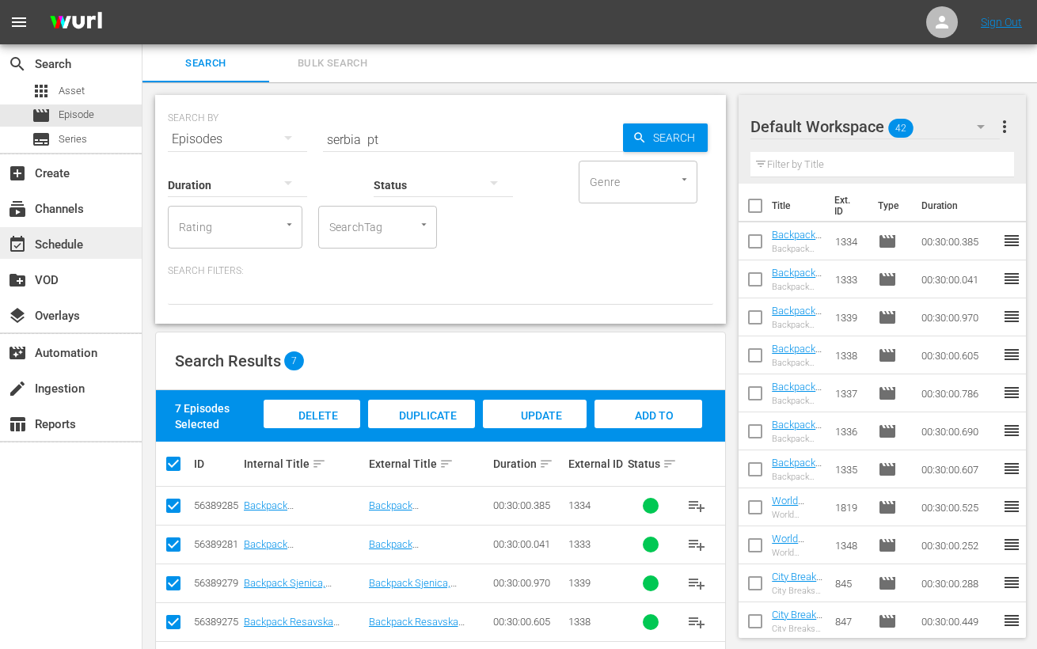
click at [82, 231] on div "event_available Schedule" at bounding box center [71, 243] width 142 height 32
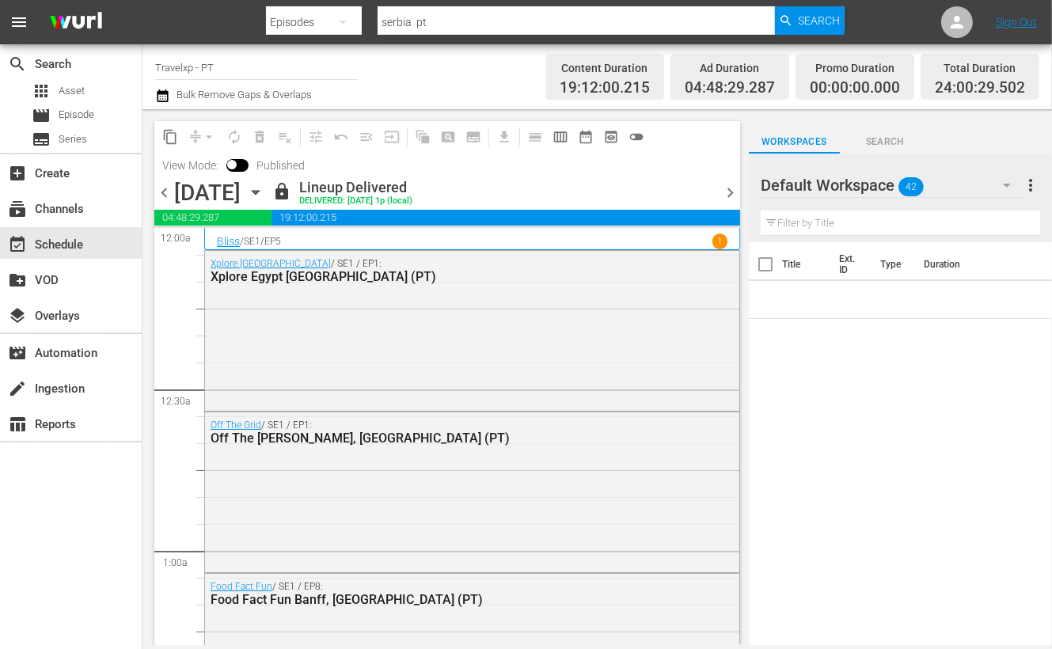
click at [730, 193] on span "chevron_right" at bounding box center [730, 193] width 20 height 20
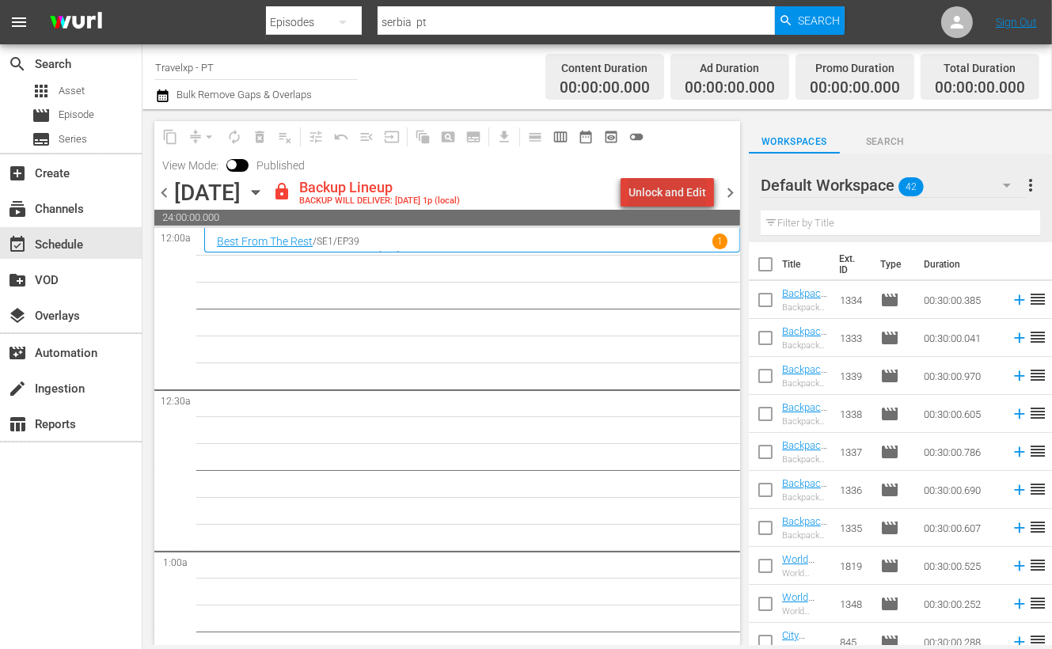
click at [686, 190] on div "Unlock and Edit" at bounding box center [668, 192] width 78 height 29
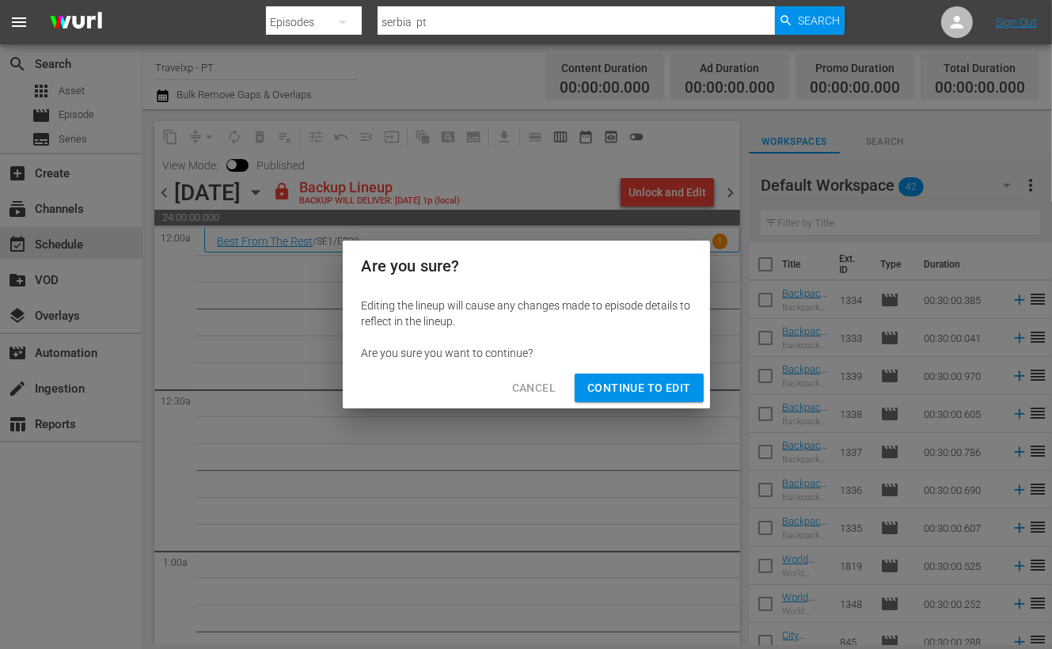
click at [659, 390] on span "Continue to Edit" at bounding box center [638, 388] width 103 height 20
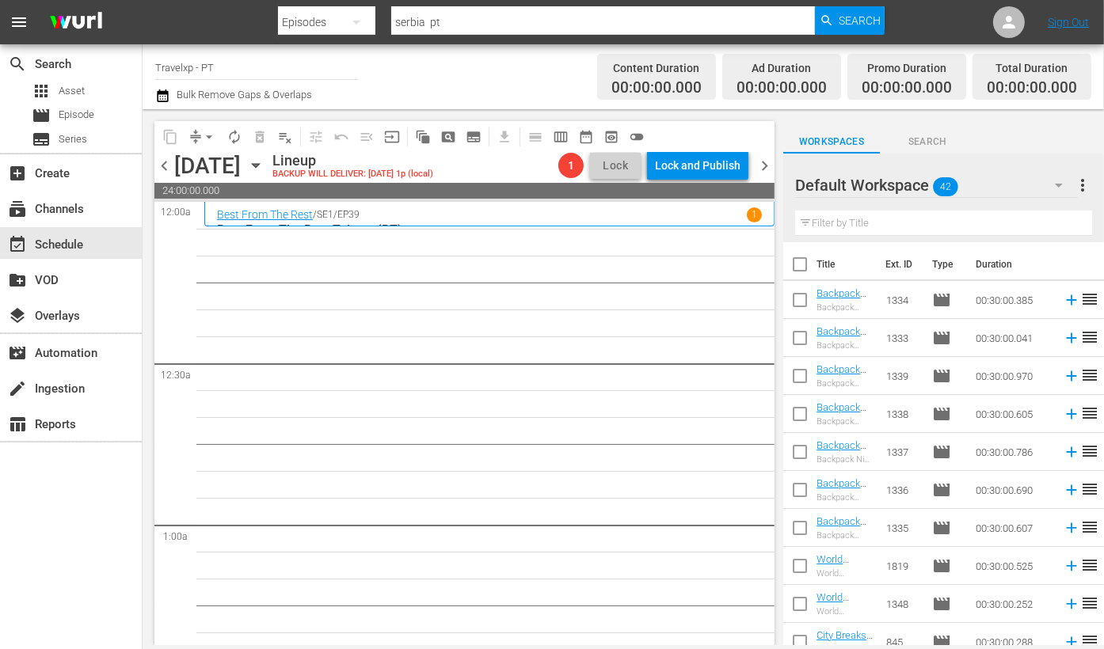
click at [914, 223] on input "text" at bounding box center [943, 223] width 297 height 25
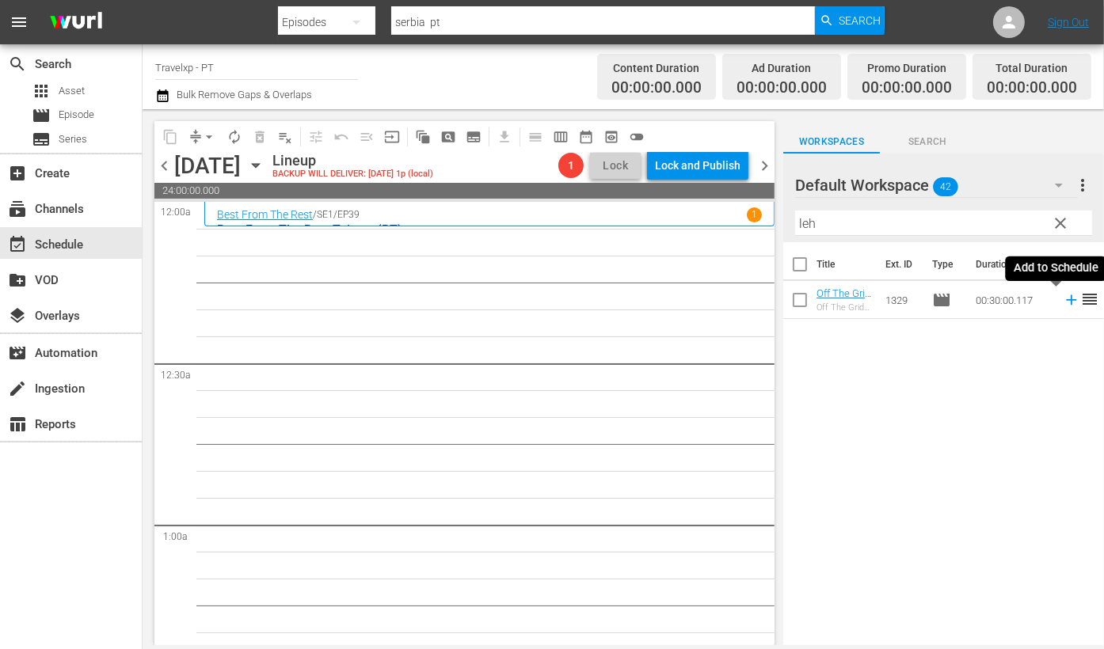
click at [1054, 302] on icon at bounding box center [1070, 299] width 17 height 17
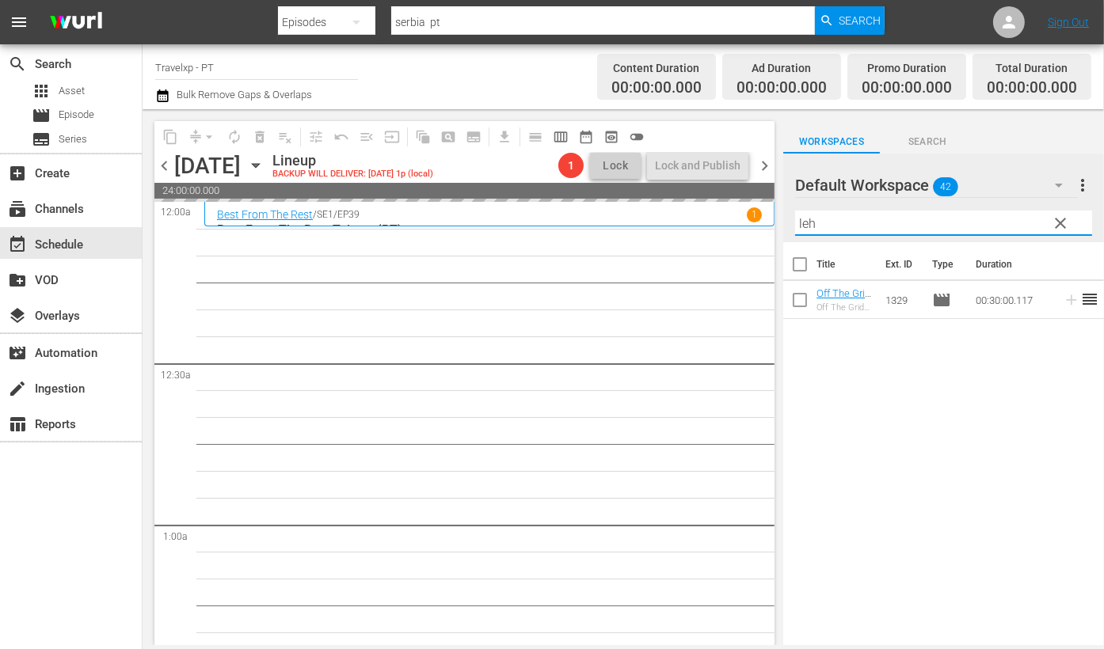
click at [808, 222] on input "leh" at bounding box center [943, 223] width 297 height 25
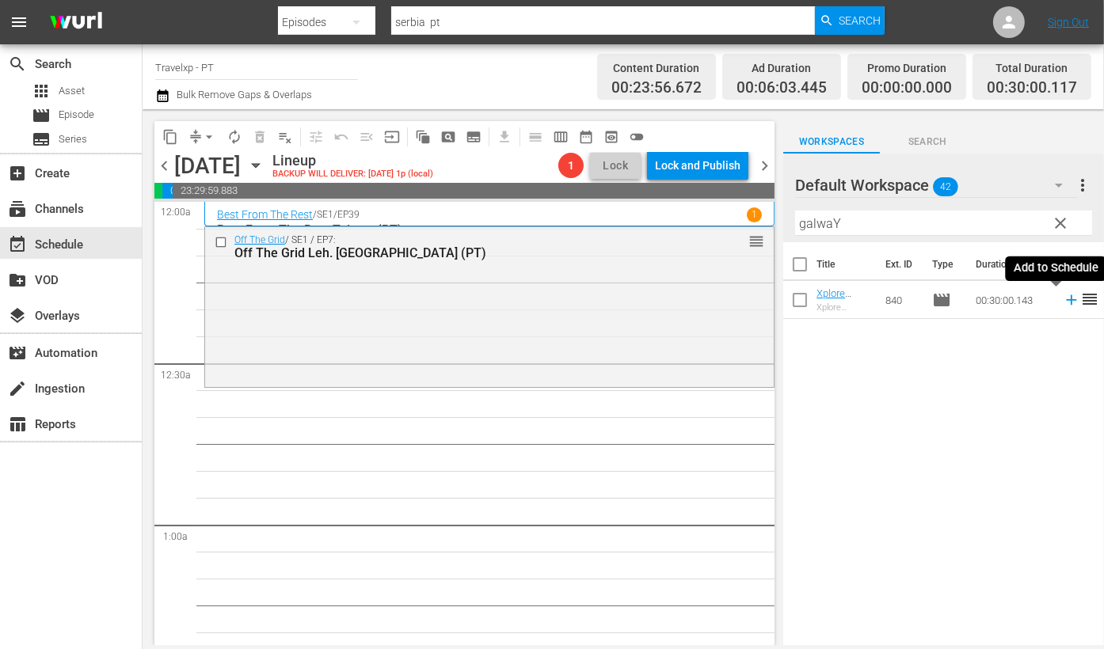
click at [1054, 302] on icon at bounding box center [1070, 299] width 17 height 17
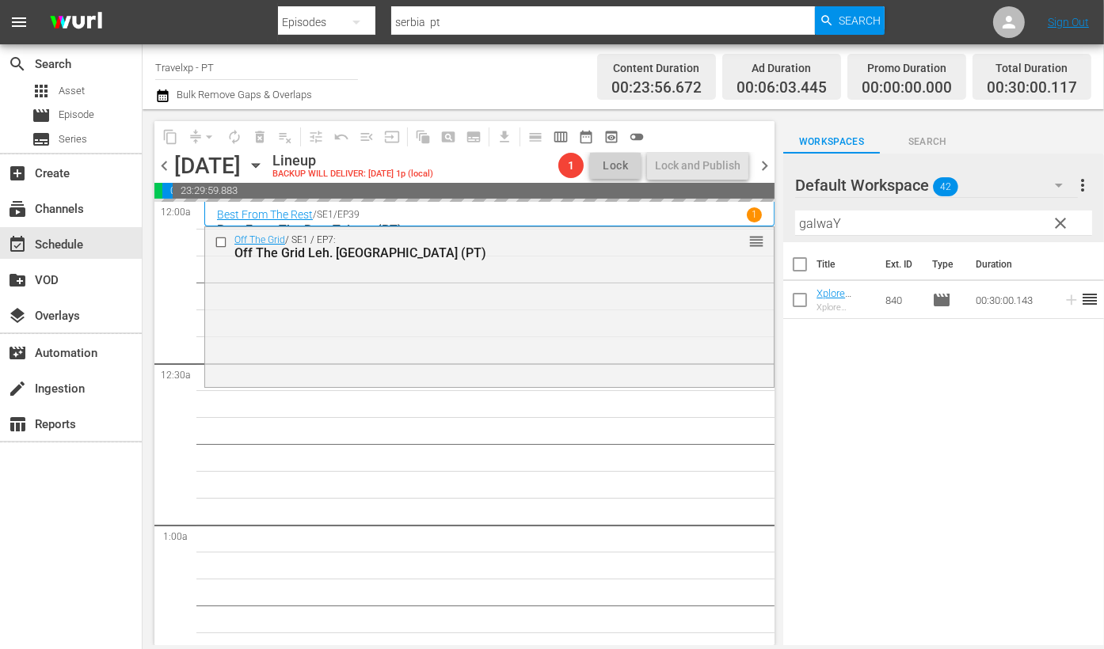
click at [815, 221] on input "galwaY" at bounding box center [943, 223] width 297 height 25
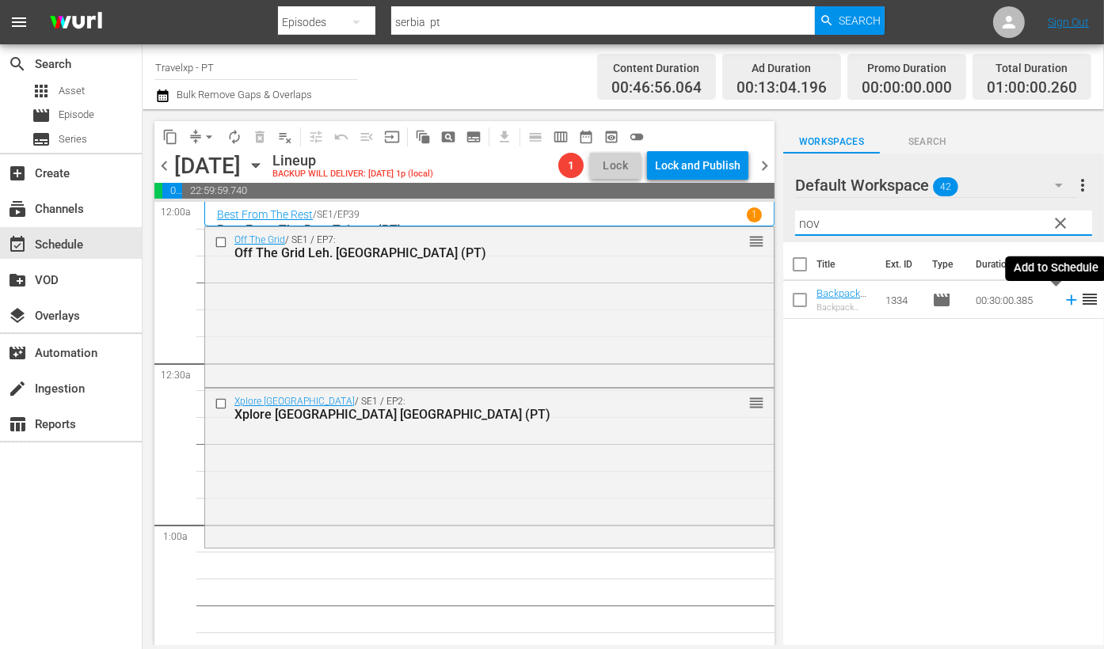
click at [1054, 305] on icon at bounding box center [1070, 299] width 17 height 17
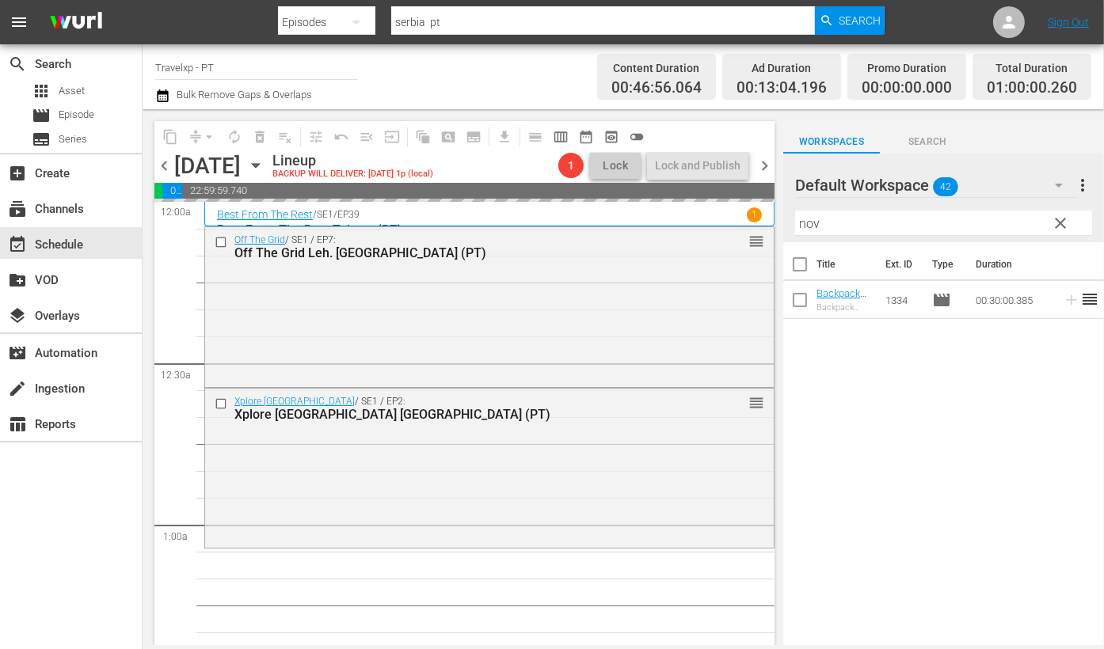
click at [800, 217] on input "nov" at bounding box center [943, 223] width 297 height 25
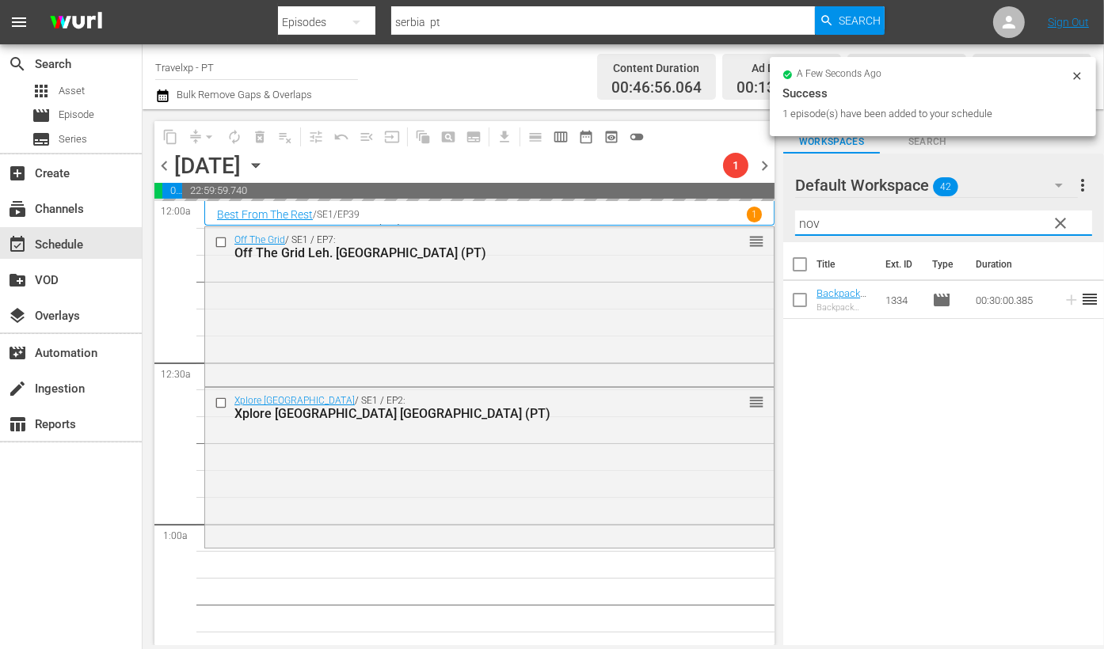
click at [800, 217] on input "nov" at bounding box center [943, 223] width 297 height 25
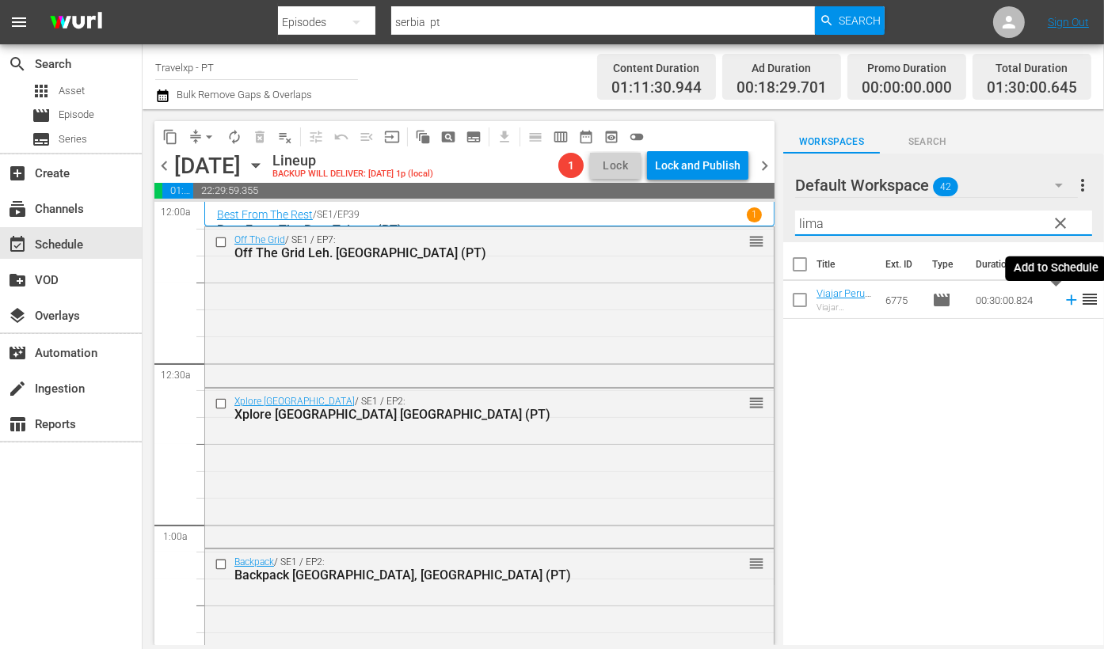
drag, startPoint x: 1056, startPoint y: 304, endPoint x: 1046, endPoint y: 291, distance: 16.9
click at [1054, 303] on icon at bounding box center [1071, 300] width 10 height 10
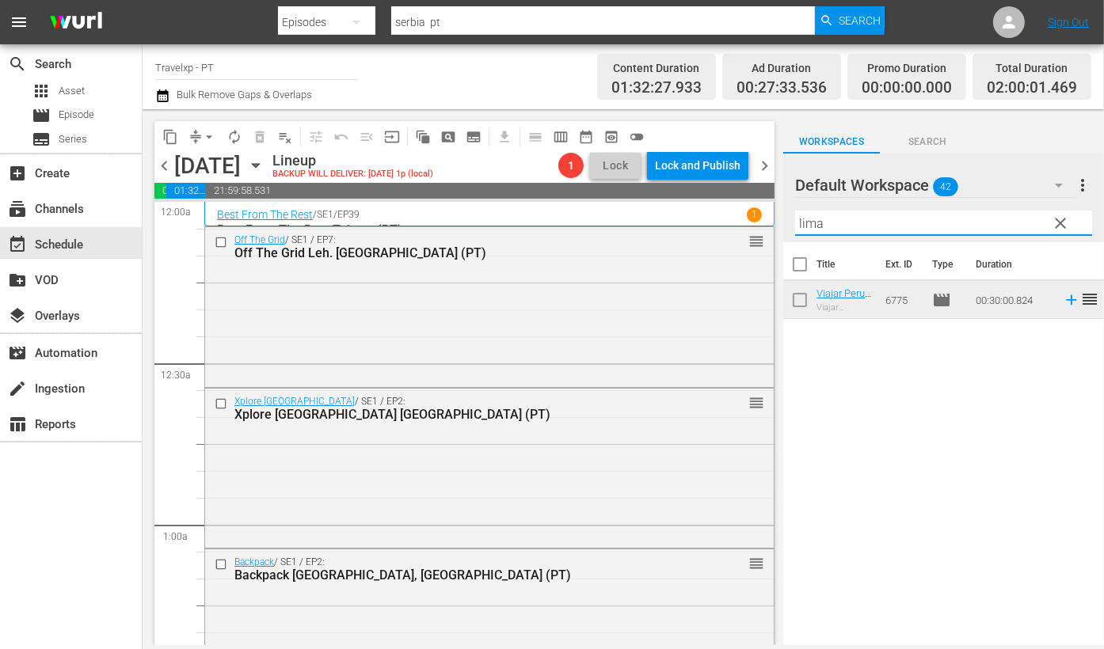
click at [808, 222] on input "lima" at bounding box center [943, 223] width 297 height 25
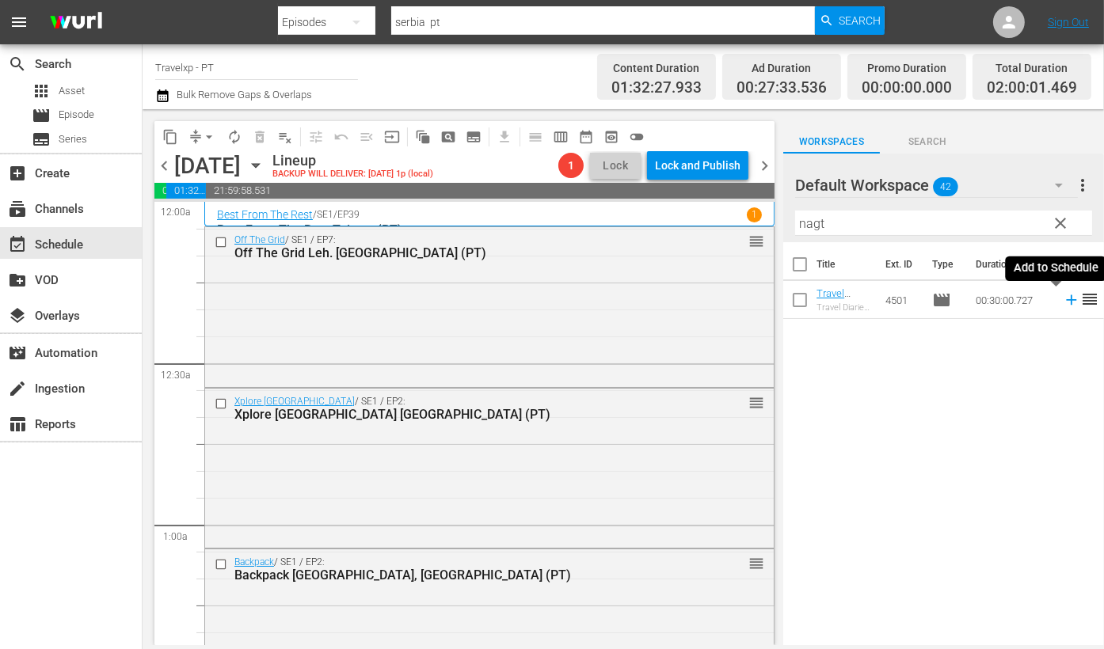
click at [1054, 300] on icon at bounding box center [1071, 300] width 10 height 10
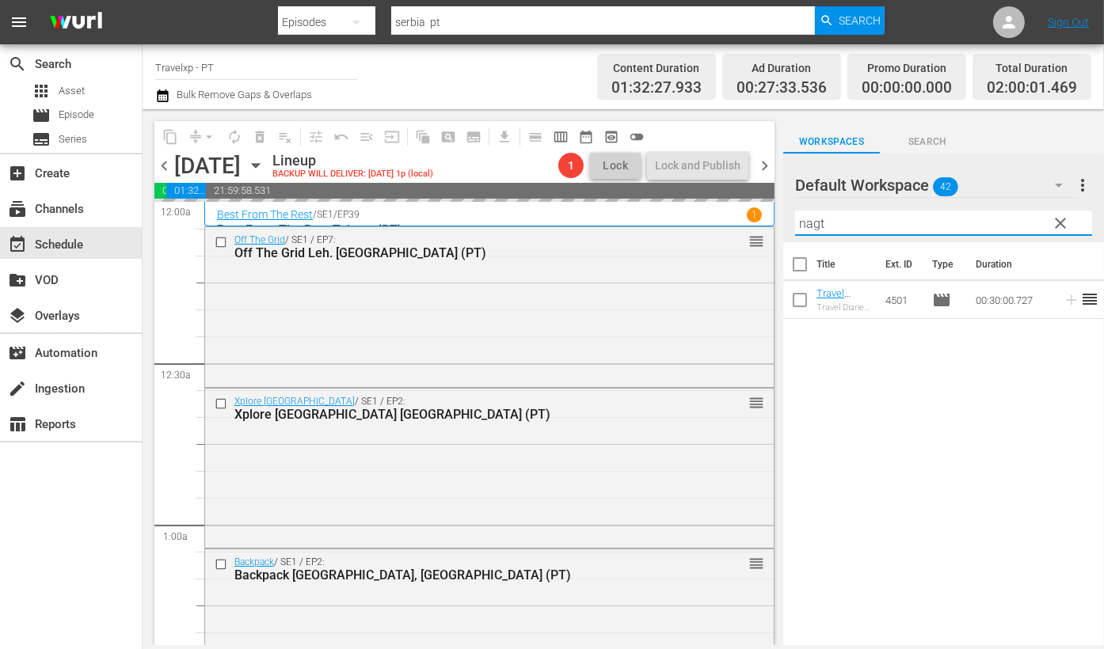
click at [816, 216] on input "nagt" at bounding box center [943, 223] width 297 height 25
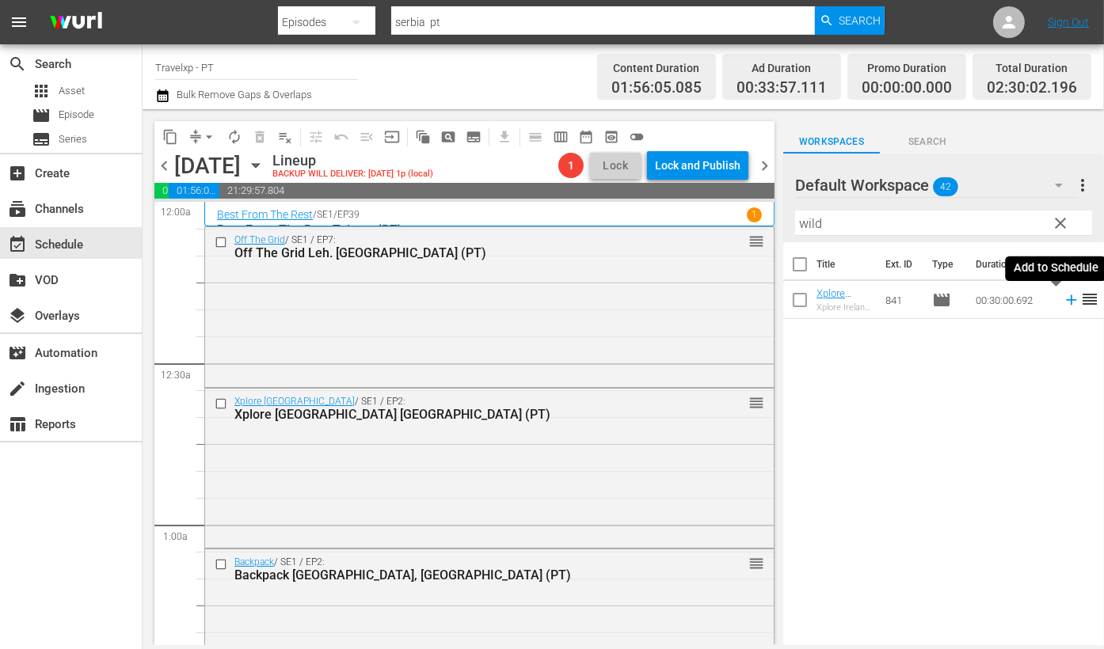
click at [1054, 299] on icon at bounding box center [1071, 300] width 10 height 10
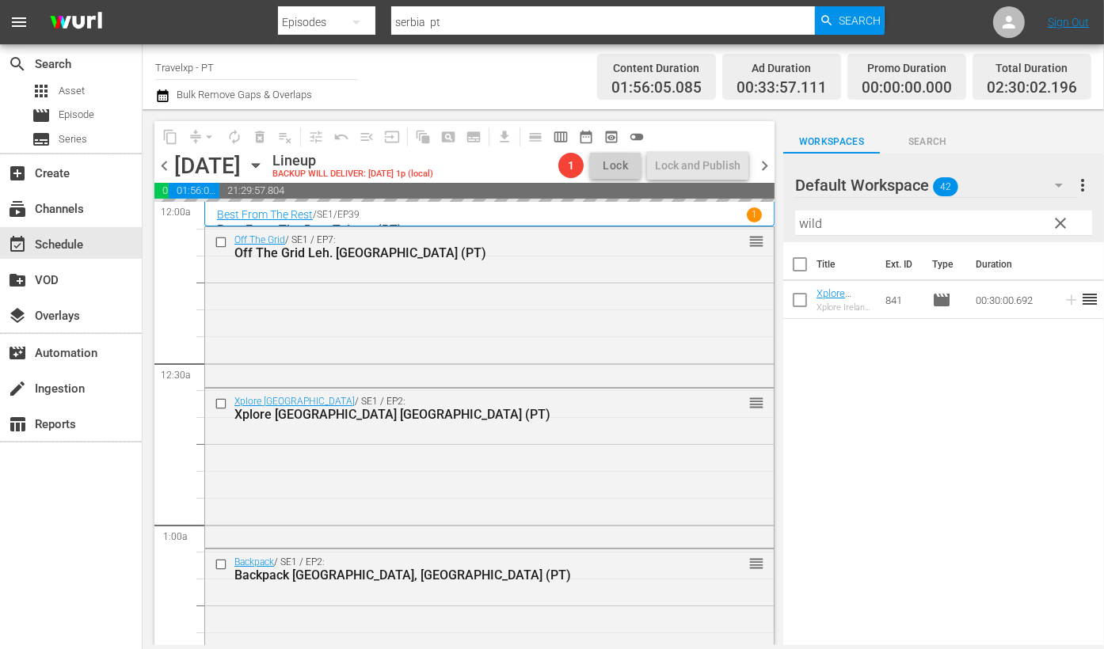
click at [815, 225] on input "wild" at bounding box center [943, 223] width 297 height 25
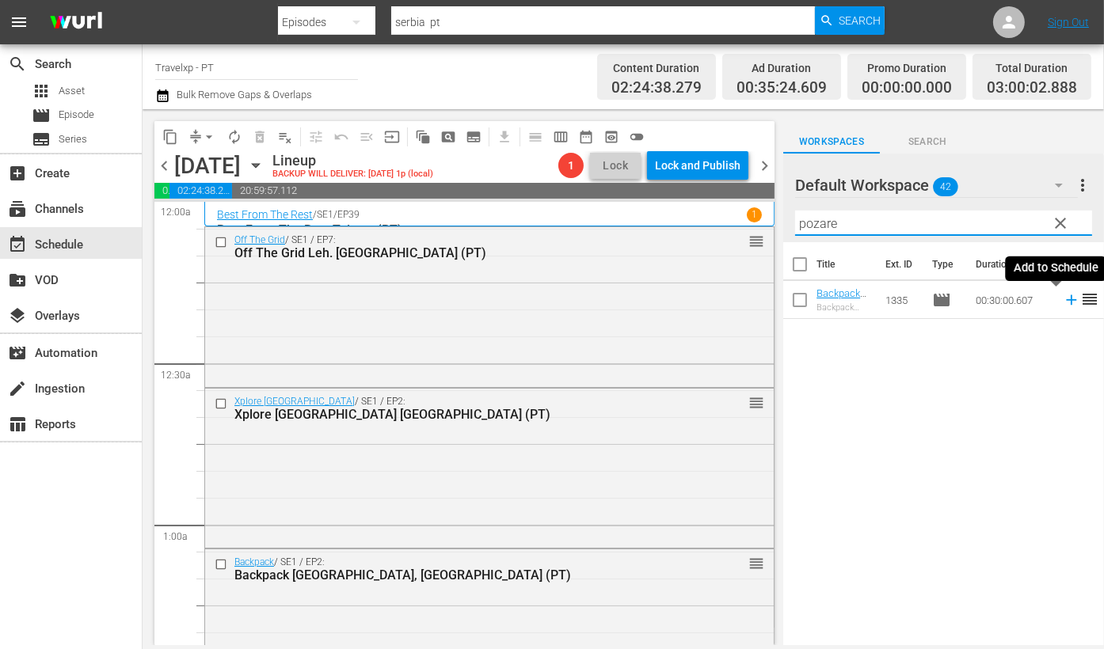
click at [1054, 299] on icon at bounding box center [1071, 300] width 10 height 10
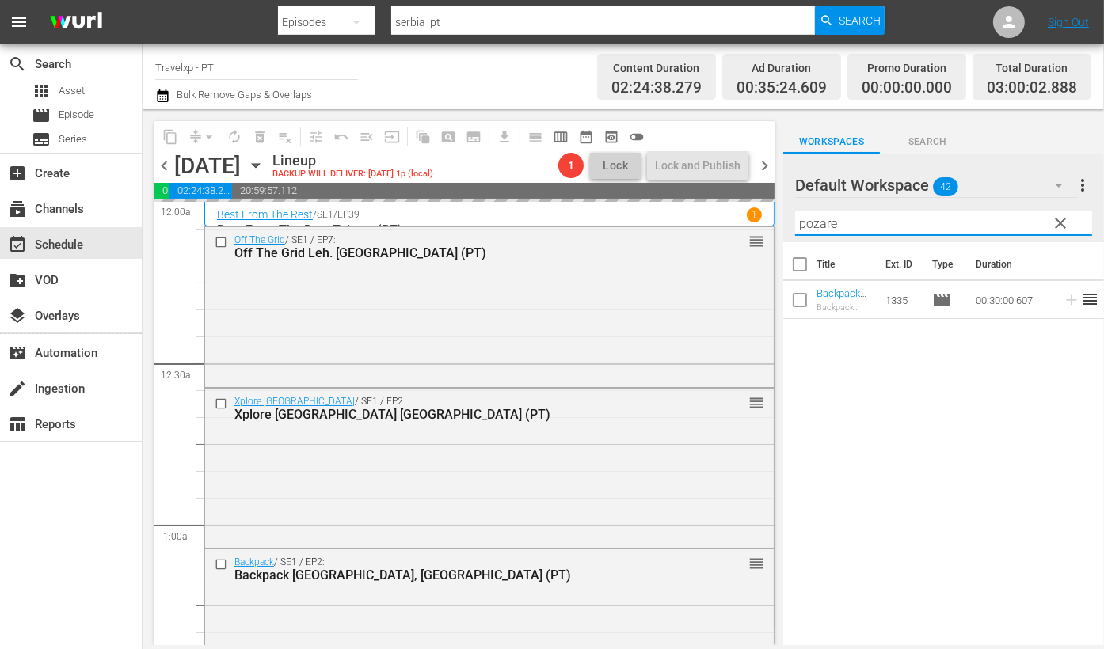
click at [823, 221] on input "pozare" at bounding box center [943, 223] width 297 height 25
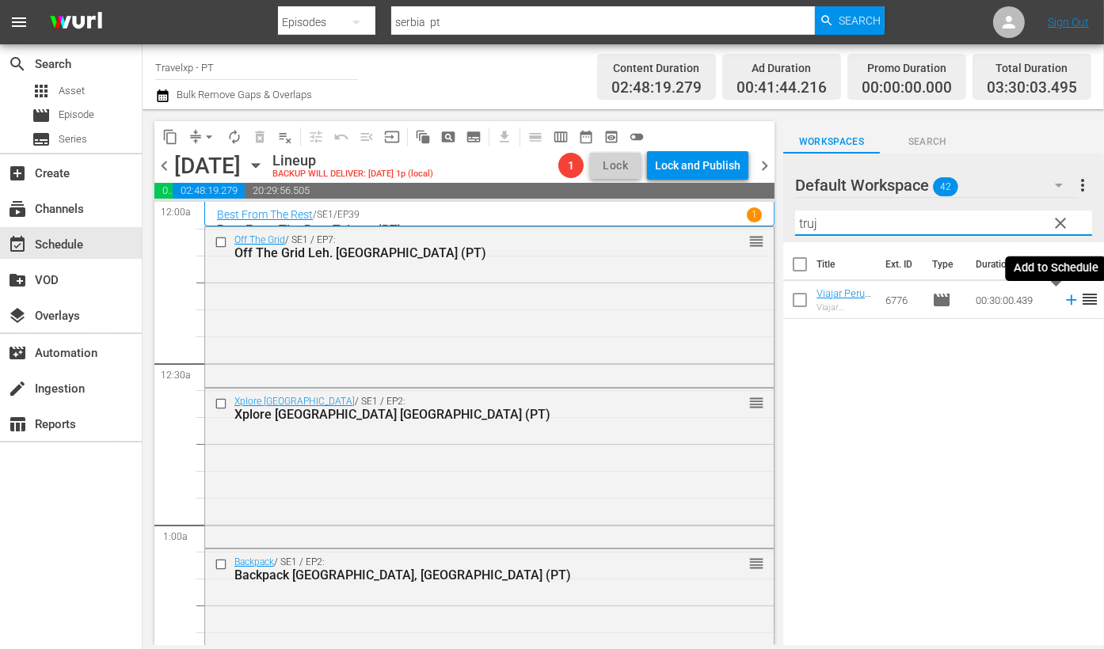
click at [1054, 298] on icon at bounding box center [1070, 299] width 17 height 17
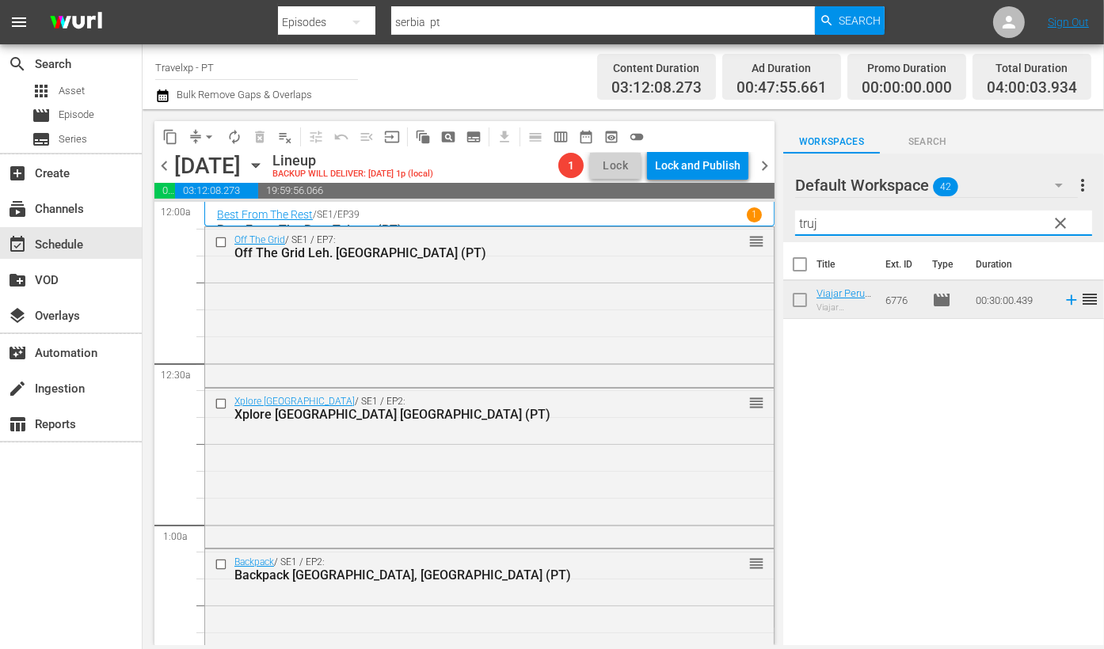
click at [808, 223] on input "truj" at bounding box center [943, 223] width 297 height 25
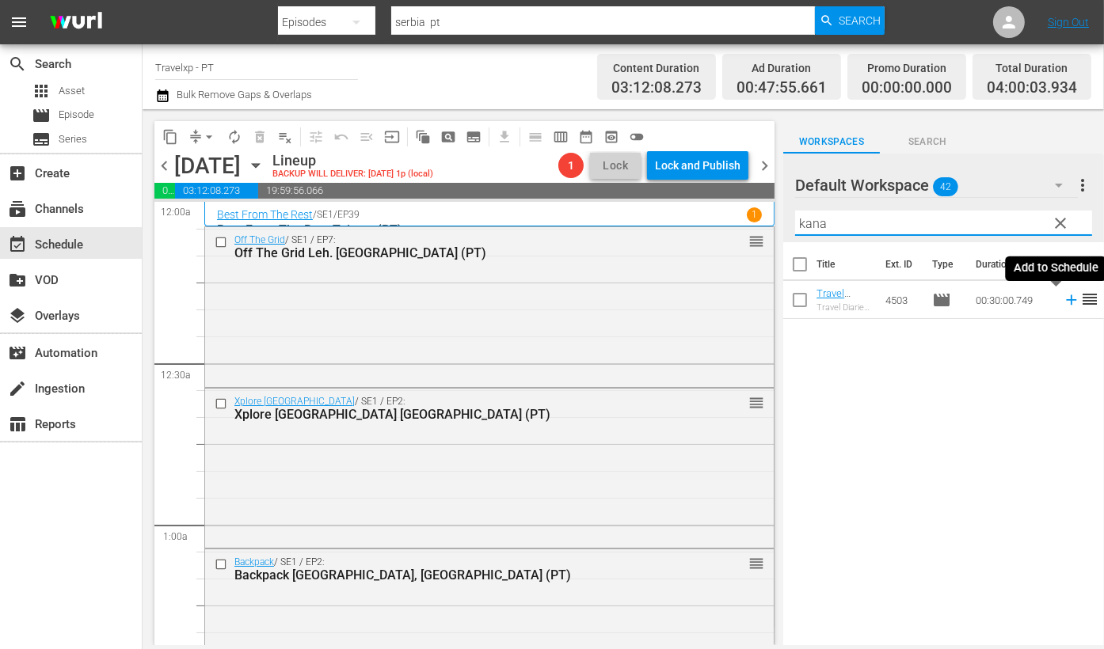
click at [1054, 302] on icon at bounding box center [1070, 299] width 17 height 17
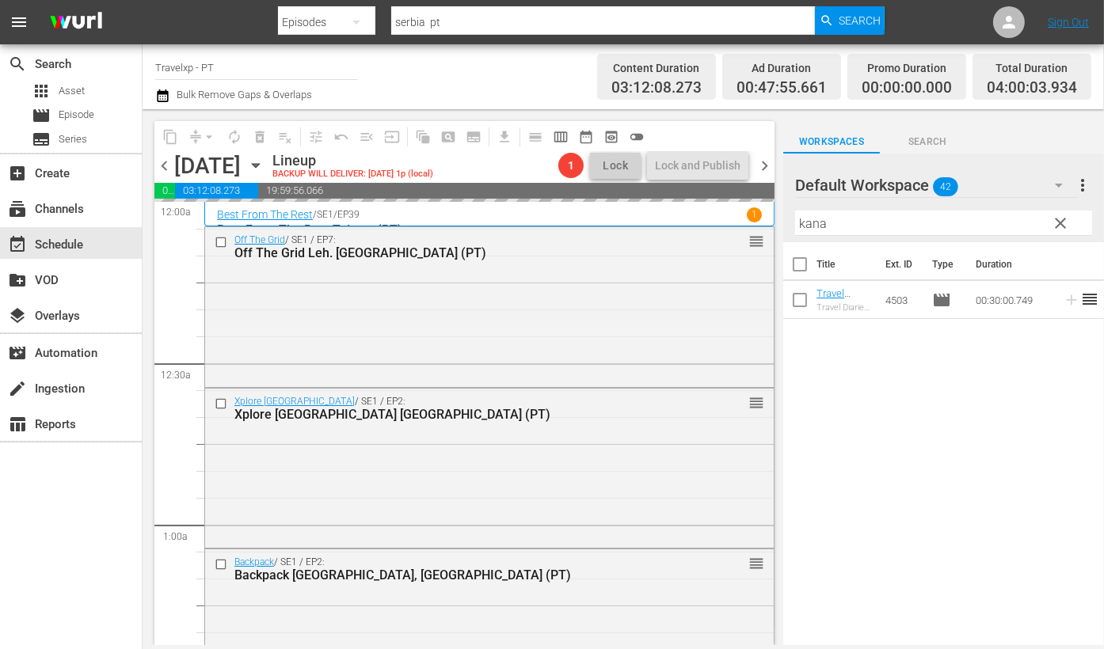
click at [815, 223] on input "kana" at bounding box center [943, 223] width 297 height 25
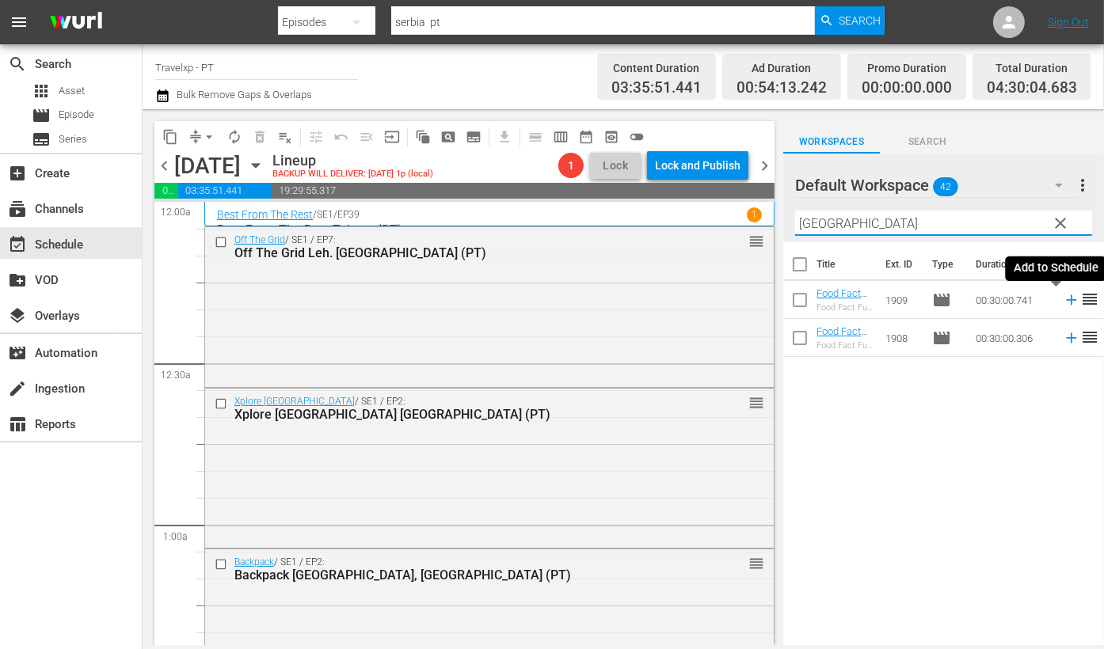
click at [1054, 302] on icon at bounding box center [1070, 299] width 17 height 17
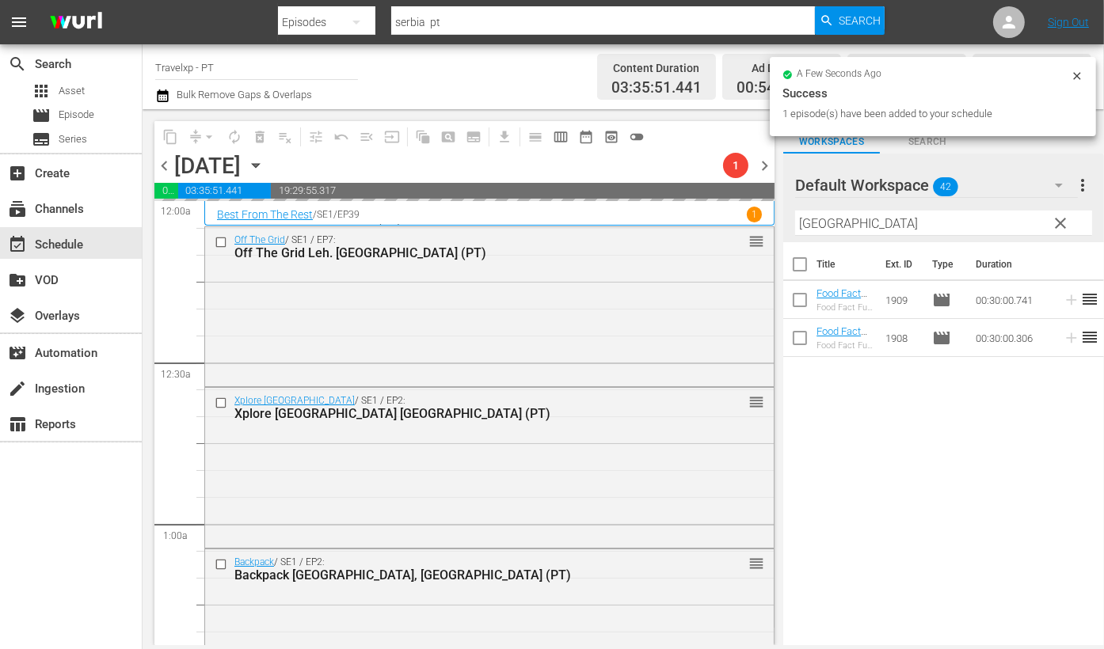
click at [823, 226] on input "[GEOGRAPHIC_DATA]" at bounding box center [943, 223] width 297 height 25
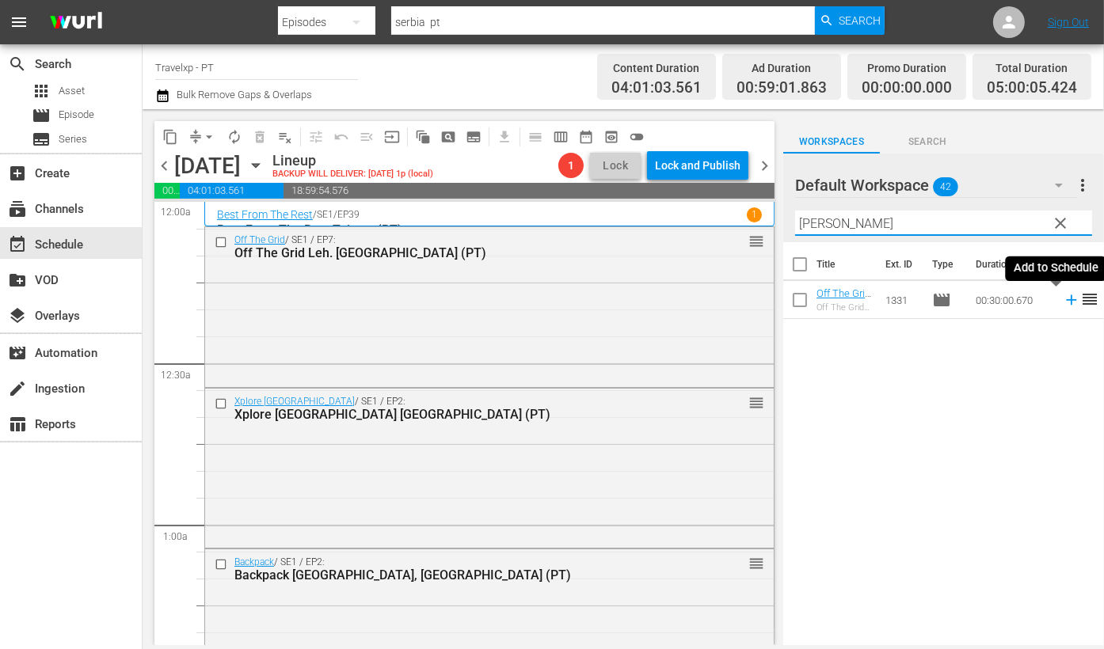
click at [1054, 298] on icon at bounding box center [1070, 299] width 17 height 17
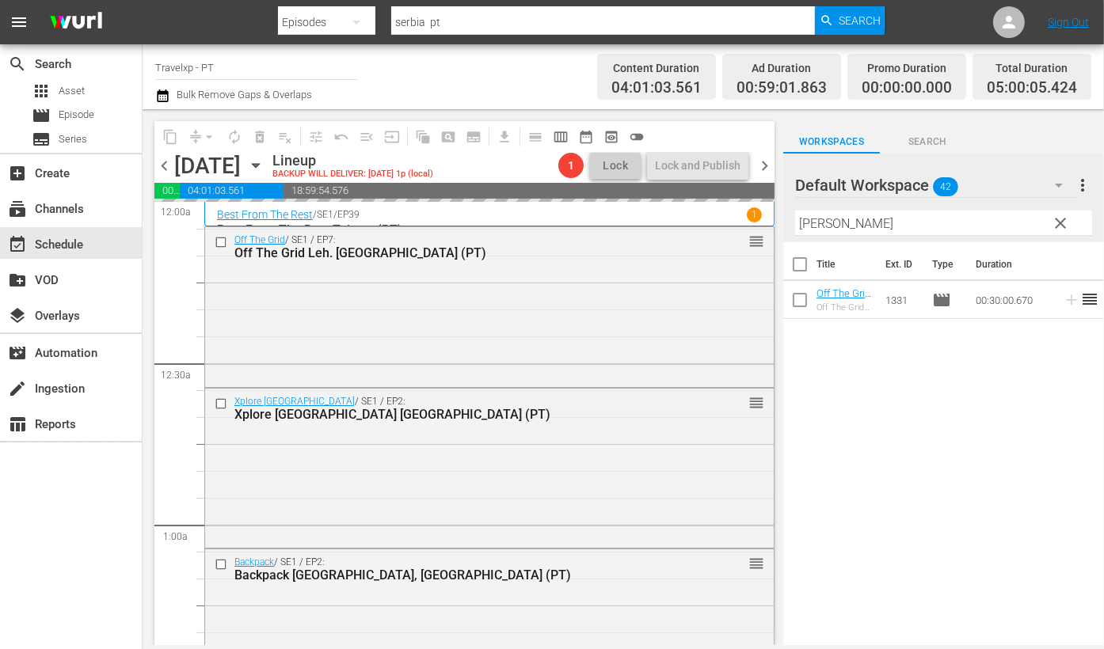
click at [815, 226] on input "[PERSON_NAME]" at bounding box center [943, 223] width 297 height 25
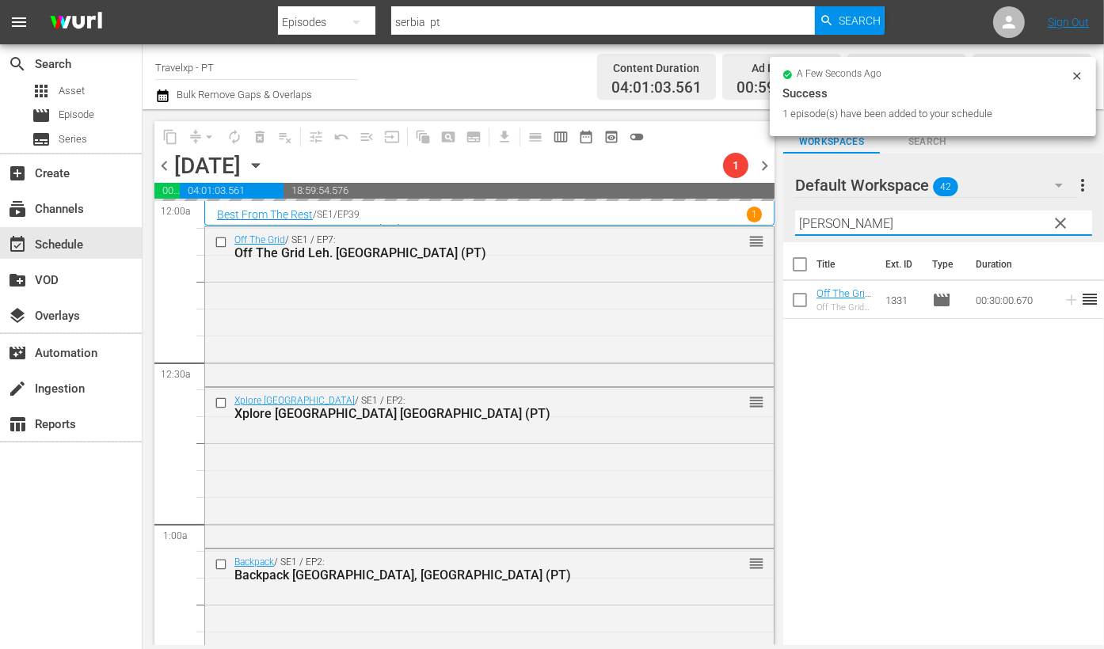
click at [815, 226] on input "[PERSON_NAME]" at bounding box center [943, 223] width 297 height 25
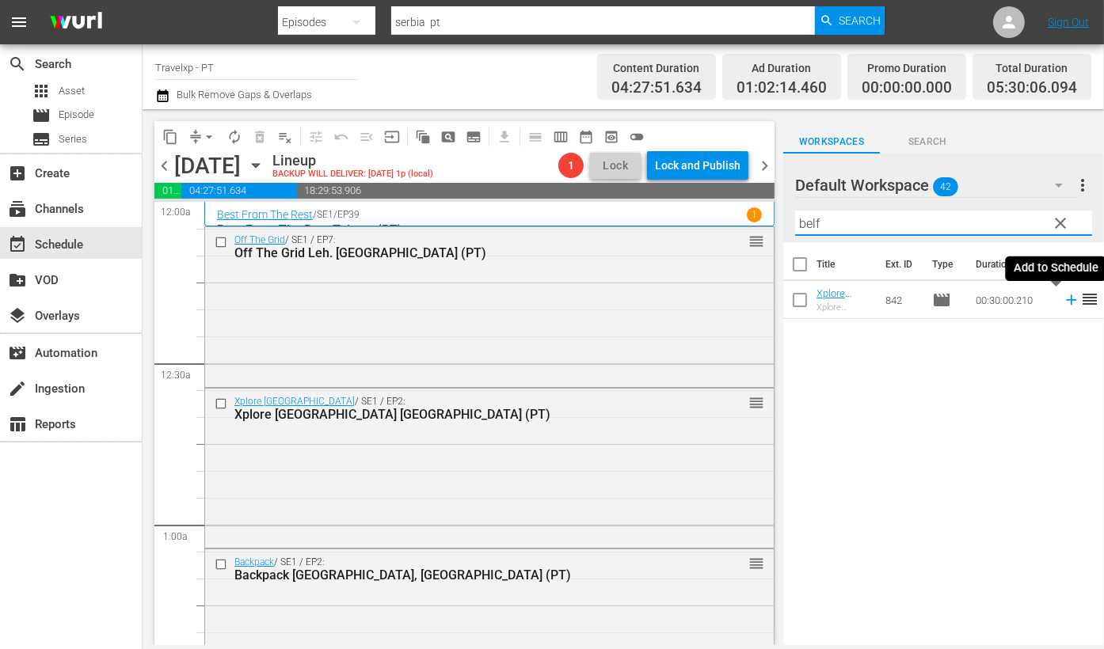
click at [1054, 299] on icon at bounding box center [1071, 300] width 10 height 10
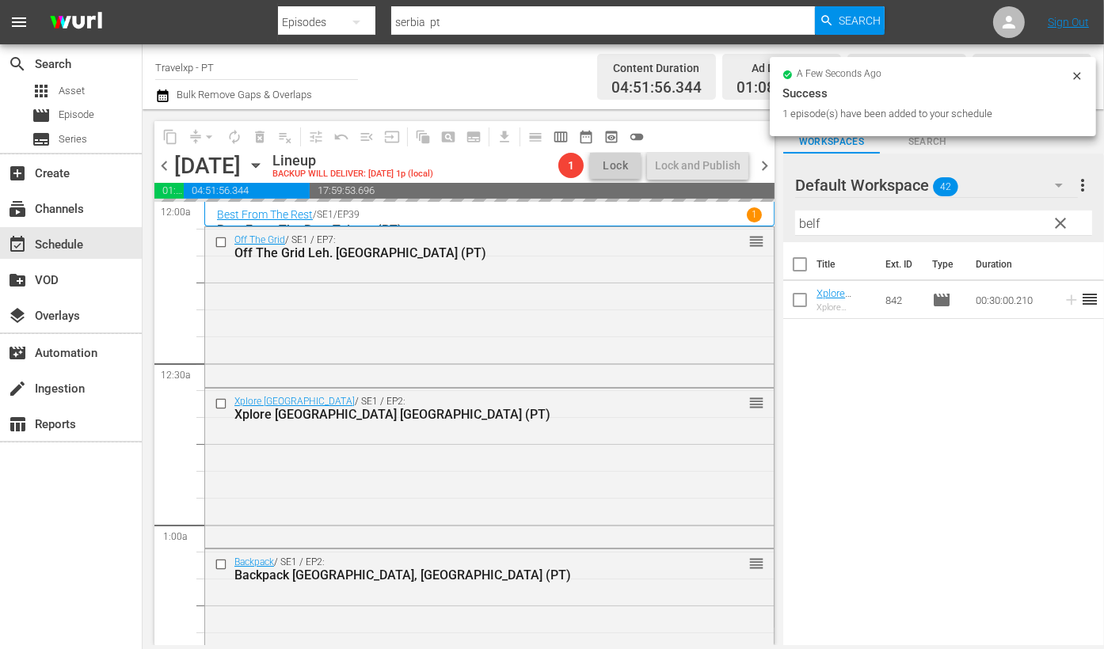
click at [807, 229] on input "belf" at bounding box center [943, 223] width 297 height 25
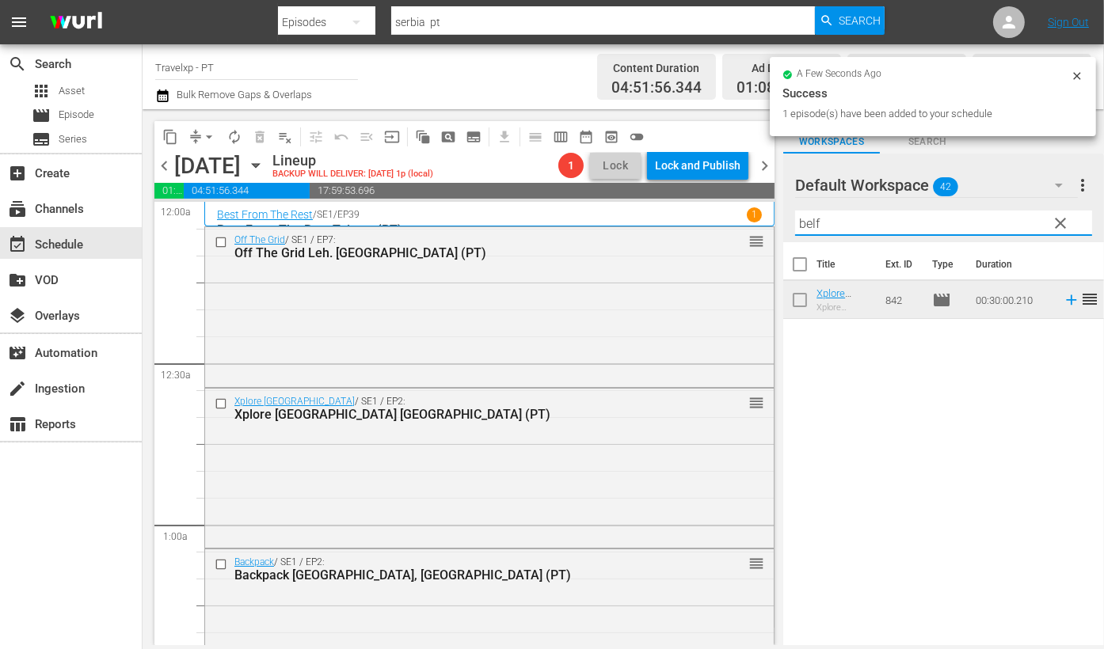
click at [807, 229] on input "belf" at bounding box center [943, 223] width 297 height 25
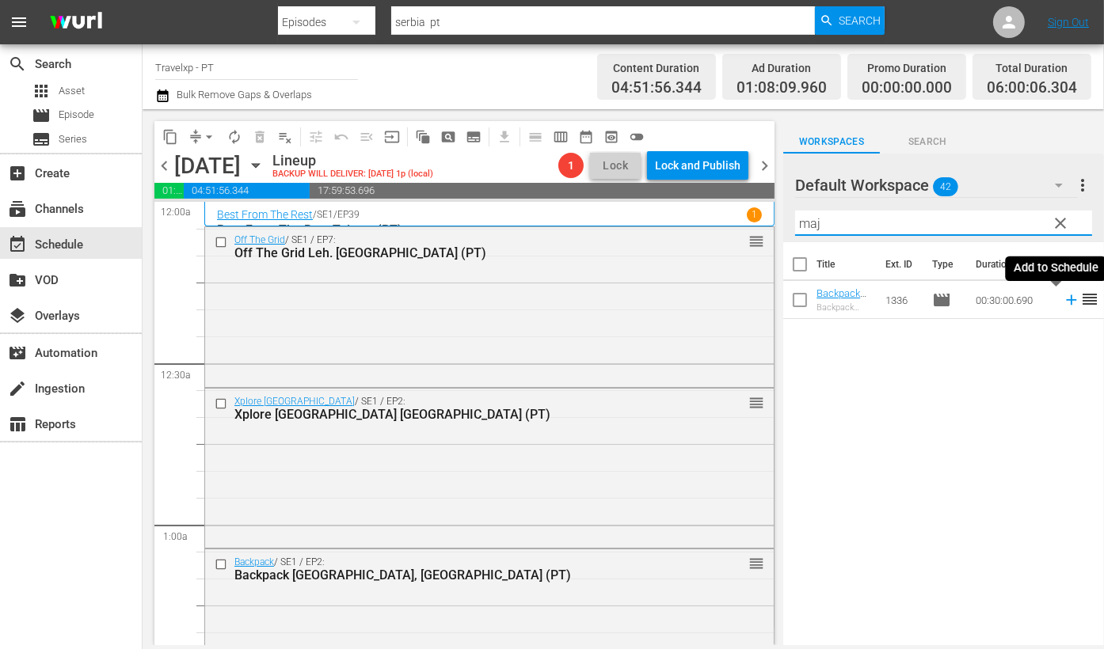
click at [1054, 303] on icon at bounding box center [1070, 299] width 17 height 17
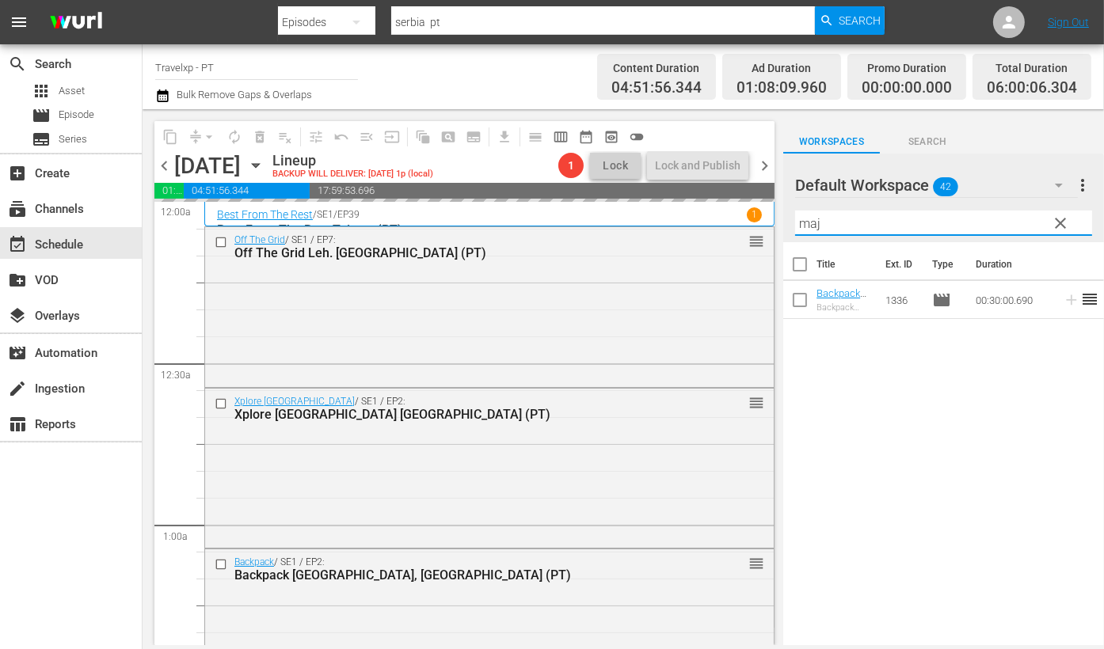
click at [803, 224] on input "maj" at bounding box center [943, 223] width 297 height 25
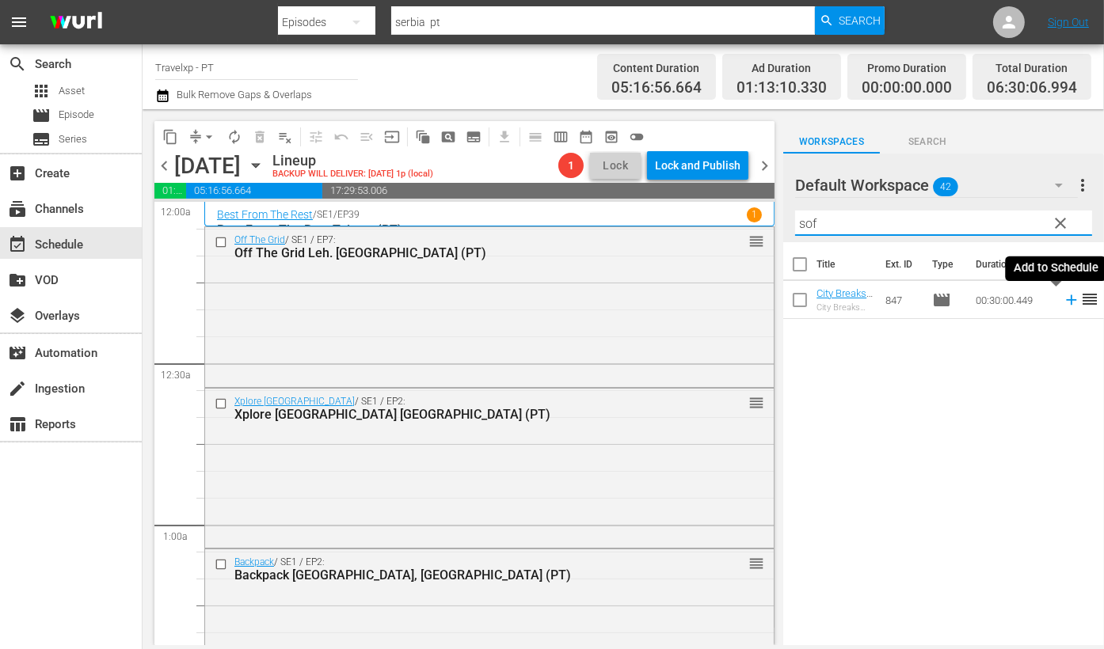
click at [1054, 302] on icon at bounding box center [1070, 299] width 17 height 17
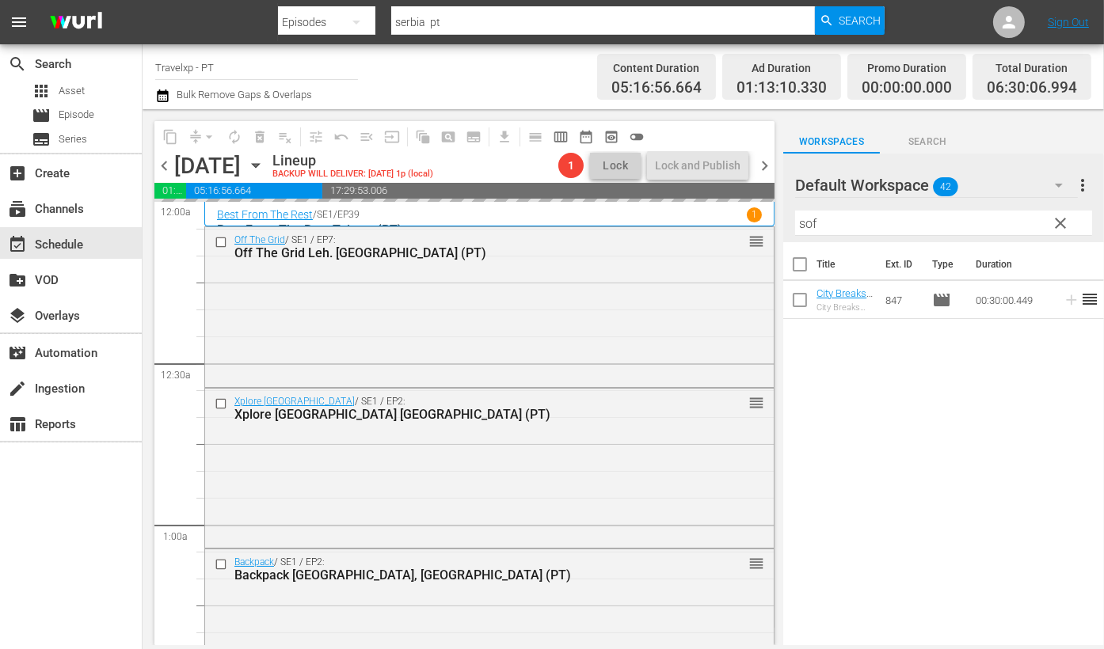
click at [804, 223] on input "sof" at bounding box center [943, 223] width 297 height 25
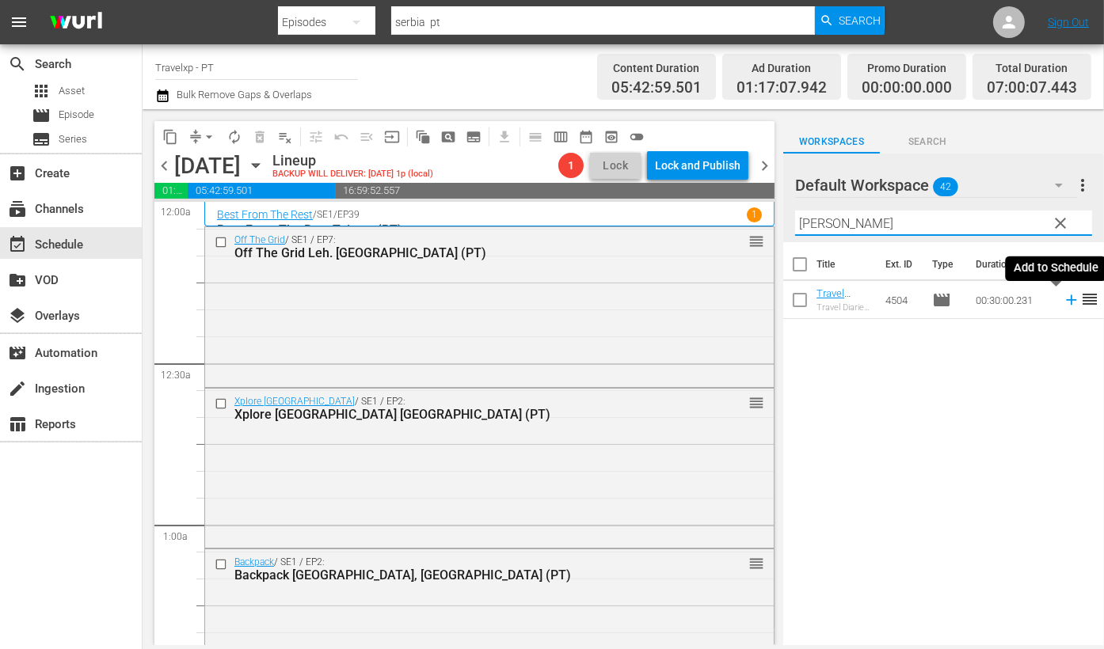
click at [1054, 306] on icon at bounding box center [1070, 299] width 17 height 17
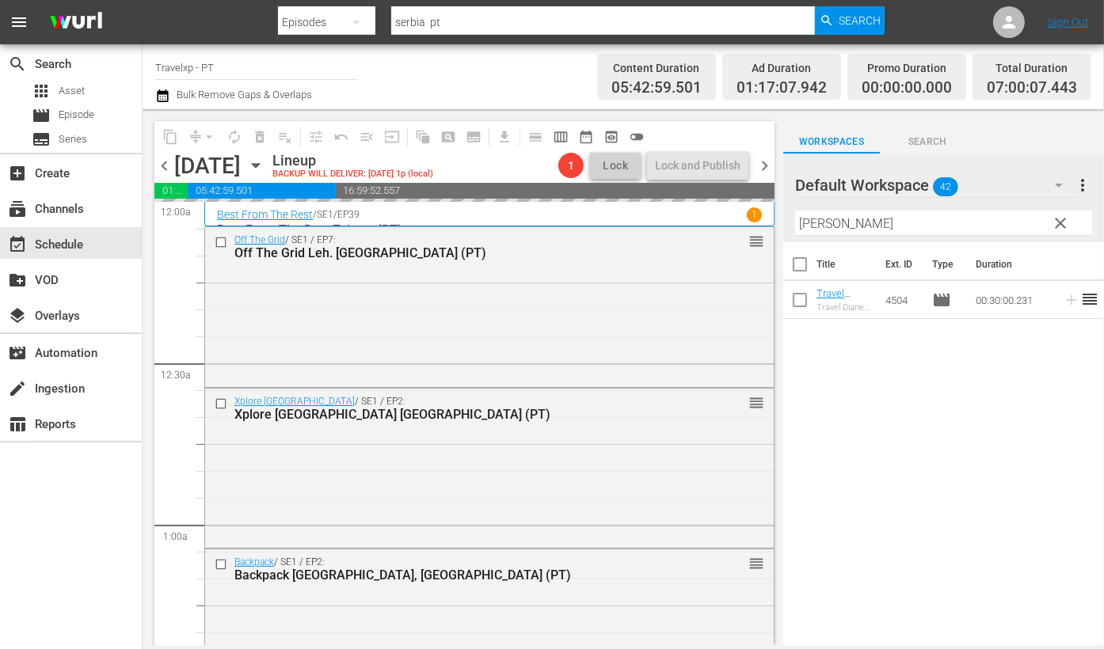
click at [800, 220] on input "[PERSON_NAME]" at bounding box center [943, 223] width 297 height 25
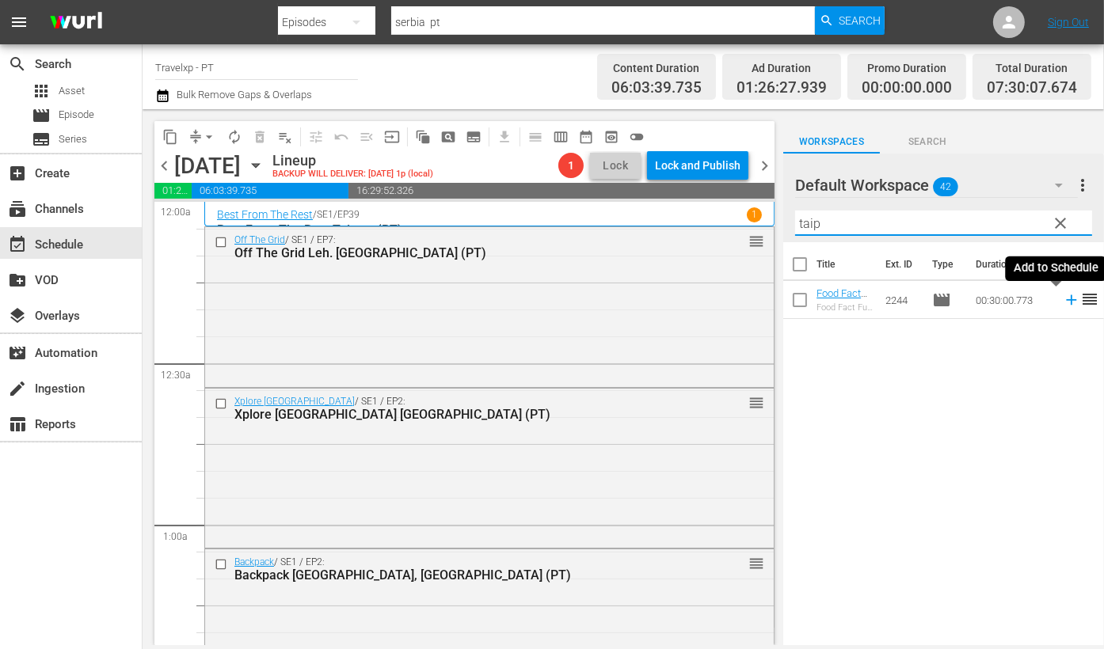
click at [1054, 301] on icon at bounding box center [1070, 299] width 17 height 17
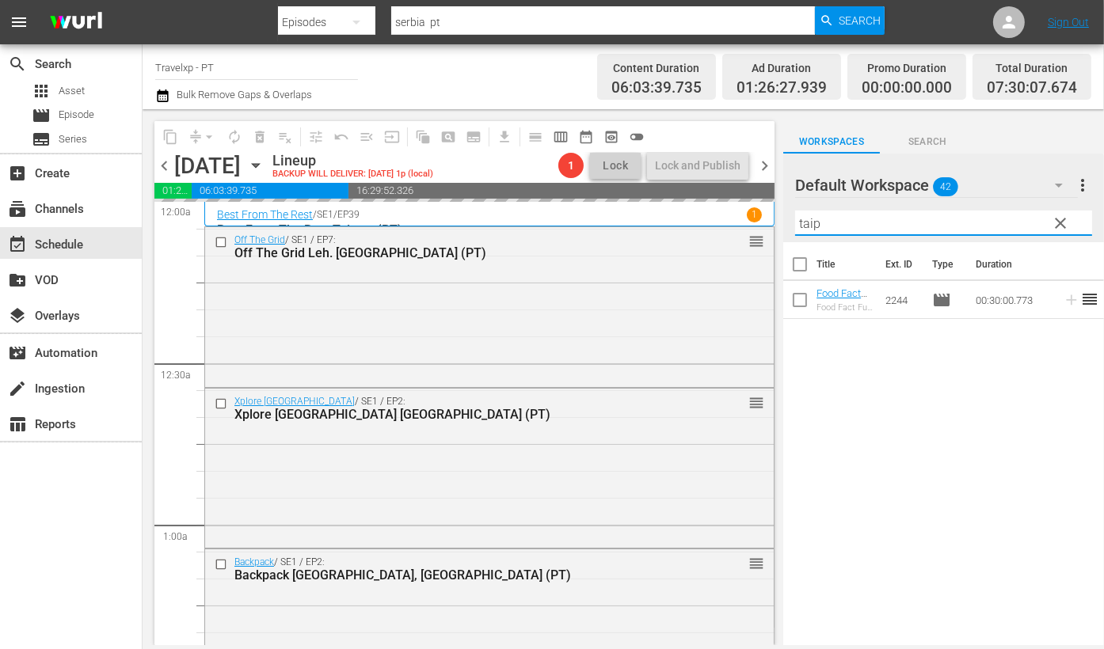
click at [811, 219] on input "taip" at bounding box center [943, 223] width 297 height 25
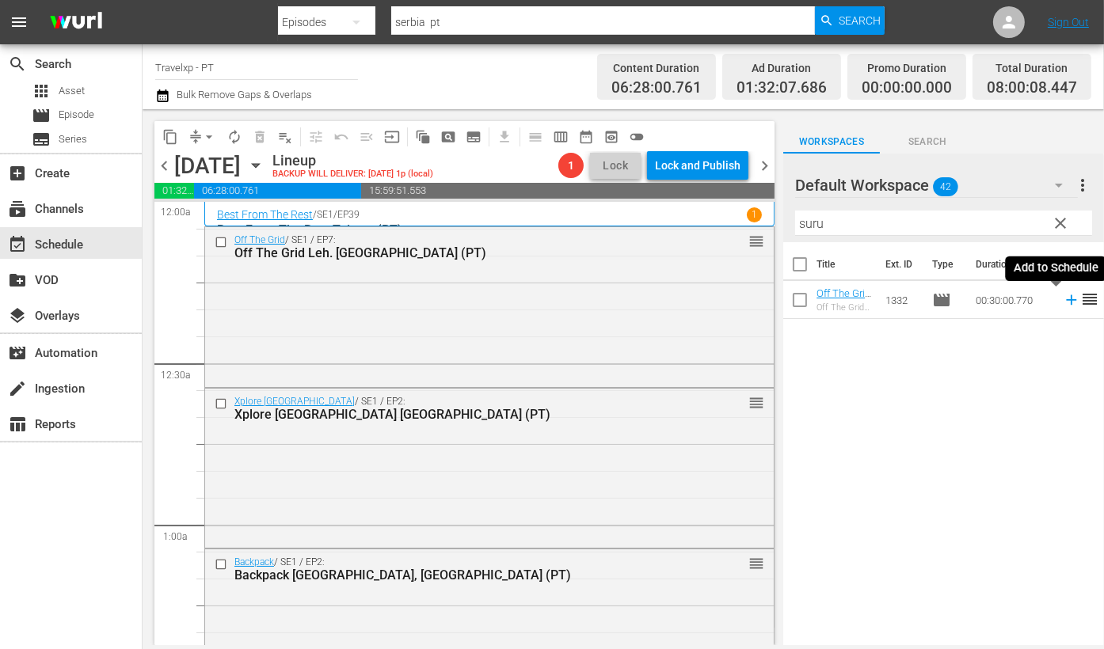
click at [1054, 300] on icon at bounding box center [1071, 300] width 10 height 10
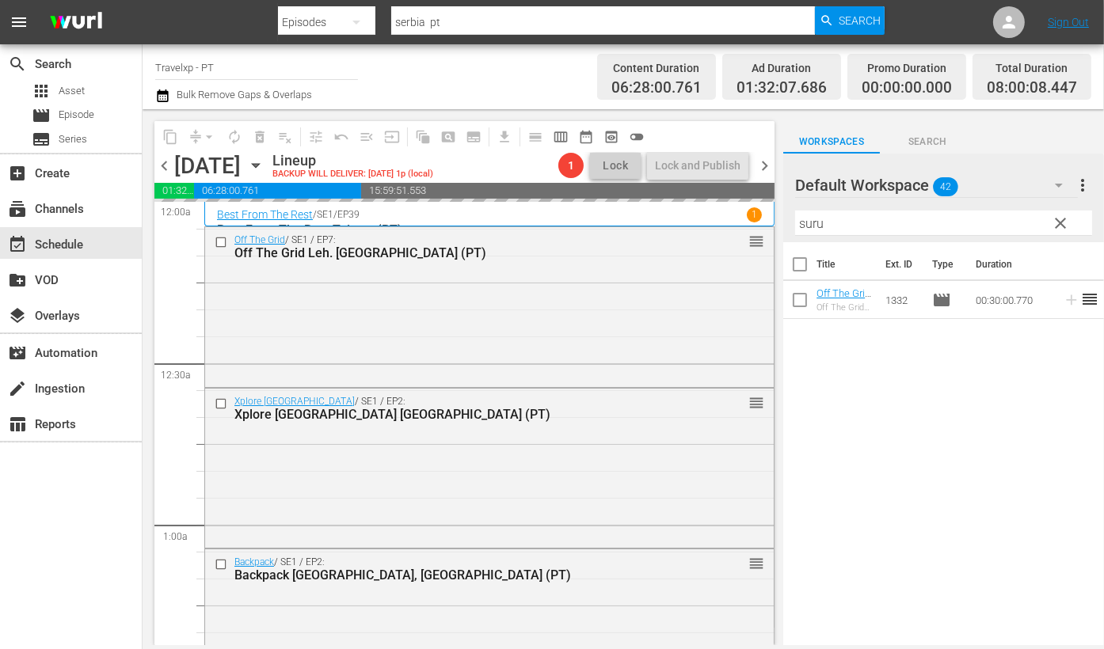
click at [814, 222] on input "suru" at bounding box center [943, 223] width 297 height 25
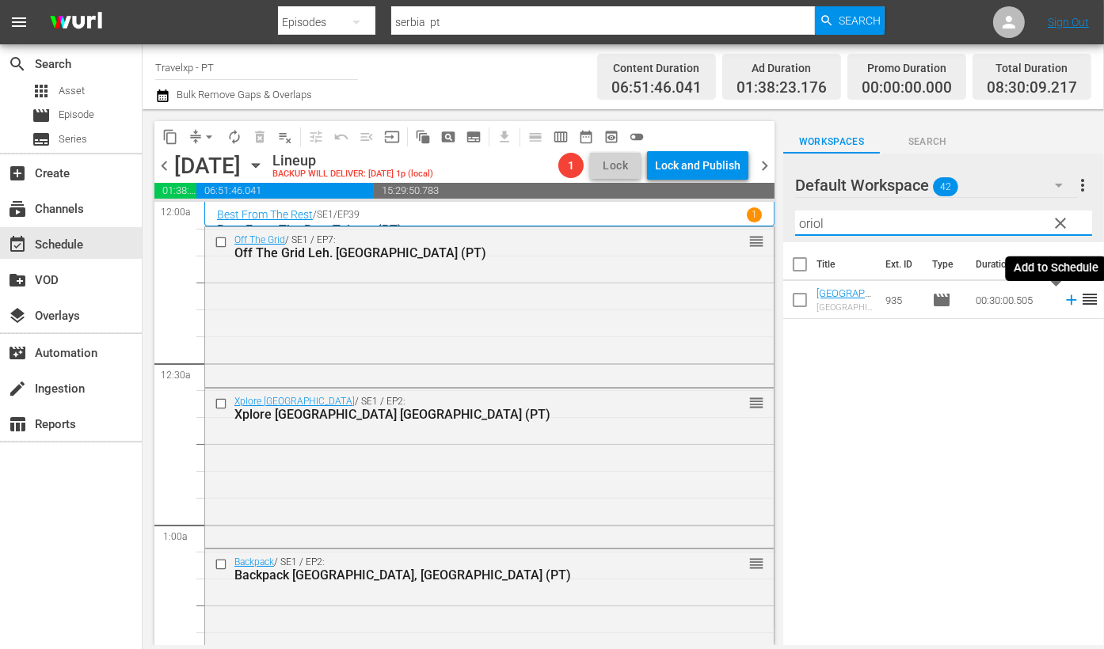
click at [1054, 298] on icon at bounding box center [1071, 300] width 10 height 10
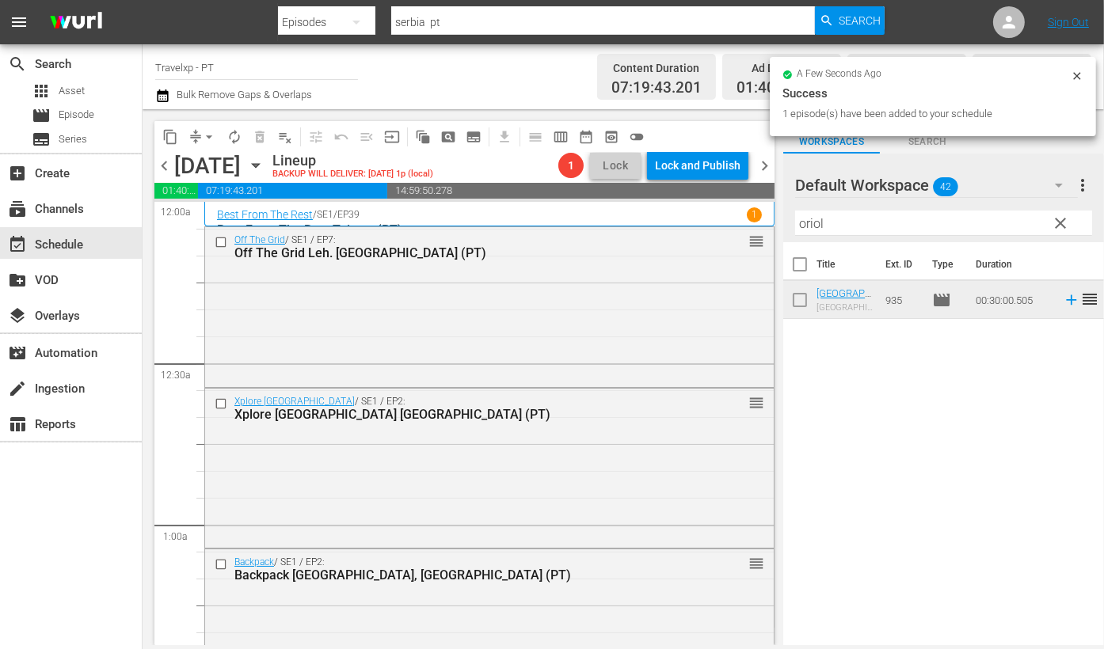
click at [815, 227] on input "oriol" at bounding box center [943, 223] width 297 height 25
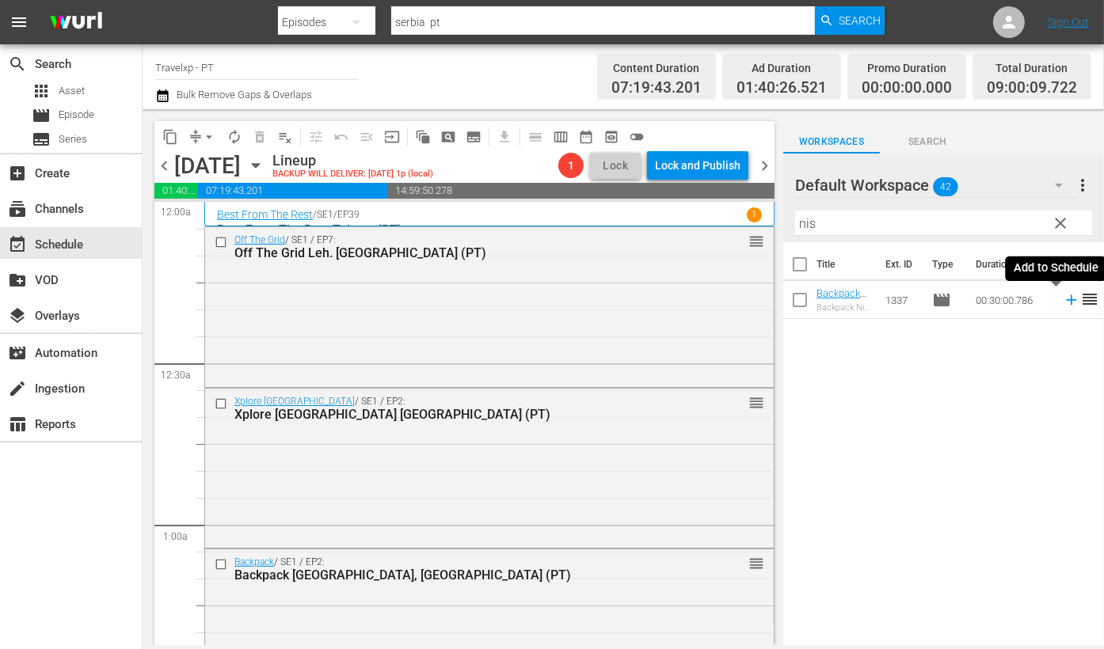
click at [1054, 298] on icon at bounding box center [1070, 299] width 17 height 17
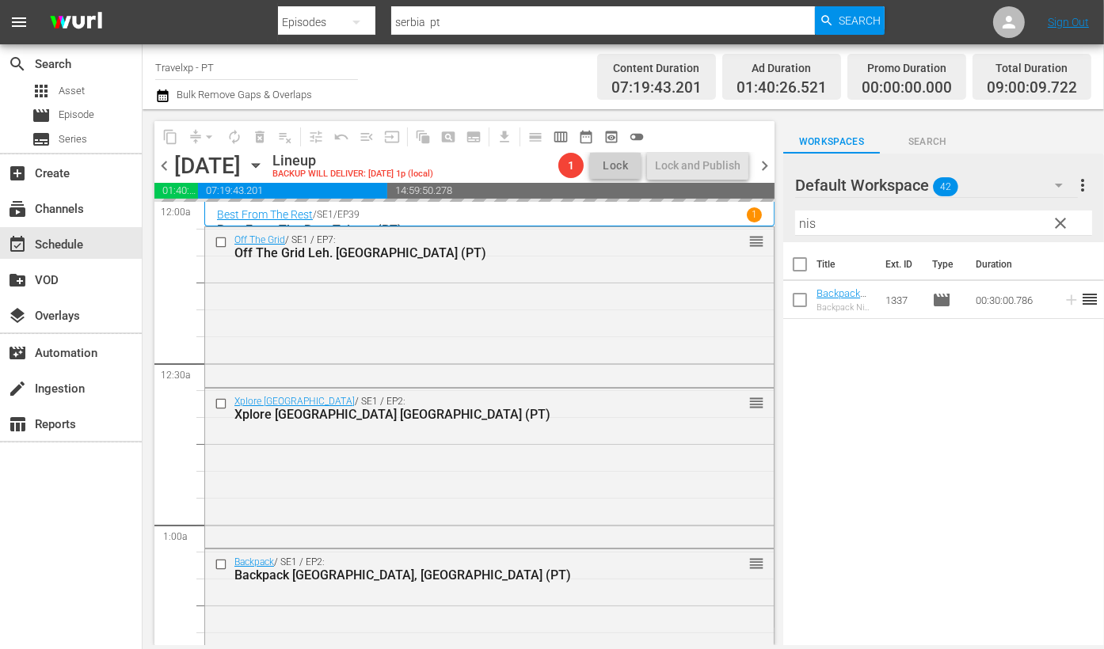
click at [799, 211] on input "nis" at bounding box center [943, 223] width 297 height 25
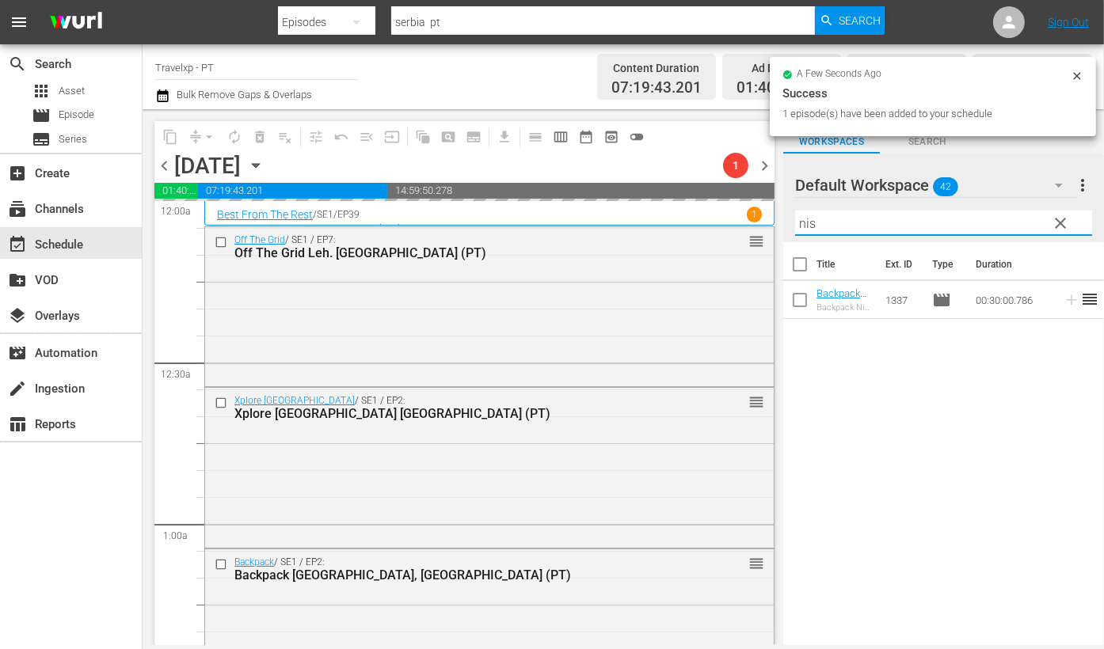
click at [799, 211] on input "nis" at bounding box center [943, 223] width 297 height 25
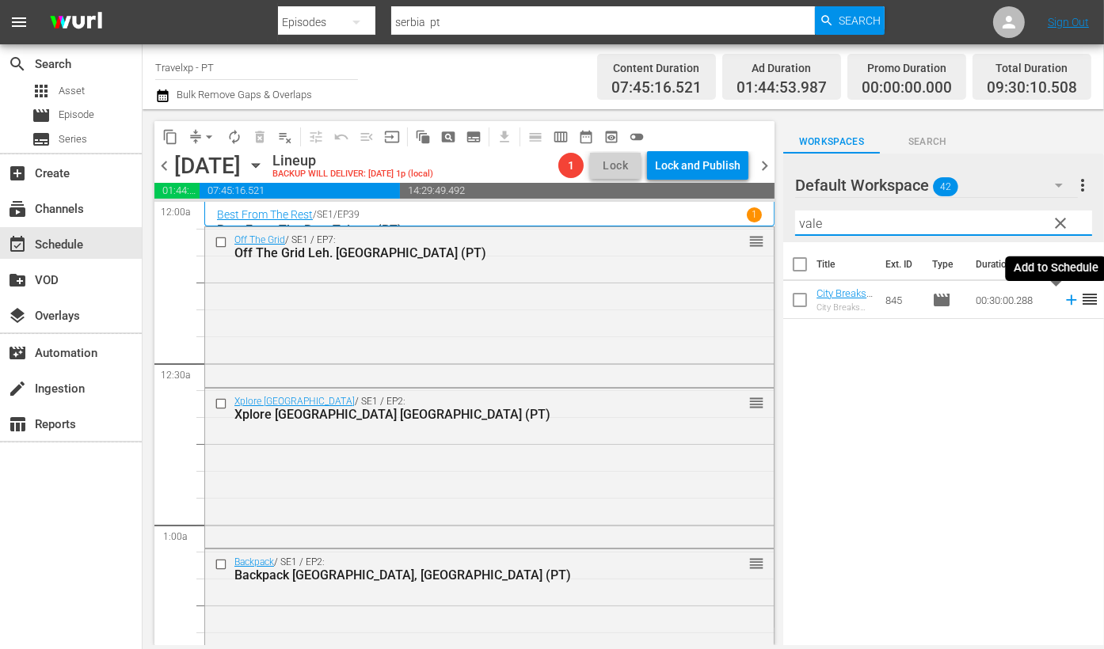
click at [1054, 300] on icon at bounding box center [1071, 300] width 10 height 10
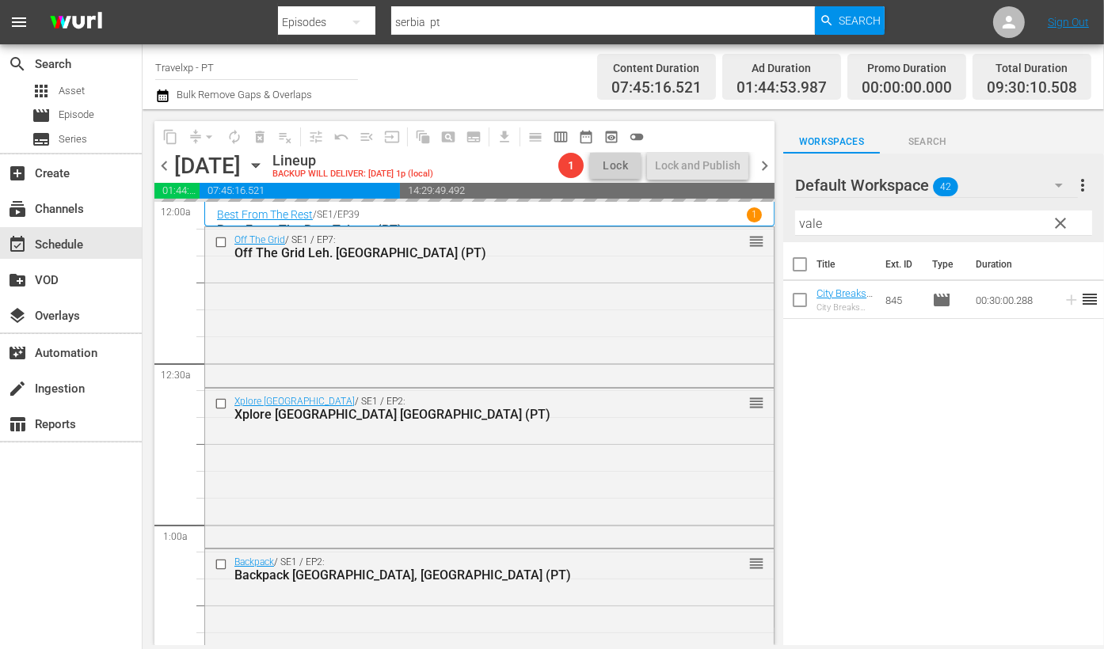
click at [814, 224] on input "vale" at bounding box center [943, 223] width 297 height 25
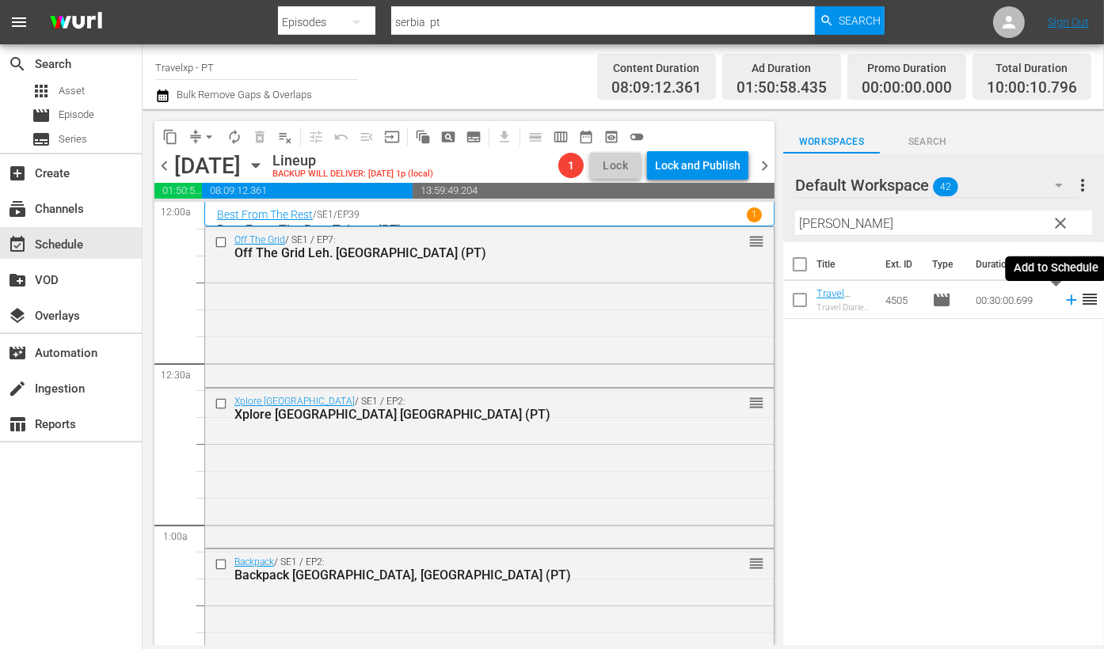
click at [1054, 298] on icon at bounding box center [1070, 299] width 17 height 17
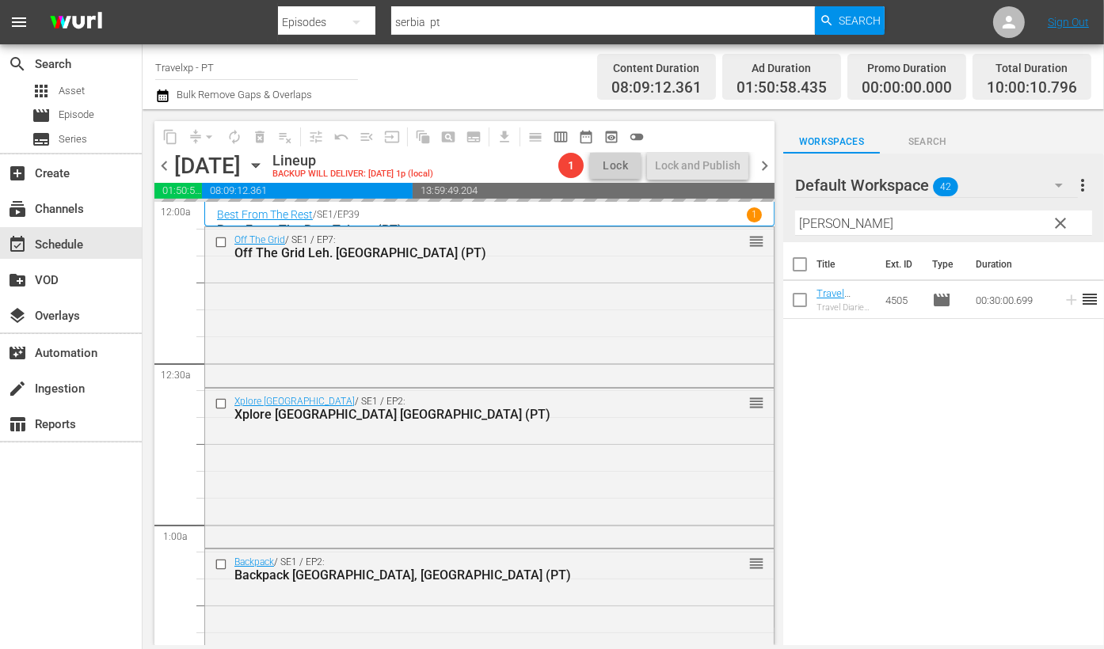
click at [804, 223] on input "[PERSON_NAME]" at bounding box center [943, 223] width 297 height 25
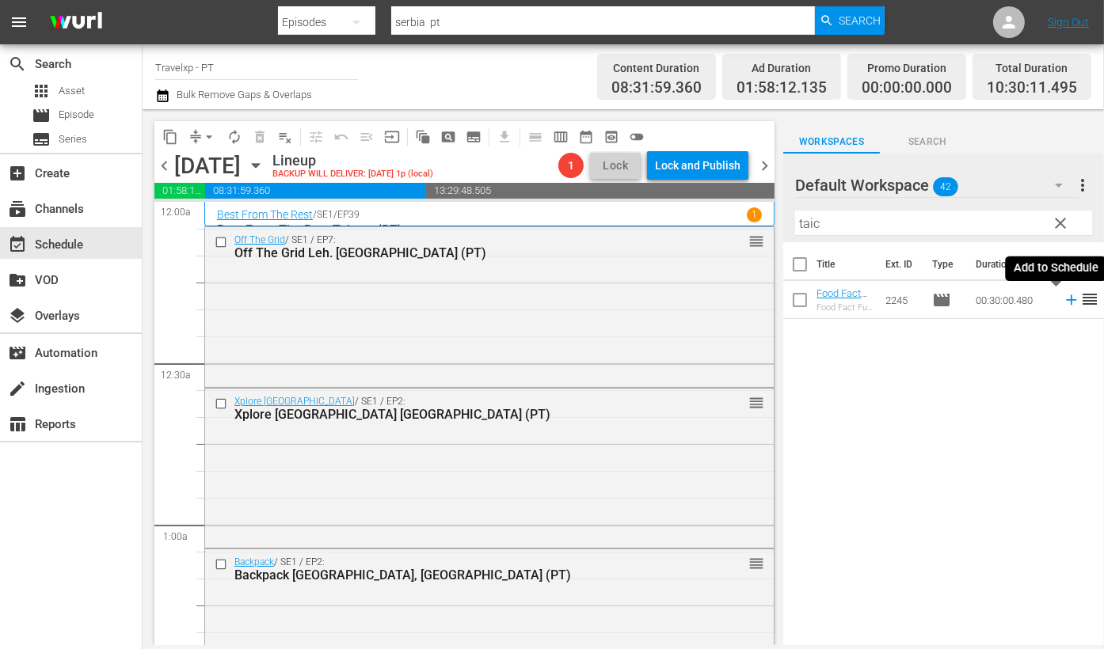
click at [1054, 296] on icon at bounding box center [1070, 299] width 17 height 17
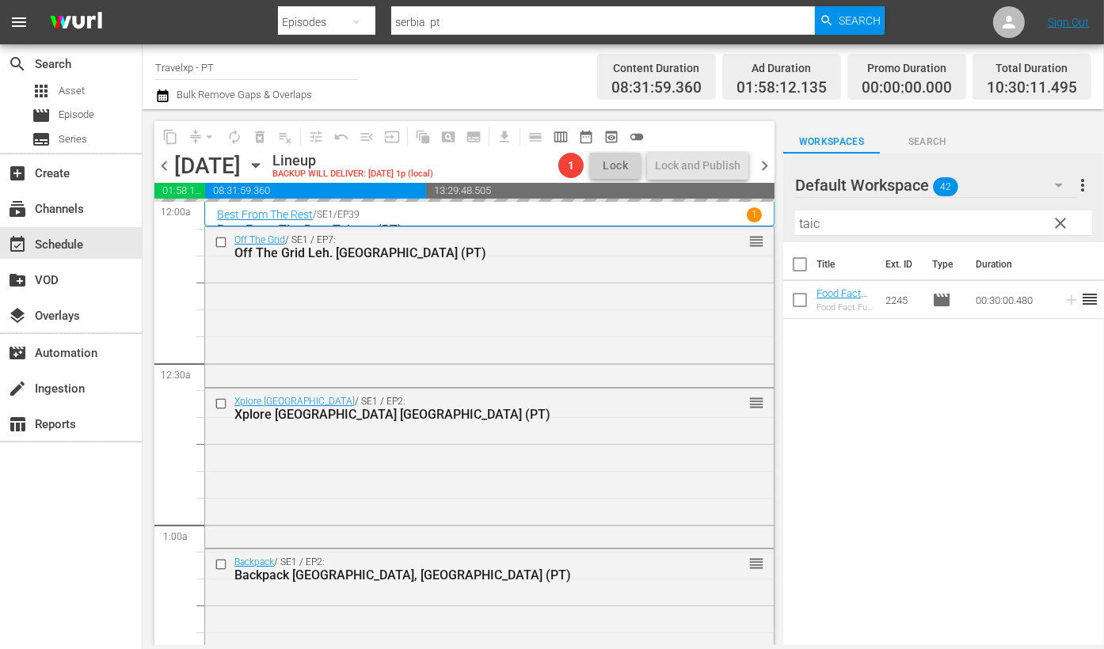
click at [805, 226] on input "taic" at bounding box center [943, 223] width 297 height 25
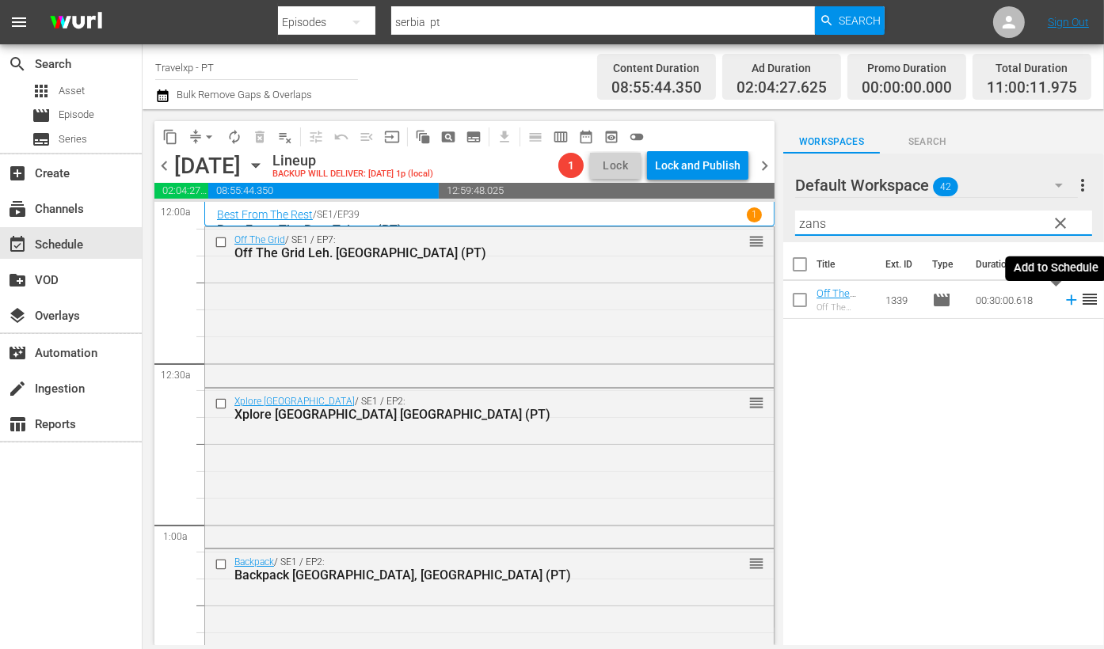
click at [1054, 302] on icon at bounding box center [1070, 299] width 17 height 17
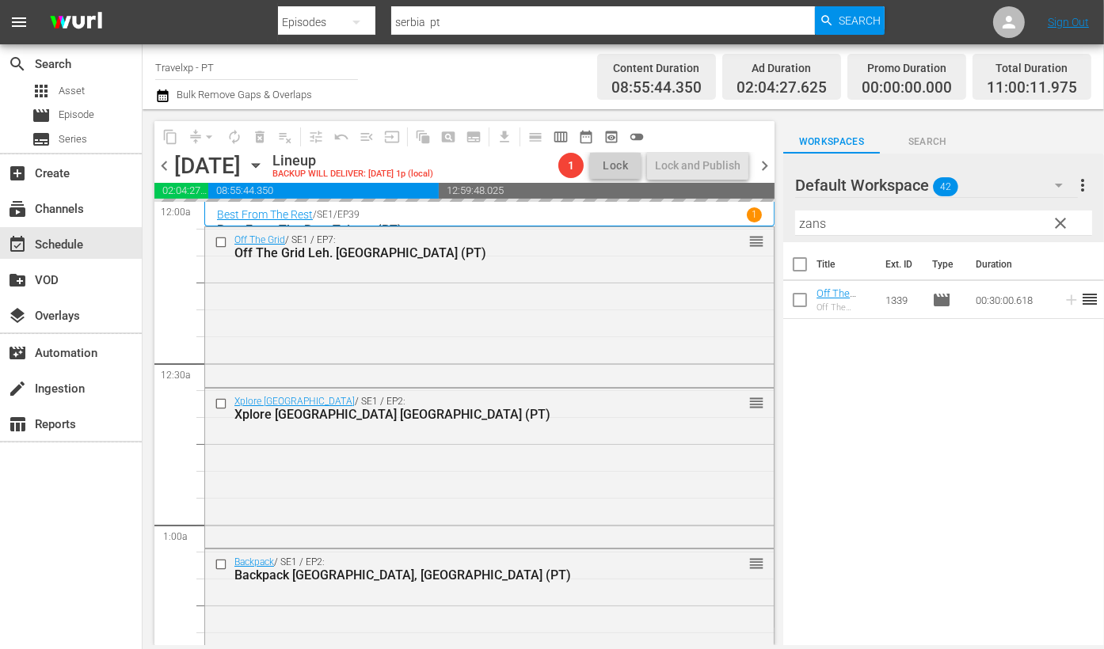
click at [808, 219] on input "zans" at bounding box center [943, 223] width 297 height 25
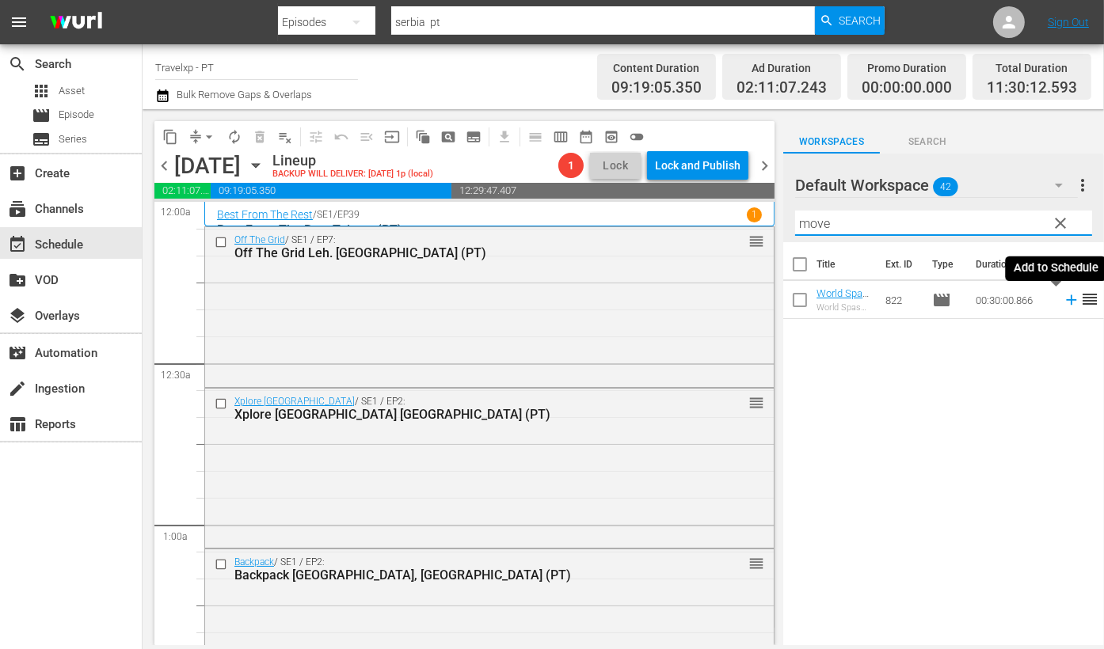
click at [1054, 298] on icon at bounding box center [1071, 300] width 10 height 10
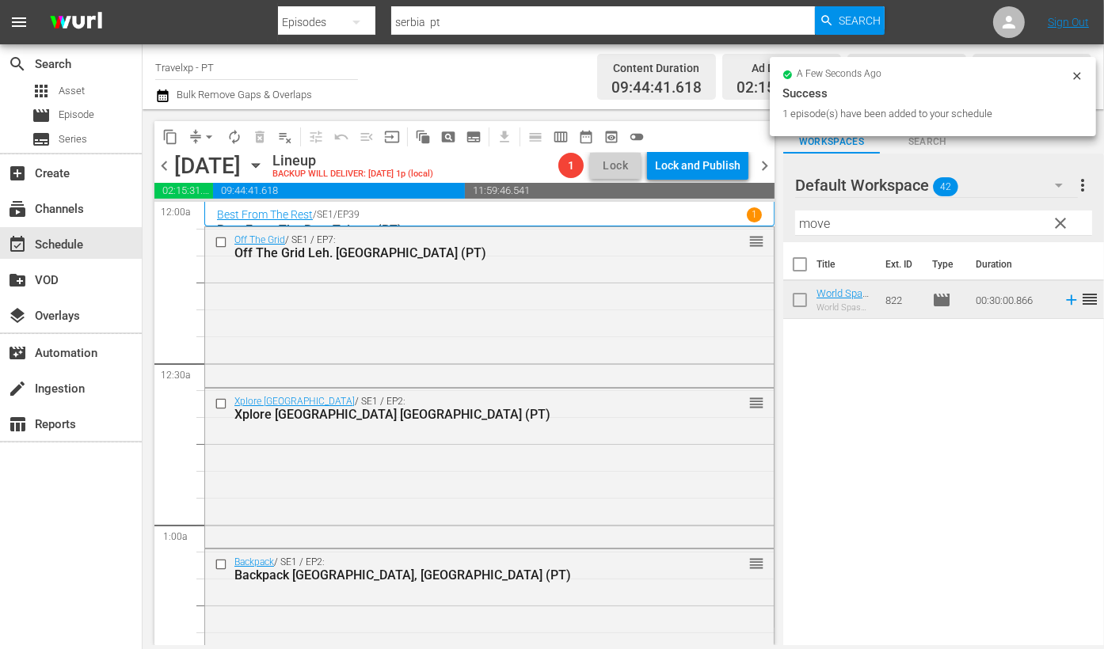
click at [815, 215] on input "move" at bounding box center [943, 223] width 297 height 25
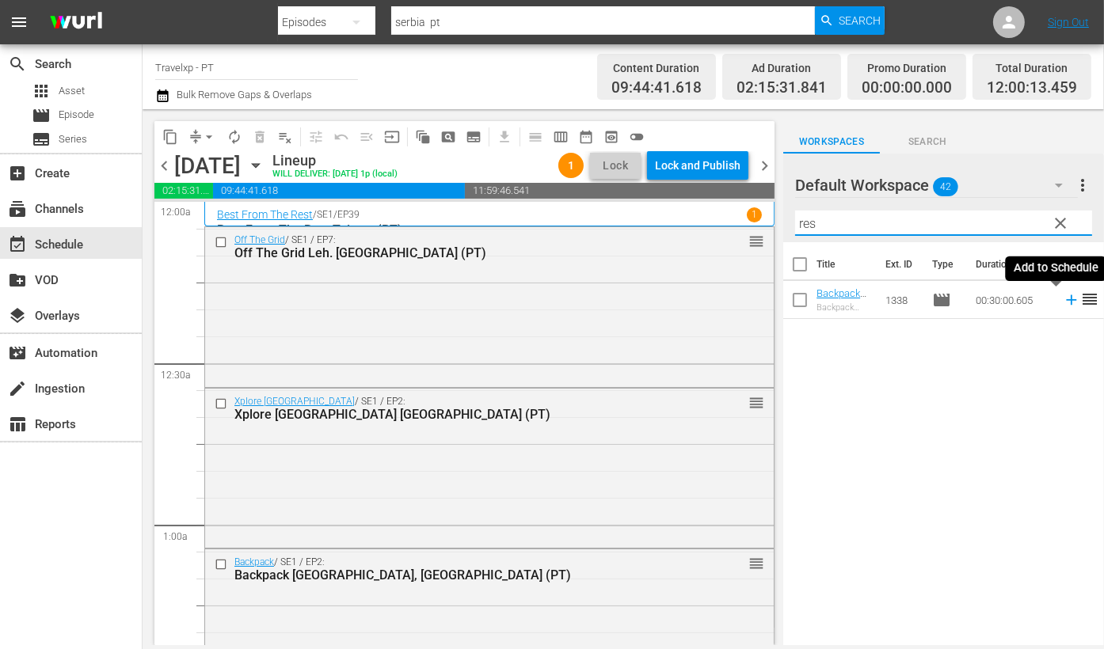
click at [1054, 302] on icon at bounding box center [1070, 299] width 17 height 17
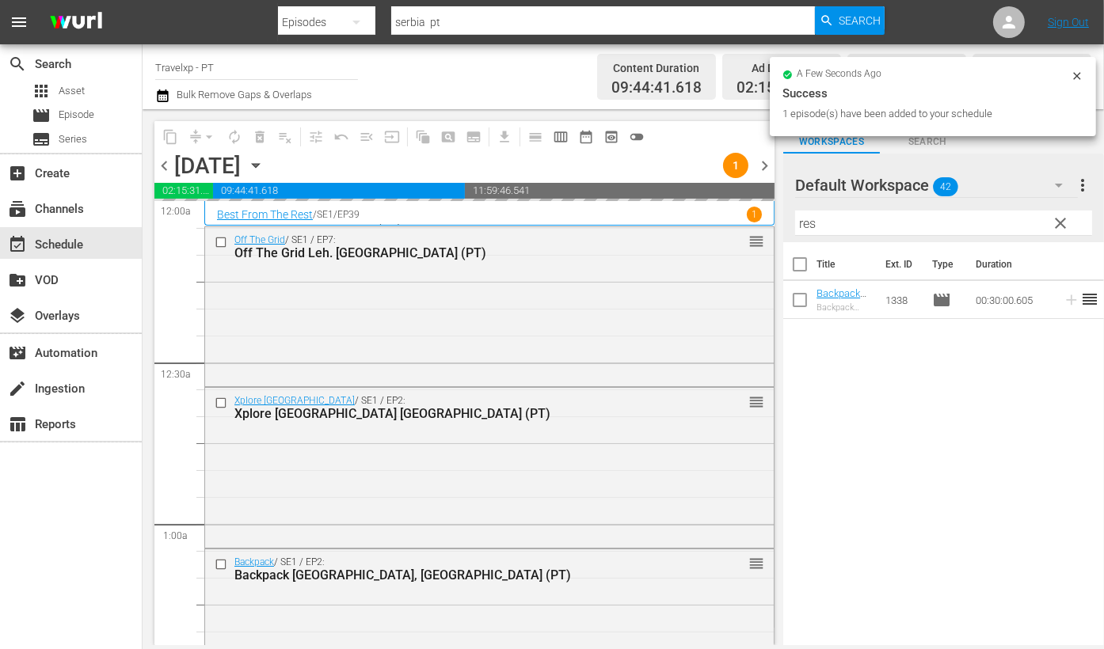
click at [804, 221] on input "res" at bounding box center [943, 223] width 297 height 25
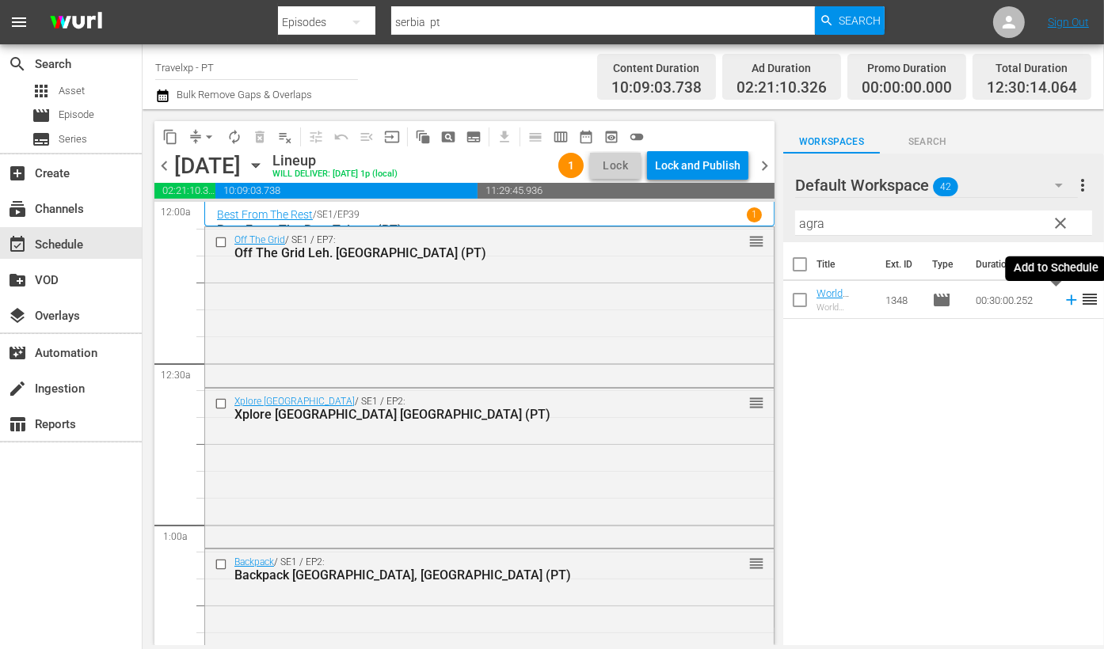
click at [1054, 298] on icon at bounding box center [1070, 299] width 17 height 17
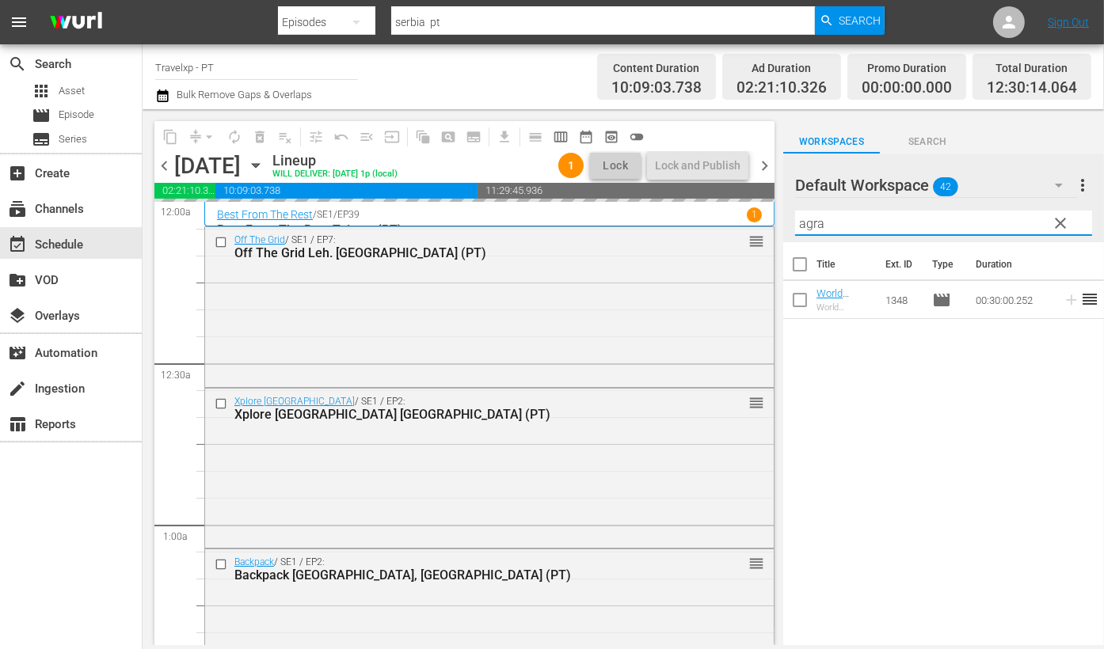
click at [806, 223] on input "agra" at bounding box center [943, 223] width 297 height 25
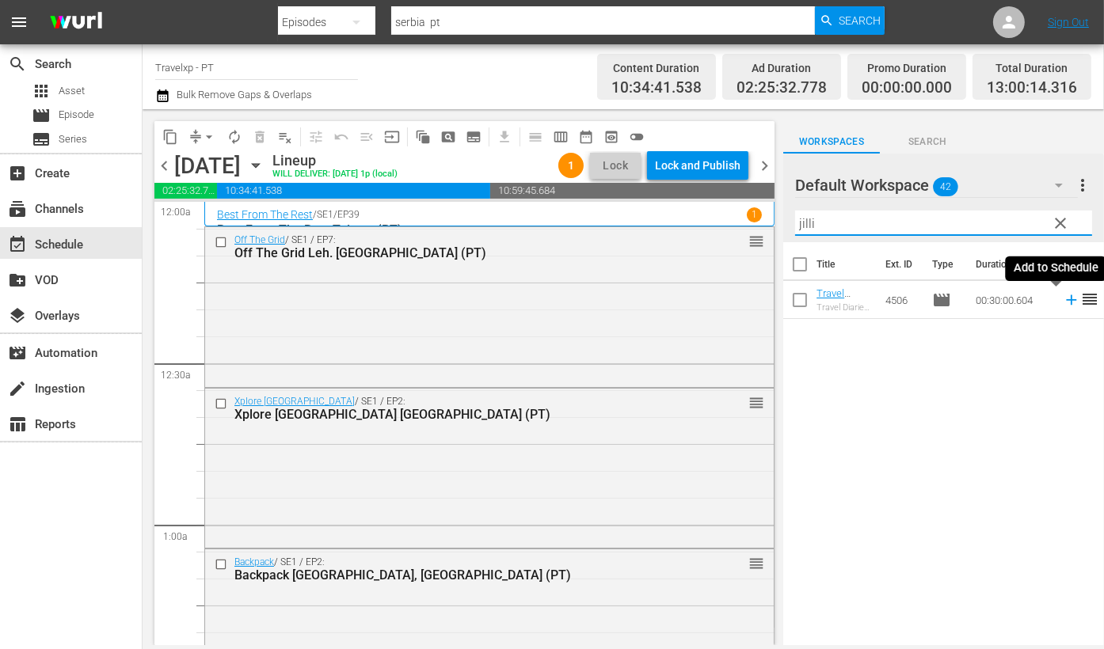
click at [1054, 301] on icon at bounding box center [1070, 299] width 17 height 17
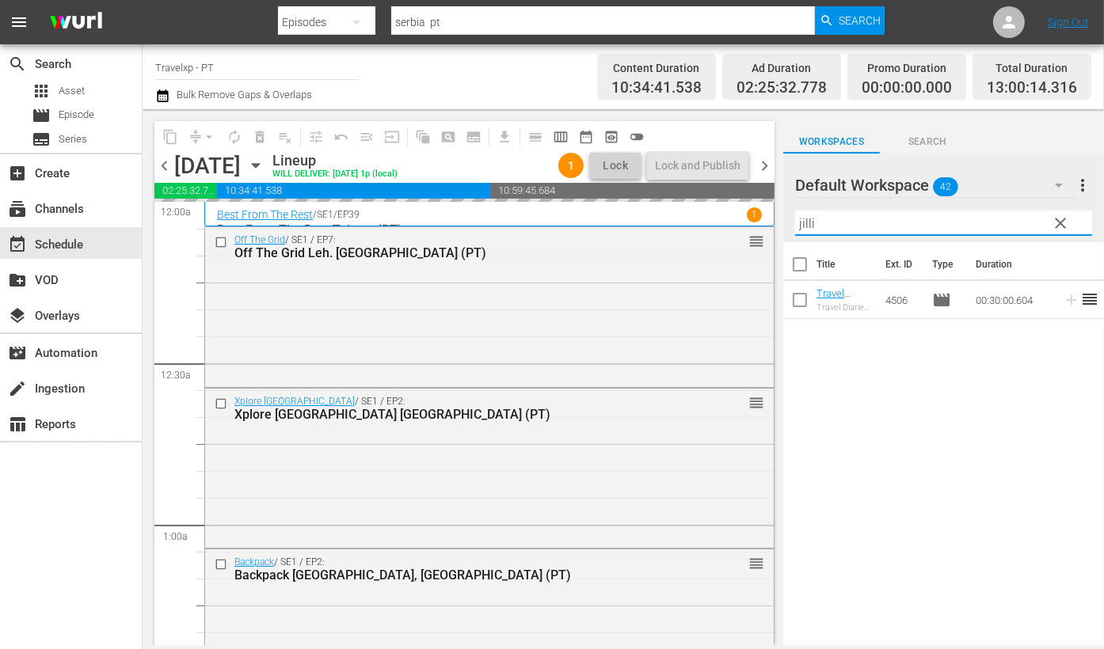
click at [808, 227] on input "jilli" at bounding box center [943, 223] width 297 height 25
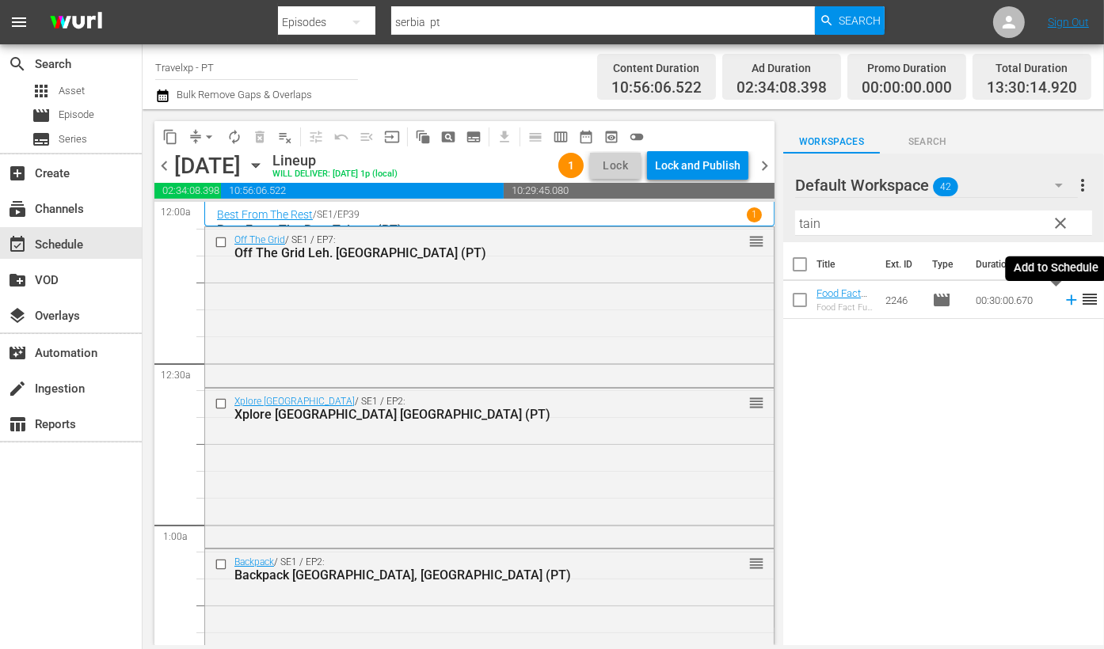
click at [1054, 303] on icon at bounding box center [1071, 300] width 10 height 10
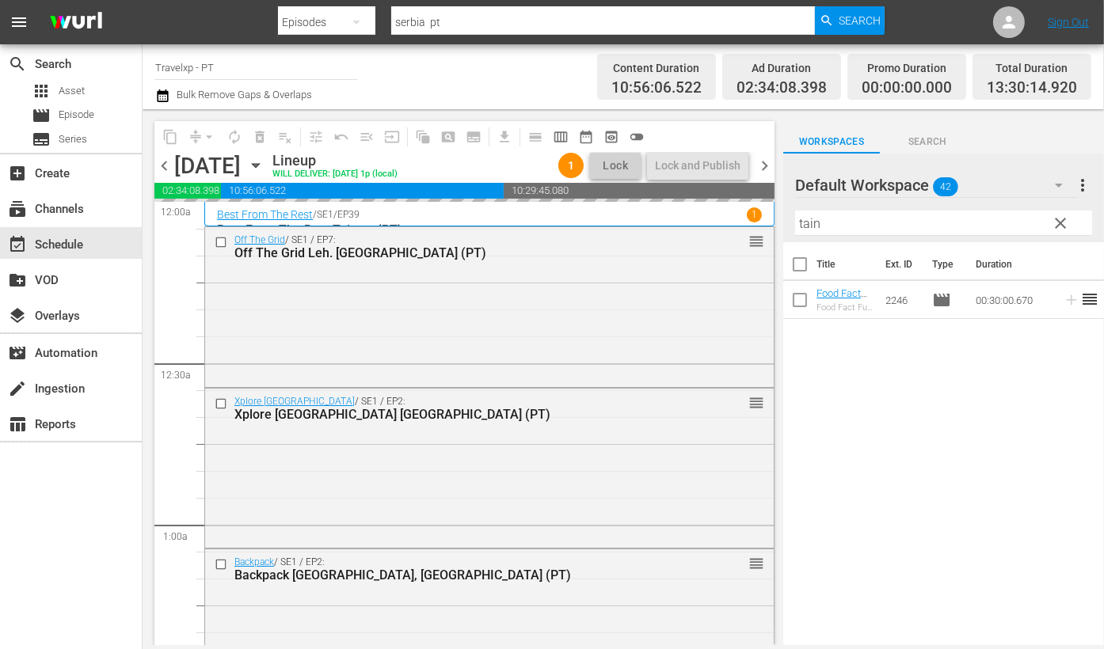
click at [808, 222] on input "tain" at bounding box center [943, 223] width 297 height 25
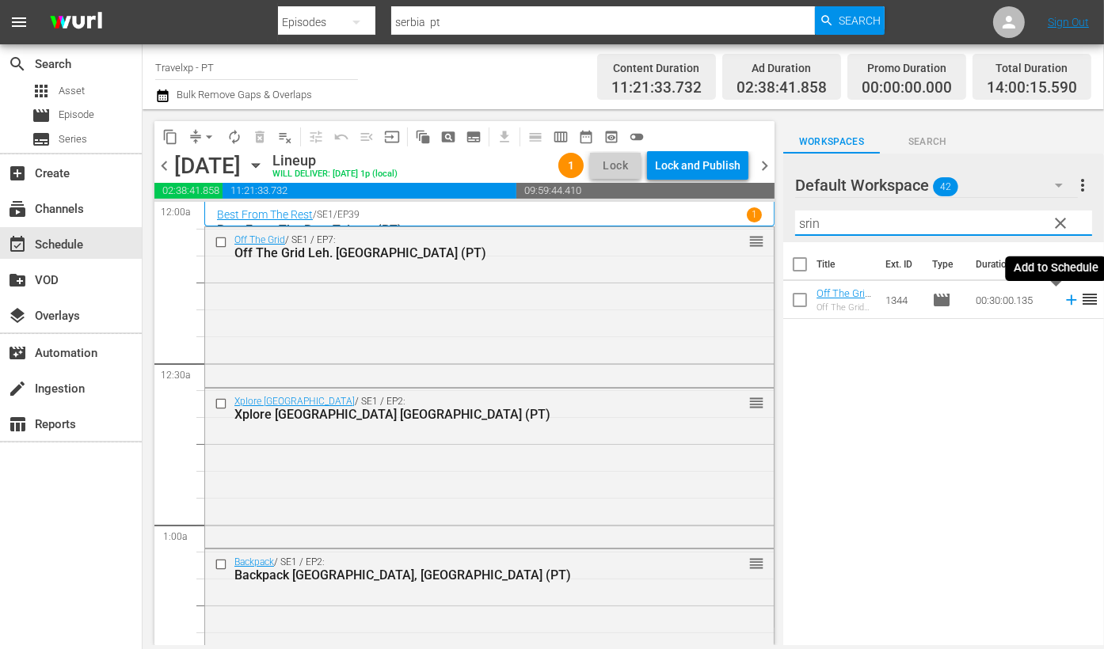
click at [1054, 302] on icon at bounding box center [1071, 300] width 10 height 10
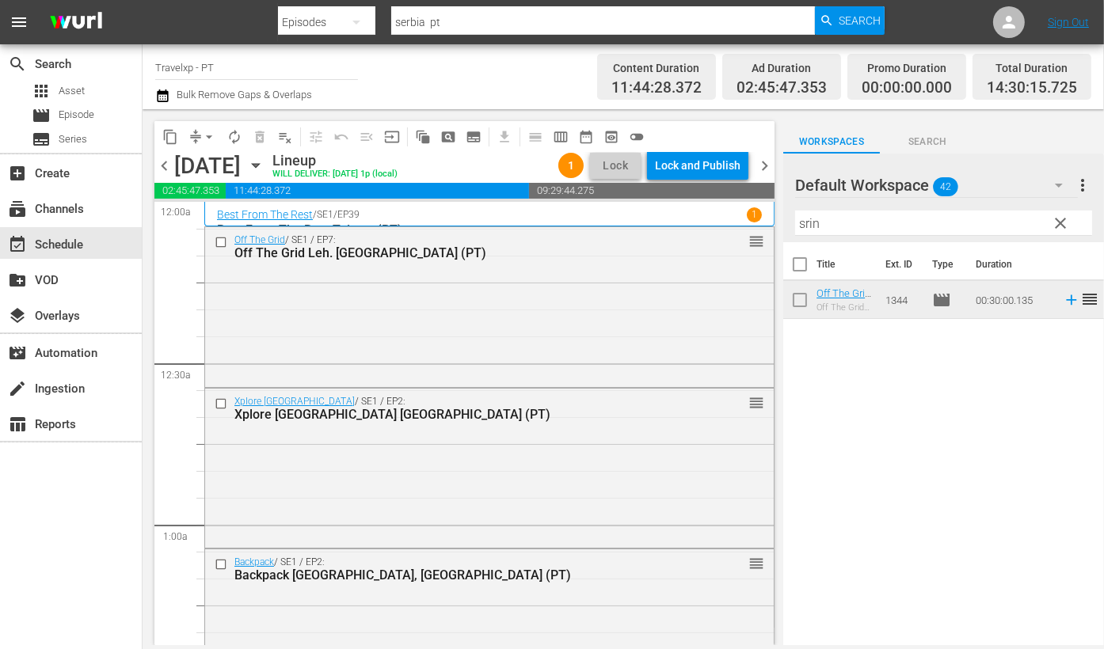
click at [808, 224] on input "srin" at bounding box center [943, 223] width 297 height 25
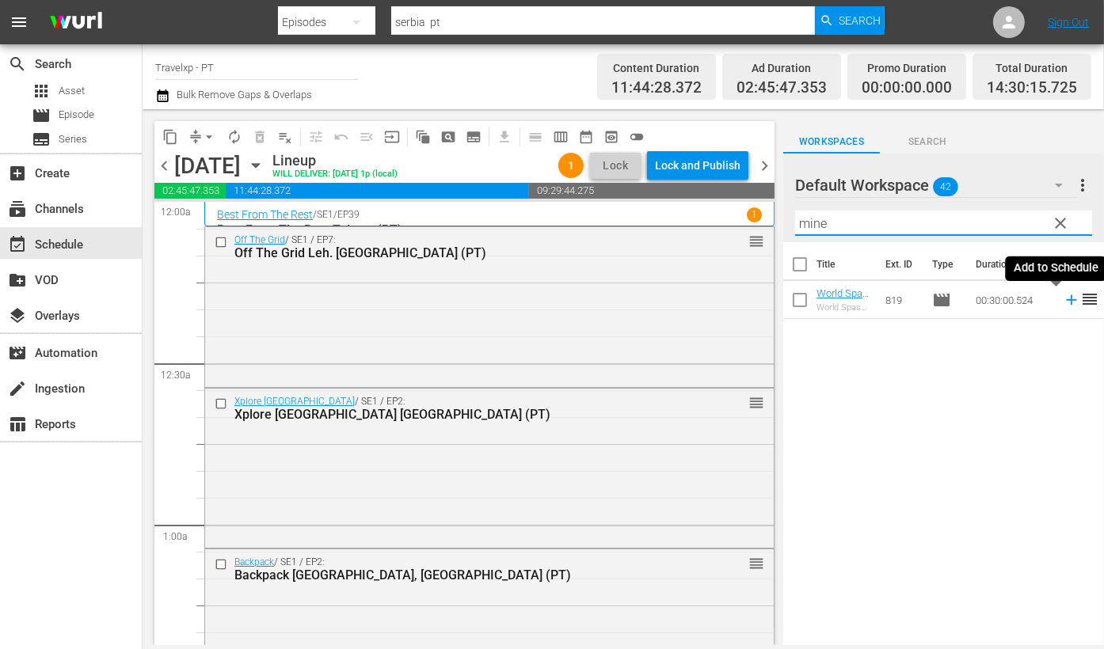
click at [1054, 303] on icon at bounding box center [1071, 300] width 10 height 10
click at [1062, 302] on icon at bounding box center [1070, 299] width 17 height 17
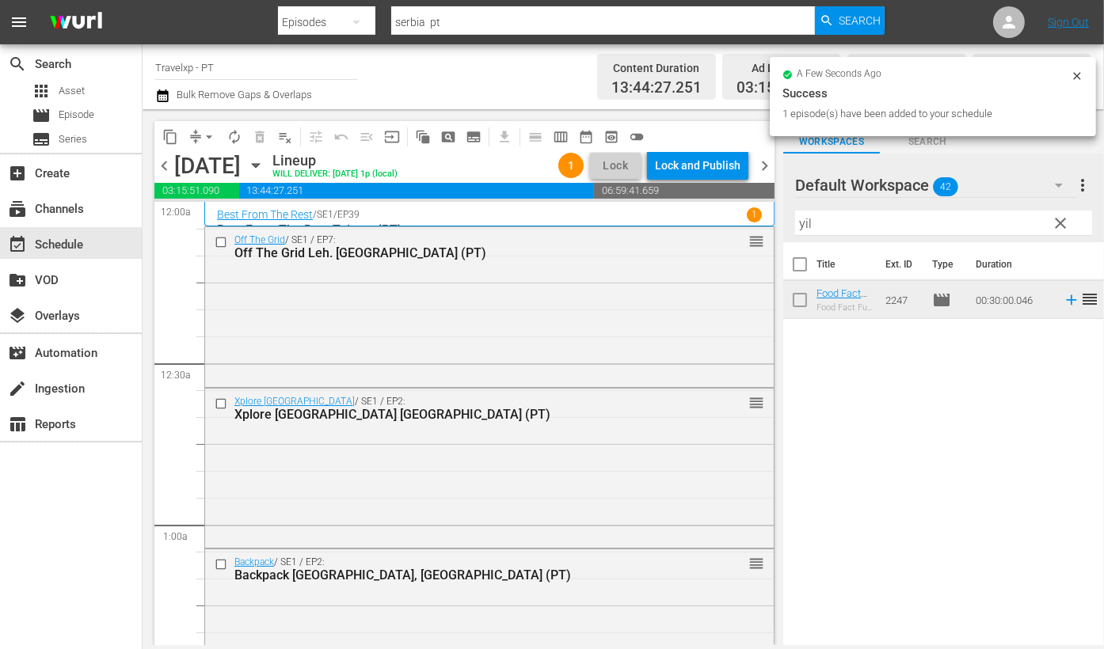
click at [803, 226] on input "yil" at bounding box center [943, 223] width 297 height 25
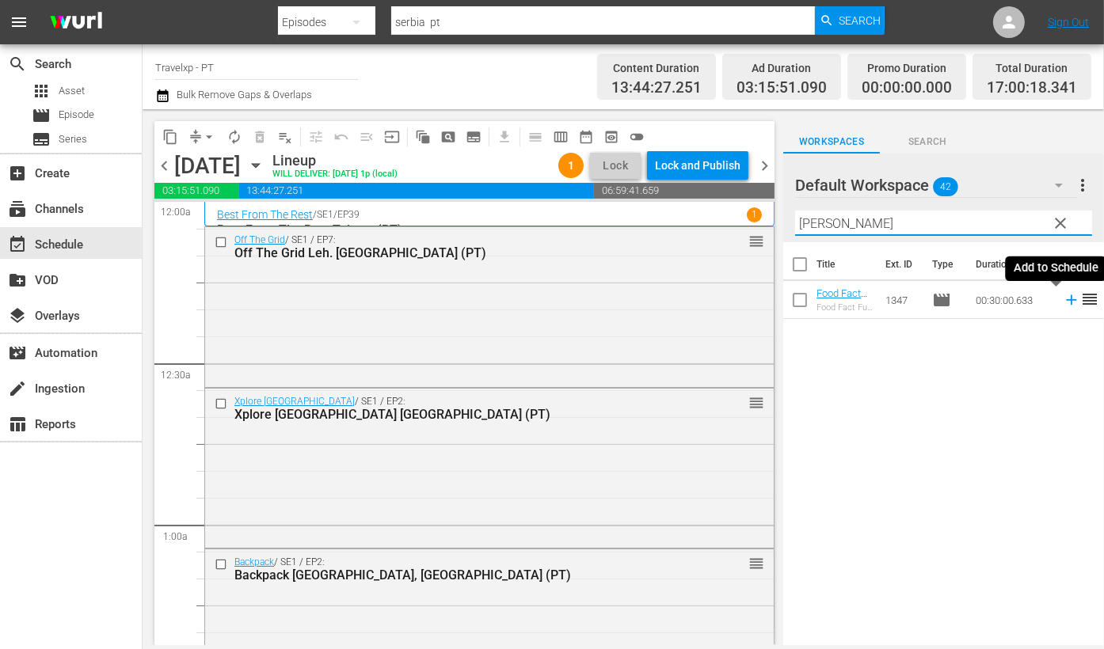
click at [1066, 299] on icon at bounding box center [1071, 300] width 10 height 10
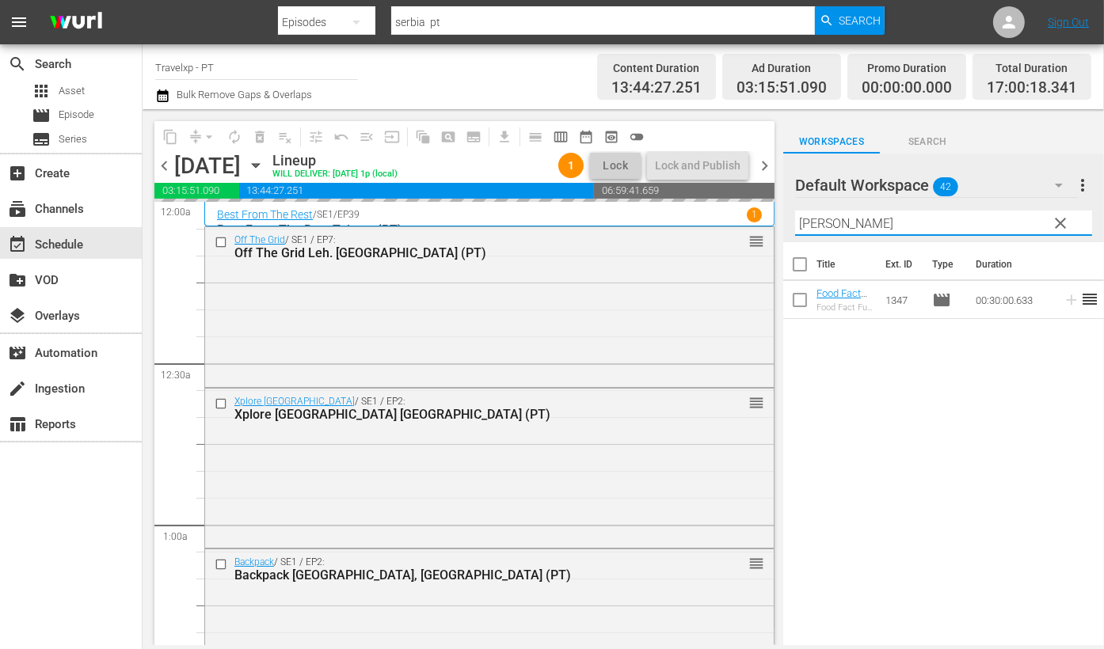
click at [819, 228] on input "[PERSON_NAME]" at bounding box center [943, 223] width 297 height 25
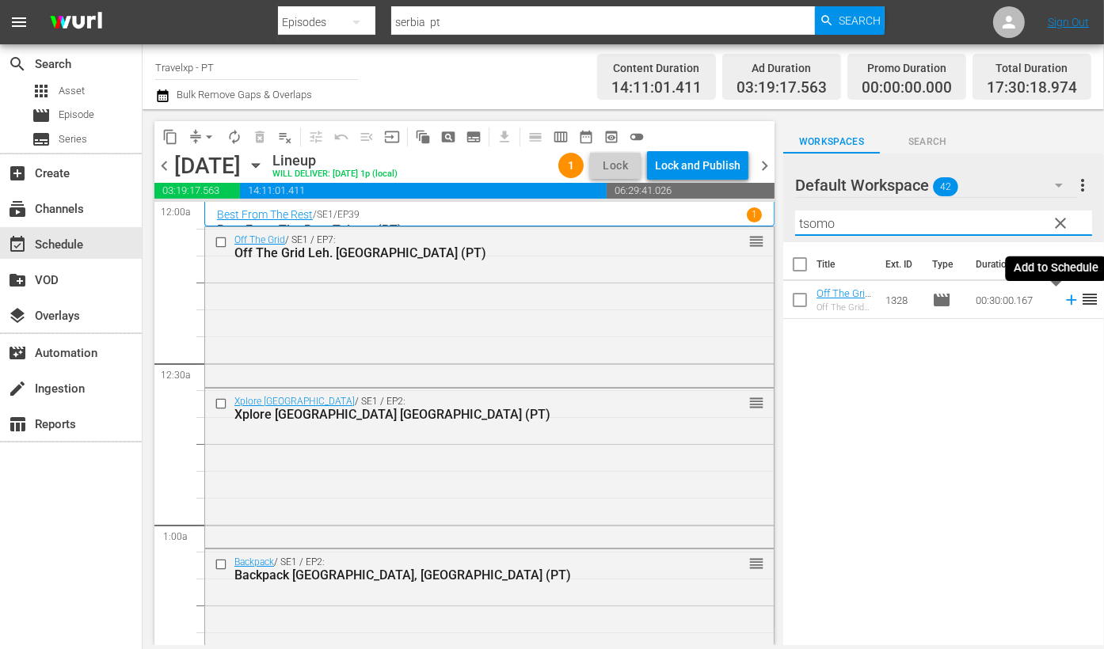
click at [1062, 302] on icon at bounding box center [1070, 299] width 17 height 17
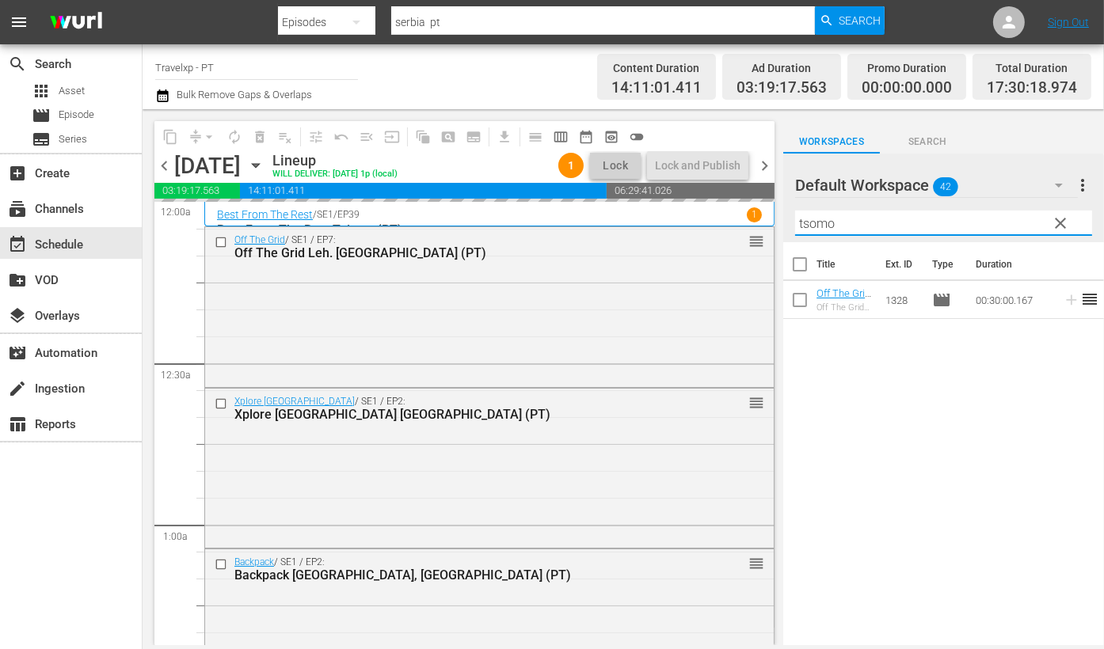
click at [807, 224] on input "tsomo" at bounding box center [943, 223] width 297 height 25
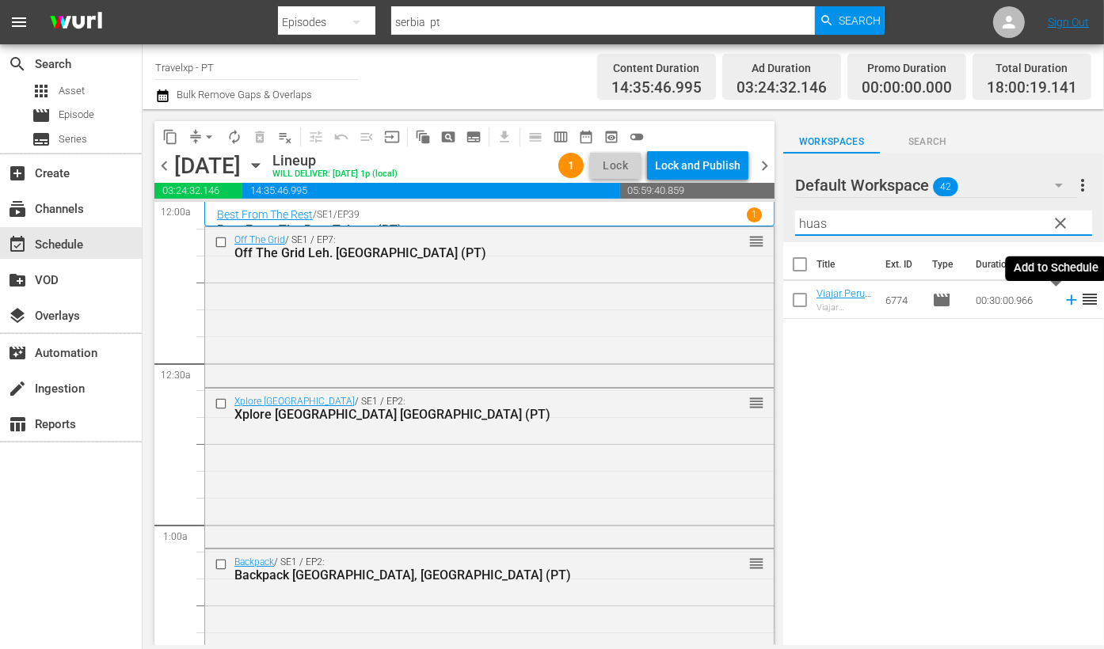
click at [1062, 297] on icon at bounding box center [1070, 299] width 17 height 17
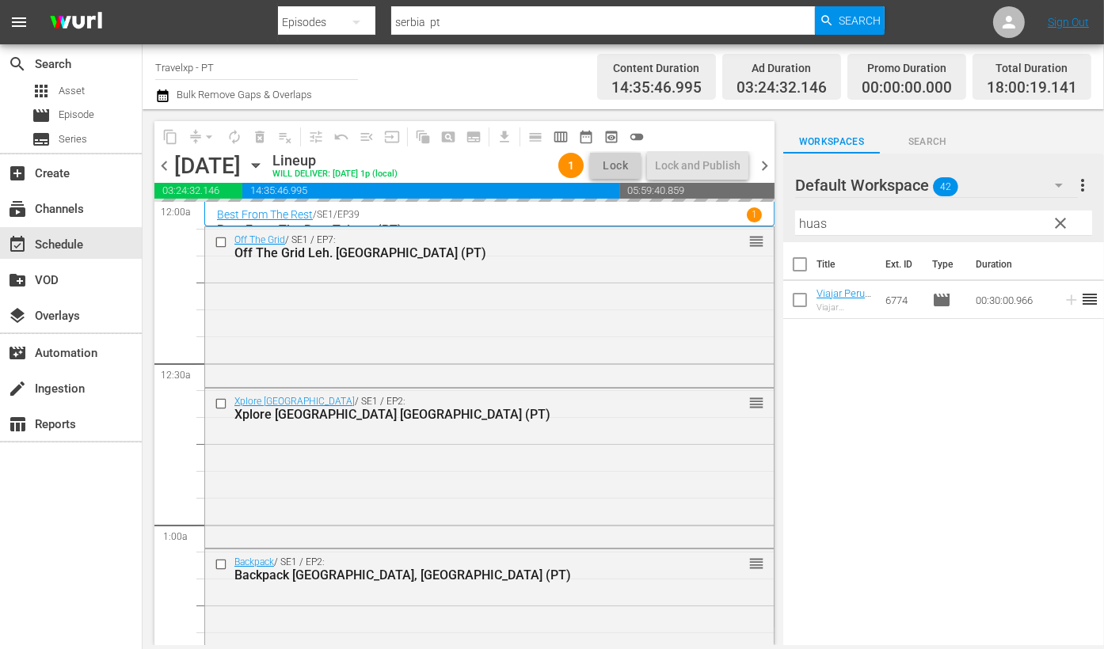
click at [823, 231] on input "huas" at bounding box center [943, 223] width 297 height 25
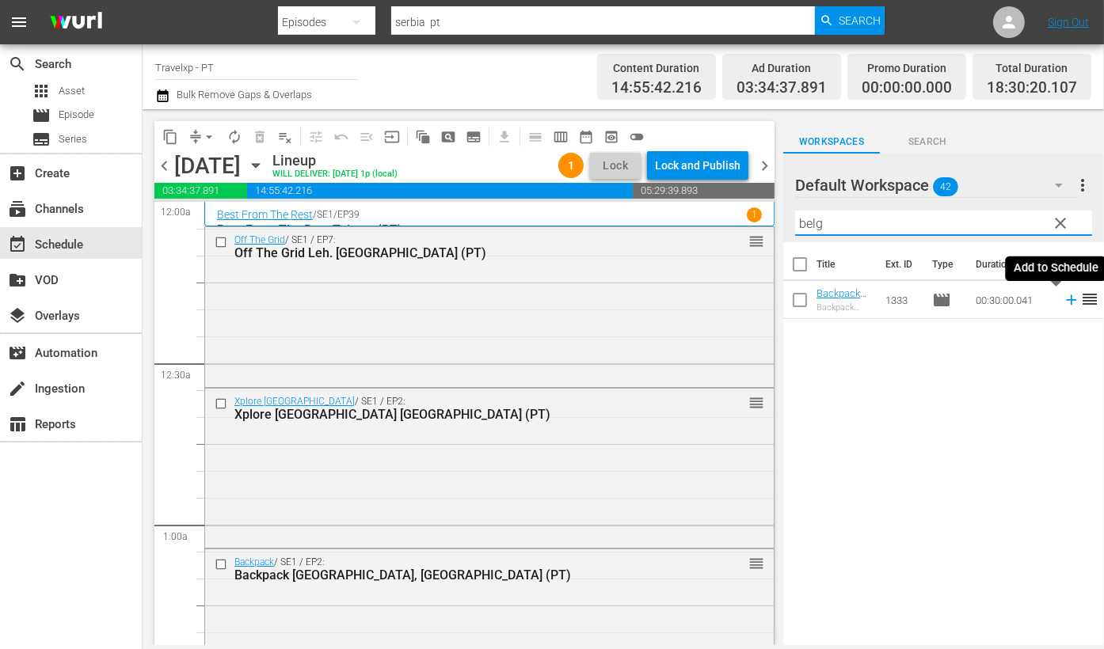
click at [1062, 301] on icon at bounding box center [1070, 299] width 17 height 17
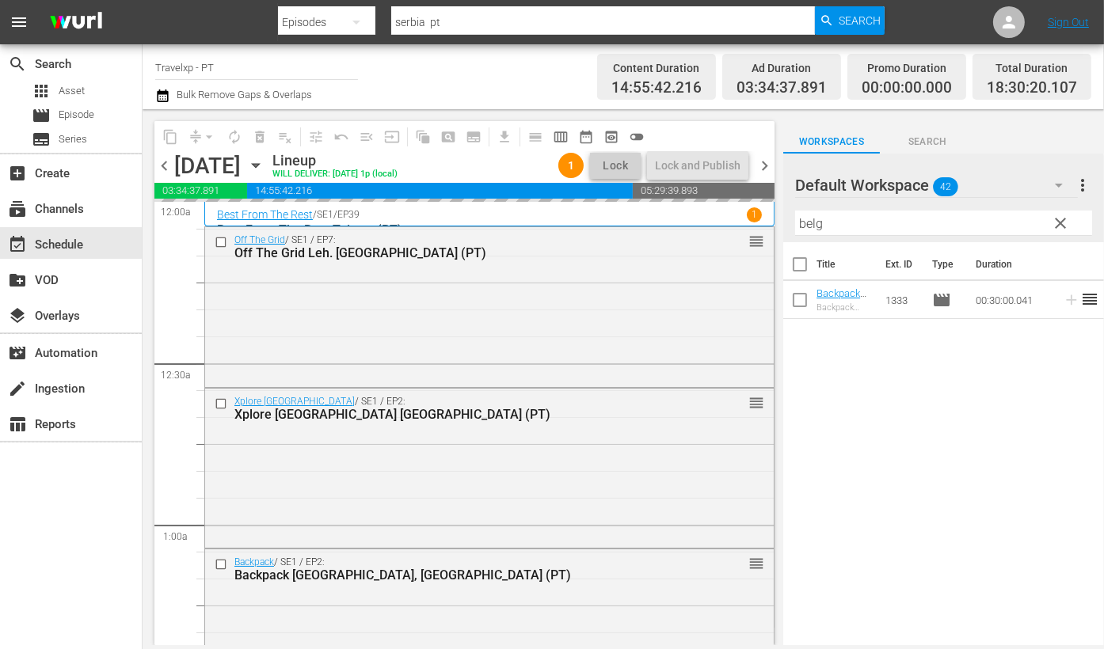
click at [806, 219] on input "belg" at bounding box center [943, 223] width 297 height 25
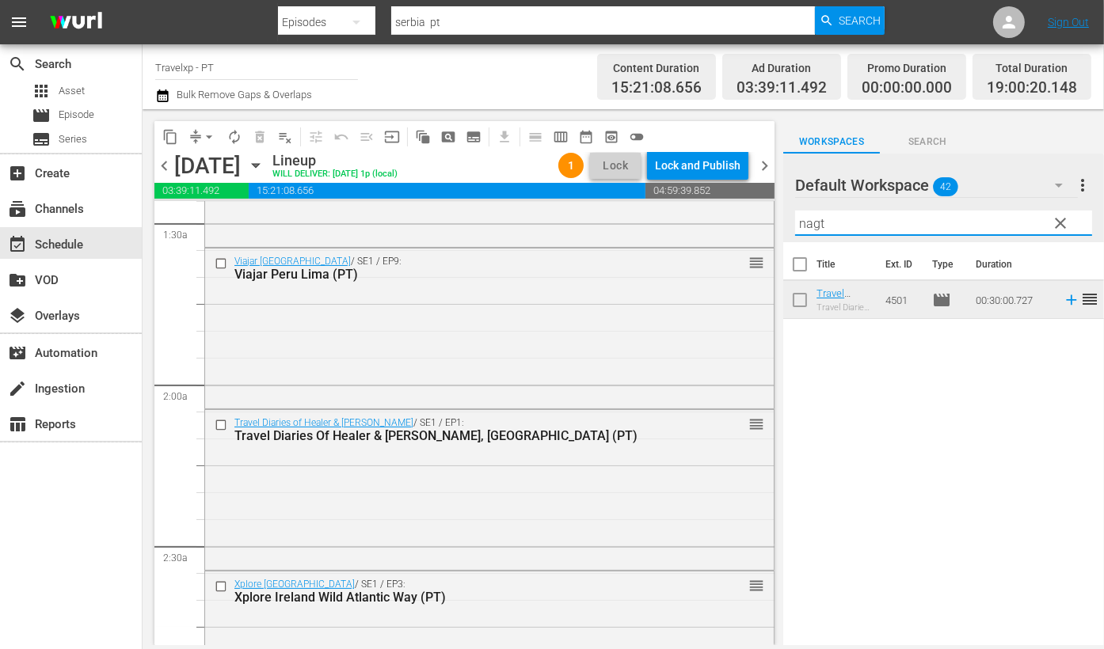
scroll to position [495, 0]
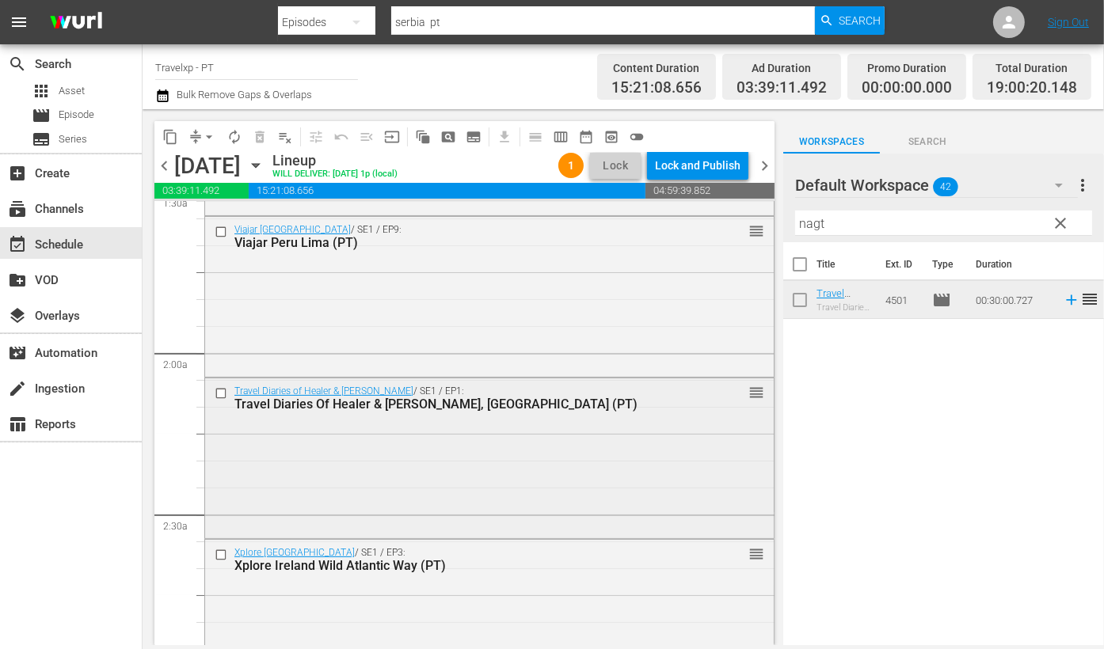
click at [602, 428] on div "Travel Diaries of Healer & Rohan / SE1 / EP1: Travel Diaries Of Healer & Rohan …" at bounding box center [489, 456] width 568 height 157
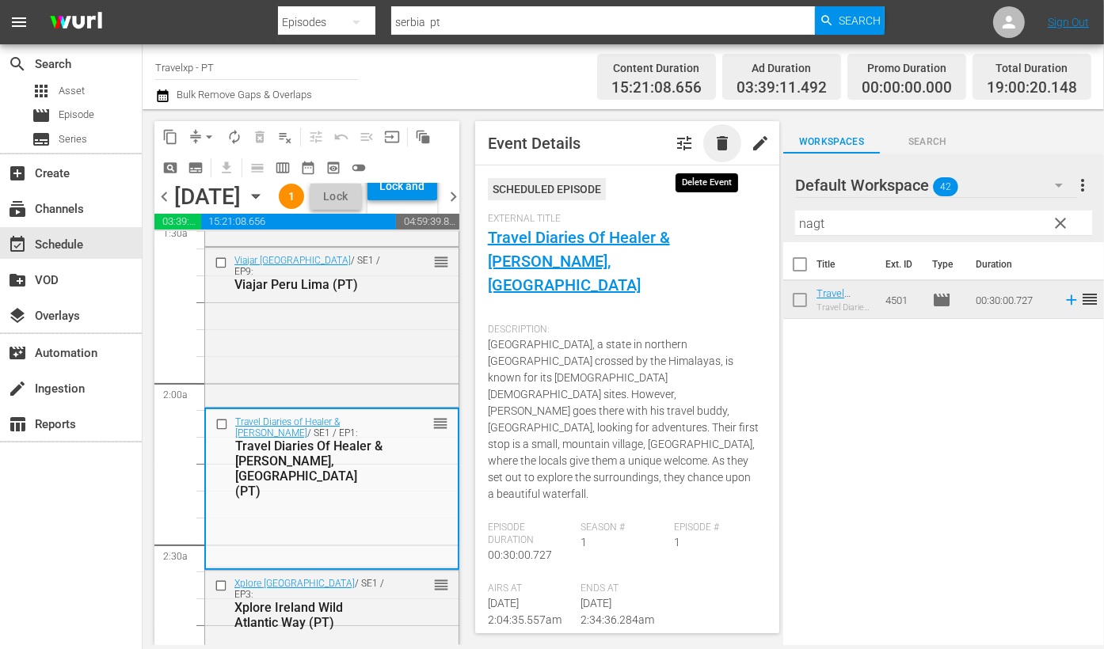
click at [713, 140] on span "delete" at bounding box center [722, 143] width 19 height 19
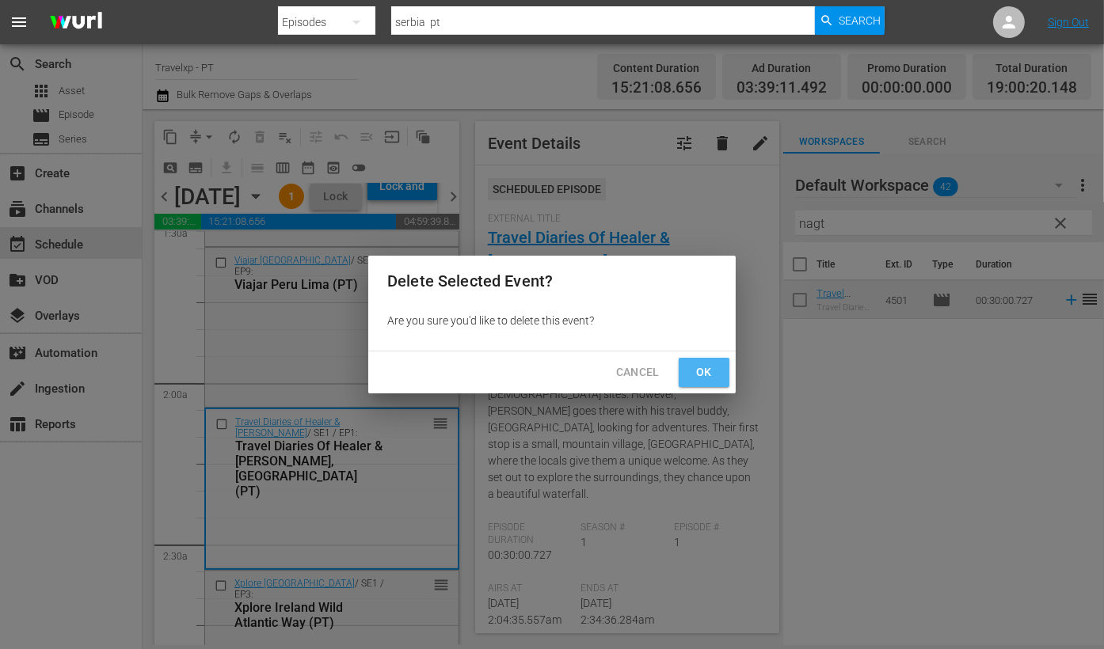
click at [716, 375] on button "Ok" at bounding box center [703, 372] width 51 height 29
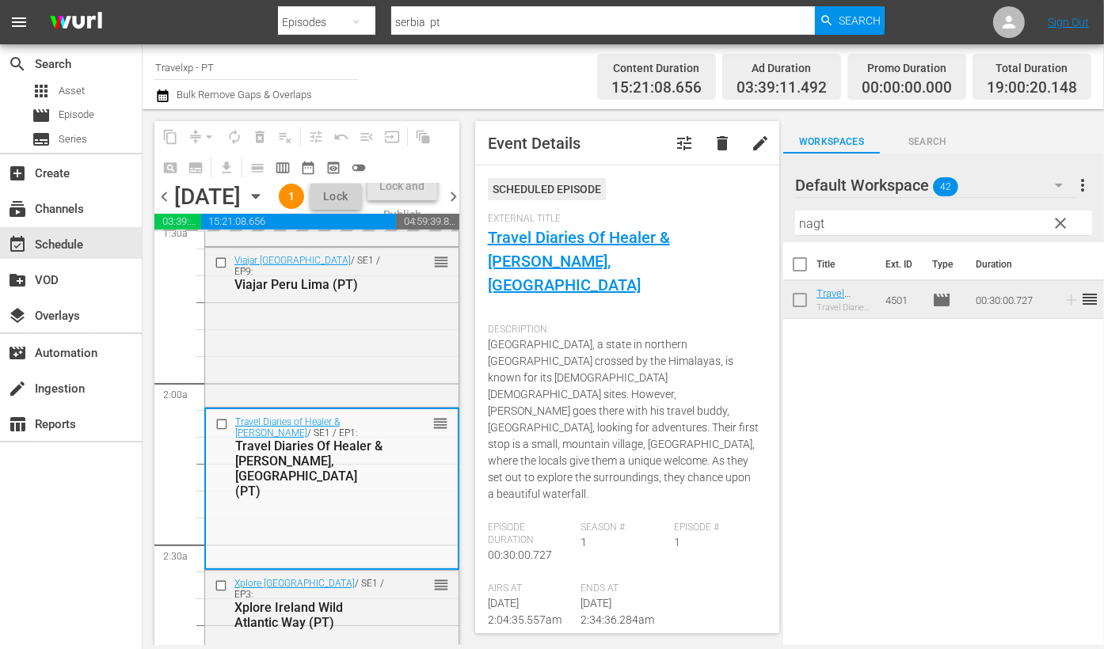
click at [850, 223] on input "nagt" at bounding box center [943, 223] width 297 height 25
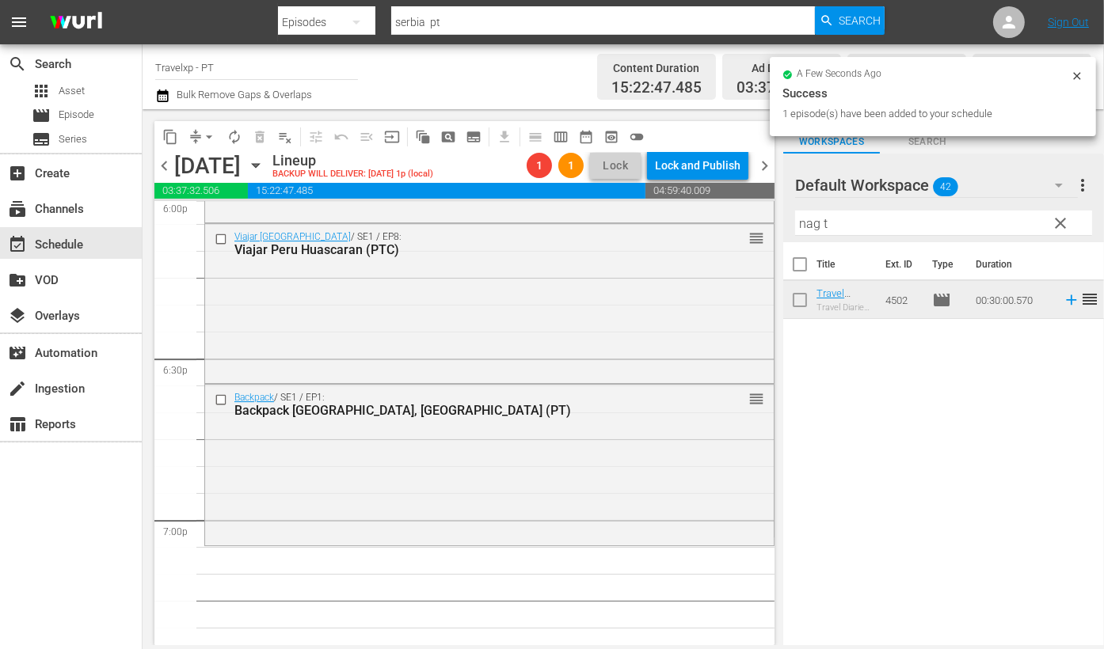
scroll to position [5957, 0]
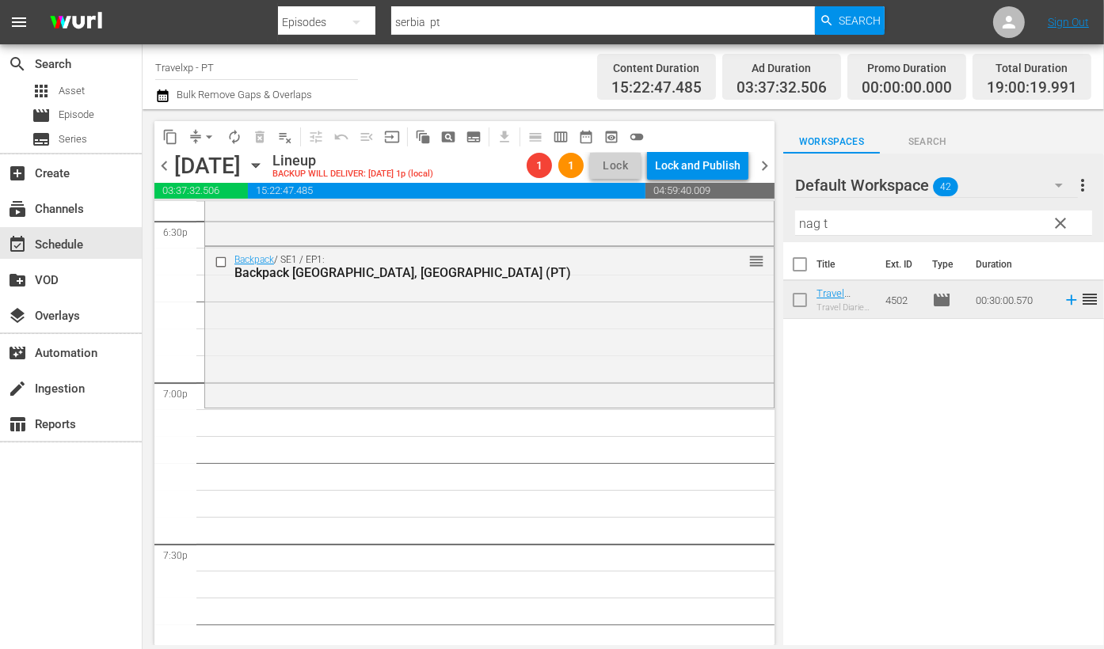
click at [850, 222] on input "nag t" at bounding box center [943, 223] width 297 height 25
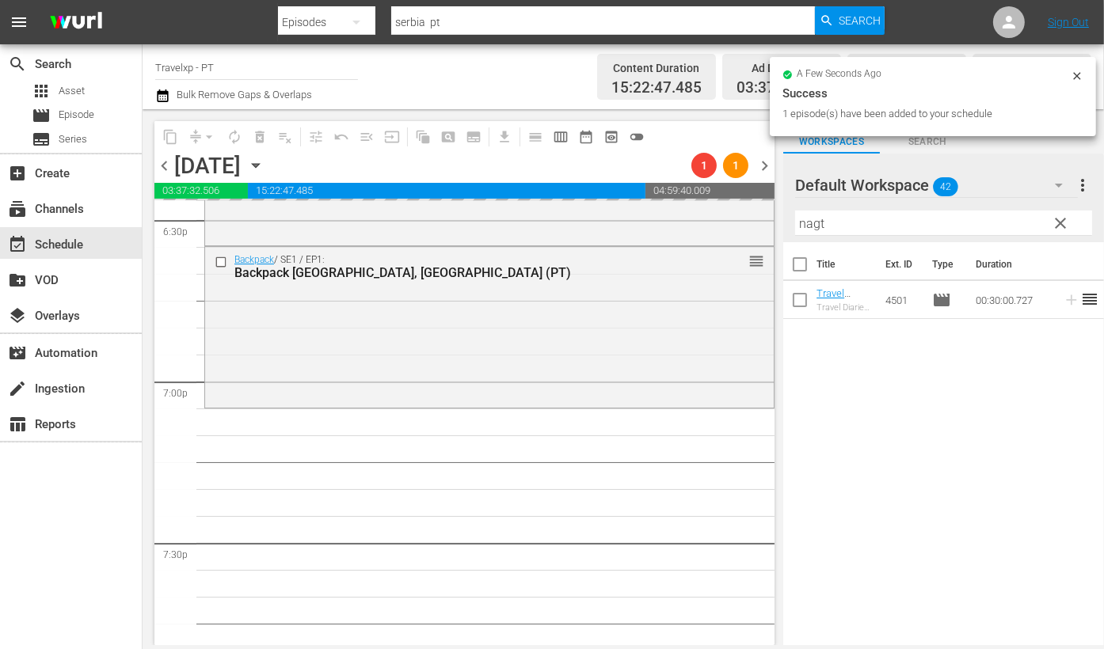
click at [814, 229] on input "nagt" at bounding box center [943, 223] width 297 height 25
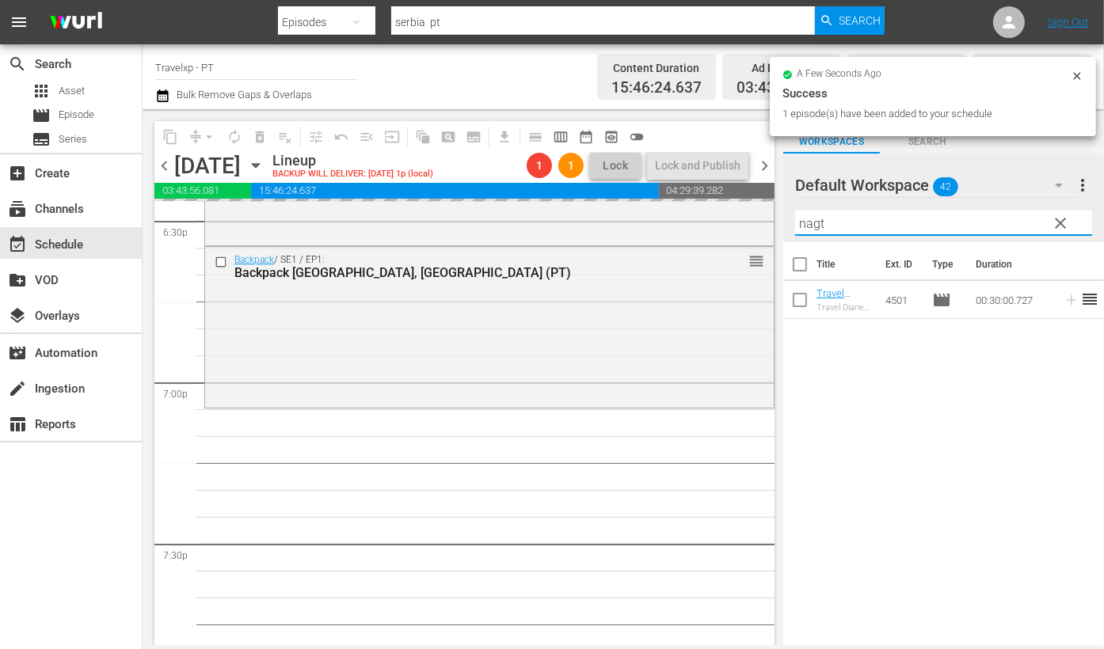
click at [814, 229] on input "nagt" at bounding box center [943, 223] width 297 height 25
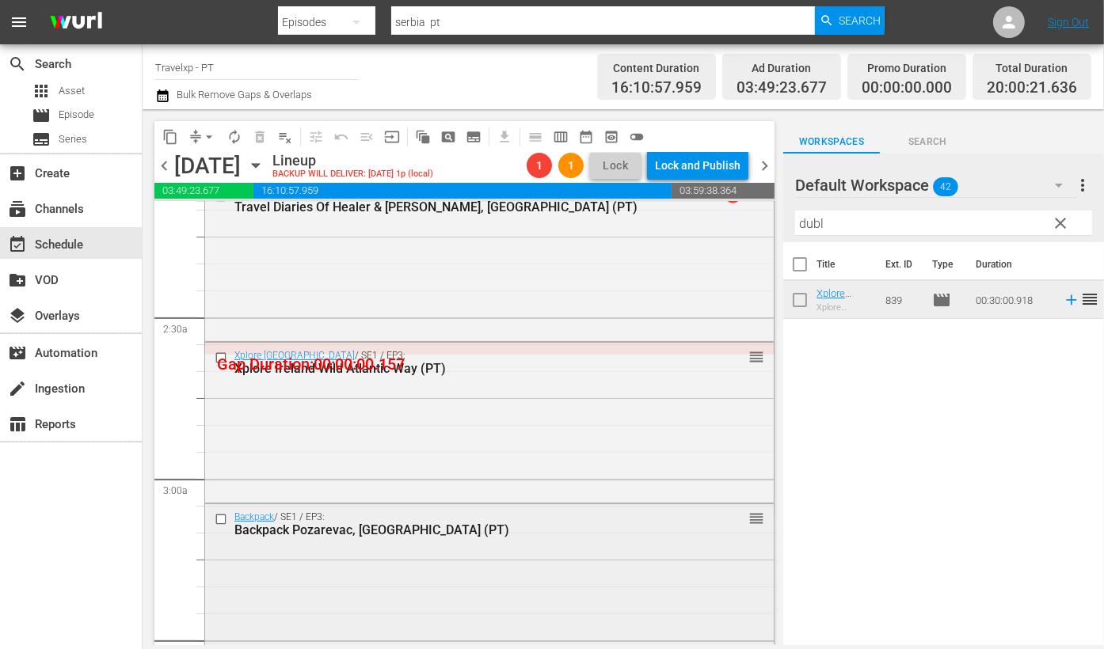
scroll to position [891, 0]
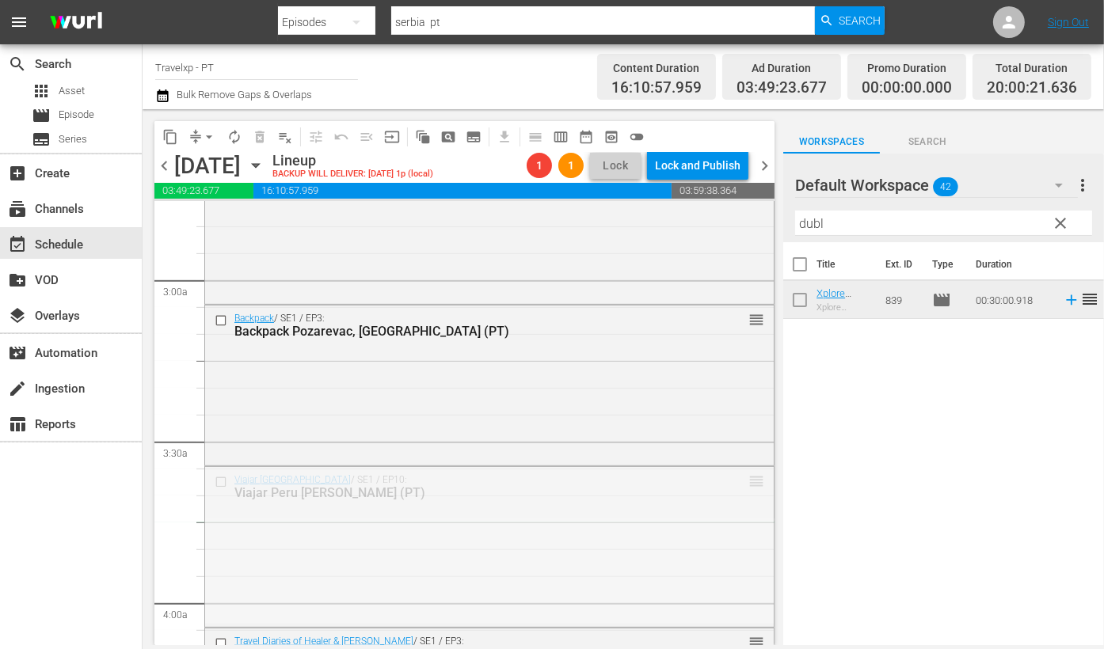
drag, startPoint x: 740, startPoint y: 481, endPoint x: 740, endPoint y: 526, distance: 45.1
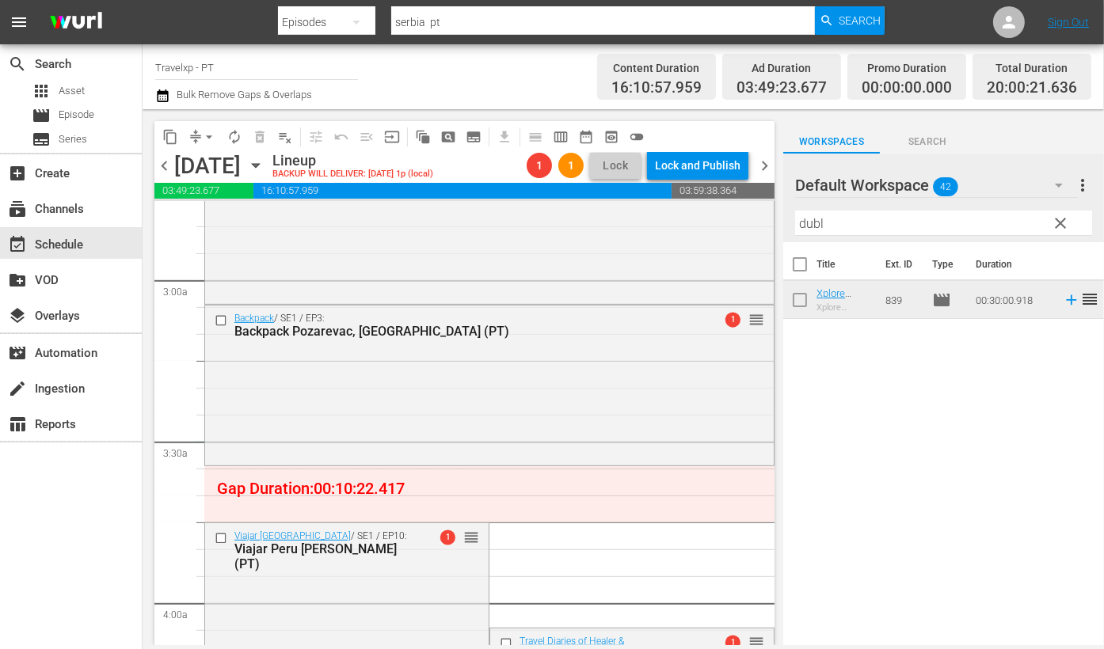
drag, startPoint x: 744, startPoint y: 318, endPoint x: 756, endPoint y: 446, distance: 128.0
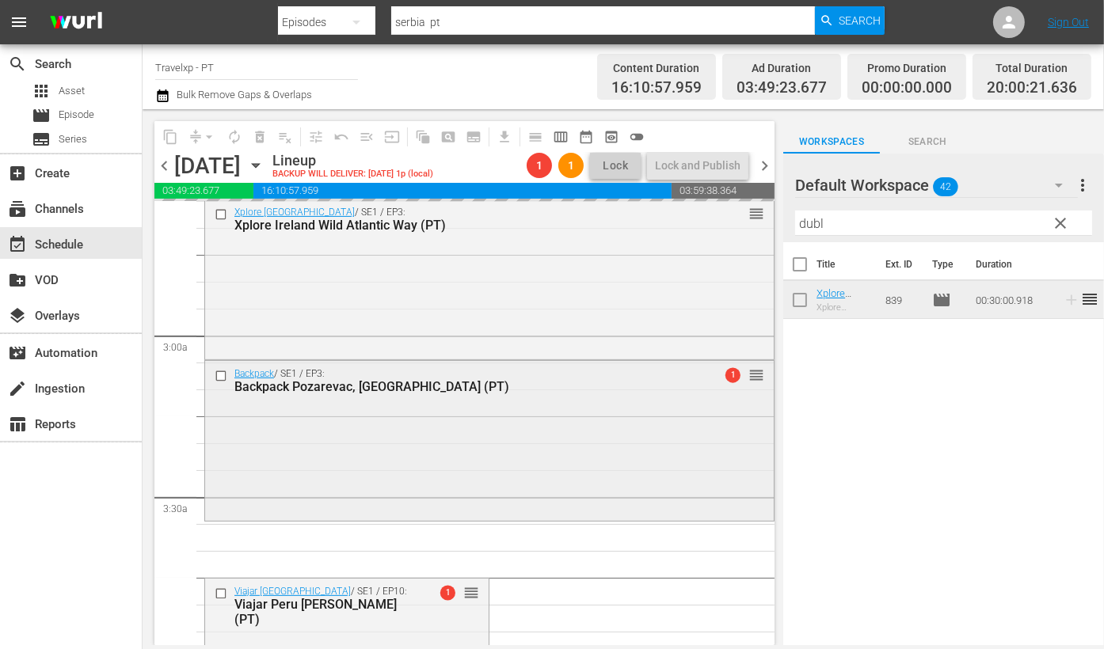
scroll to position [791, 0]
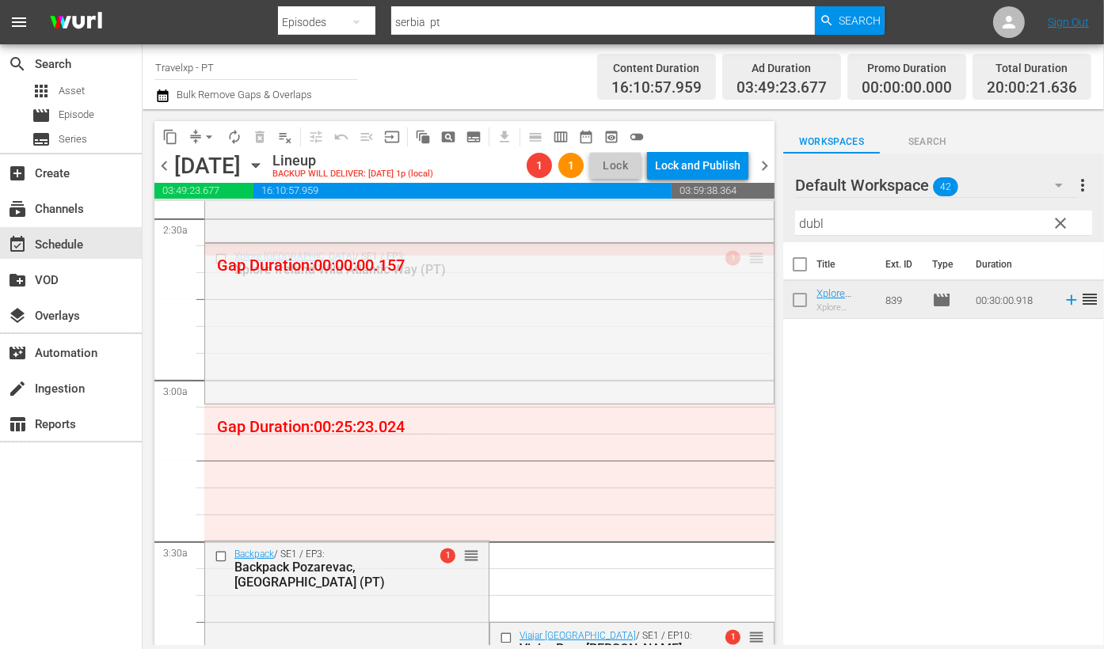
drag, startPoint x: 741, startPoint y: 260, endPoint x: 754, endPoint y: 425, distance: 165.9
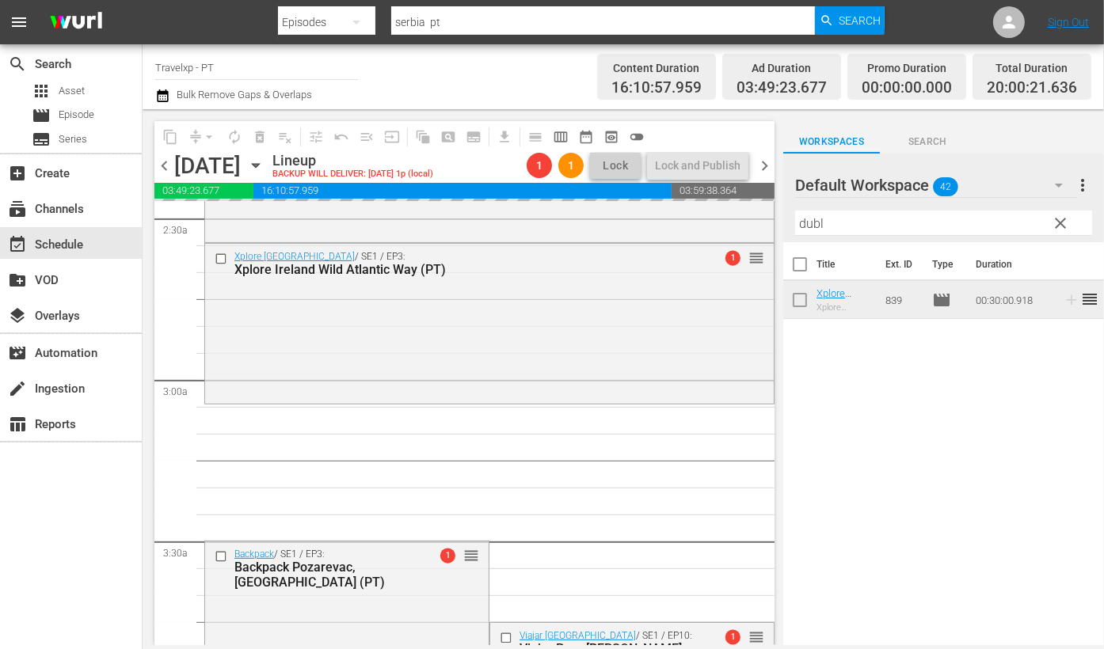
click at [840, 219] on input "dubl" at bounding box center [943, 223] width 297 height 25
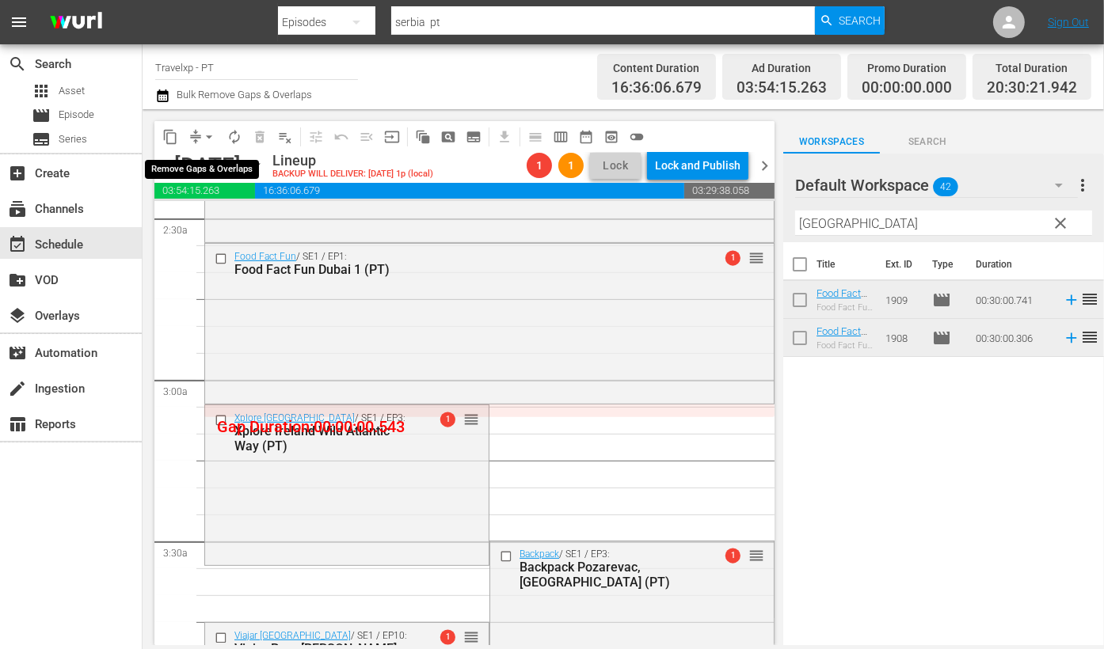
click at [211, 135] on span "arrow_drop_down" at bounding box center [209, 137] width 16 height 16
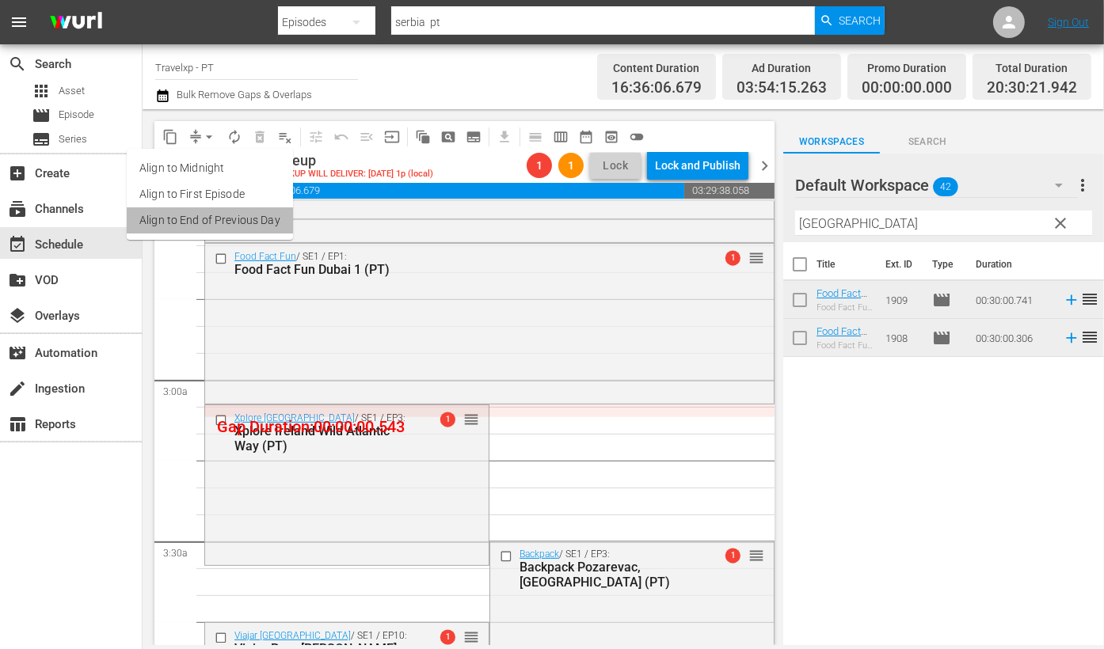
click at [273, 216] on li "Align to End of Previous Day" at bounding box center [210, 220] width 166 height 26
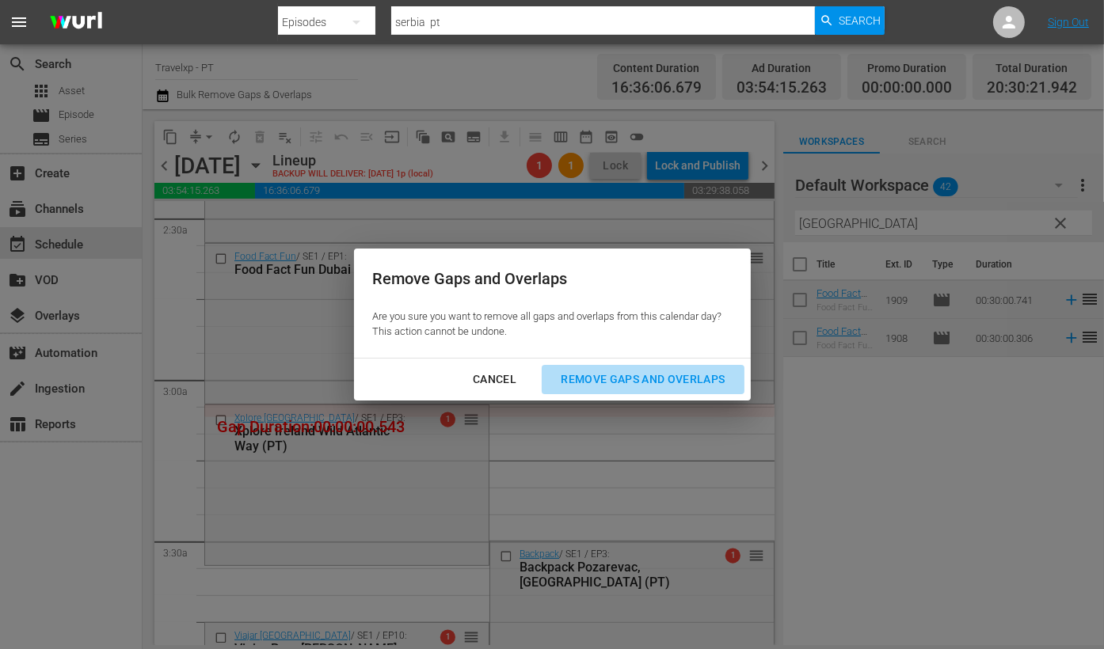
click at [662, 380] on div "Remove Gaps and Overlaps" at bounding box center [642, 380] width 189 height 20
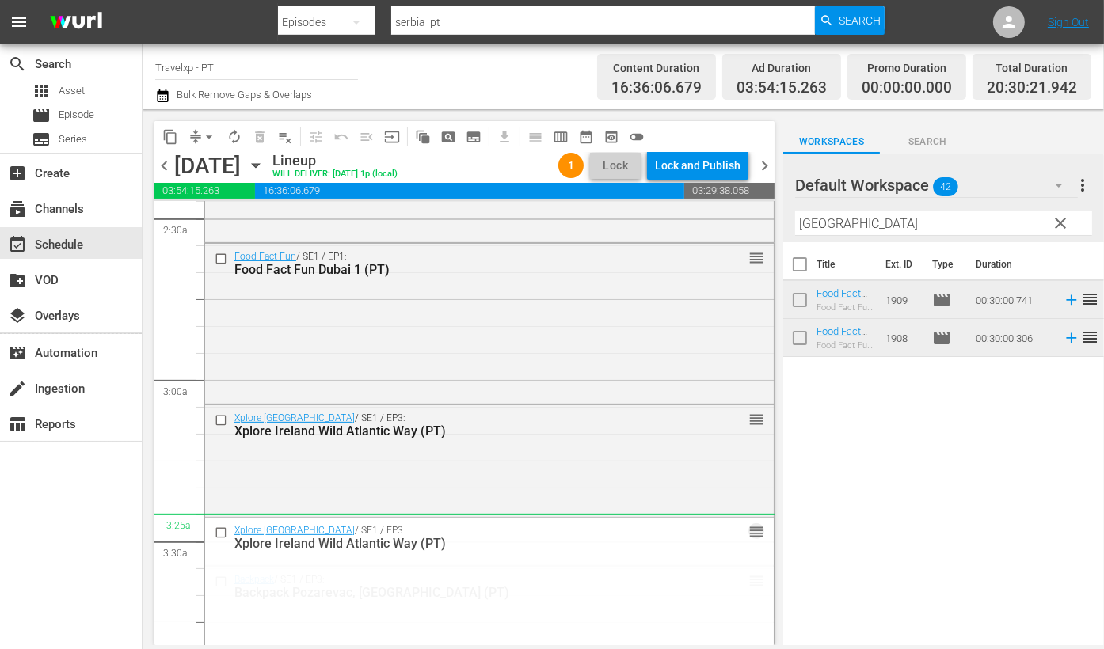
drag, startPoint x: 743, startPoint y: 417, endPoint x: 751, endPoint y: 525, distance: 108.0
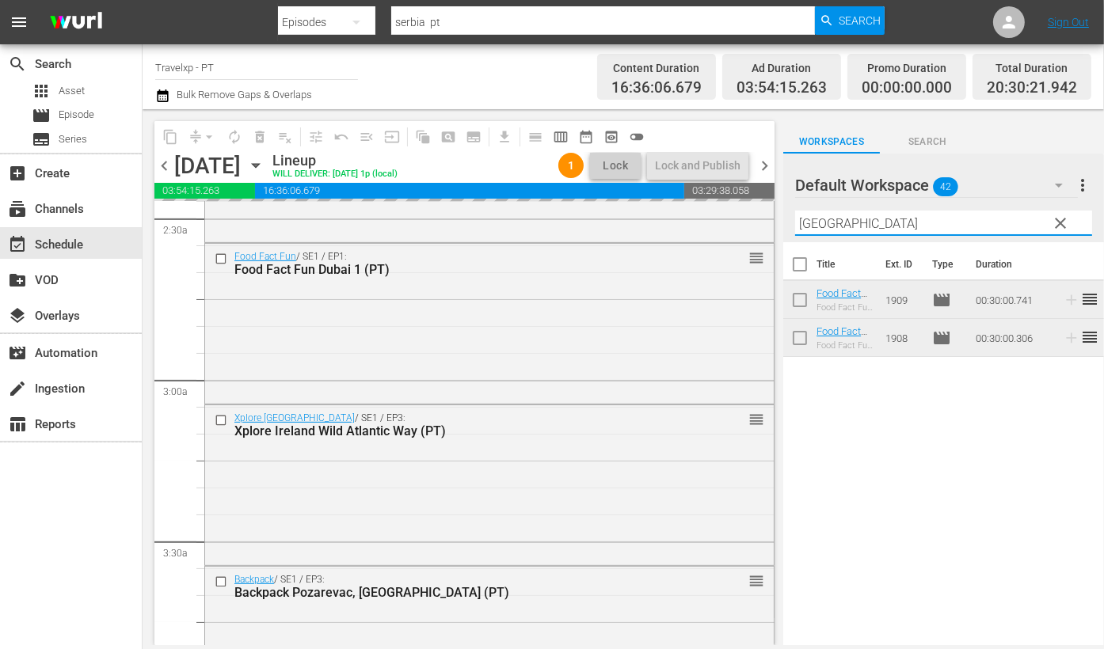
click at [812, 229] on input "[GEOGRAPHIC_DATA]" at bounding box center [943, 223] width 297 height 25
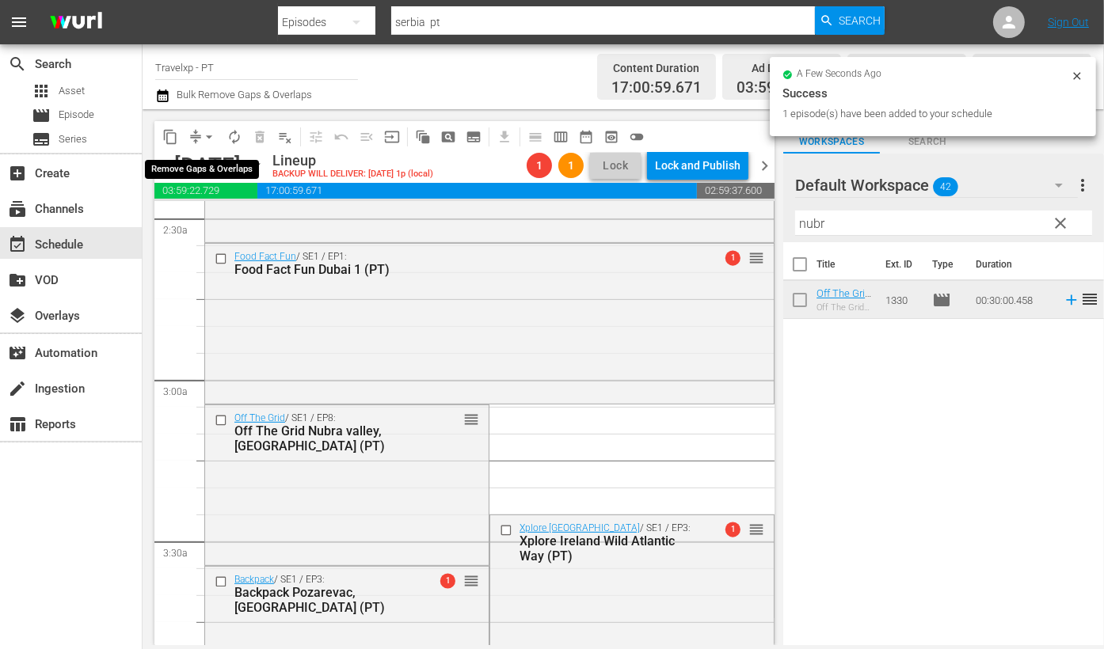
click at [208, 134] on span "arrow_drop_down" at bounding box center [209, 137] width 16 height 16
click at [238, 211] on li "Align to End of Previous Day" at bounding box center [210, 220] width 166 height 26
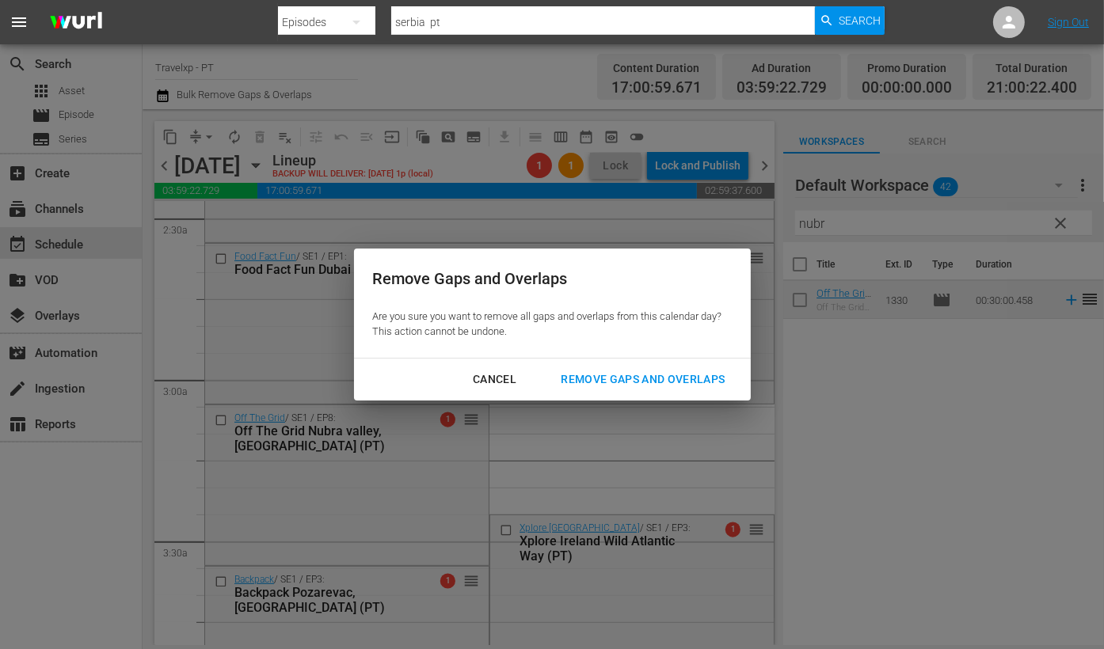
click at [661, 376] on div "Remove Gaps and Overlaps" at bounding box center [642, 380] width 189 height 20
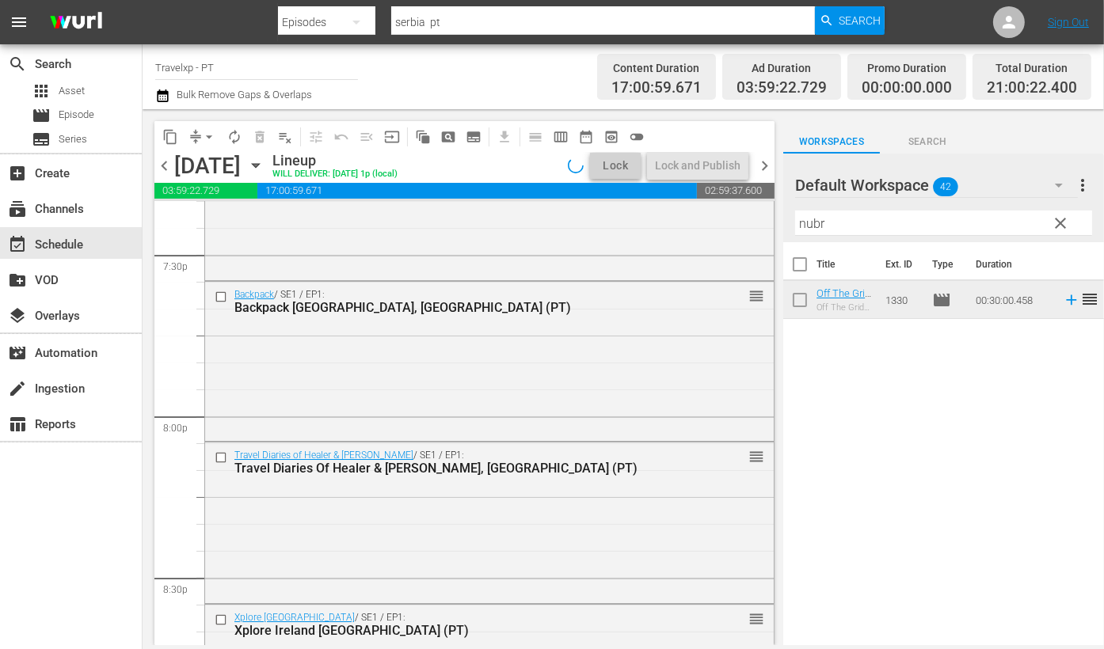
scroll to position [6579, 0]
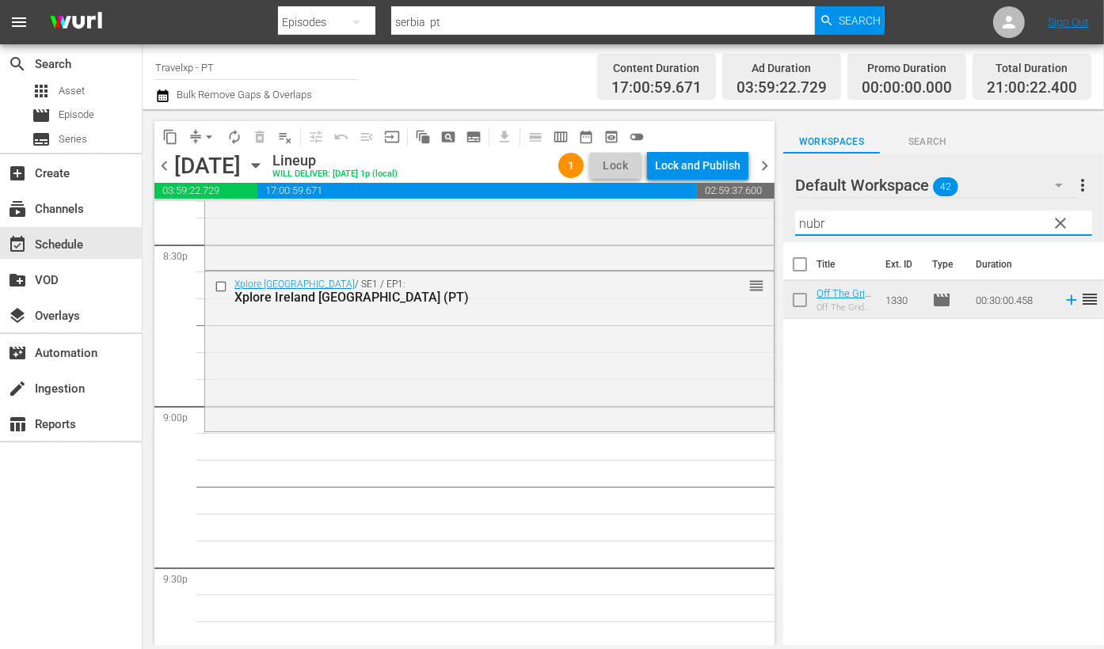
click at [819, 220] on input "nubr" at bounding box center [943, 223] width 297 height 25
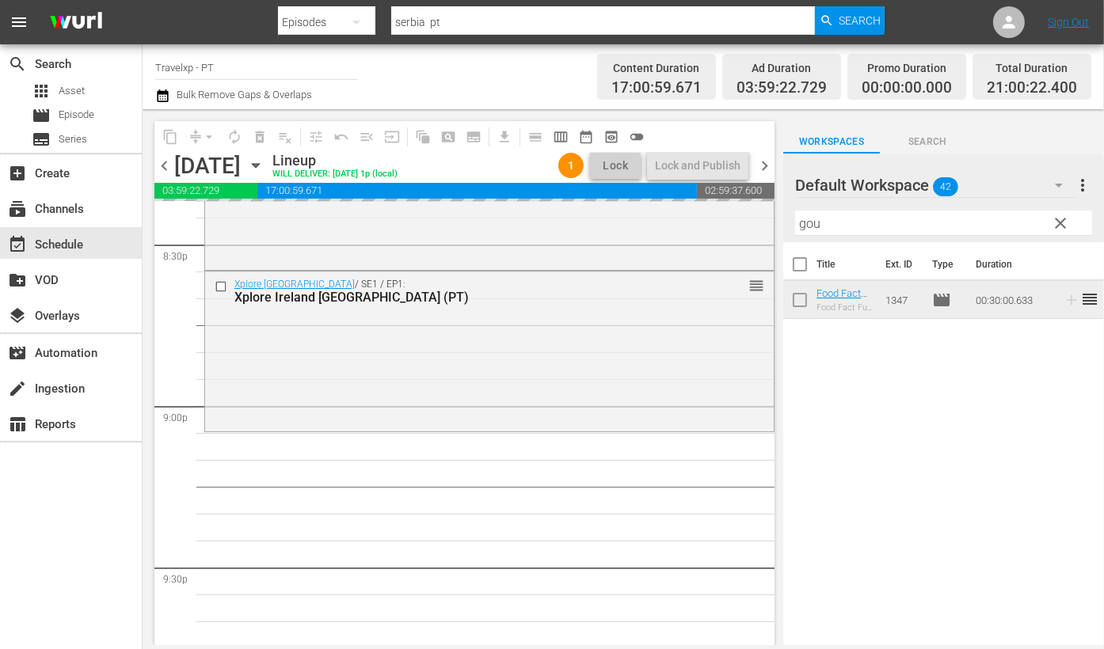
click at [804, 219] on input "gou" at bounding box center [943, 223] width 297 height 25
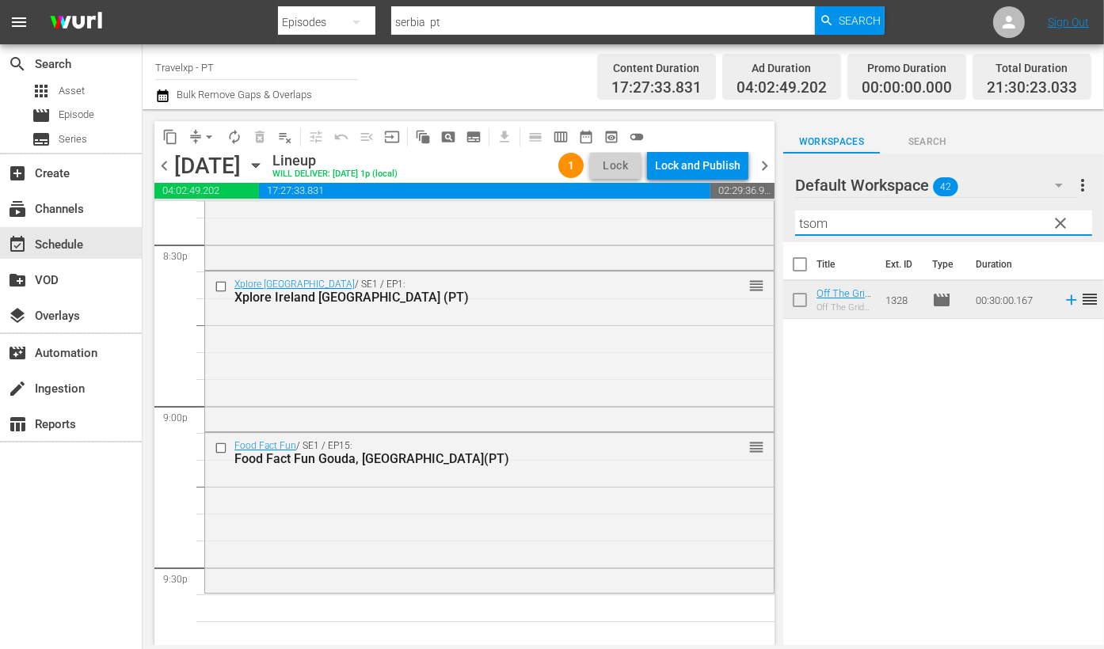
click at [1062, 302] on icon at bounding box center [1070, 299] width 17 height 17
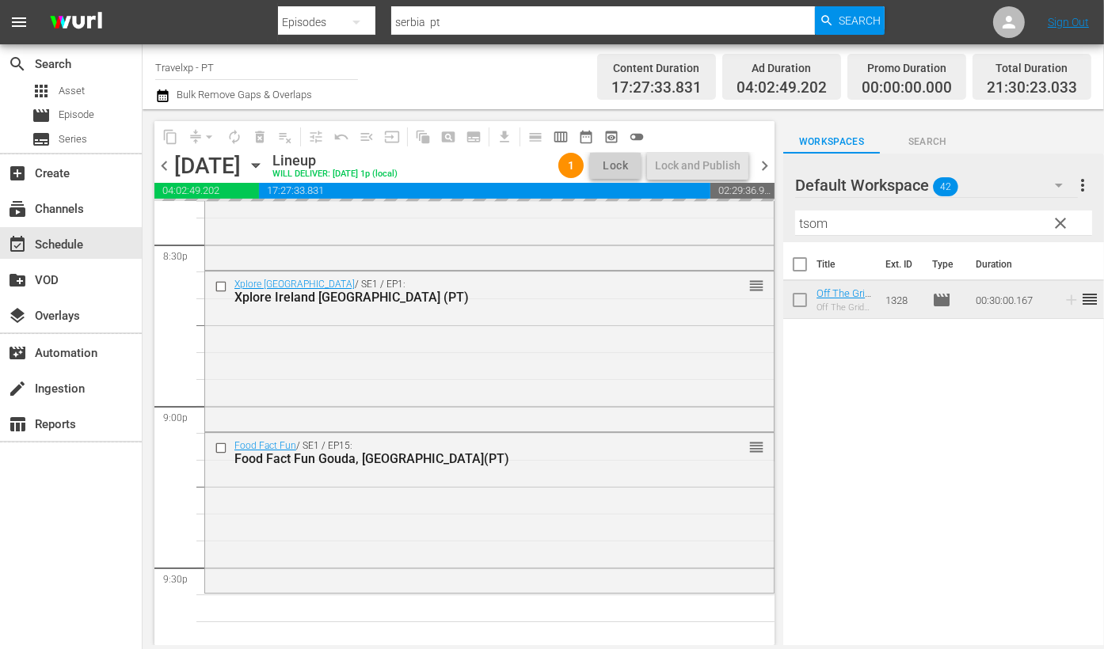
click at [817, 220] on input "tsom" at bounding box center [943, 223] width 297 height 25
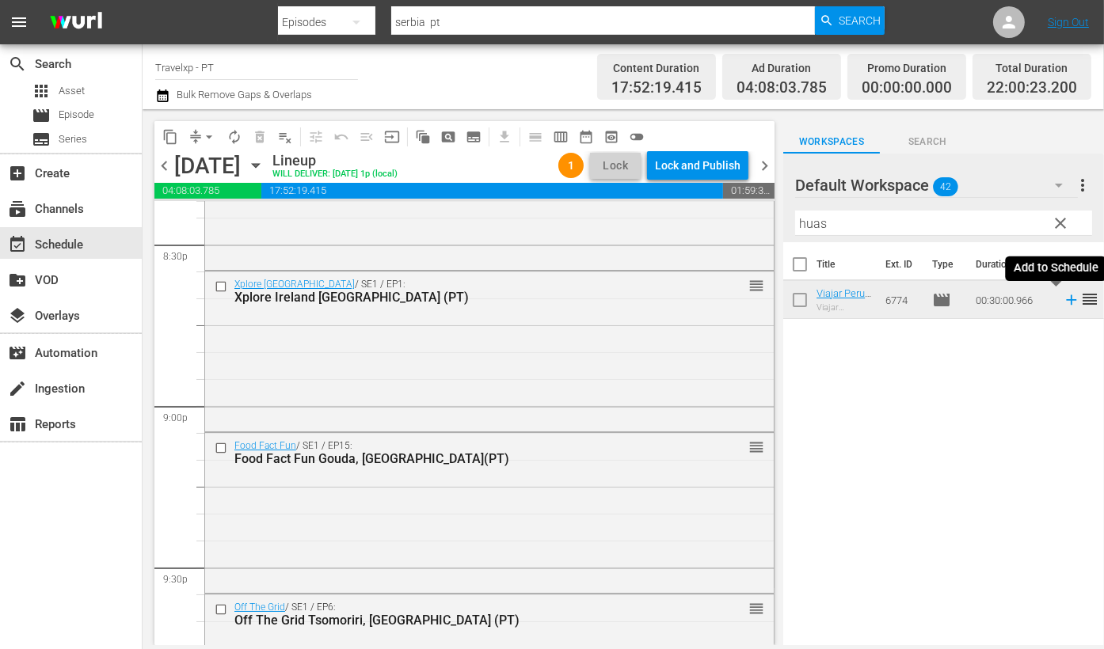
click at [1066, 300] on icon at bounding box center [1071, 300] width 10 height 10
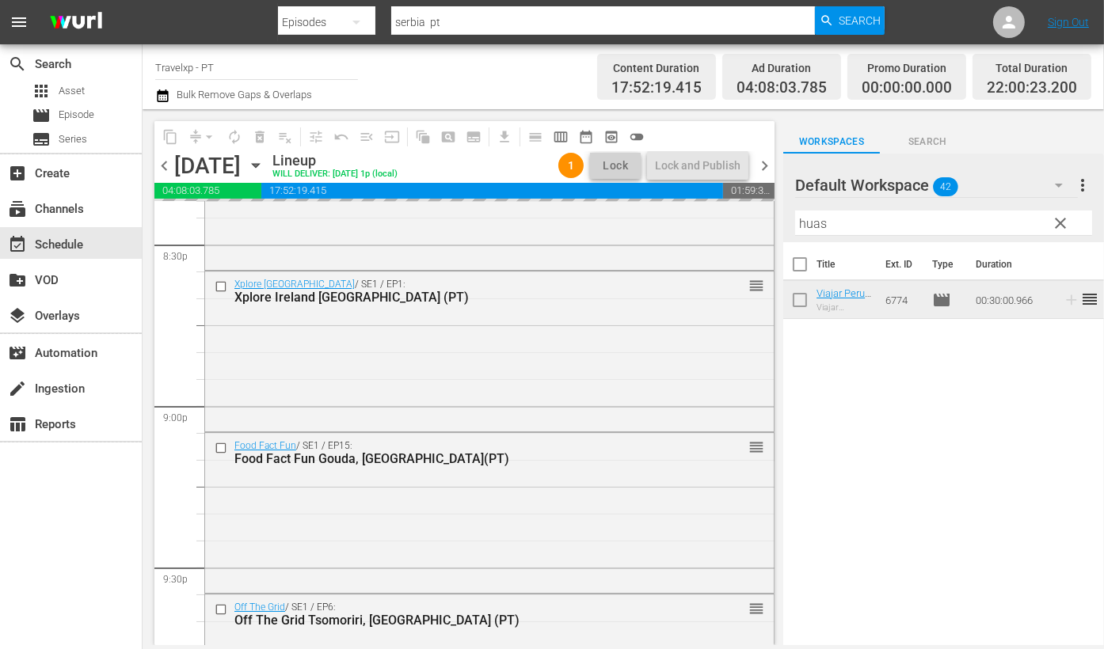
click at [811, 226] on input "huas" at bounding box center [943, 223] width 297 height 25
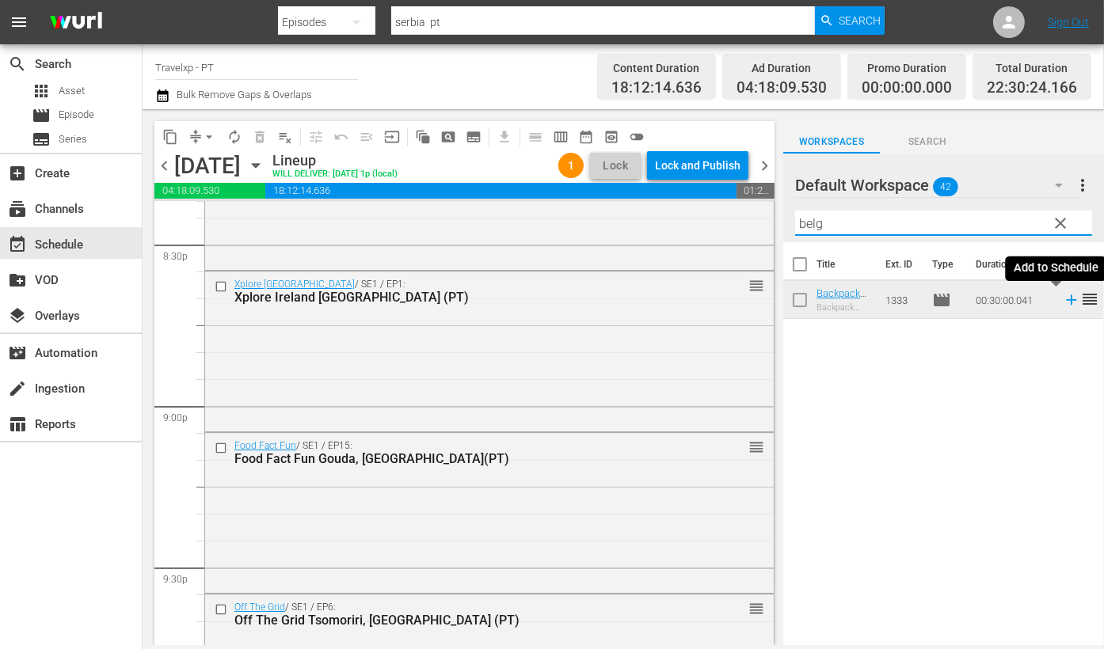
click at [1062, 301] on icon at bounding box center [1070, 299] width 17 height 17
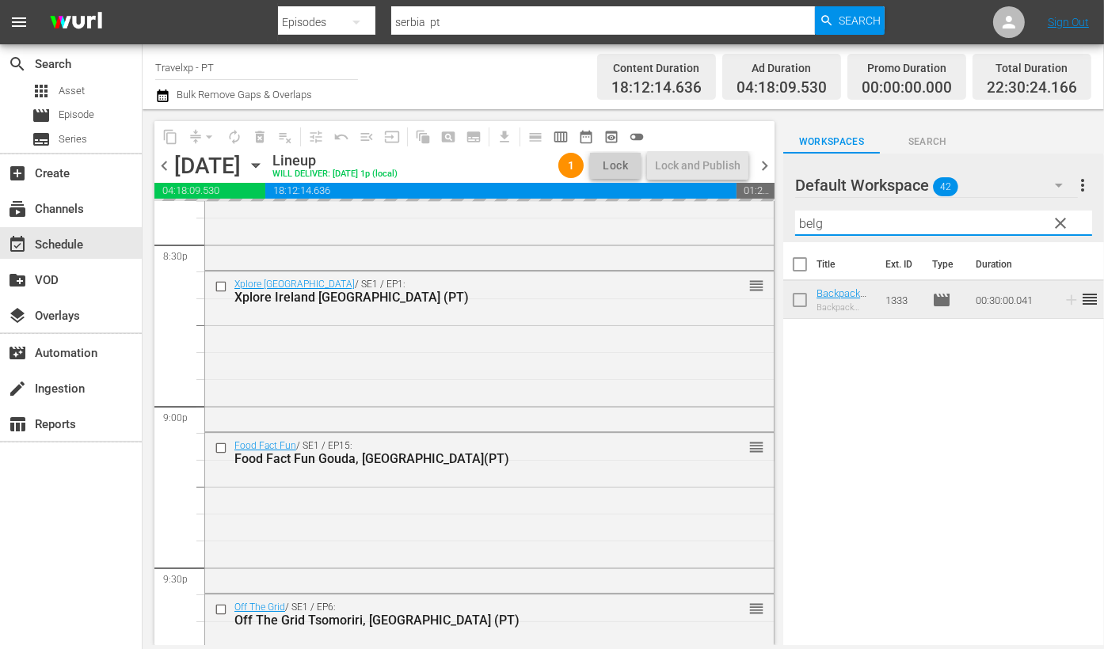
click at [815, 226] on input "belg" at bounding box center [943, 223] width 297 height 25
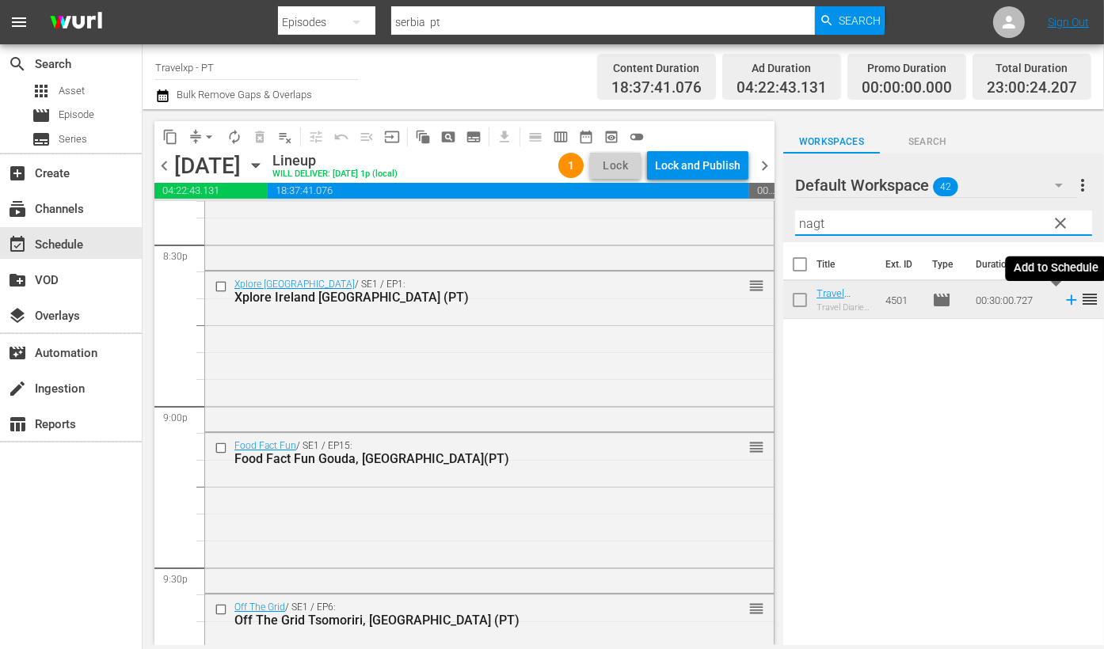
click at [1066, 302] on icon at bounding box center [1071, 300] width 10 height 10
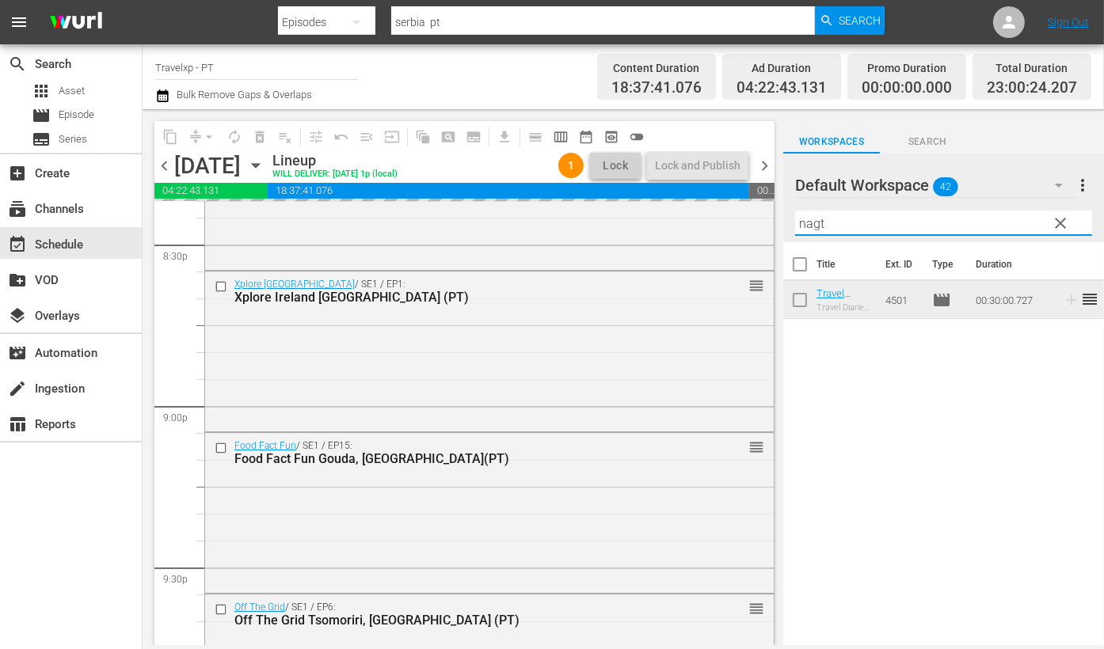
click at [810, 219] on input "nagt" at bounding box center [943, 223] width 297 height 25
type input "dubl"
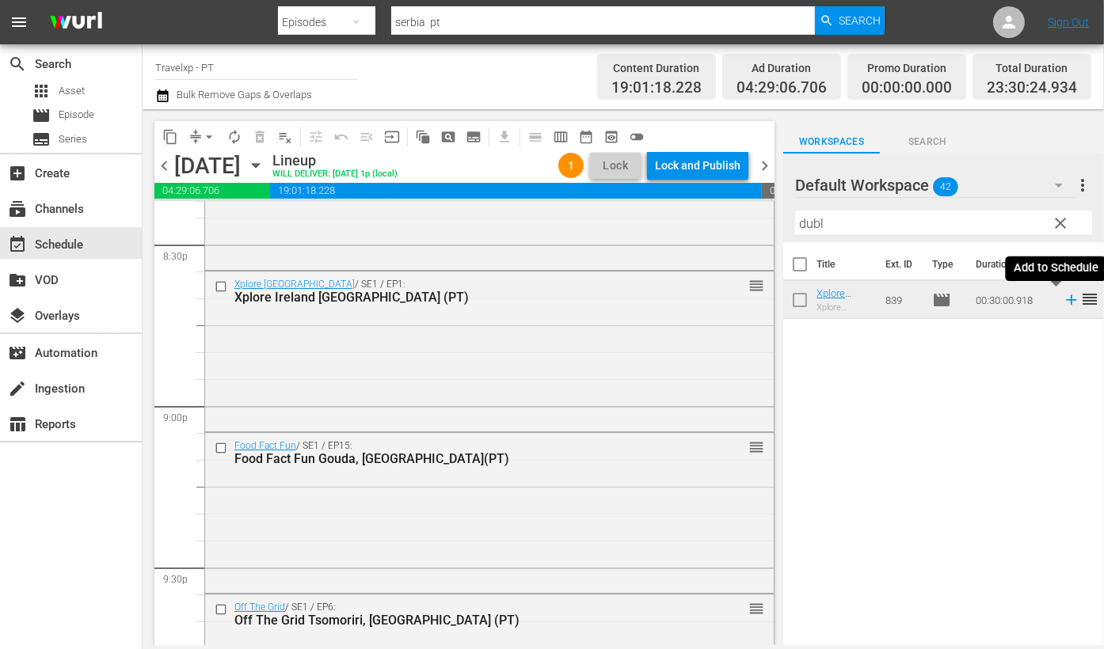
click at [1062, 298] on icon at bounding box center [1070, 299] width 17 height 17
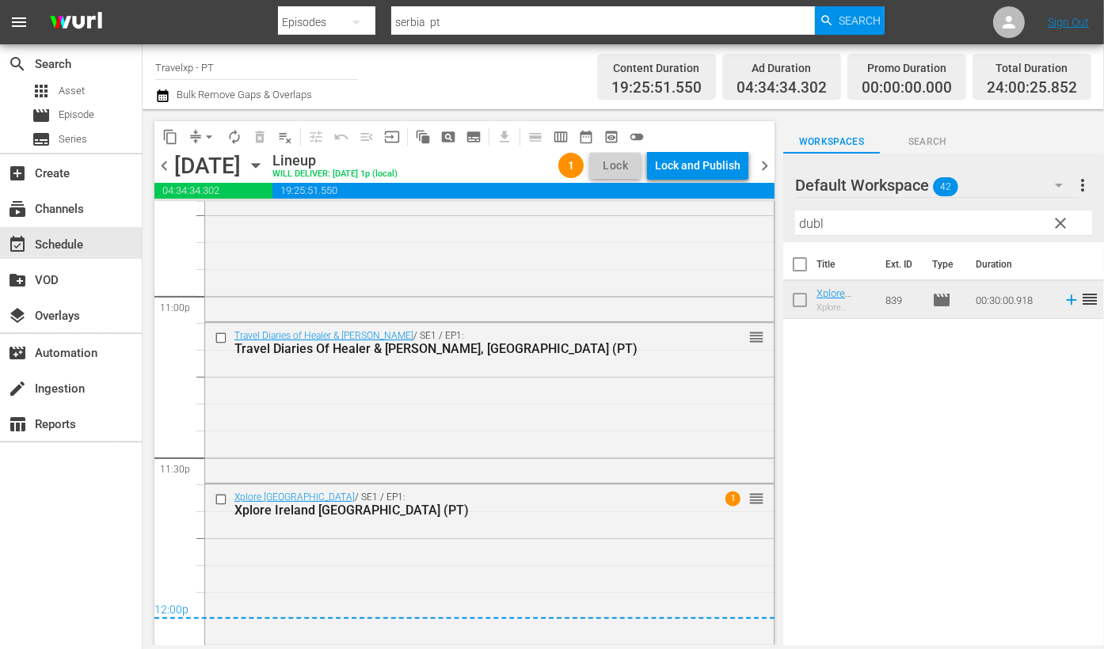
scroll to position [0, 0]
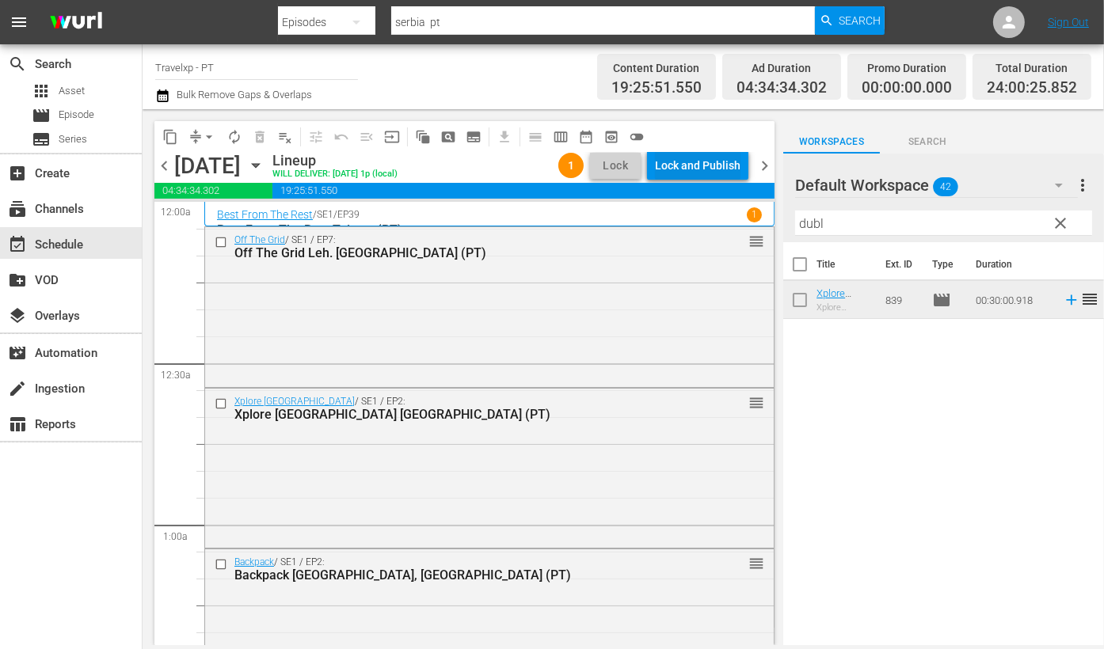
click at [690, 168] on div "Lock and Publish" at bounding box center [698, 165] width 86 height 29
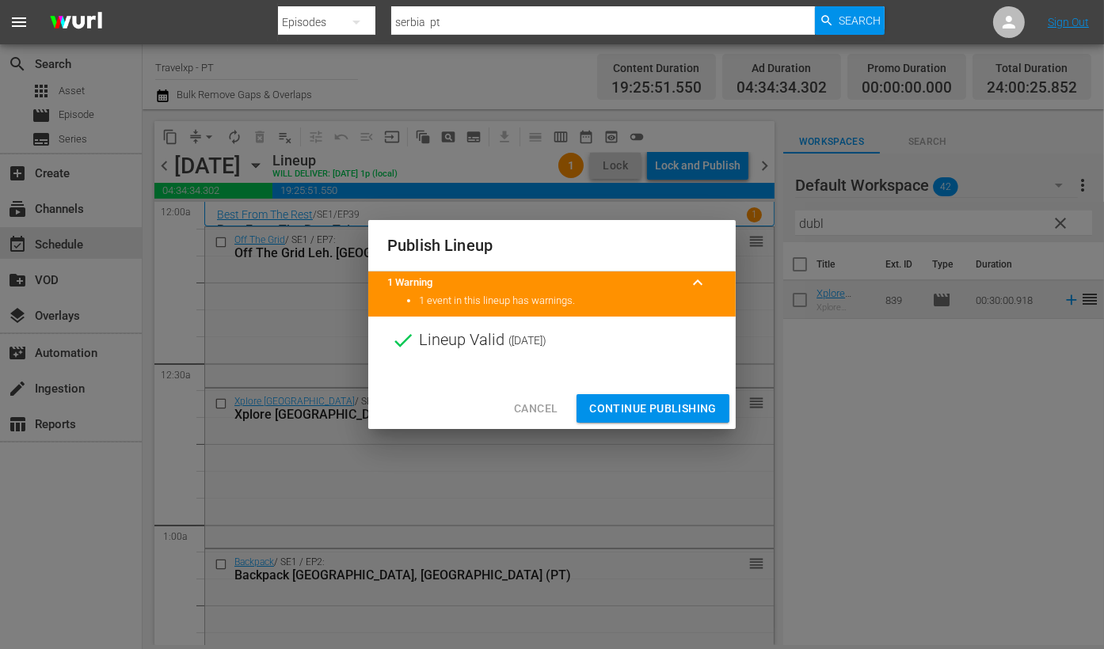
click at [685, 405] on span "Continue Publishing" at bounding box center [652, 409] width 127 height 20
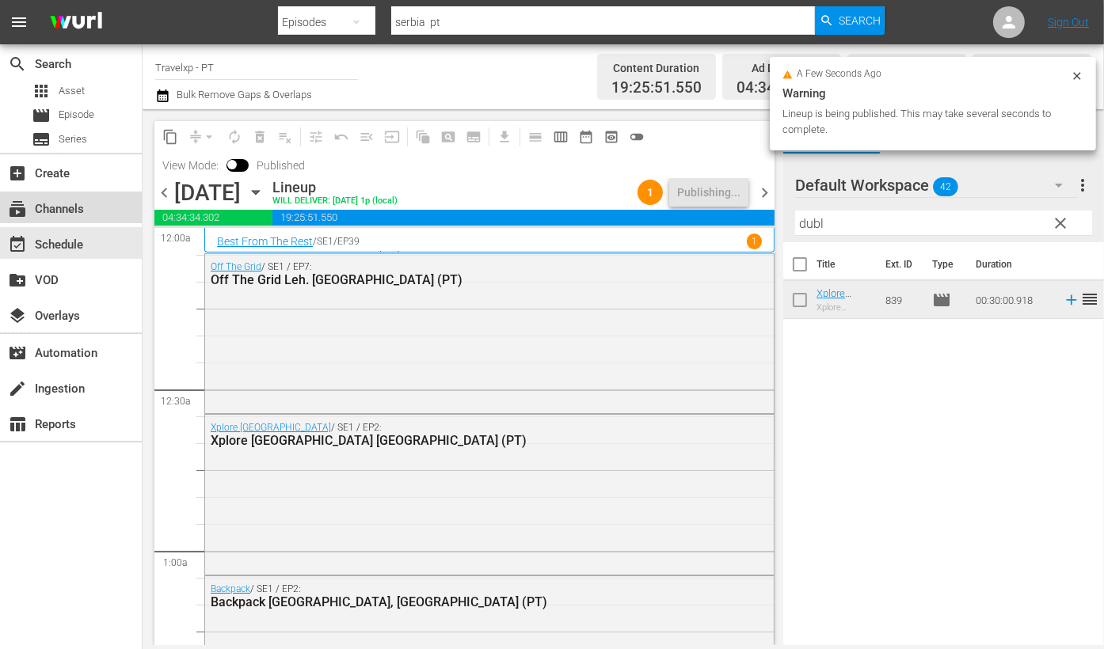
click at [116, 211] on div "subscriptions Channels" at bounding box center [71, 208] width 142 height 32
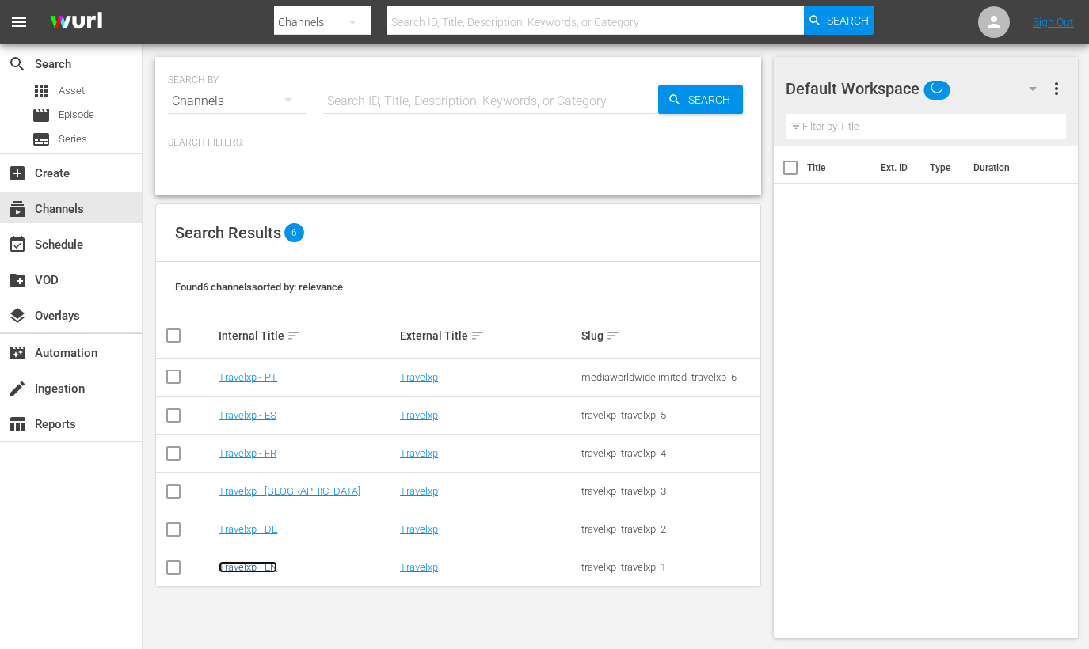
click at [265, 566] on link "Travelxp - EN" at bounding box center [248, 567] width 59 height 12
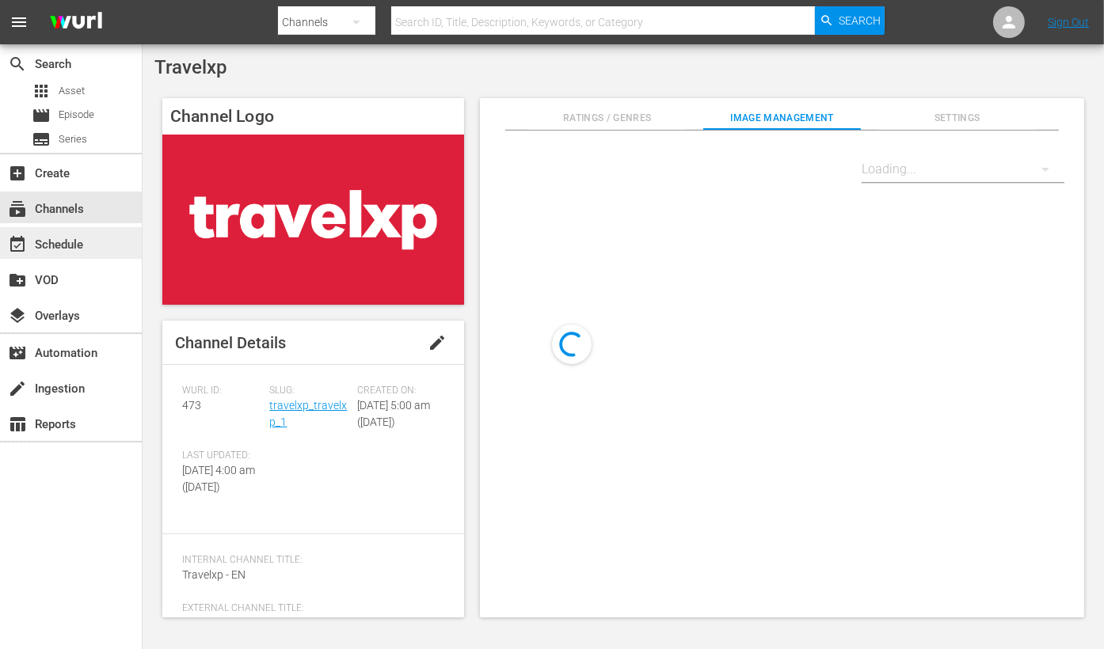
click at [92, 256] on div "event_available Schedule" at bounding box center [71, 243] width 142 height 32
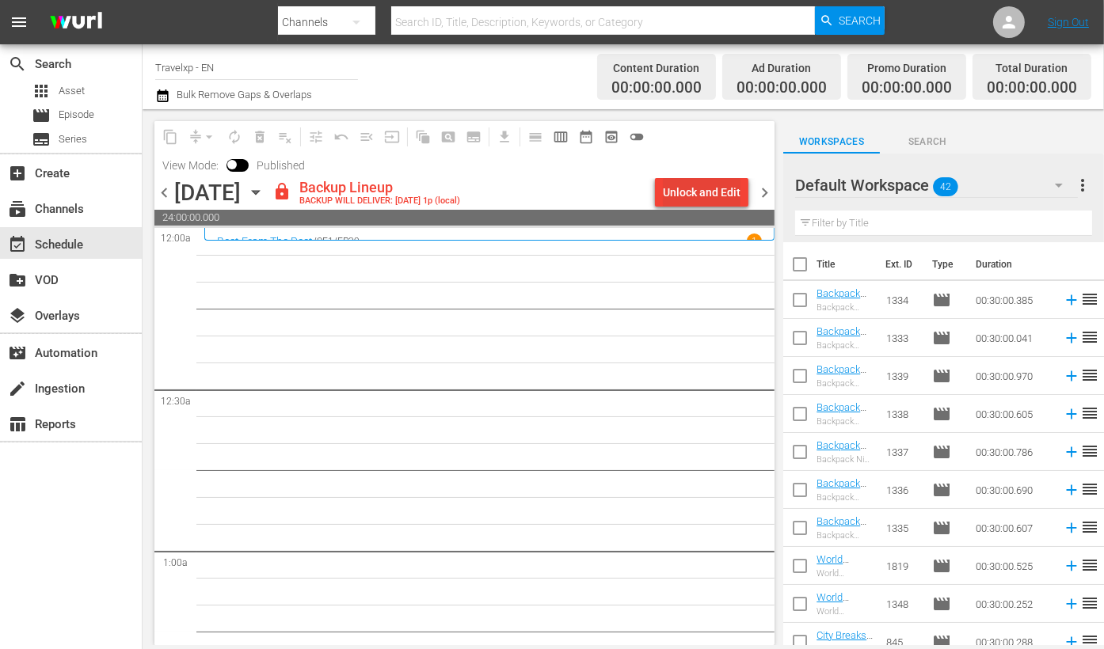
click at [747, 193] on button "Unlock and Edit" at bounding box center [701, 192] width 93 height 29
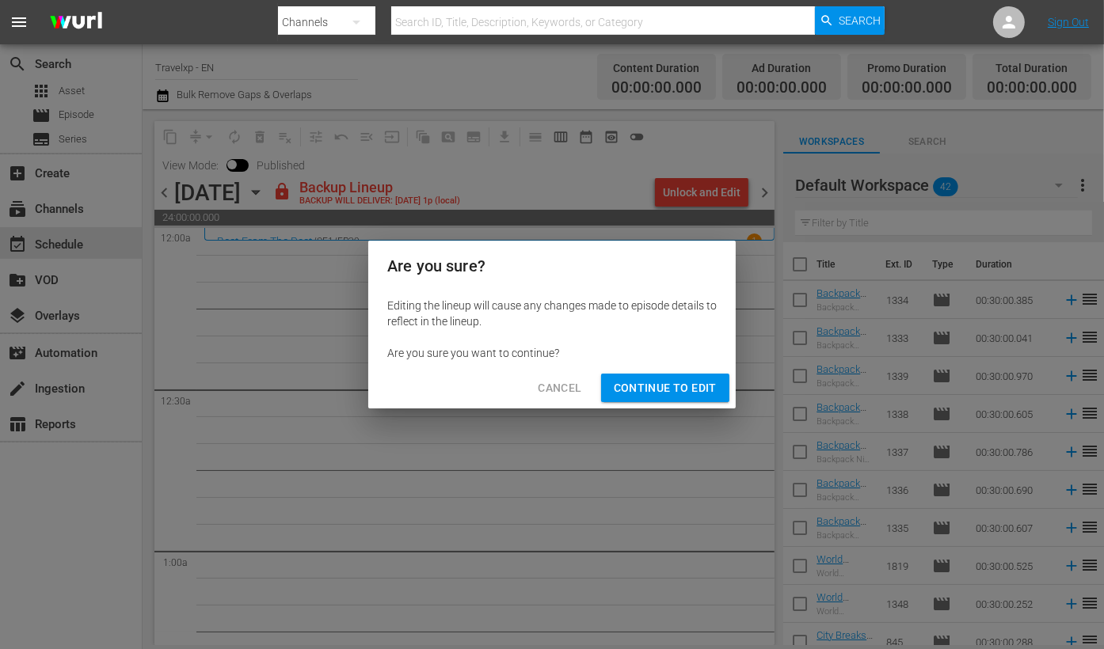
click at [676, 395] on span "Continue to Edit" at bounding box center [665, 388] width 103 height 20
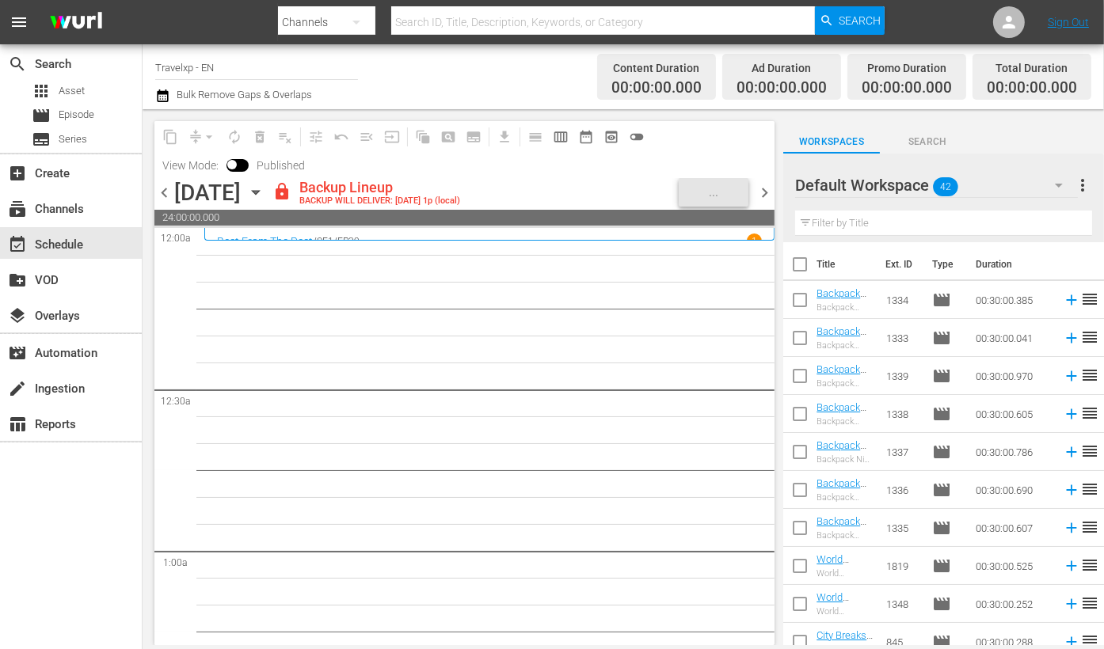
click at [1050, 183] on icon "button" at bounding box center [1058, 185] width 19 height 19
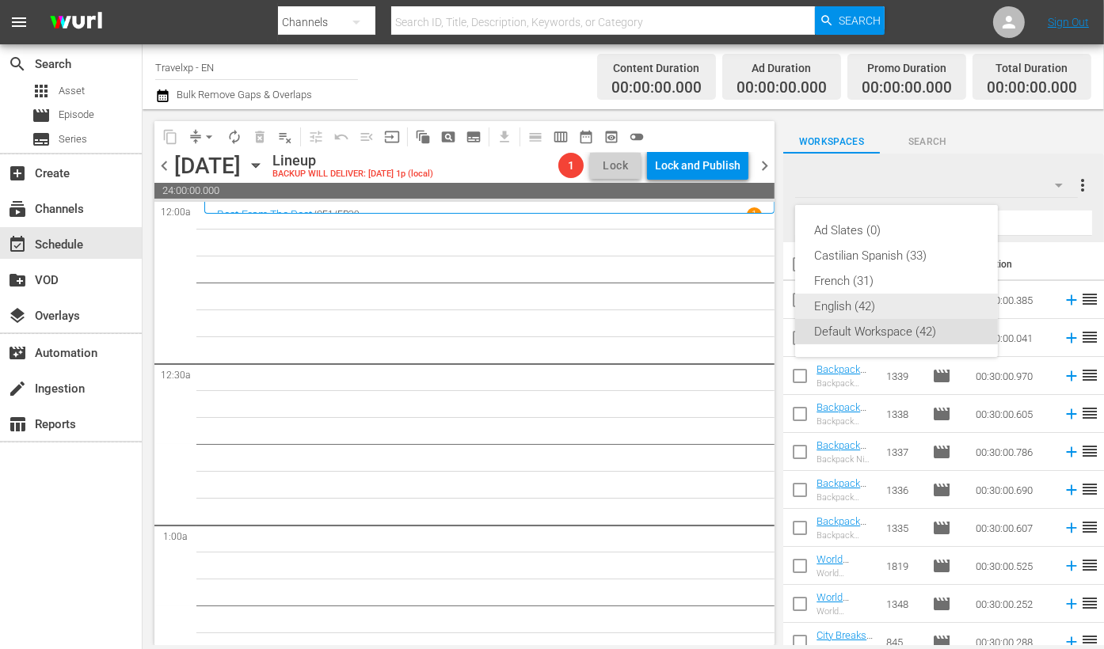
click at [857, 311] on div "English (42)" at bounding box center [896, 306] width 165 height 25
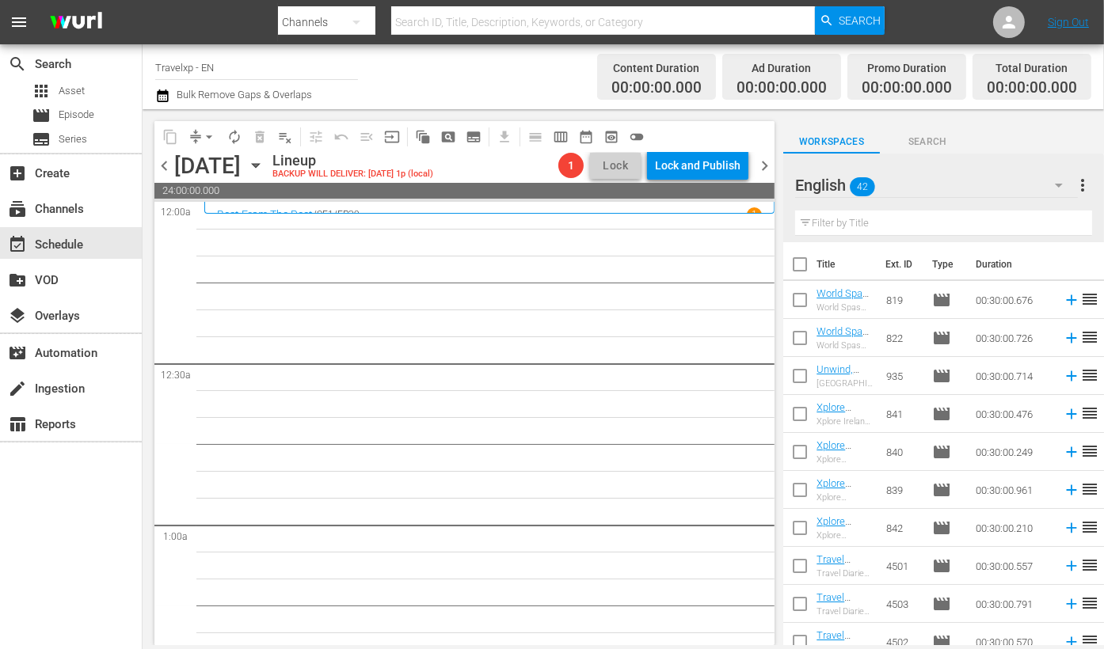
click at [865, 223] on input "text" at bounding box center [943, 223] width 297 height 25
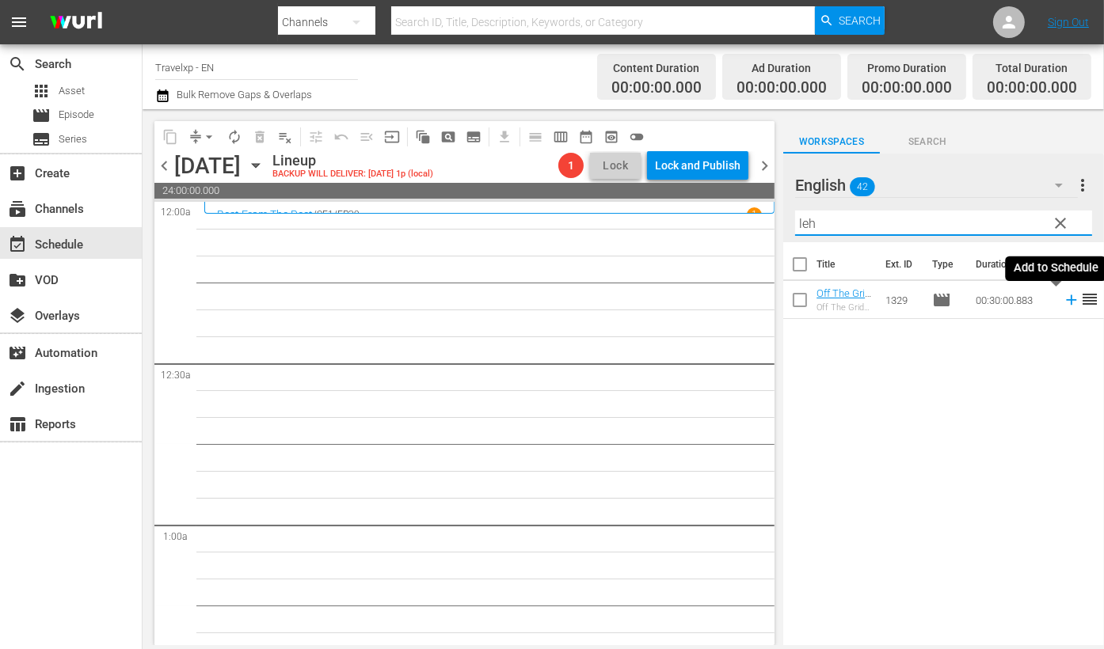
click at [1062, 298] on icon at bounding box center [1070, 299] width 17 height 17
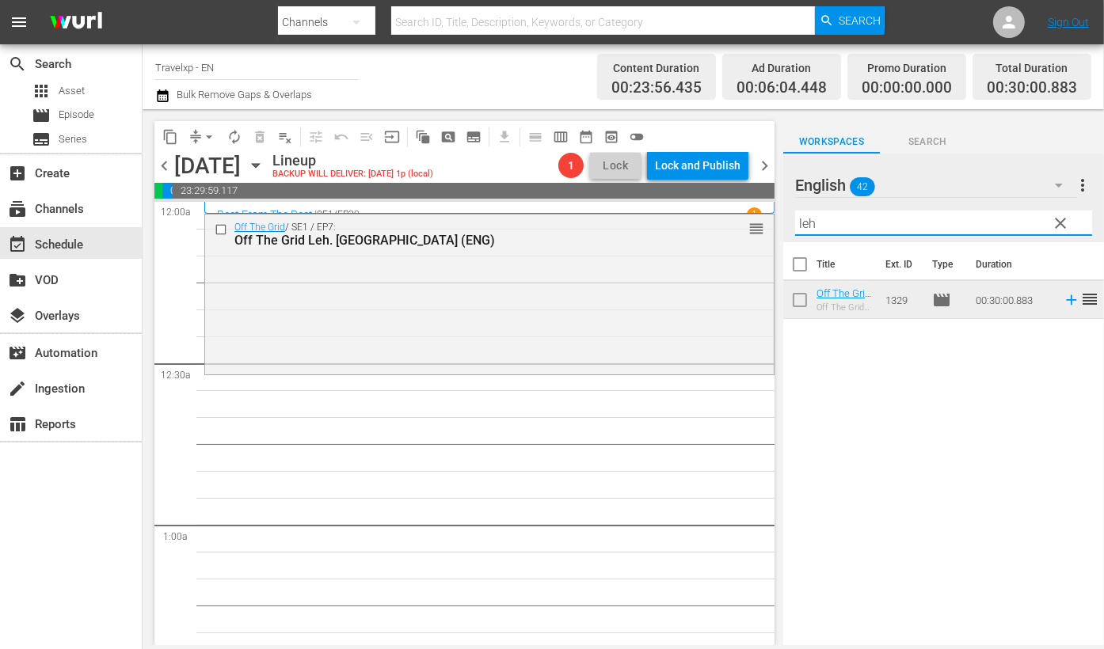
click at [808, 227] on input "leh" at bounding box center [943, 223] width 297 height 25
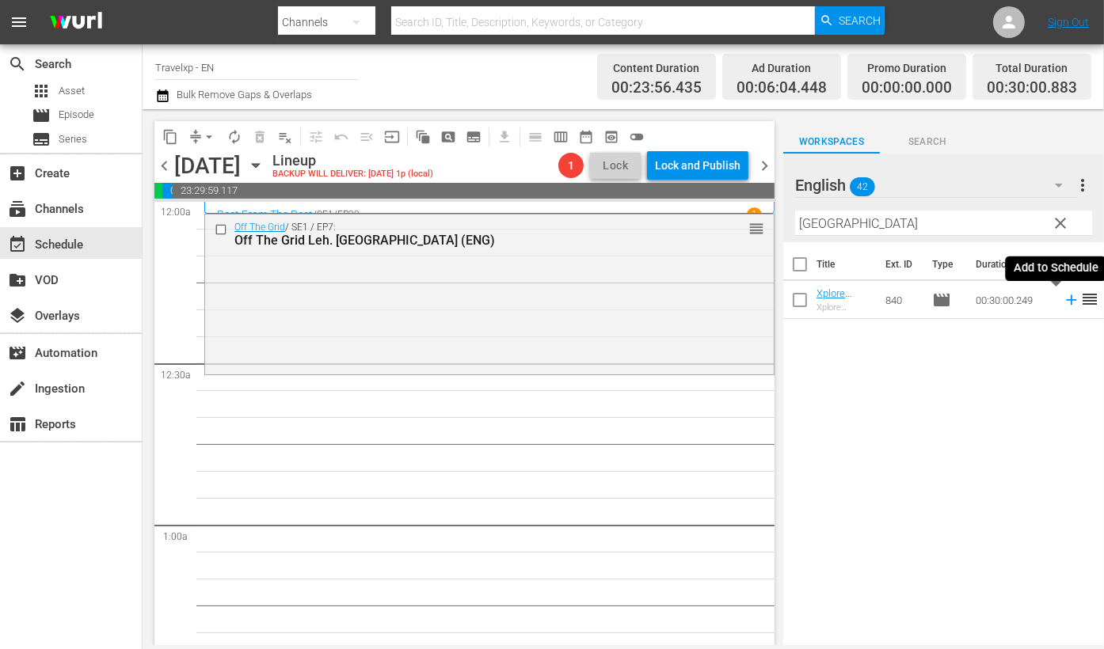
click at [1062, 302] on icon at bounding box center [1070, 299] width 17 height 17
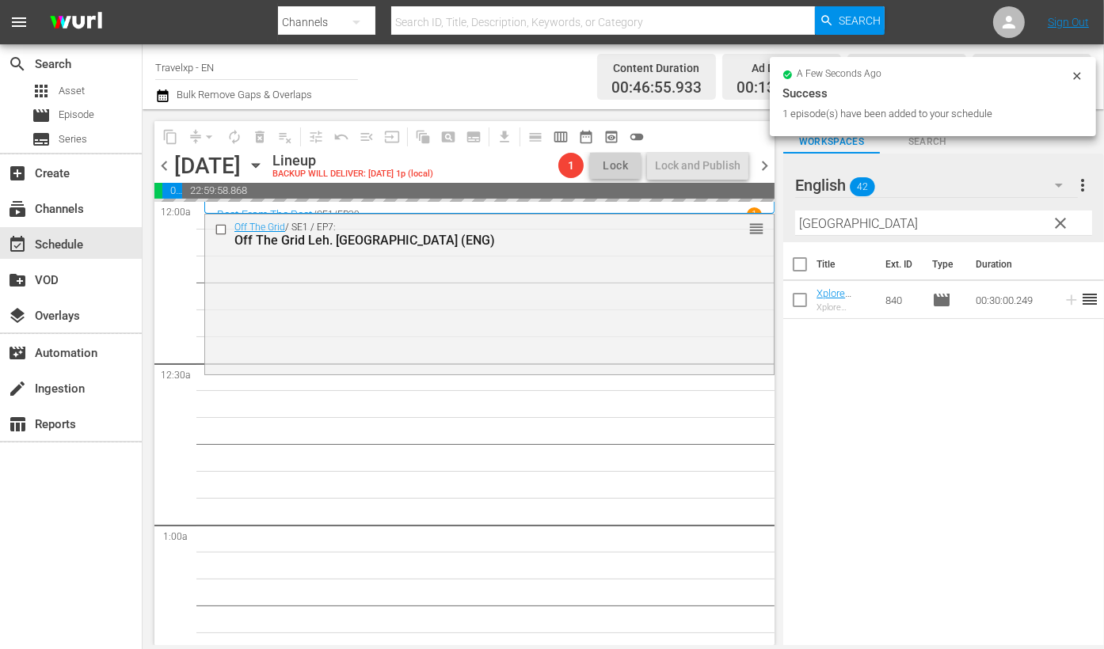
click at [826, 226] on input "galway" at bounding box center [943, 223] width 297 height 25
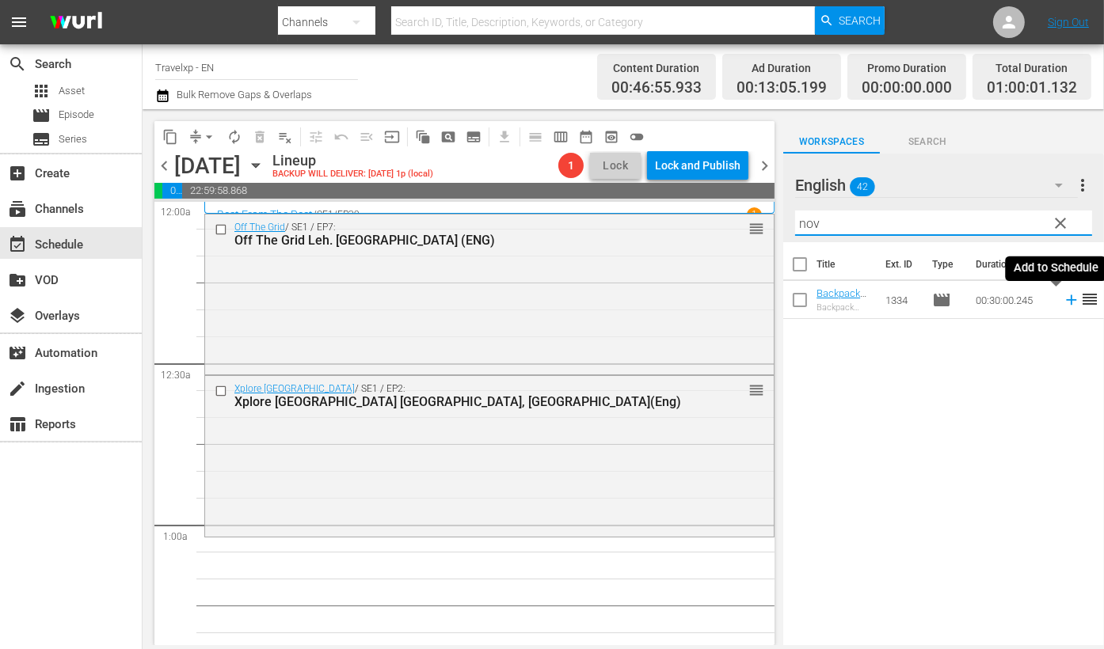
type input "nov"
click at [1062, 298] on icon at bounding box center [1070, 299] width 17 height 17
